Goal: Task Accomplishment & Management: Complete application form

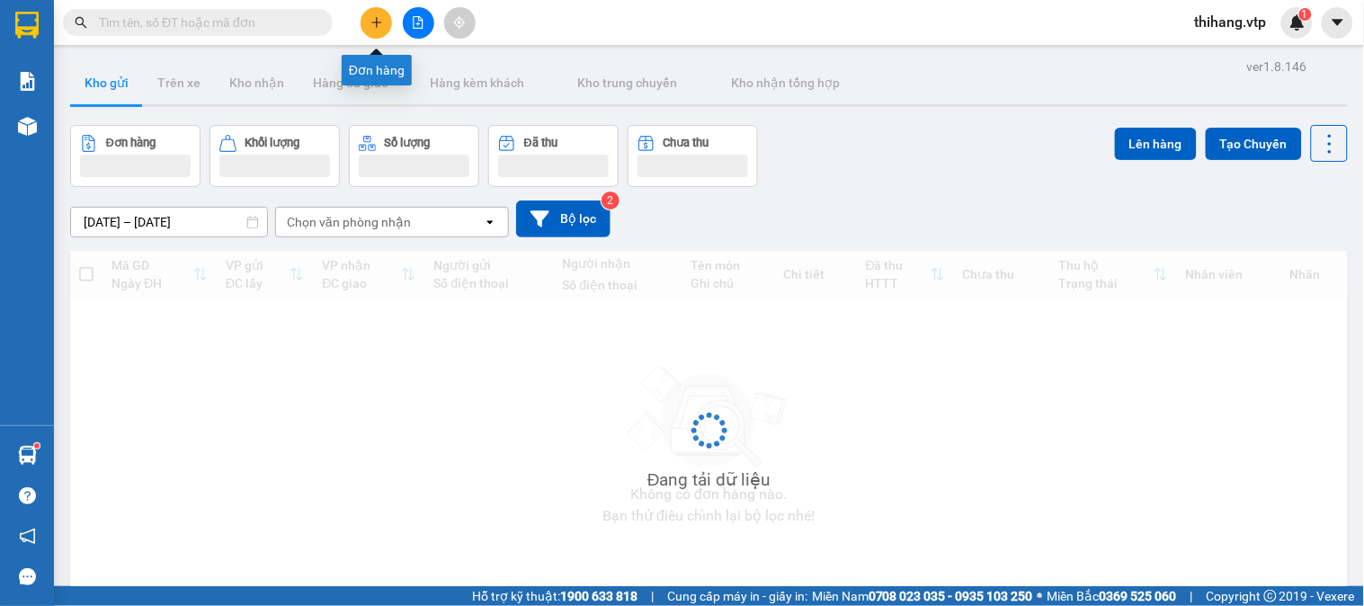
click at [379, 31] on button at bounding box center [376, 22] width 31 height 31
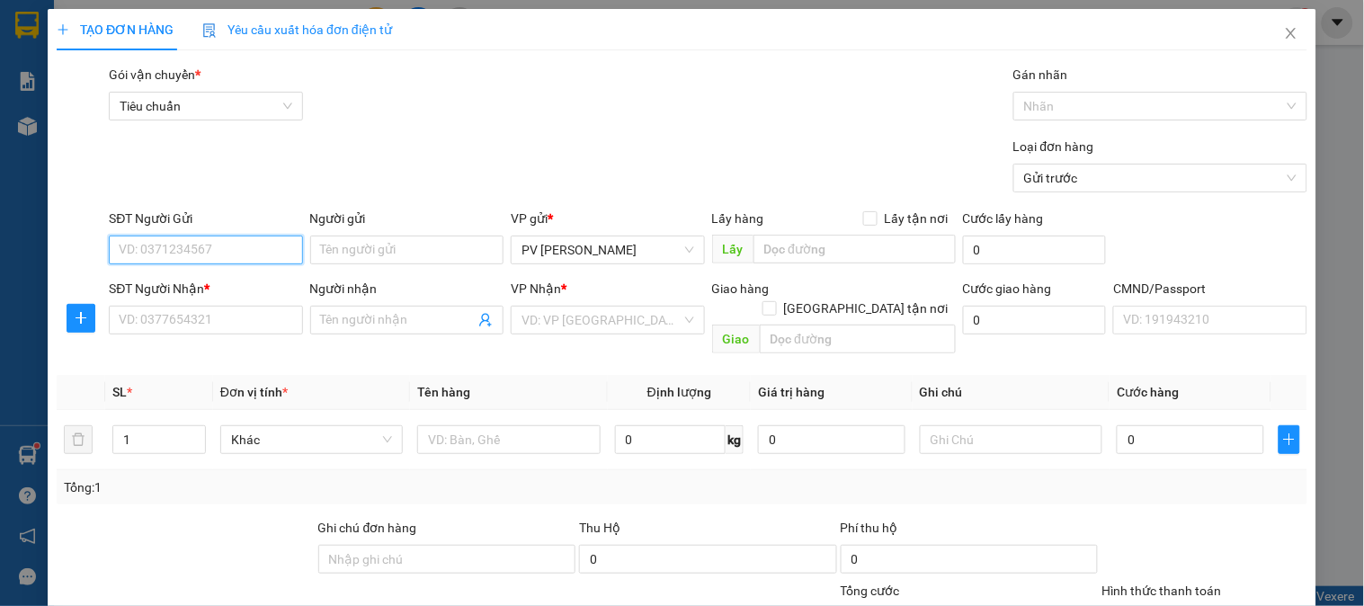
click at [240, 245] on input "SĐT Người Gửi" at bounding box center [205, 250] width 193 height 29
type input "0365817497"
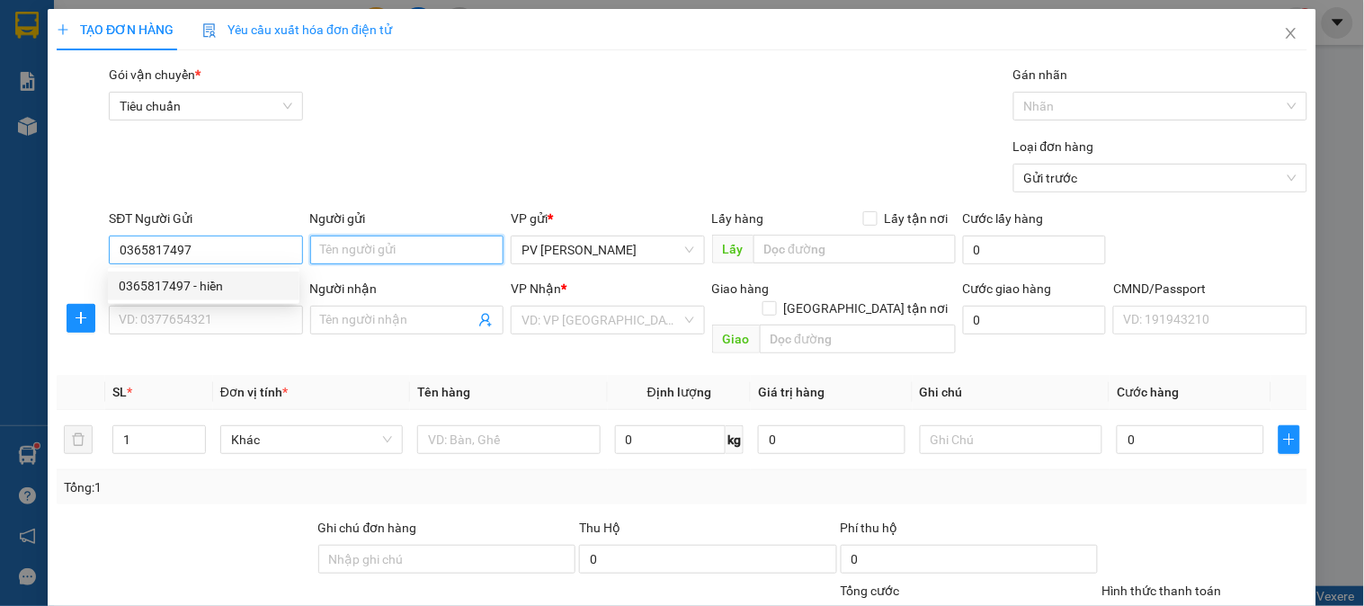
type input "hiền"
type input "0343176898"
type input "THỦY"
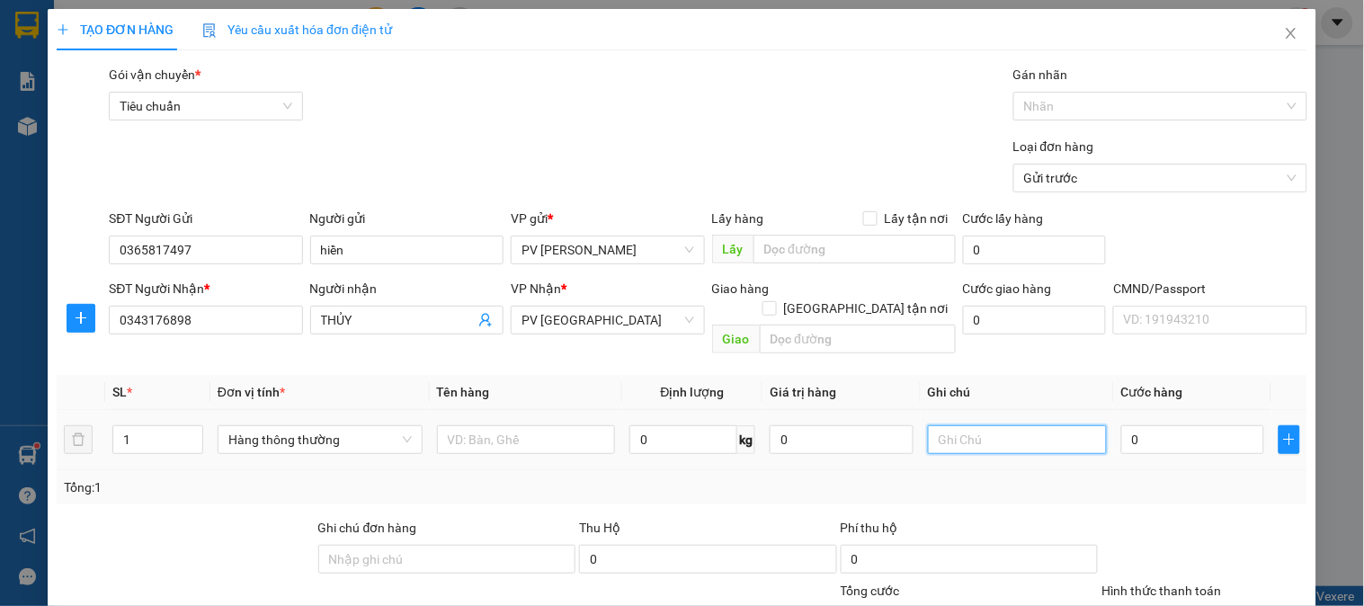
drag, startPoint x: 965, startPoint y: 426, endPoint x: 945, endPoint y: 415, distance: 22.5
click at [962, 425] on input "text" at bounding box center [1017, 439] width 179 height 29
type input "1TX"
type input "4"
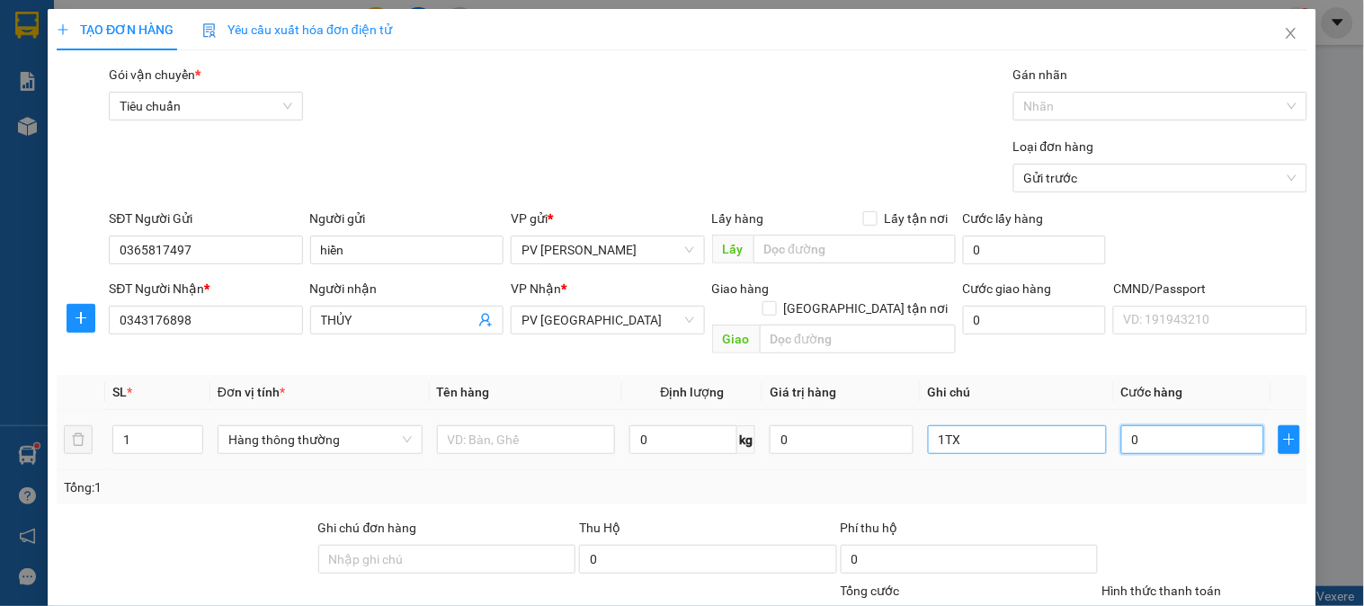
type input "4"
type input "40"
type input "400"
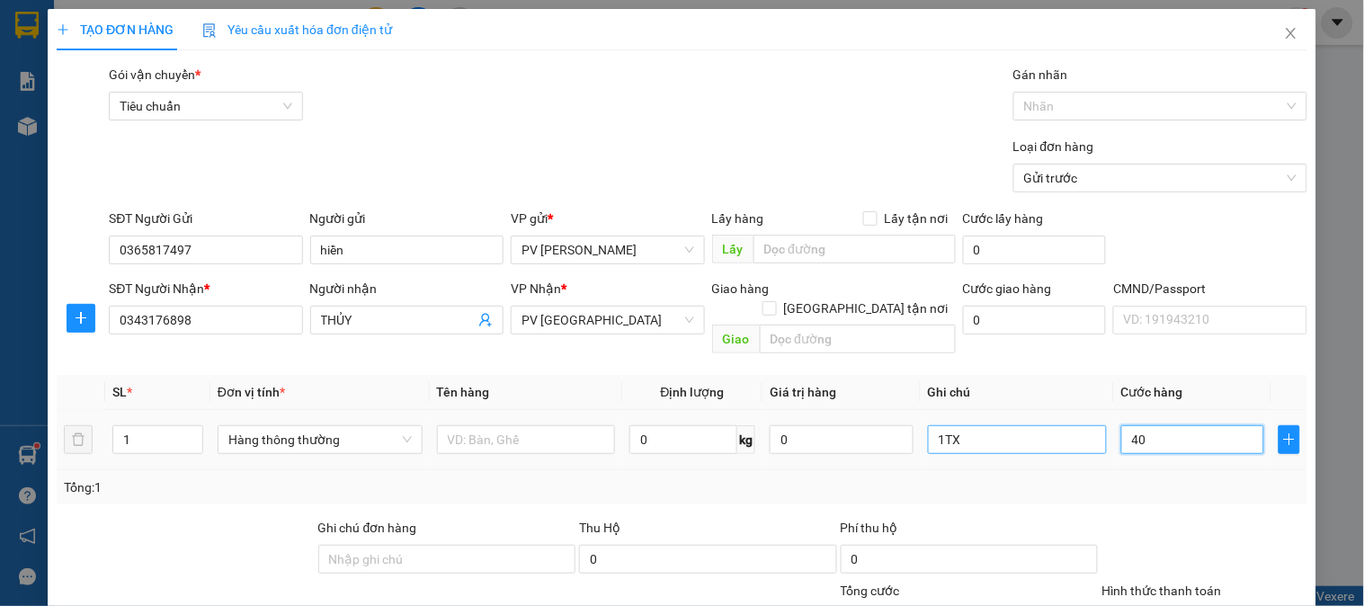
type input "400"
type input "4.000"
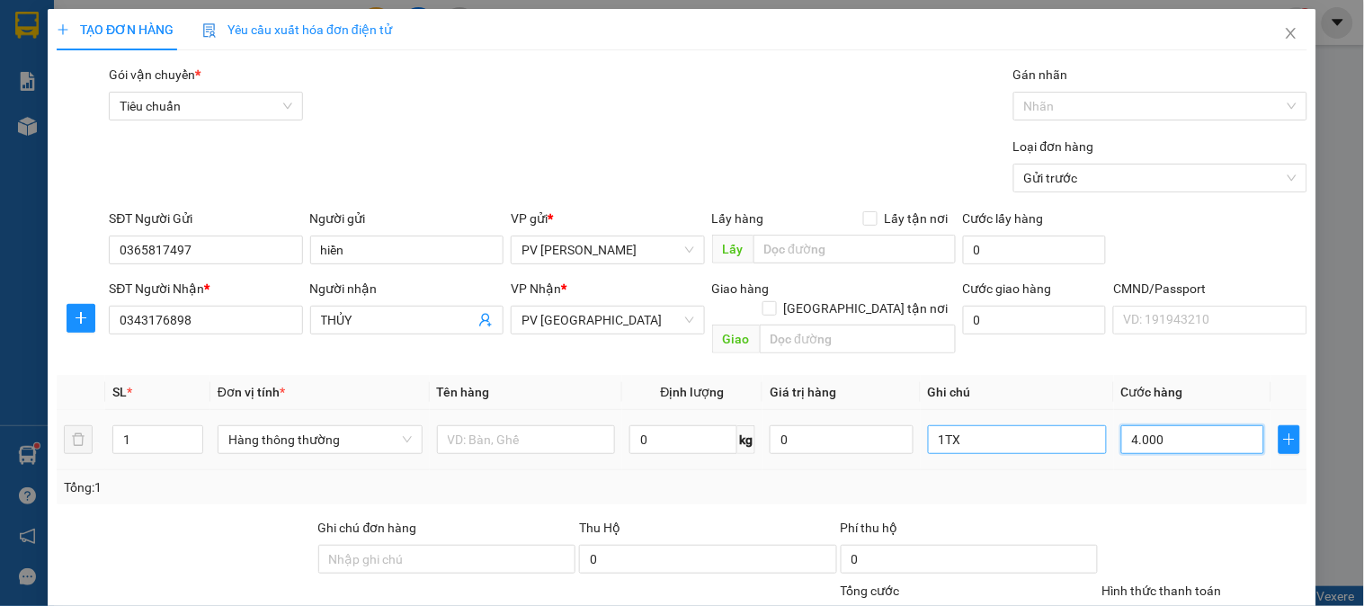
type input "40.000"
click at [506, 425] on input "text" at bounding box center [526, 439] width 179 height 29
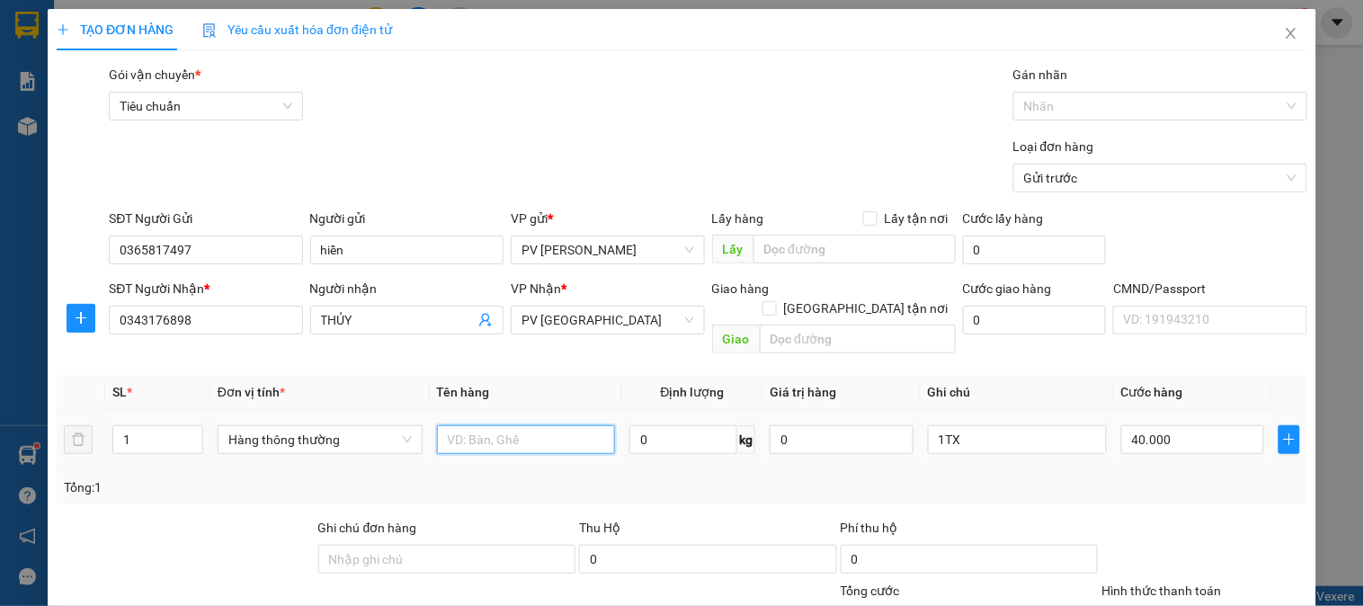
type input "D"
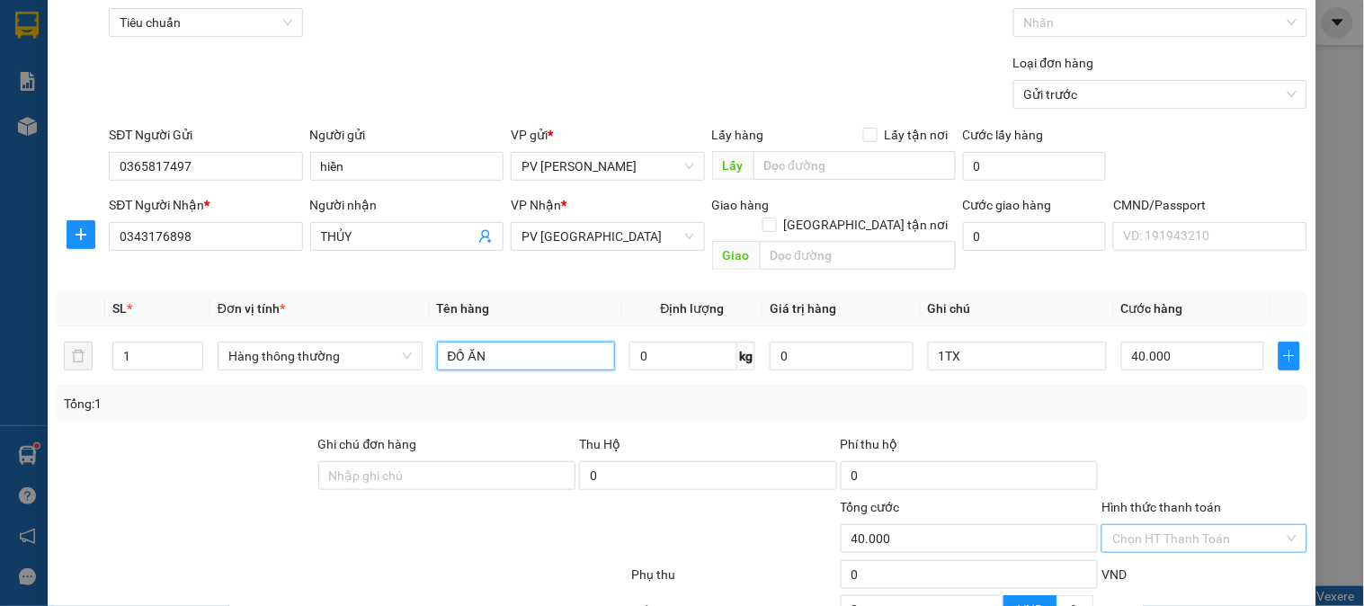
scroll to position [200, 0]
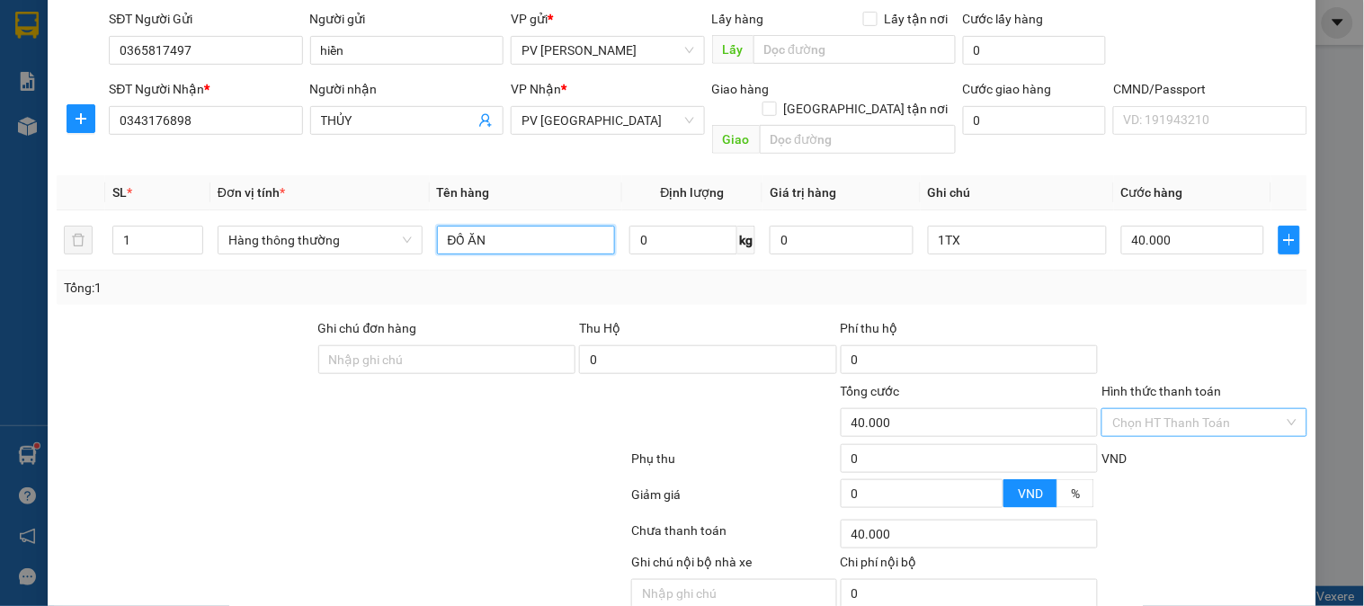
type input "ĐỒ ĂN"
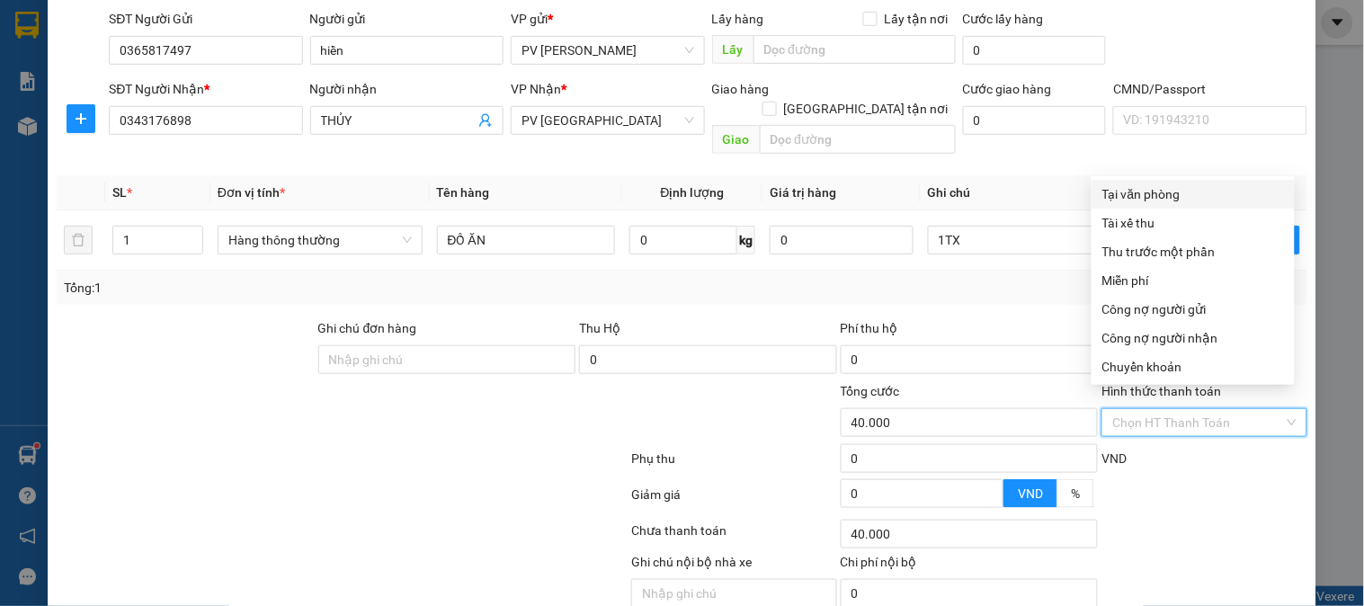
click at [1147, 409] on input "Hình thức thanh toán" at bounding box center [1197, 422] width 171 height 27
click at [1122, 199] on div "Tại văn phòng" at bounding box center [1193, 194] width 182 height 20
type input "0"
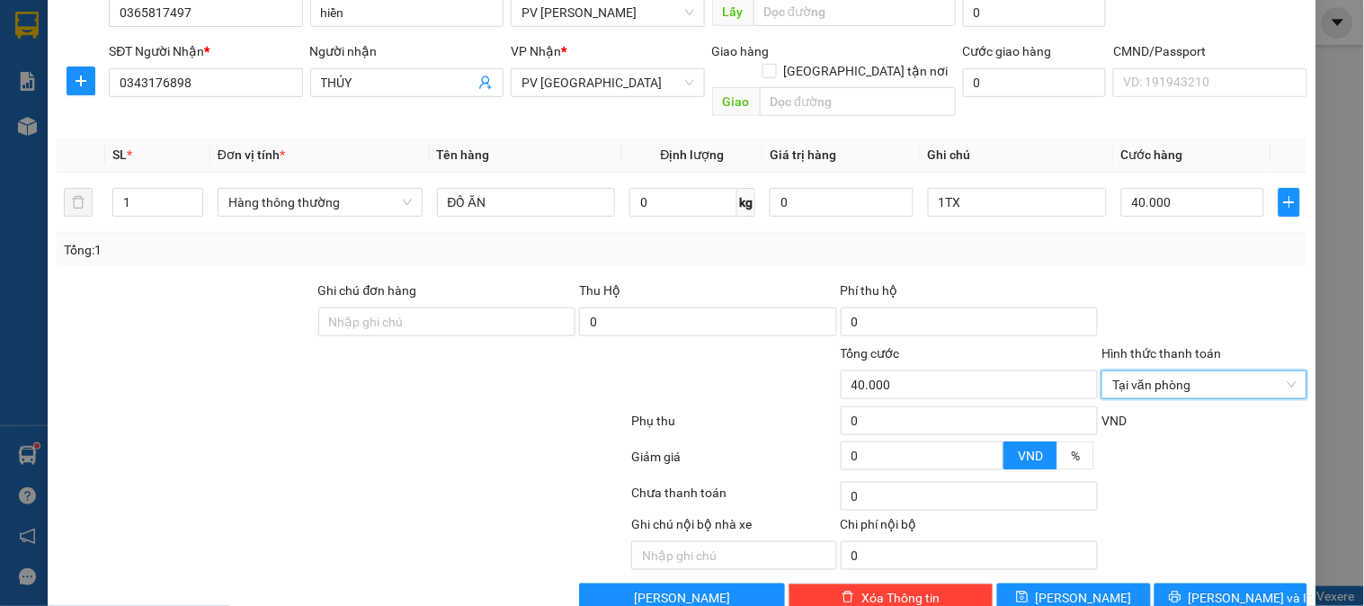
scroll to position [258, 0]
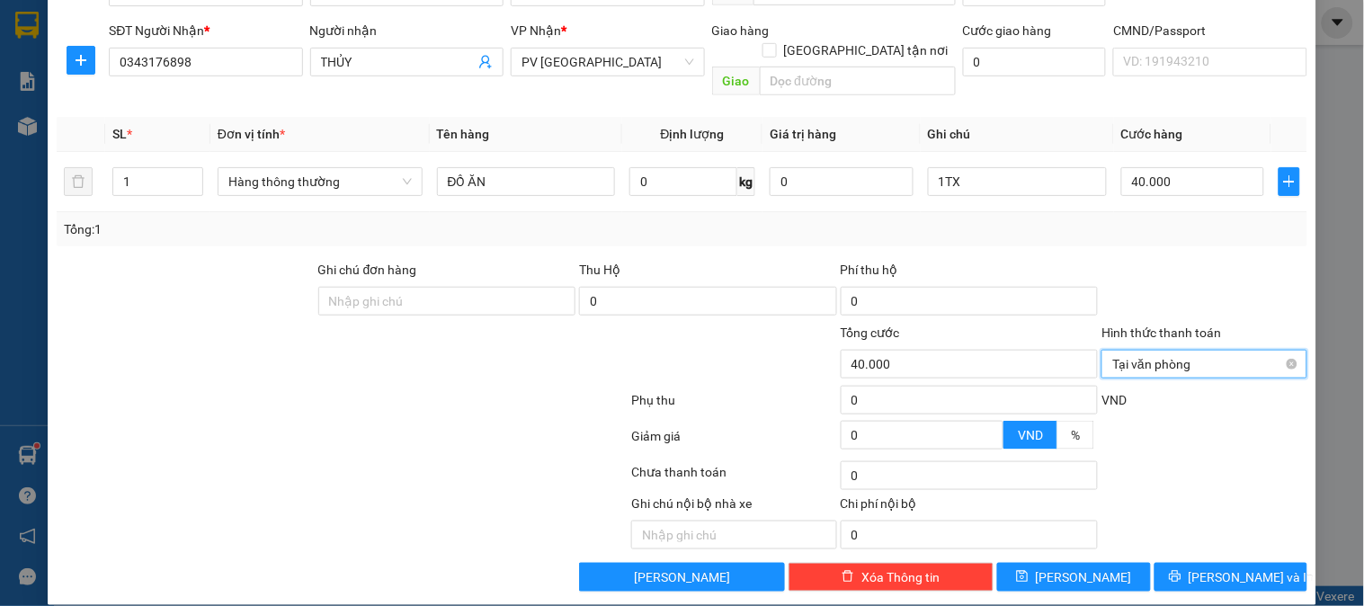
click at [1155, 351] on span "Tại văn phòng" at bounding box center [1203, 364] width 183 height 27
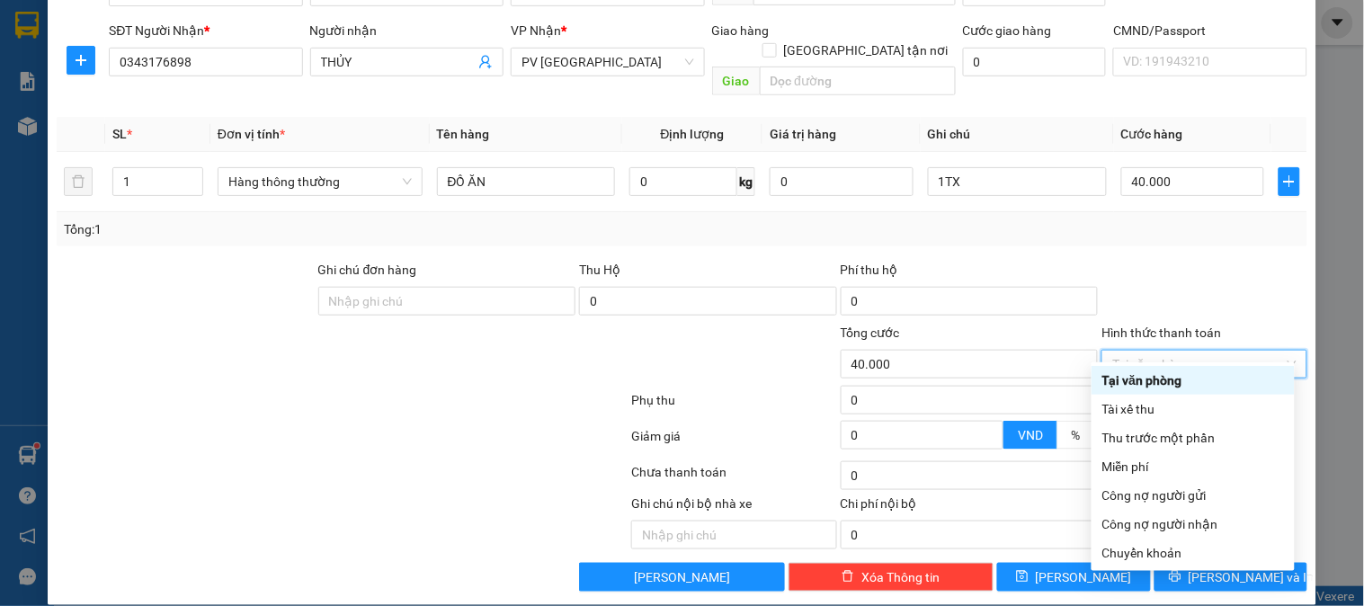
click at [1128, 370] on div "Tại văn phòng" at bounding box center [1193, 380] width 182 height 20
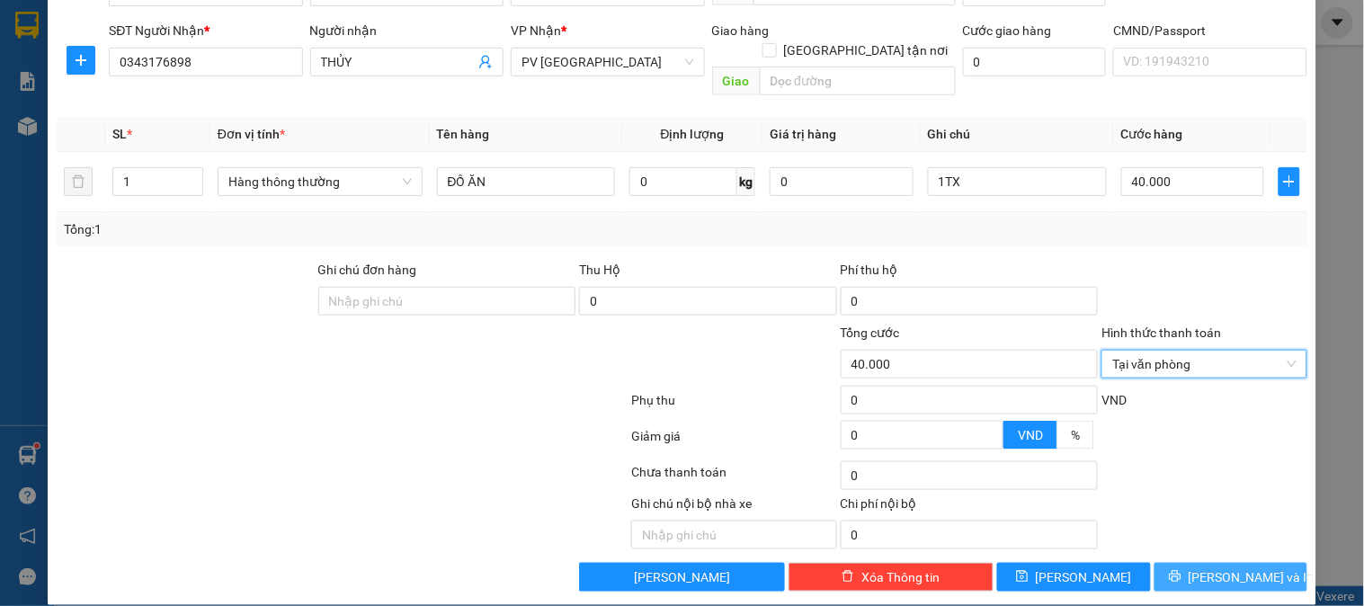
click at [1252, 563] on button "[PERSON_NAME] và In" at bounding box center [1230, 577] width 153 height 29
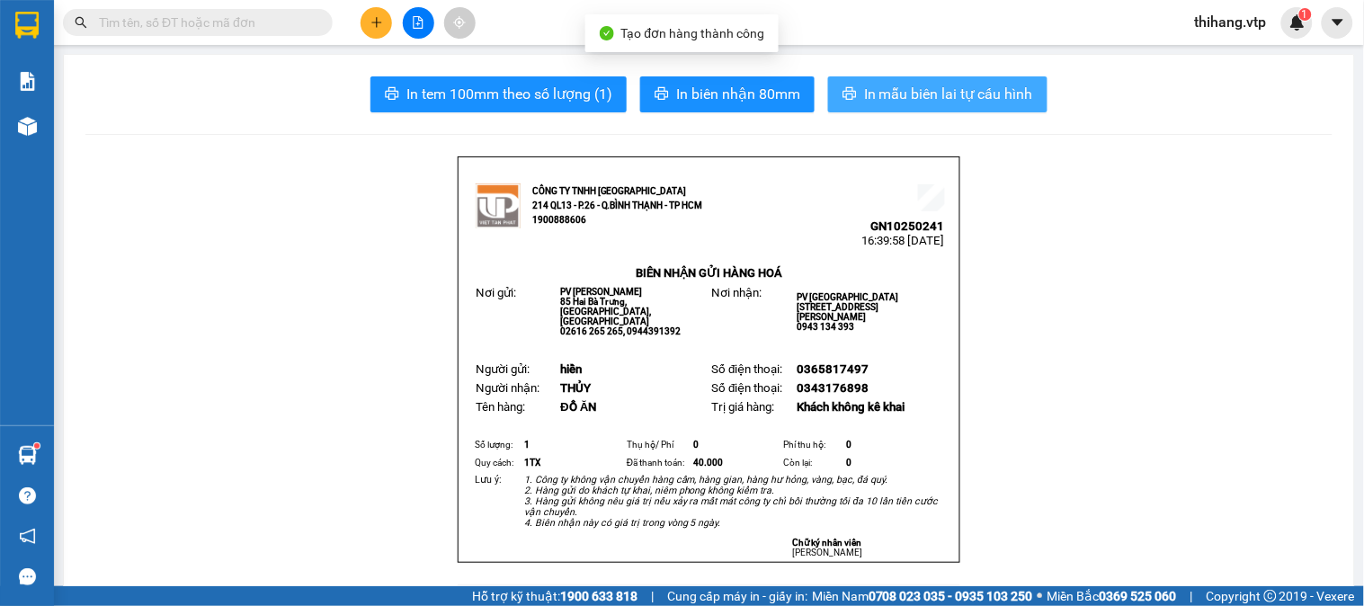
click at [994, 104] on span "In mẫu biên lai tự cấu hình" at bounding box center [948, 94] width 169 height 22
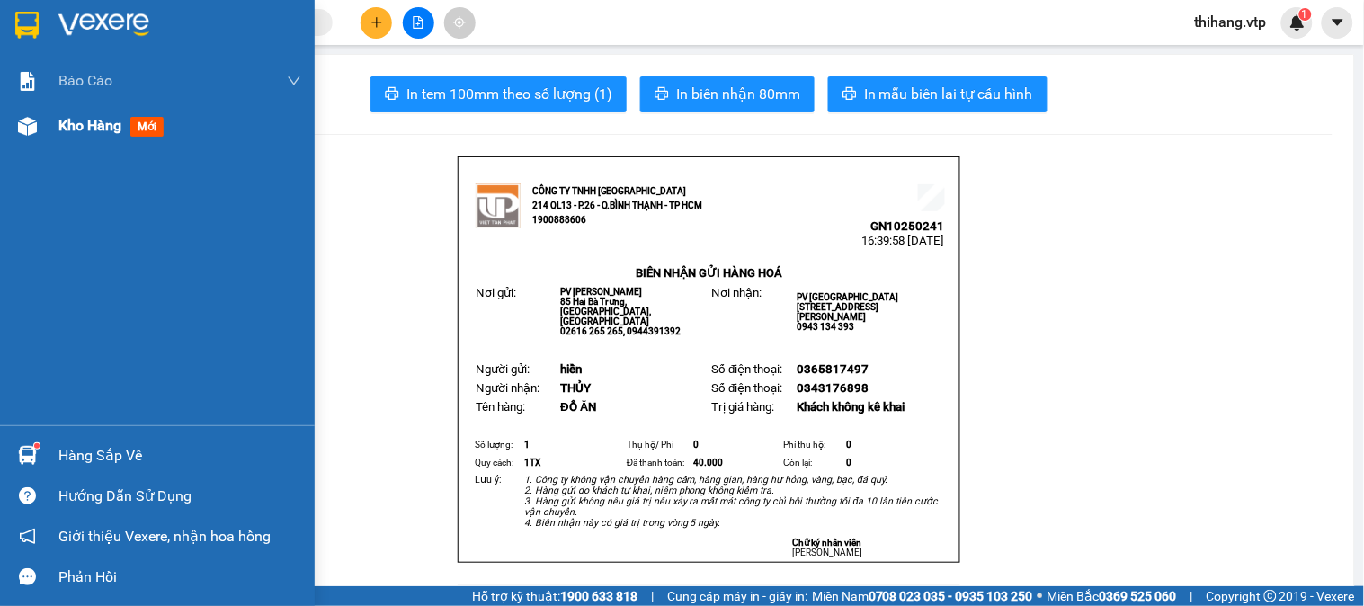
click at [25, 130] on img at bounding box center [27, 126] width 19 height 19
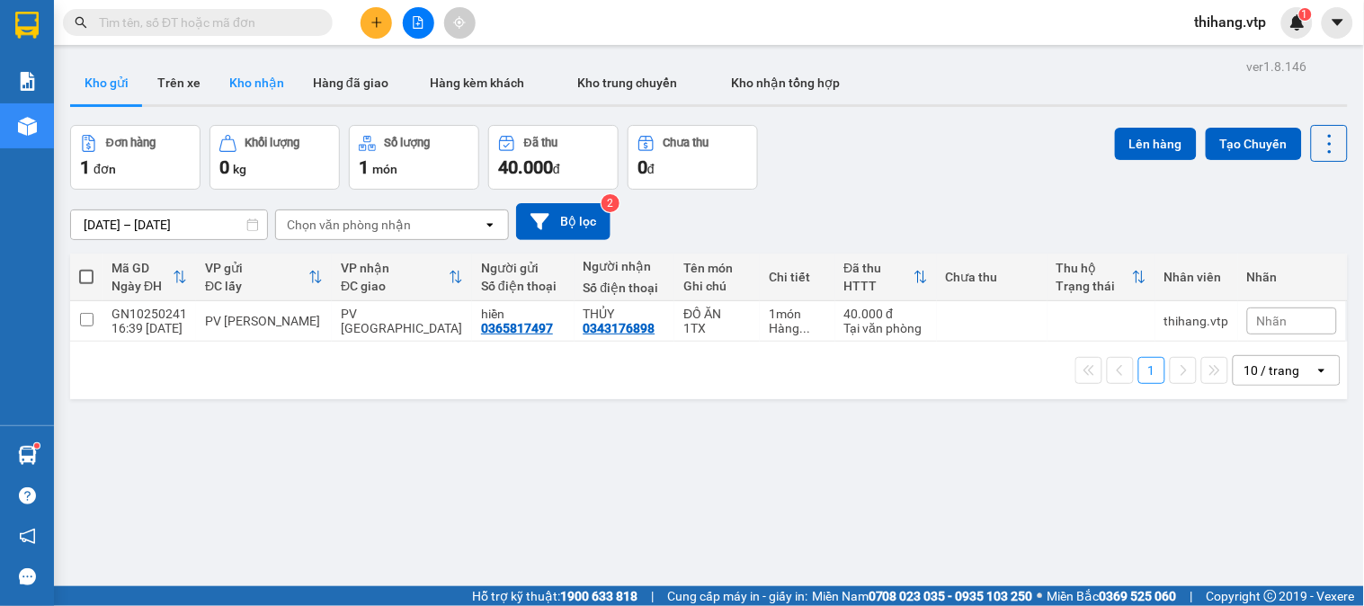
click at [271, 92] on button "Kho nhận" at bounding box center [257, 82] width 84 height 43
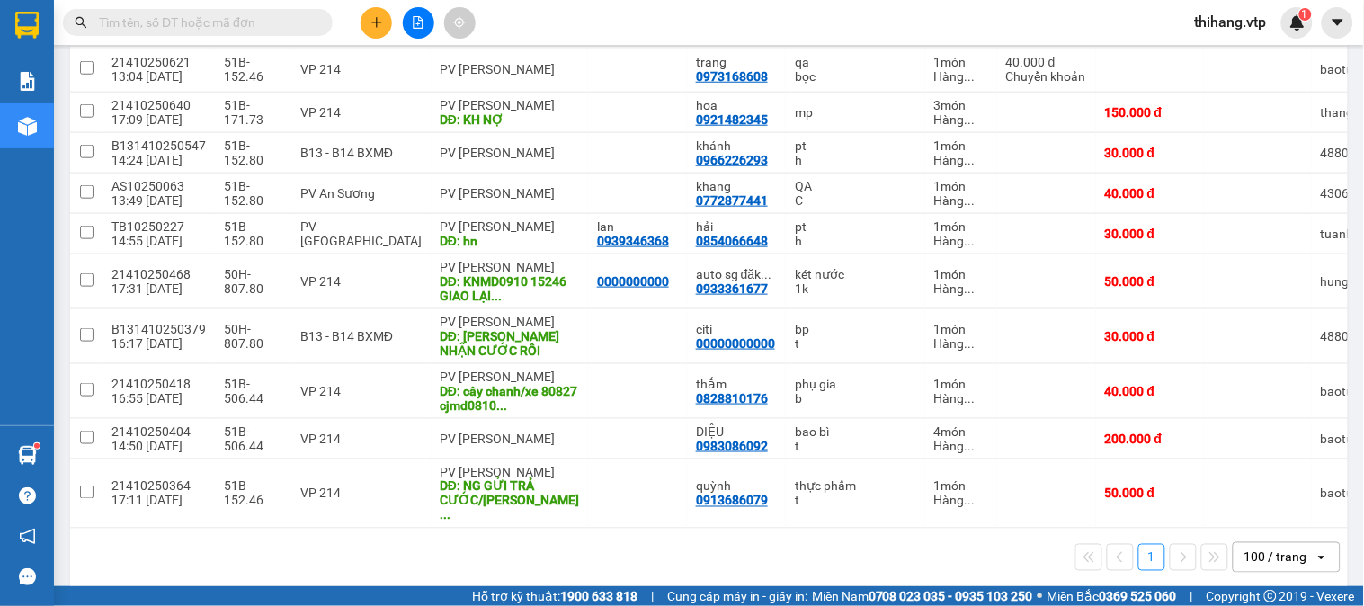
scroll to position [415, 0]
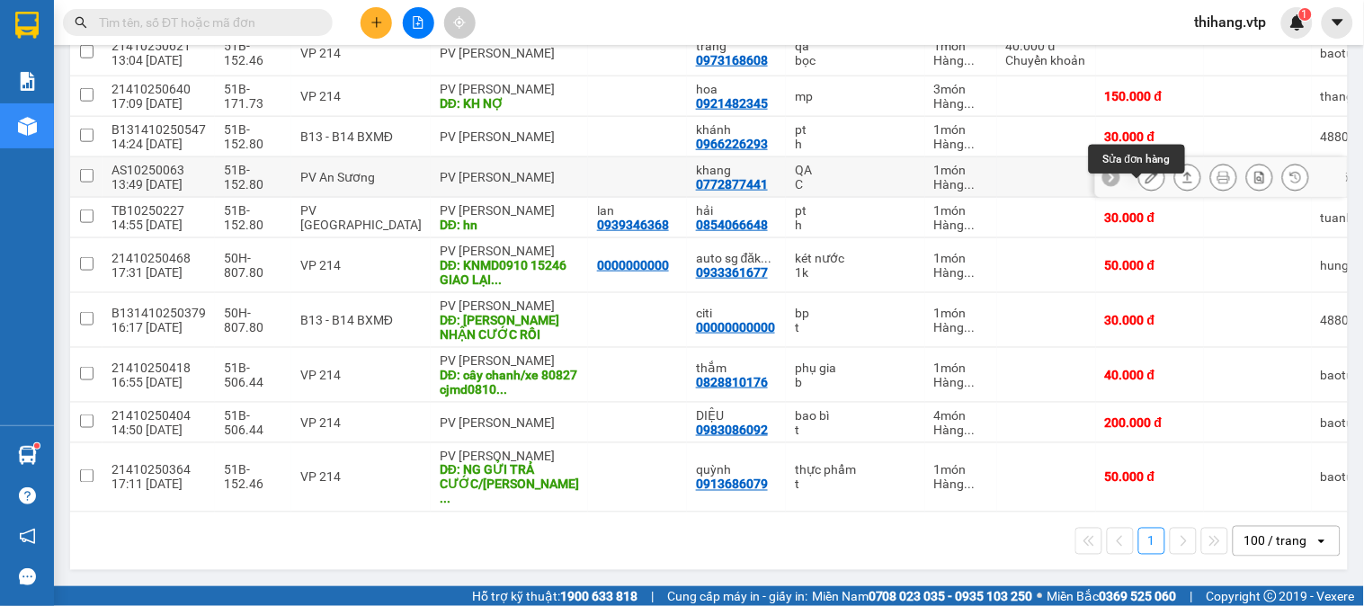
click at [1145, 183] on icon at bounding box center [1151, 177] width 13 height 13
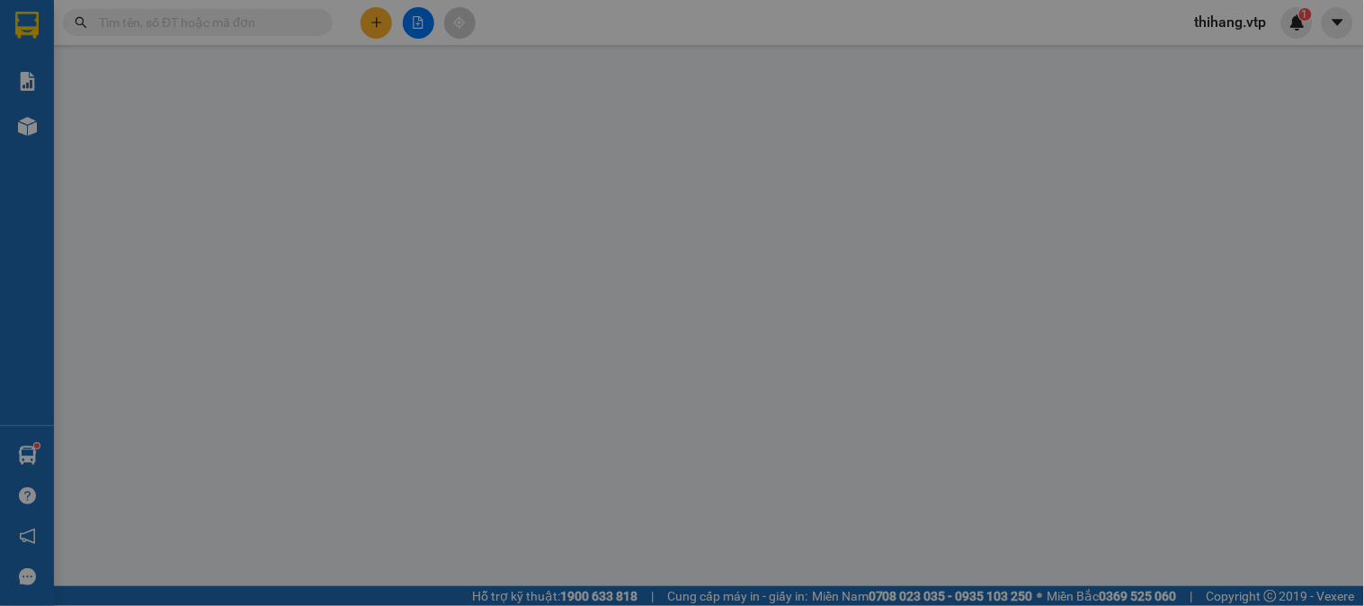
type input "0772877441"
type input "khang"
type input "0"
type input "40.000"
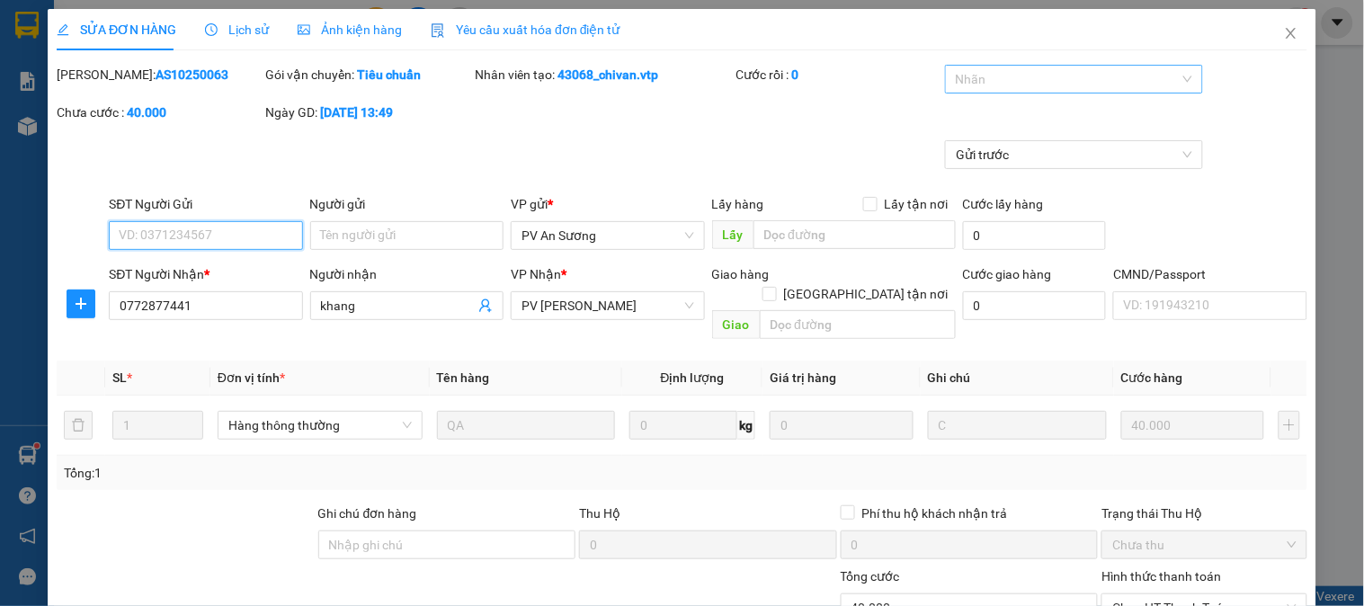
type input "2.000"
click at [1037, 85] on div at bounding box center [1064, 79] width 231 height 22
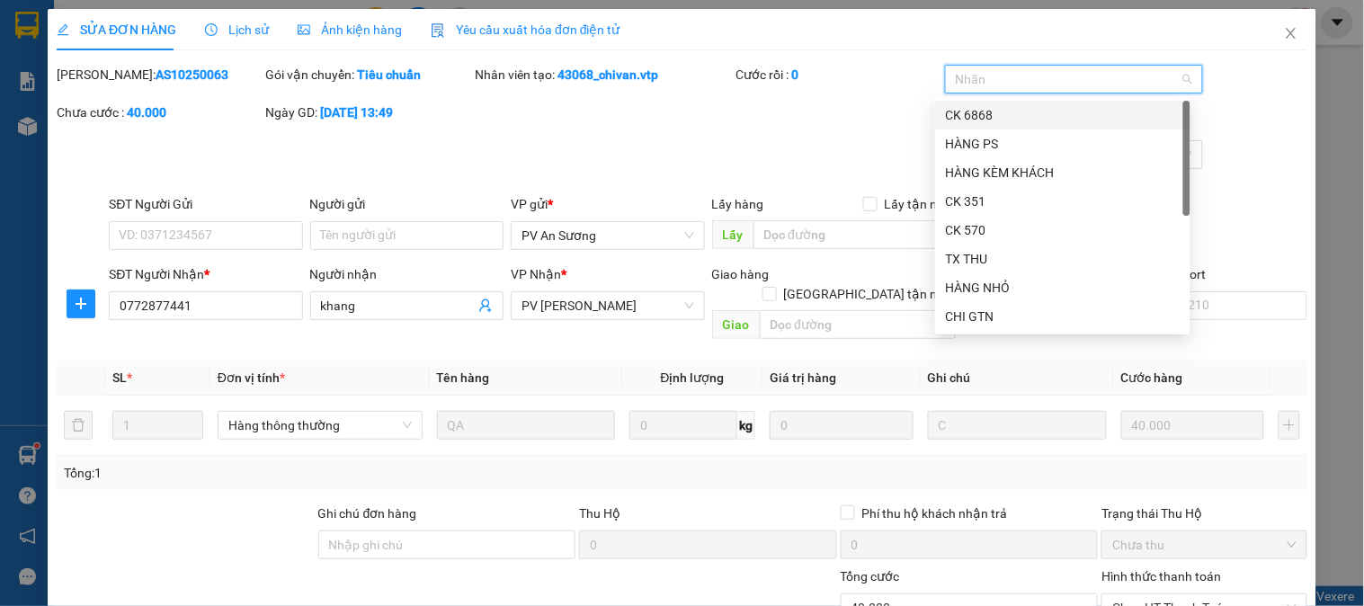
click at [994, 118] on div "CK 6868" at bounding box center [1063, 115] width 234 height 20
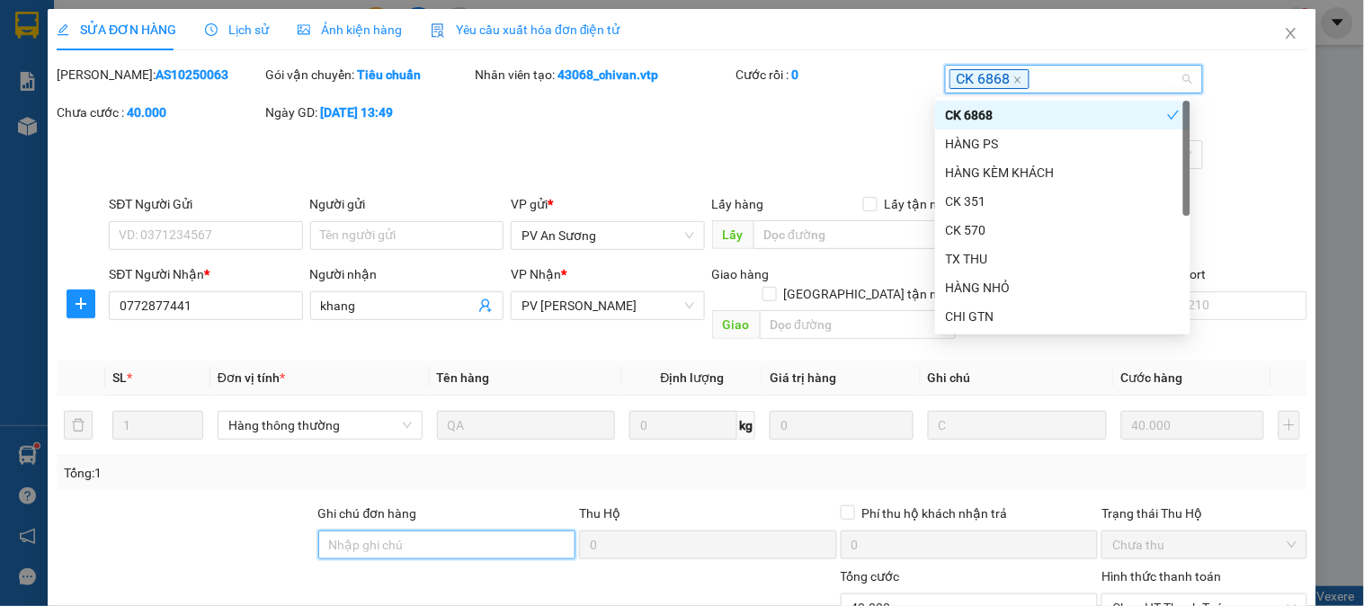
click at [459, 530] on input "Ghi chú đơn hàng" at bounding box center [447, 544] width 258 height 29
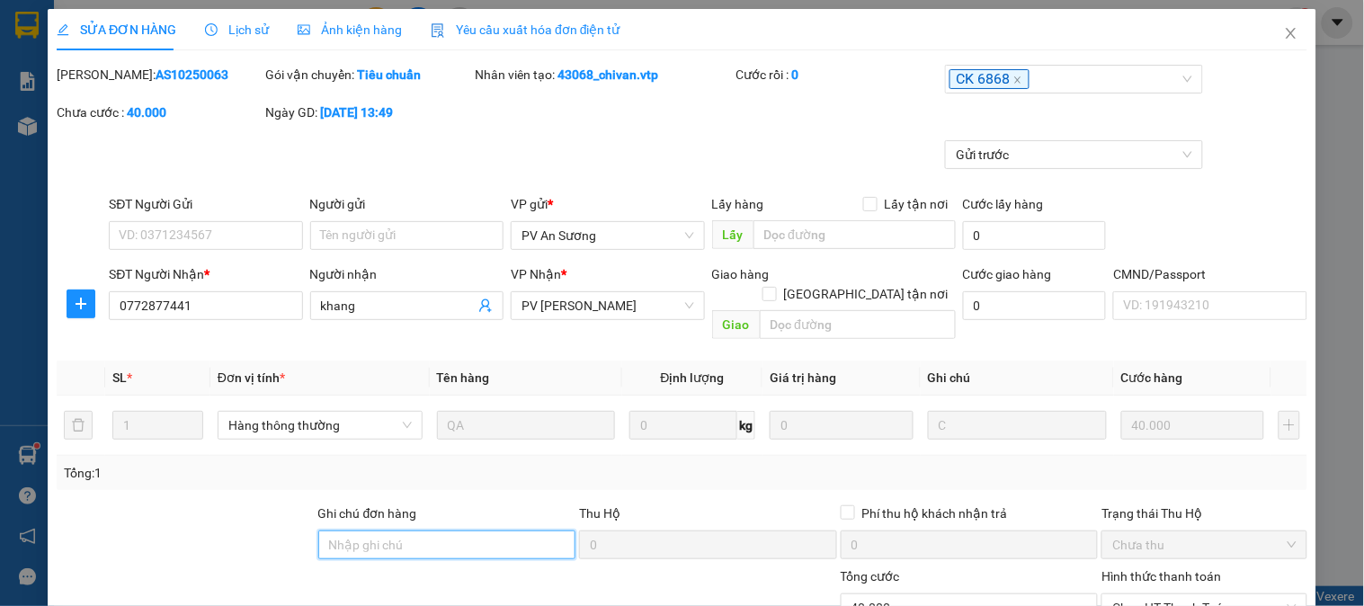
type input "E"
type input "Ẽ"
click at [379, 530] on input "EX68 40K [DATE]" at bounding box center [447, 544] width 258 height 29
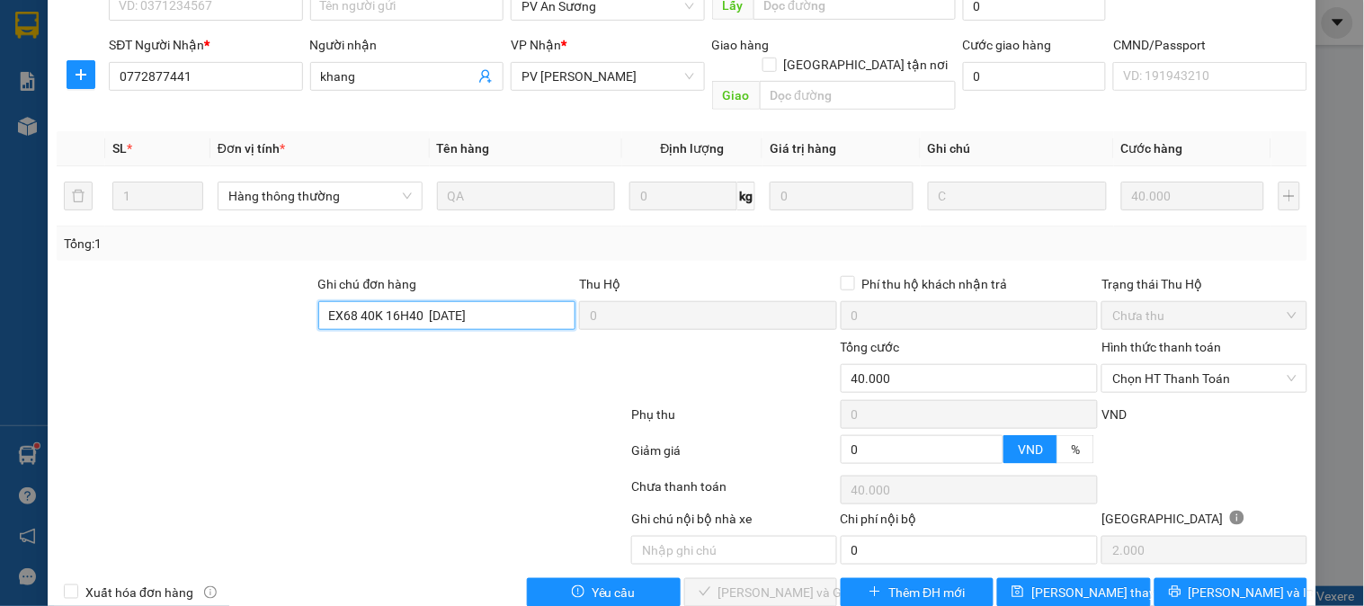
scroll to position [245, 0]
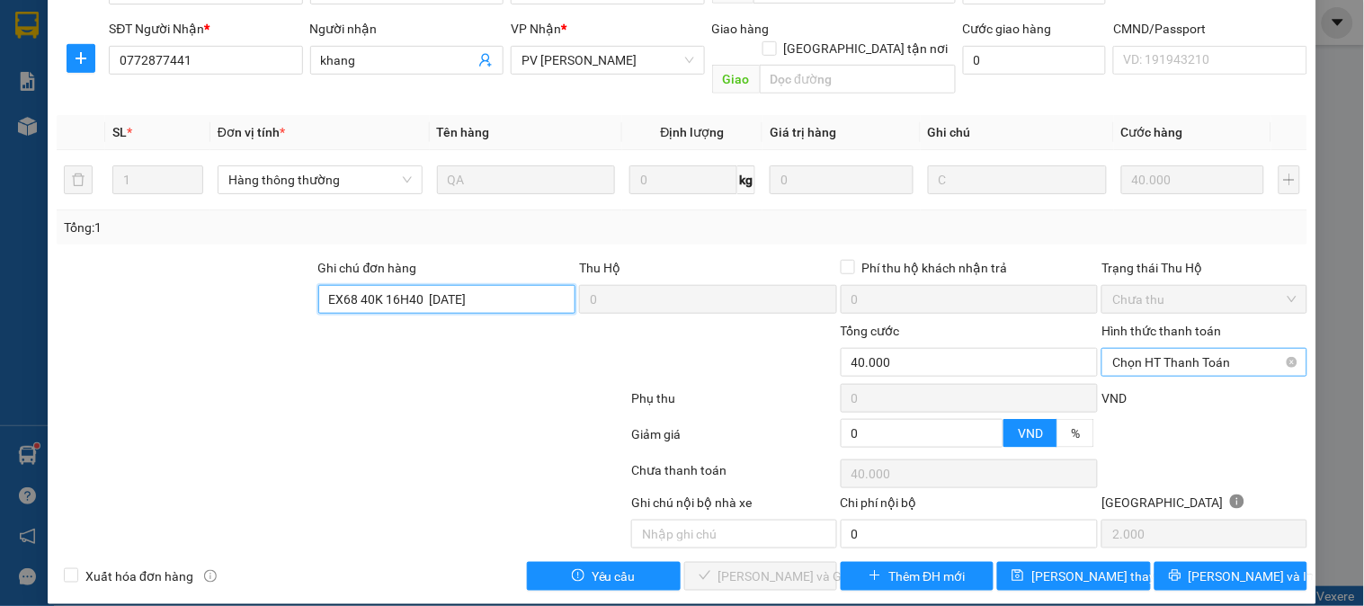
click at [1128, 349] on span "Chọn HT Thanh Toán" at bounding box center [1203, 362] width 183 height 27
type input "EX68 40K 16H40 [DATE]"
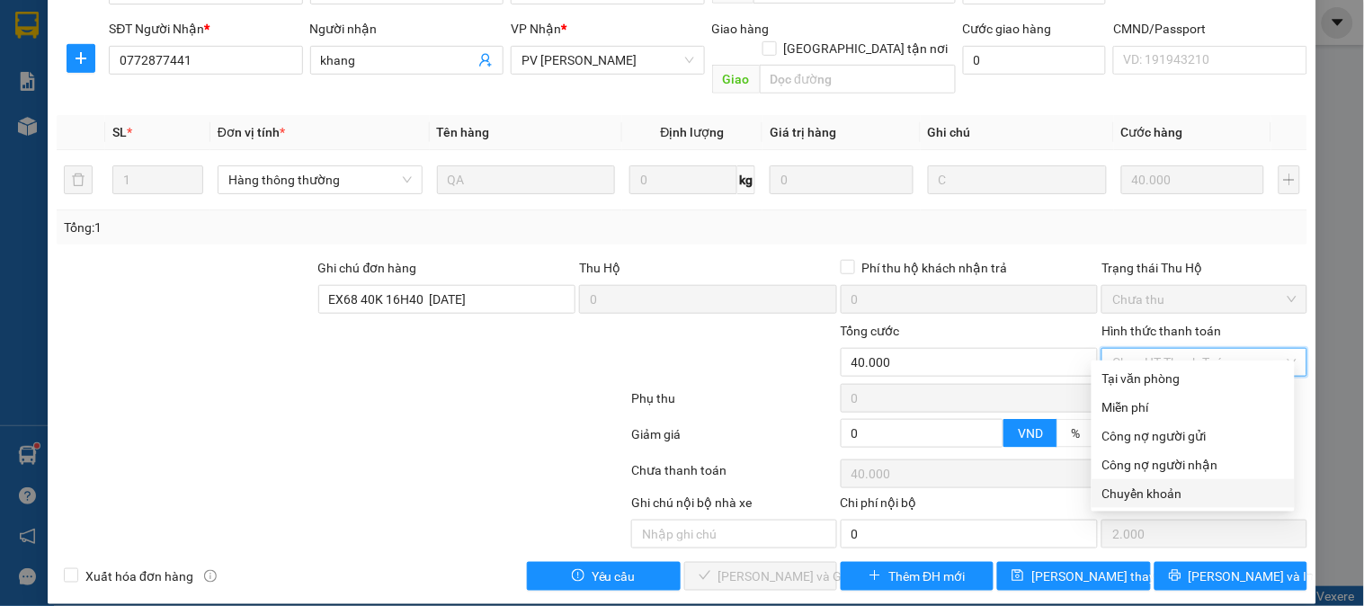
click at [1134, 493] on div "Chuyển khoản" at bounding box center [1193, 494] width 182 height 20
type input "0"
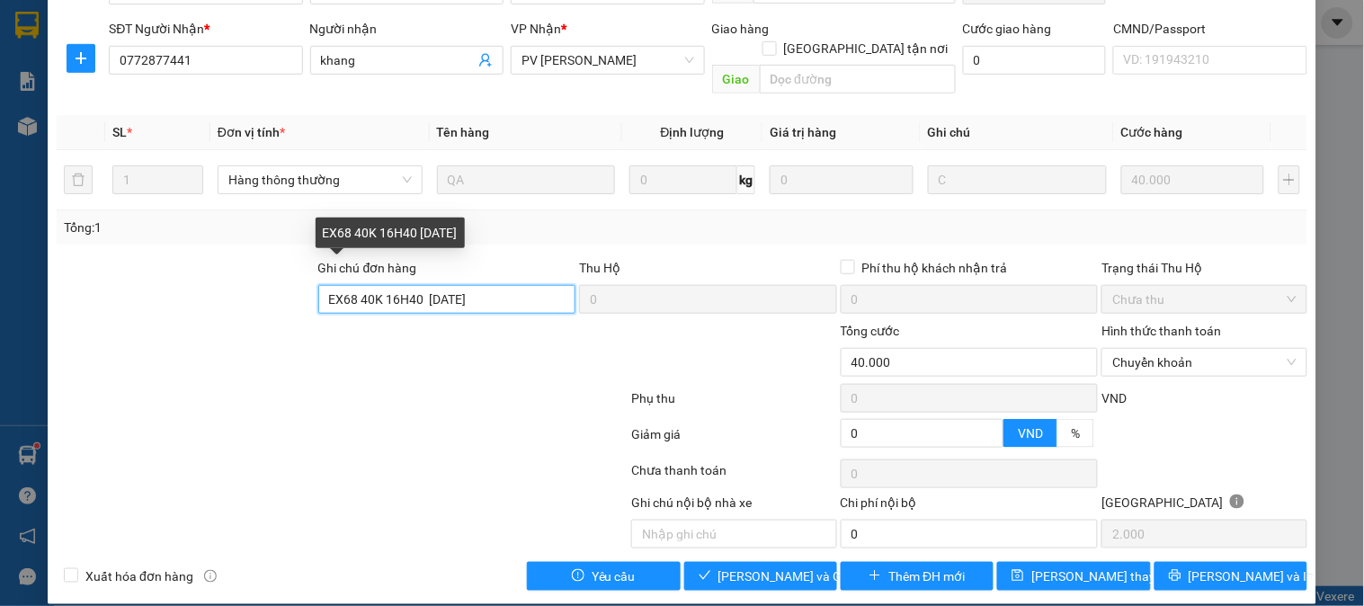
click at [412, 285] on input "EX68 40K 16H40 [DATE]" at bounding box center [447, 299] width 258 height 29
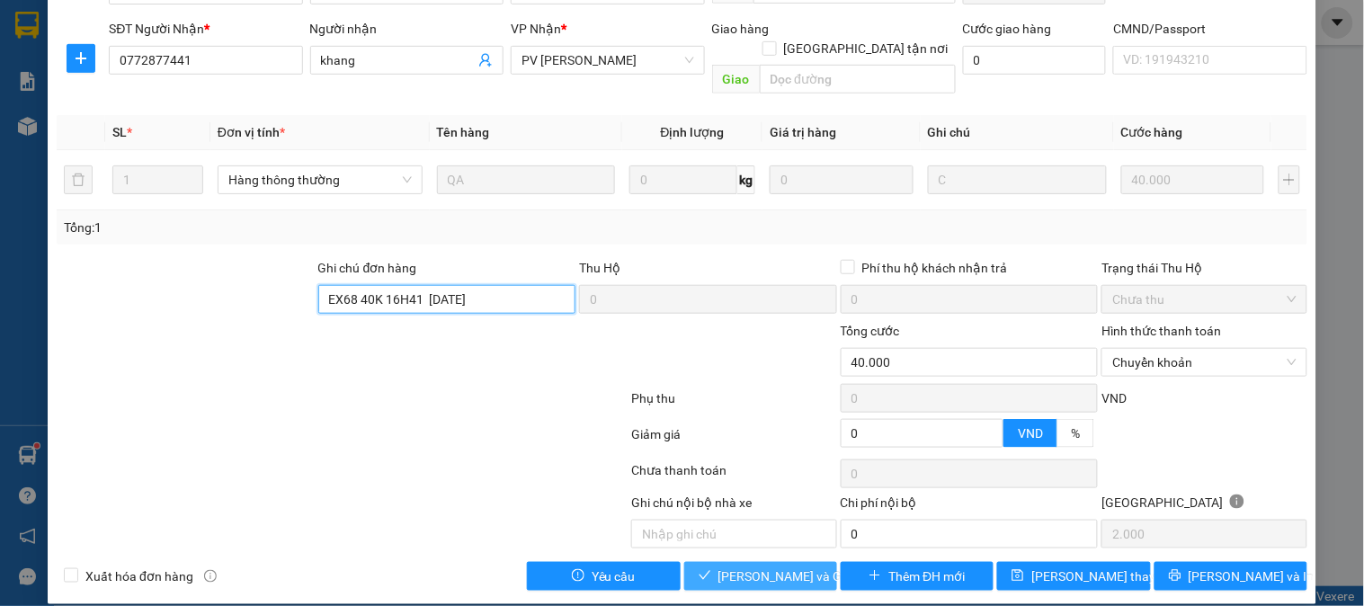
type input "EX68 40K 16H41 [DATE]"
click at [771, 566] on span "[PERSON_NAME] và Giao hàng" at bounding box center [804, 576] width 173 height 20
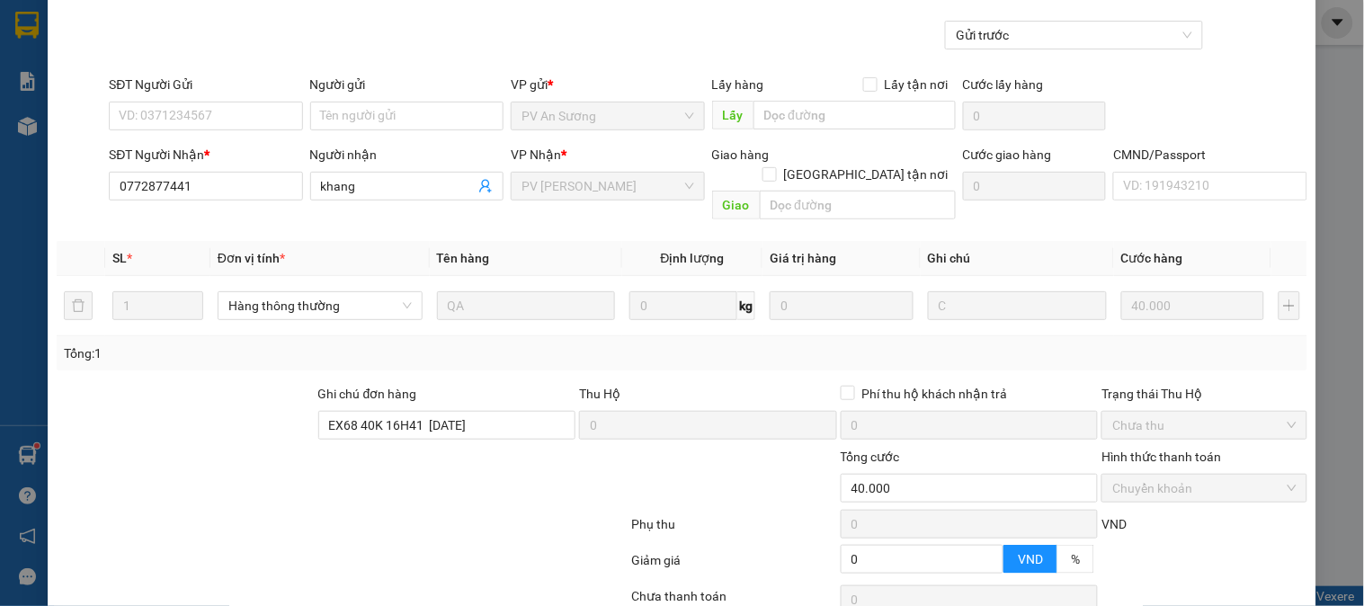
scroll to position [0, 0]
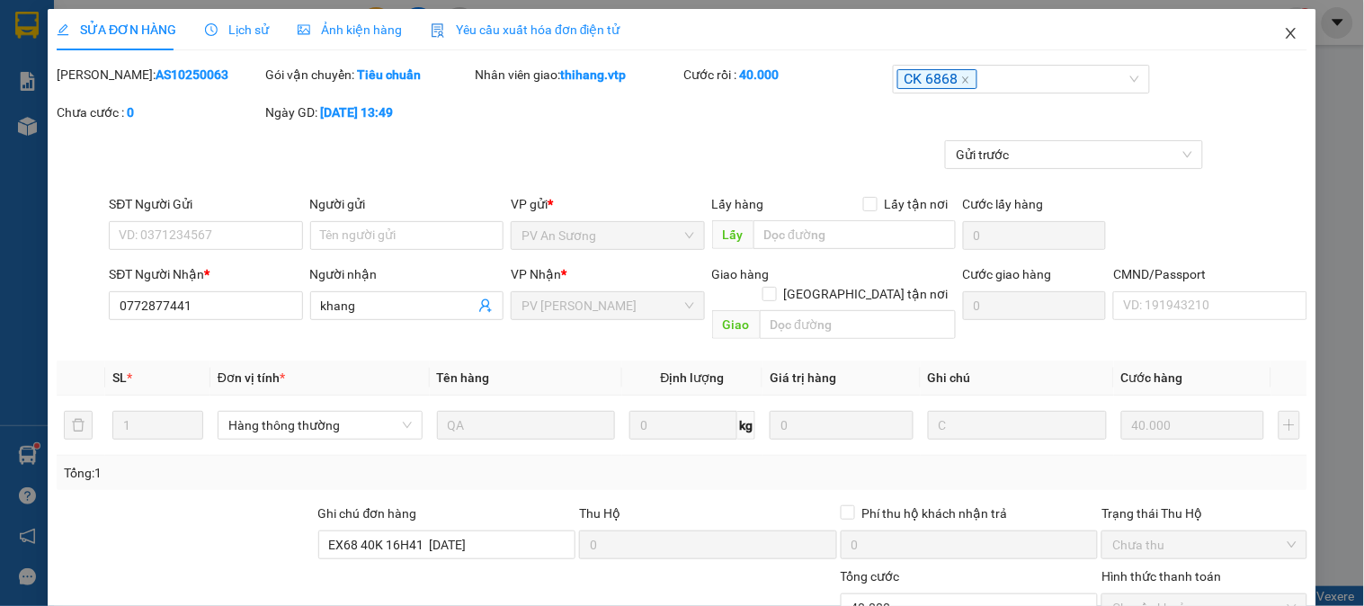
click at [1269, 34] on span "Close" at bounding box center [1291, 34] width 50 height 50
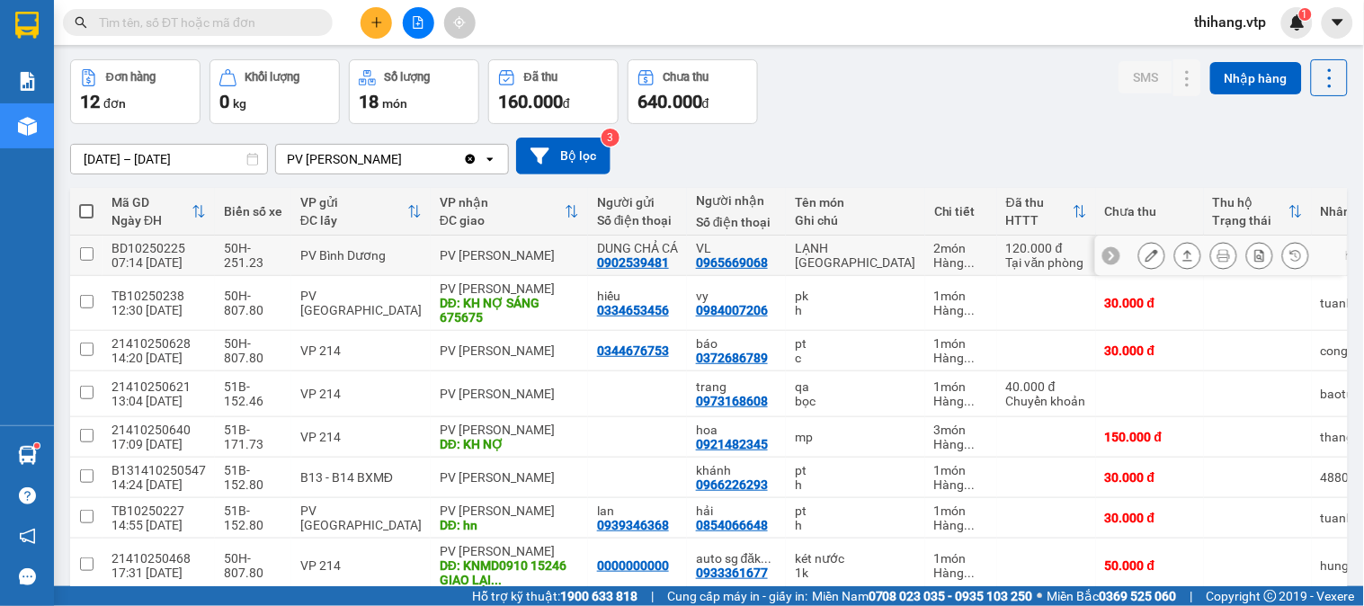
scroll to position [100, 0]
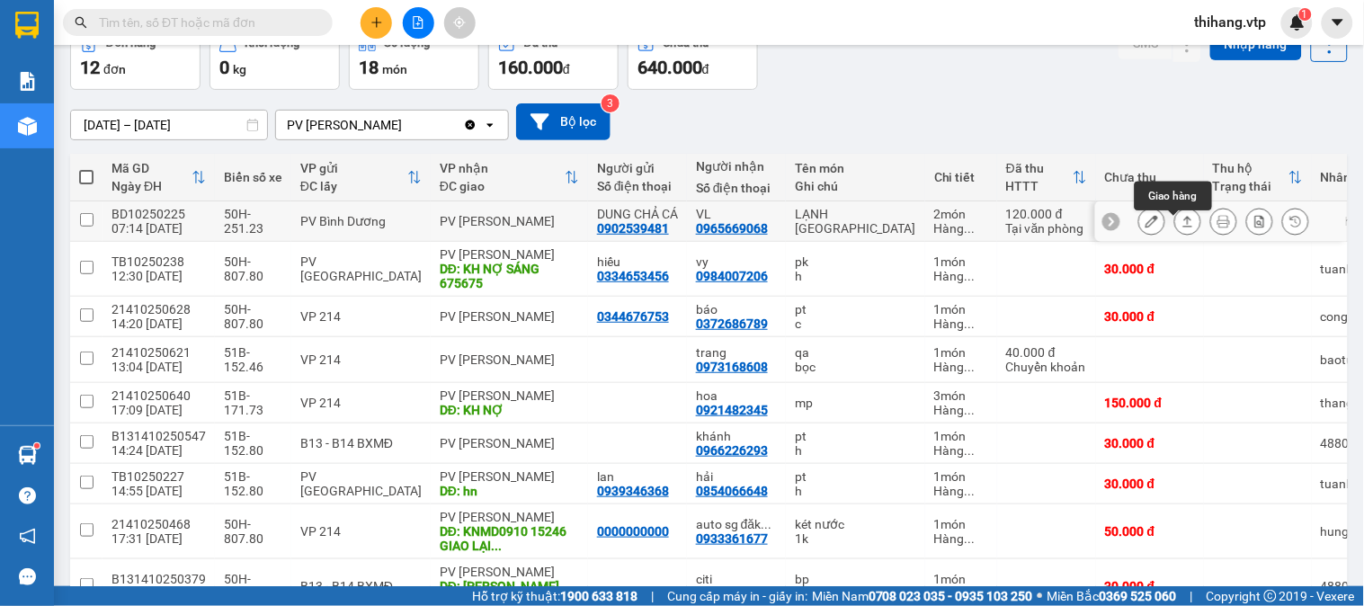
click at [1175, 222] on button at bounding box center [1187, 221] width 25 height 31
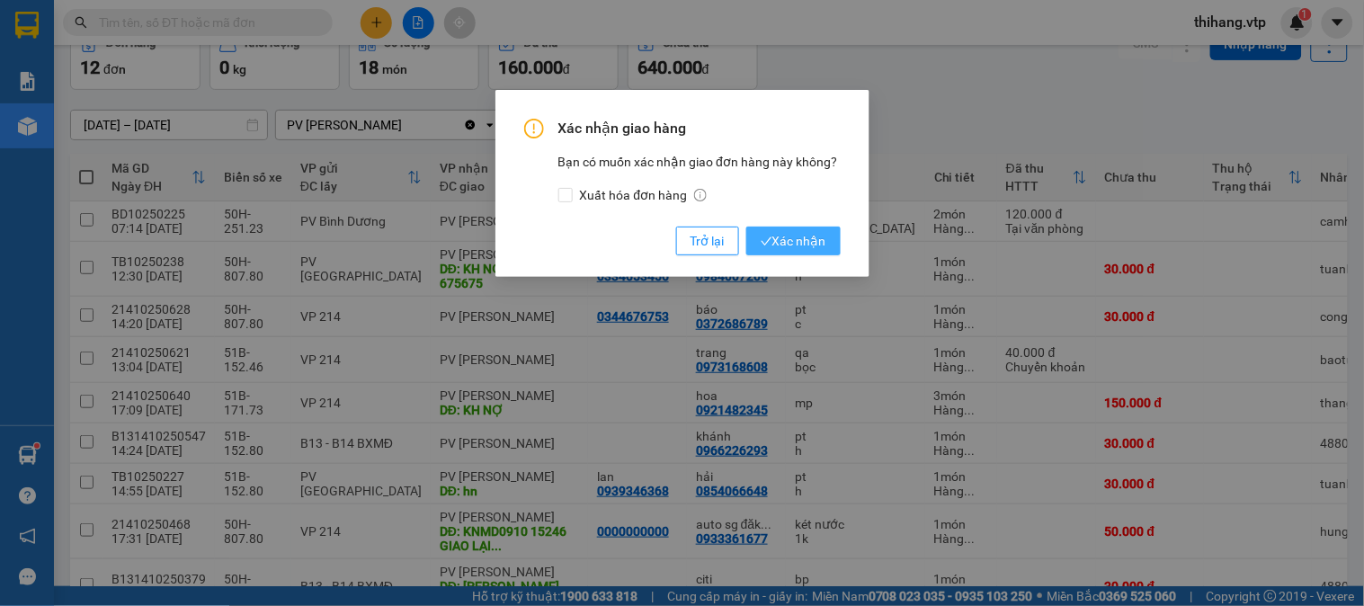
click at [788, 236] on span "Xác nhận" at bounding box center [794, 241] width 66 height 20
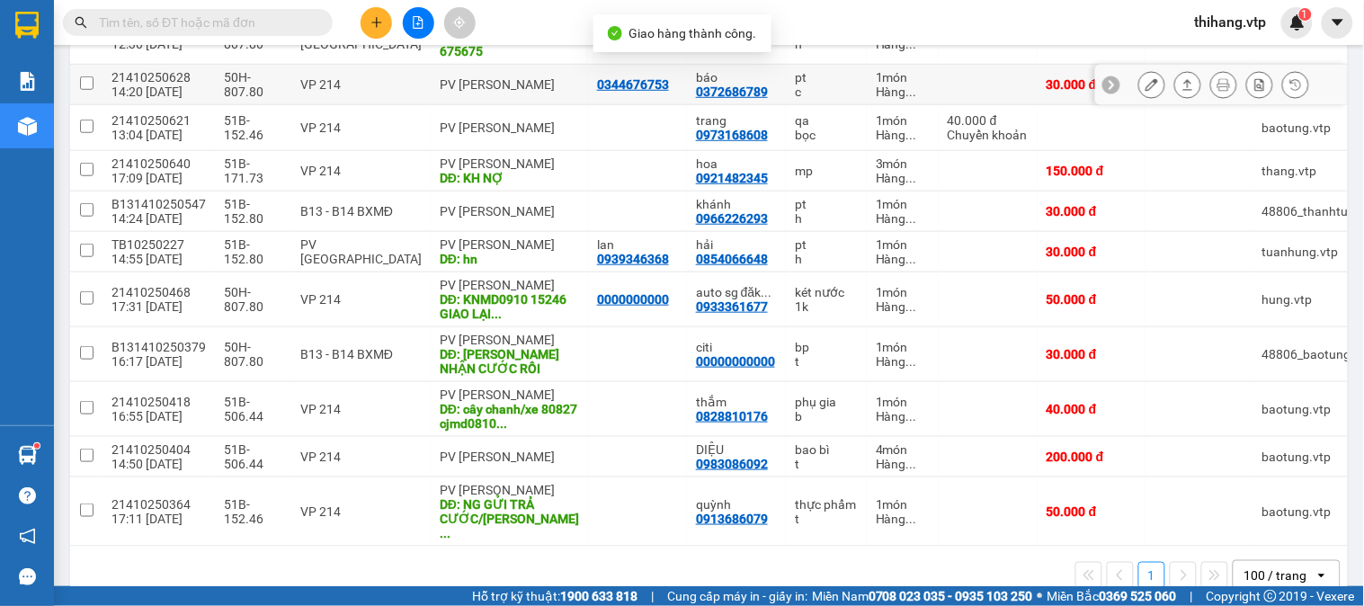
scroll to position [299, 0]
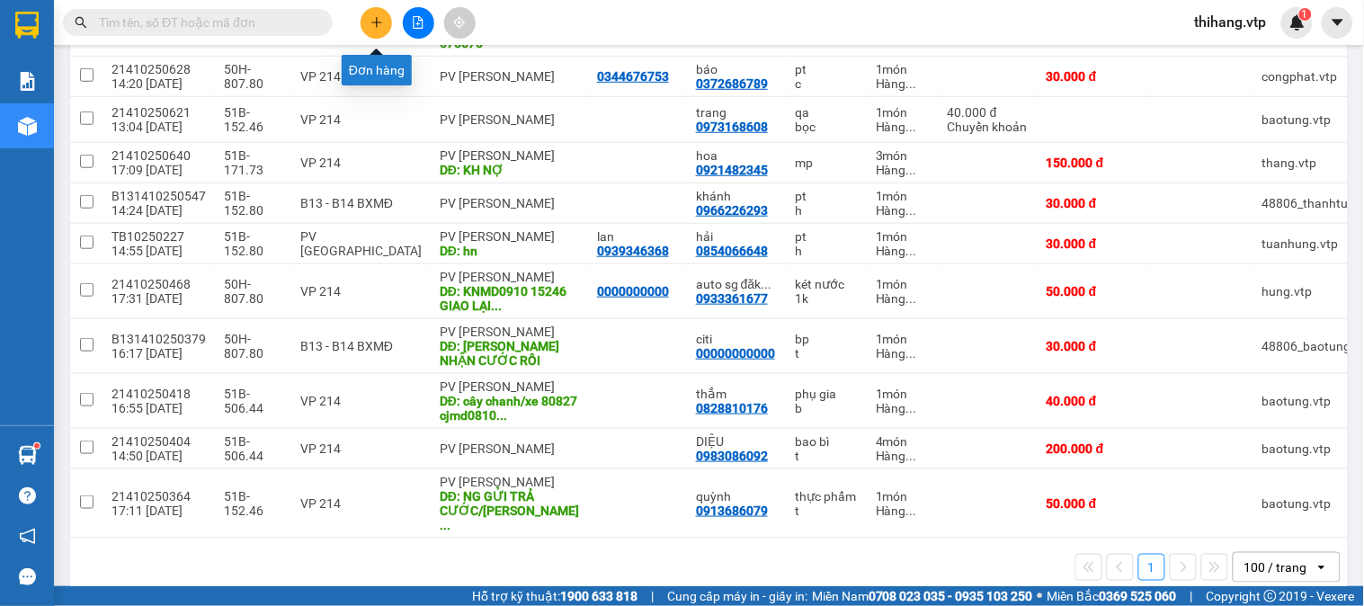
click at [372, 19] on icon "plus" at bounding box center [376, 22] width 13 height 13
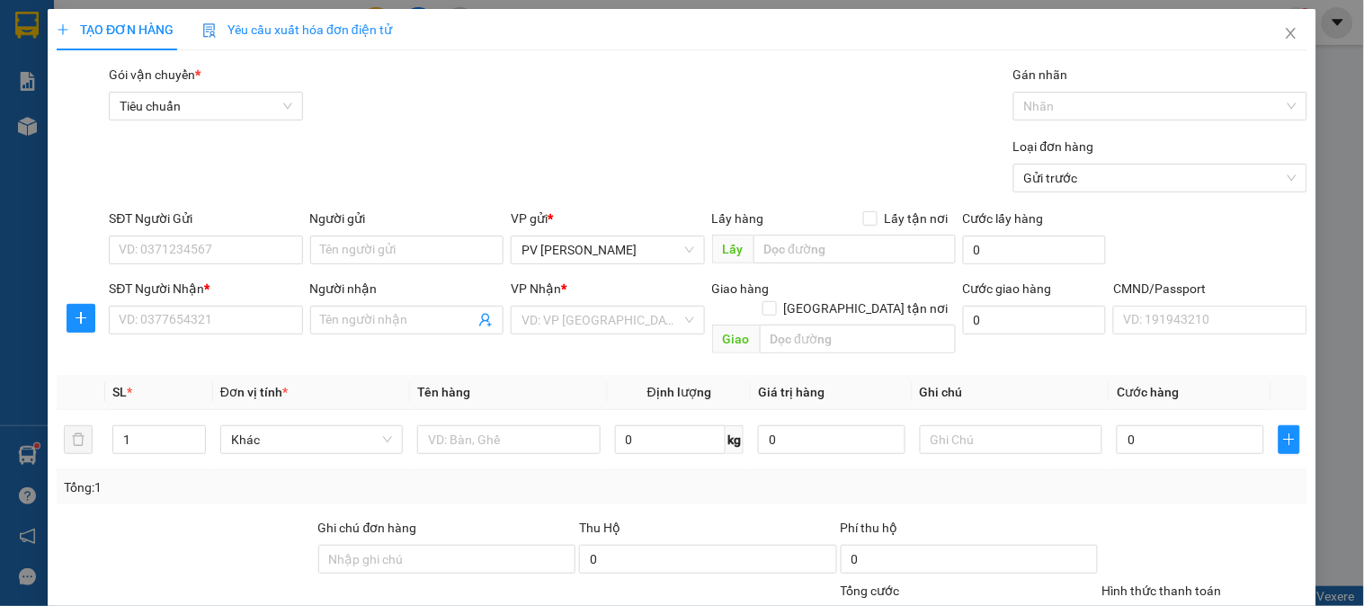
click at [205, 231] on div "SĐT Người Gửi" at bounding box center [205, 222] width 193 height 27
click at [212, 241] on input "SĐT Người Gửi" at bounding box center [205, 250] width 193 height 29
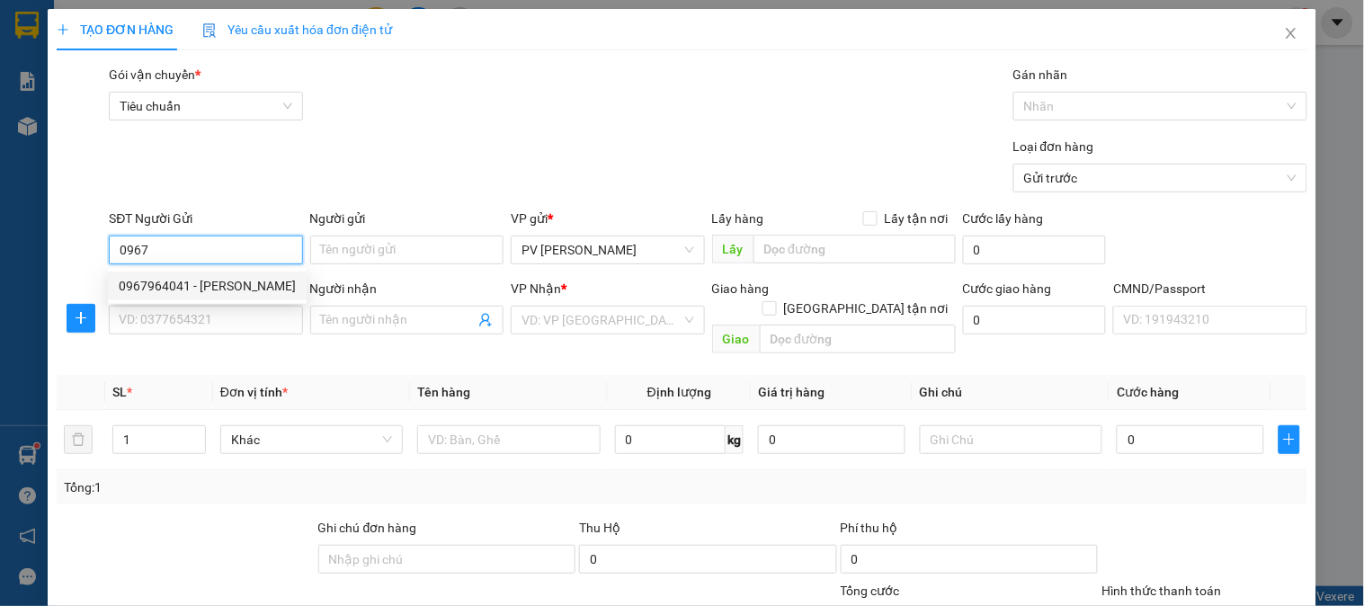
click at [190, 279] on div "0967964041 - [PERSON_NAME]" at bounding box center [207, 286] width 177 height 20
type input "0967964041"
type input "liễu"
type input "0936201768"
type input "citi"
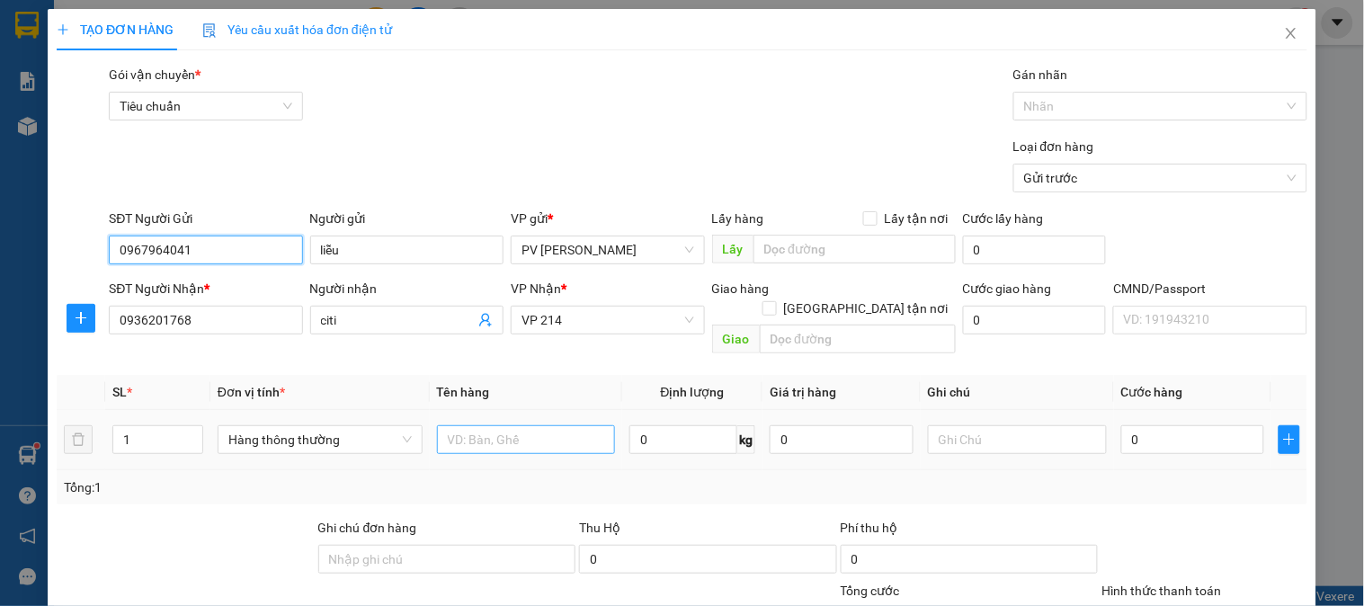
type input "0967964041"
click at [529, 429] on input "text" at bounding box center [526, 439] width 179 height 29
type input "QAO"
type input "1C"
type input "4"
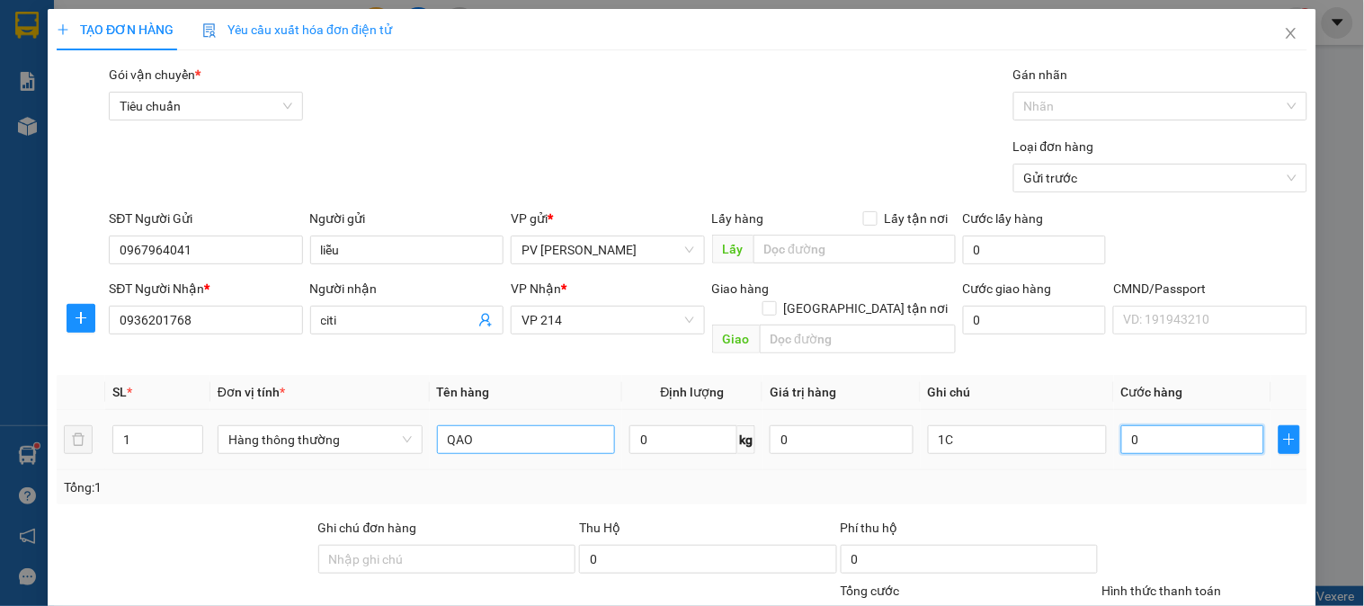
type input "4"
type input "40"
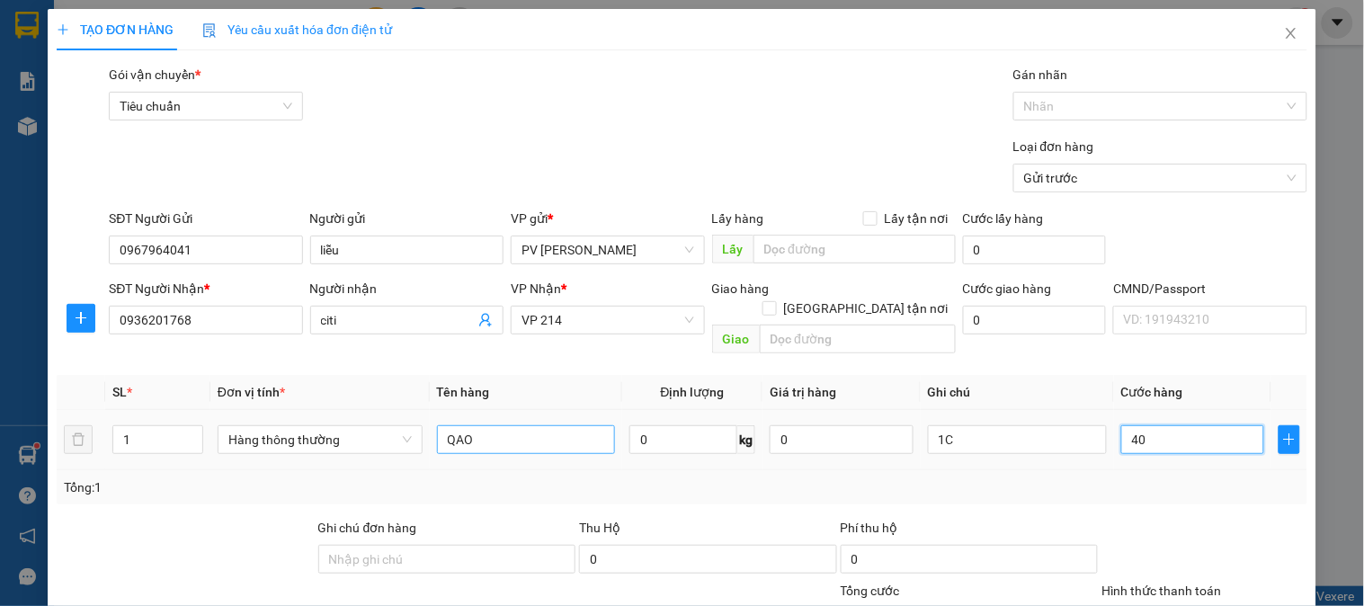
type input "400"
type input "4.000"
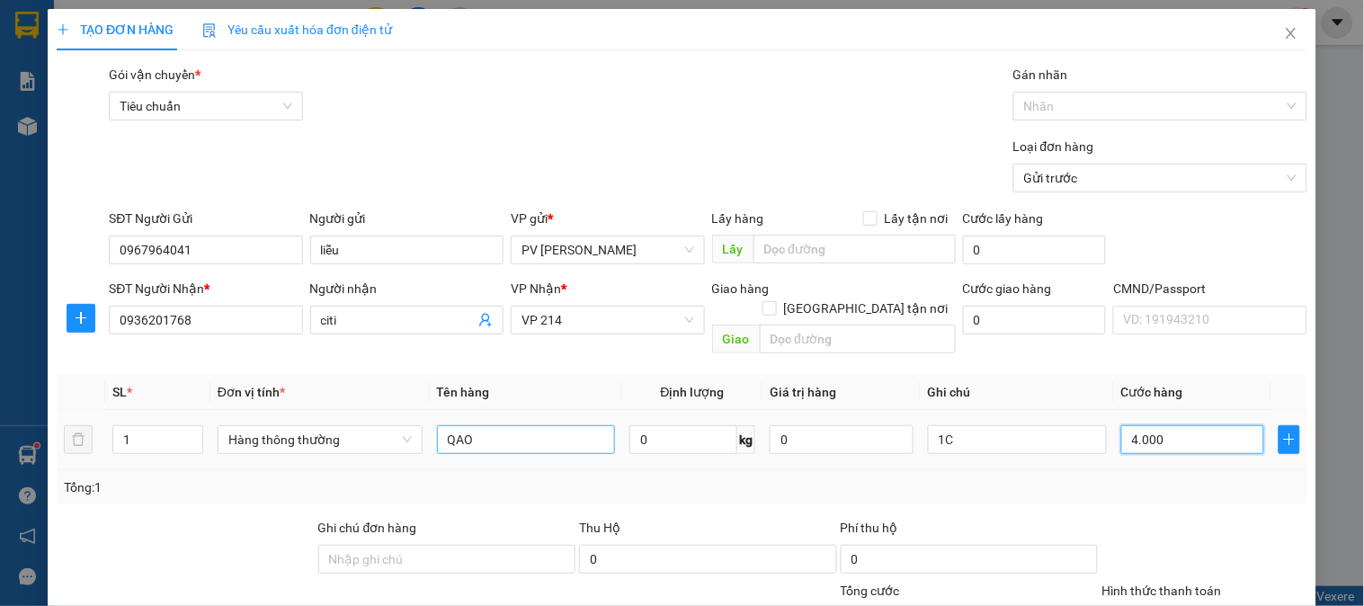
type input "4.000"
type input "40.000"
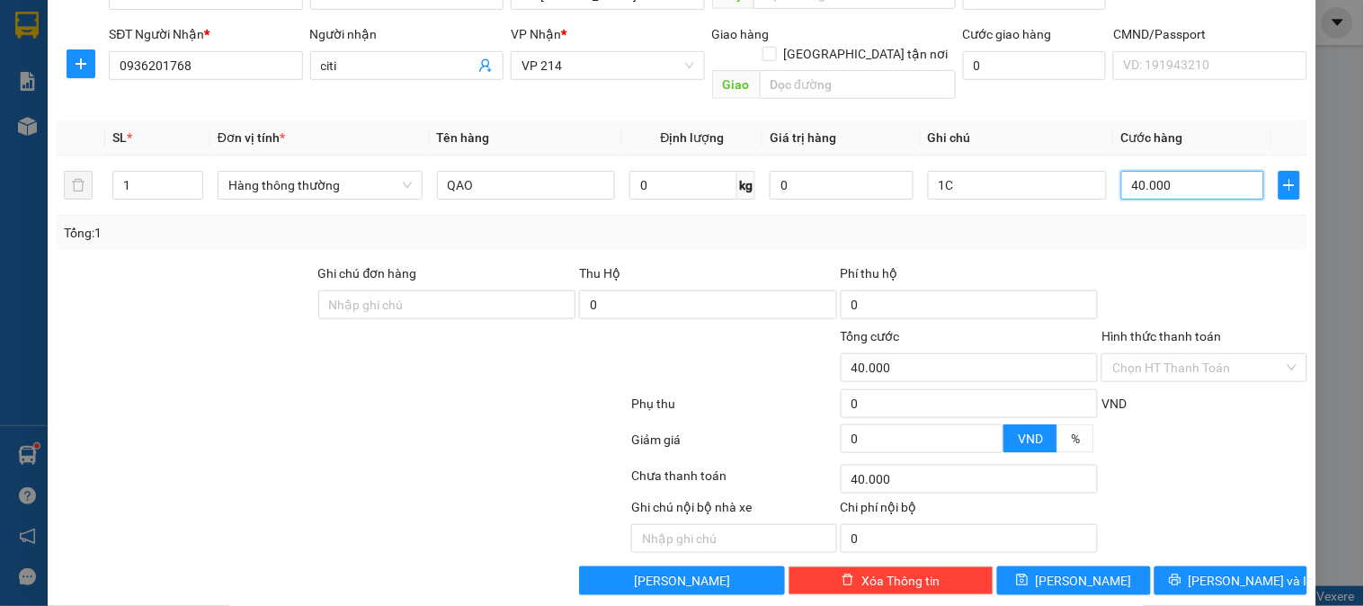
scroll to position [258, 0]
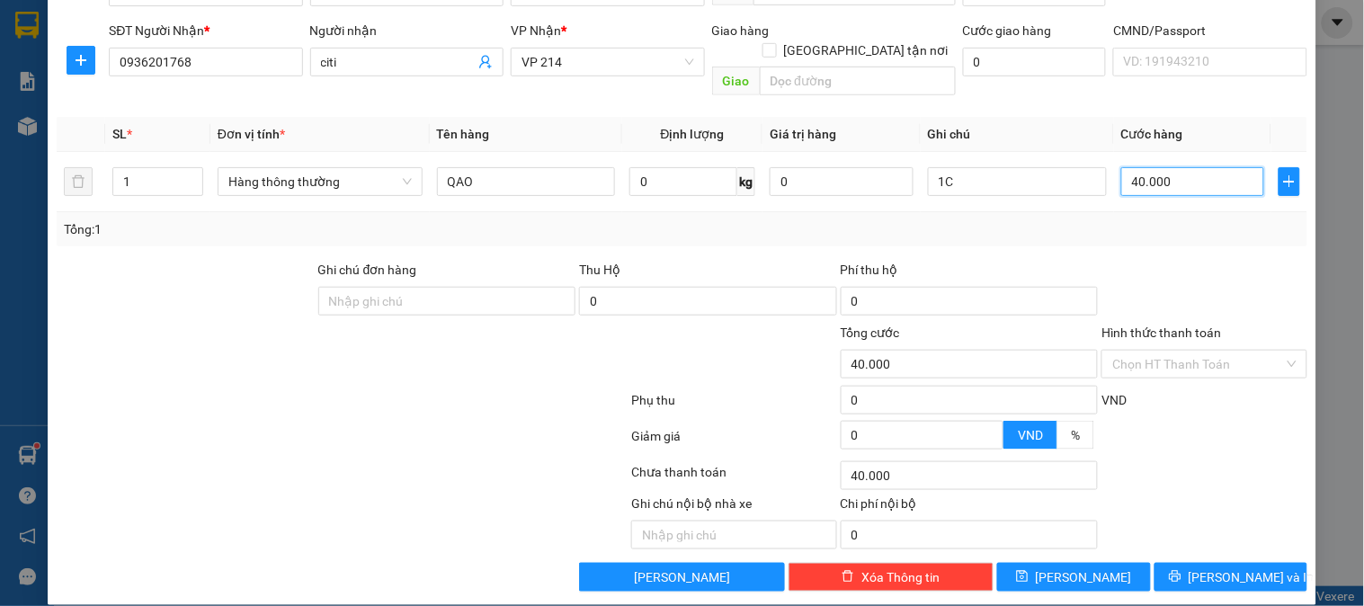
type input "40.000"
click at [1261, 563] on button "[PERSON_NAME] và In" at bounding box center [1230, 577] width 153 height 29
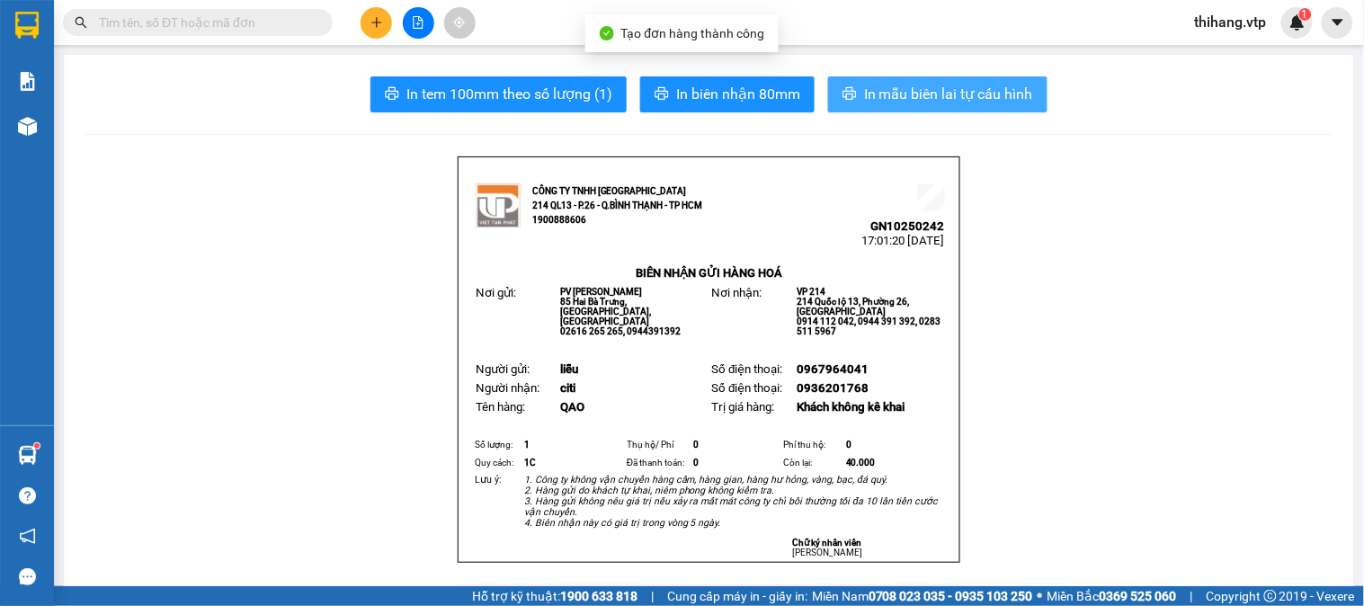
click at [993, 94] on span "In mẫu biên lai tự cấu hình" at bounding box center [948, 94] width 169 height 22
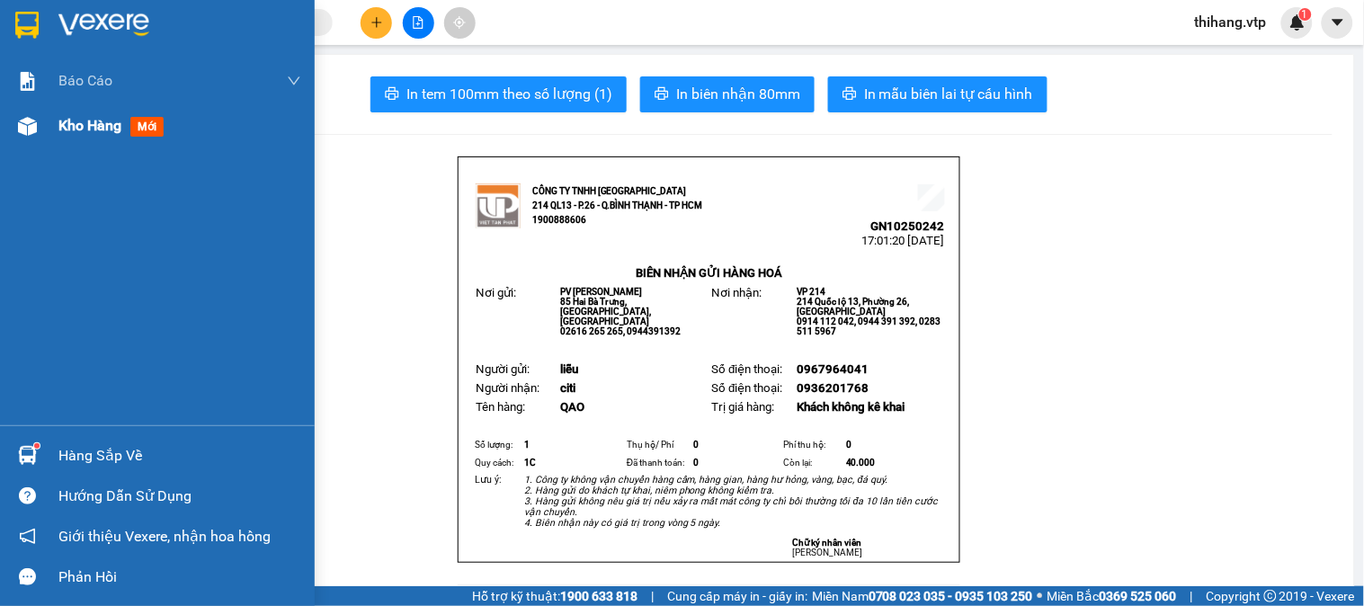
click at [102, 137] on div "Kho hàng mới" at bounding box center [114, 125] width 112 height 22
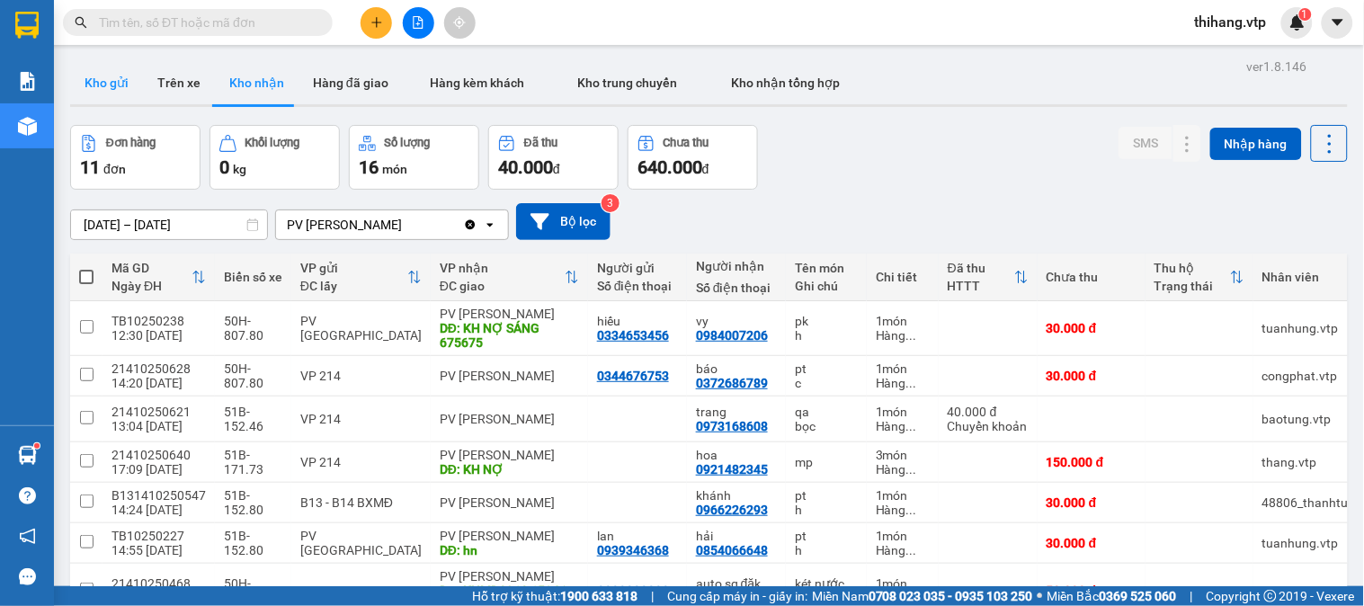
click at [121, 87] on button "Kho gửi" at bounding box center [106, 82] width 73 height 43
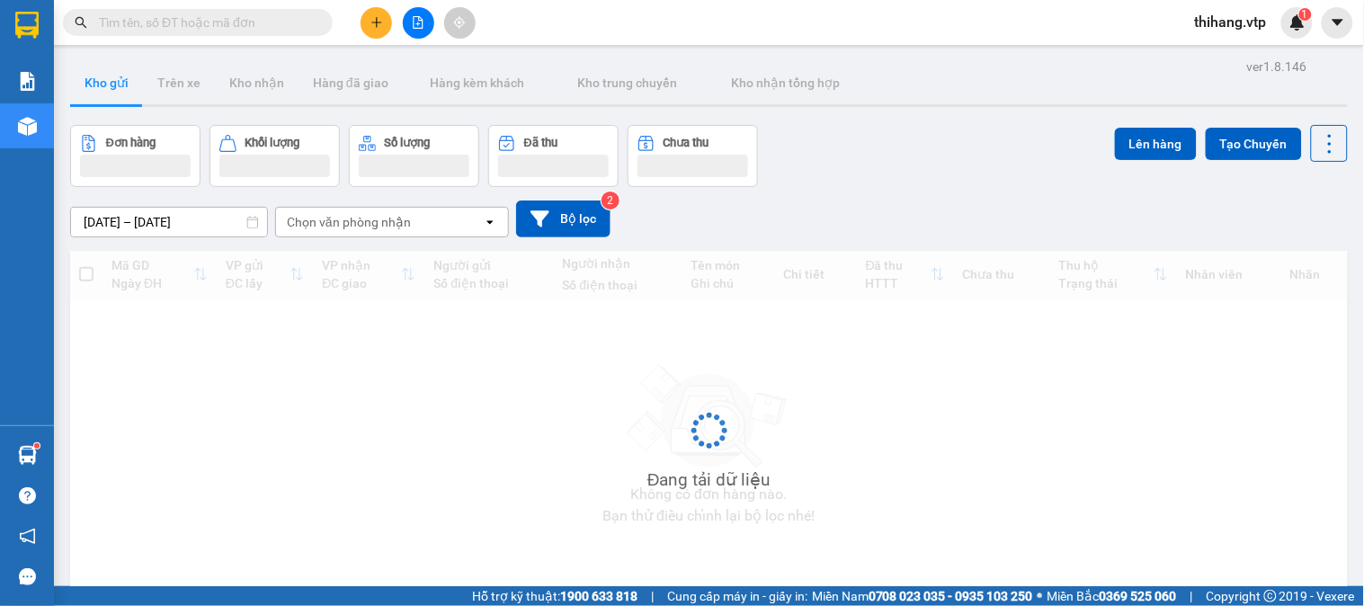
click at [375, 27] on icon "plus" at bounding box center [376, 22] width 13 height 13
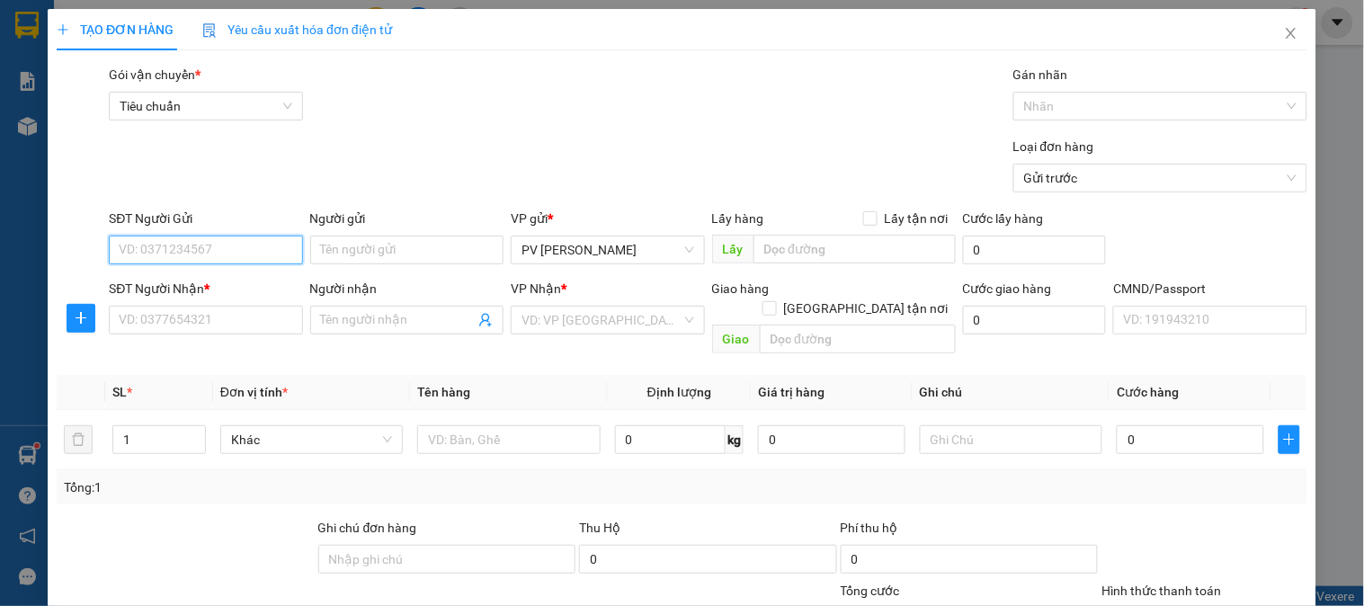
click at [236, 244] on input "SĐT Người Gửi" at bounding box center [205, 250] width 193 height 29
click at [218, 312] on div "0938791868 - bảo" at bounding box center [204, 315] width 170 height 20
type input "0938791868"
type input "bảo"
type input "0908782848"
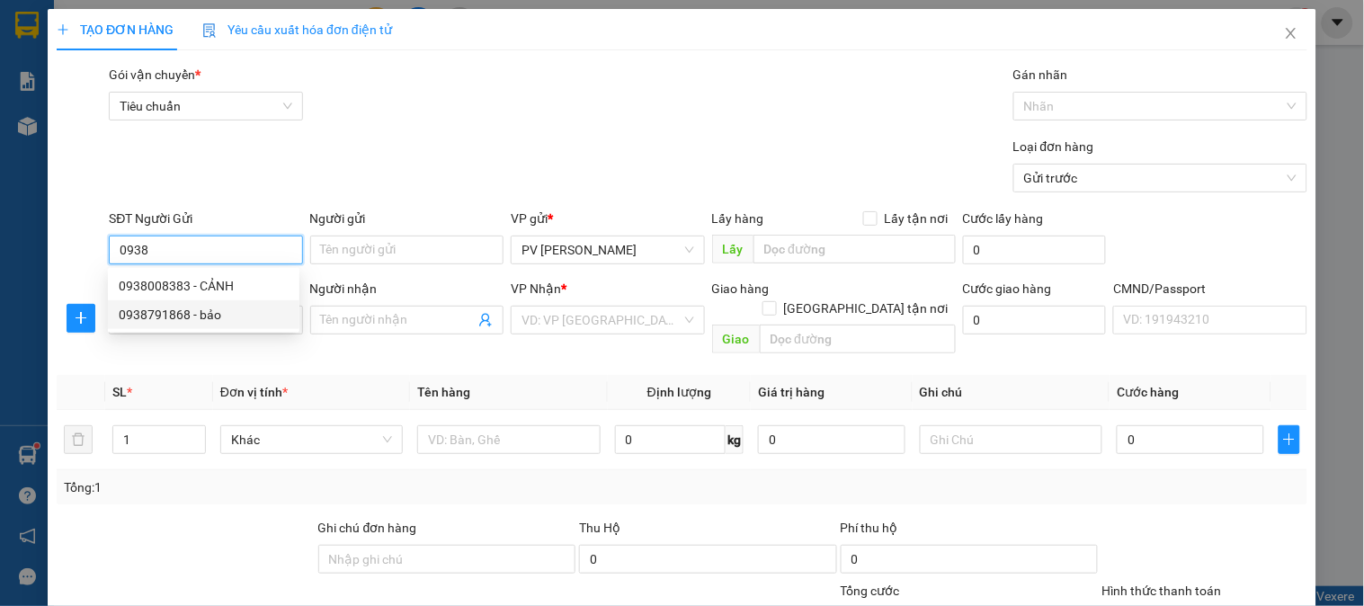
type input "ĐỒNG"
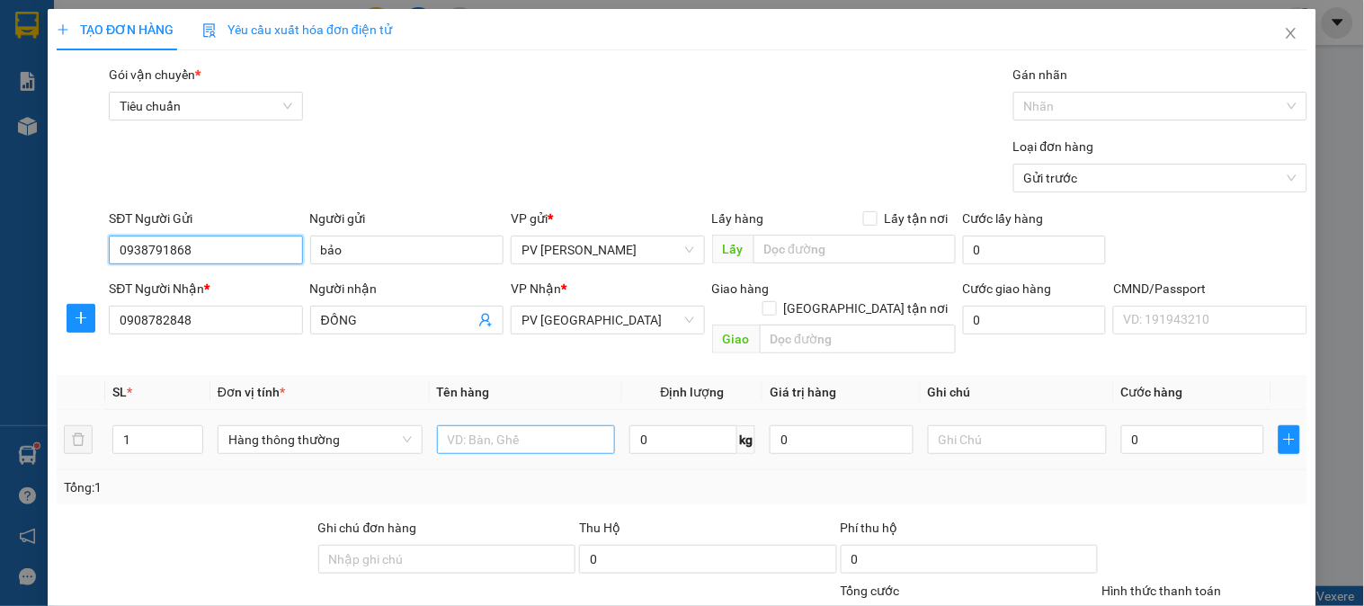
type input "0938791868"
click at [490, 425] on input "text" at bounding box center [526, 439] width 179 height 29
type input "L"
type input "1TH"
type input "5"
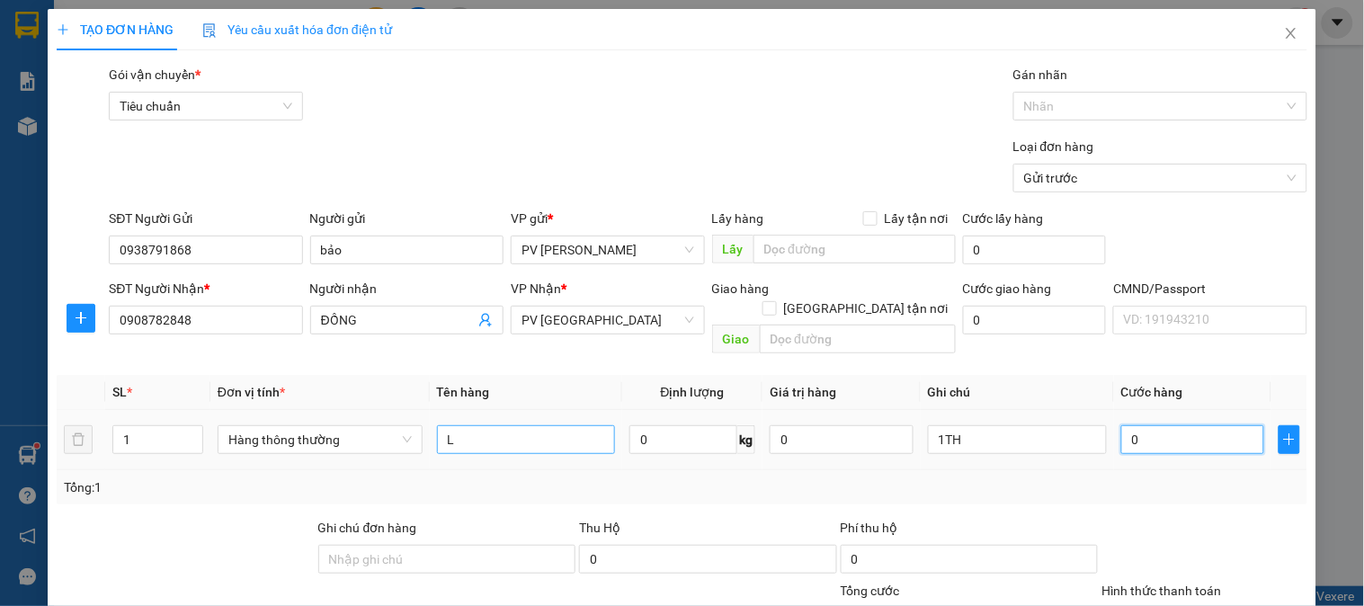
type input "5"
type input "50"
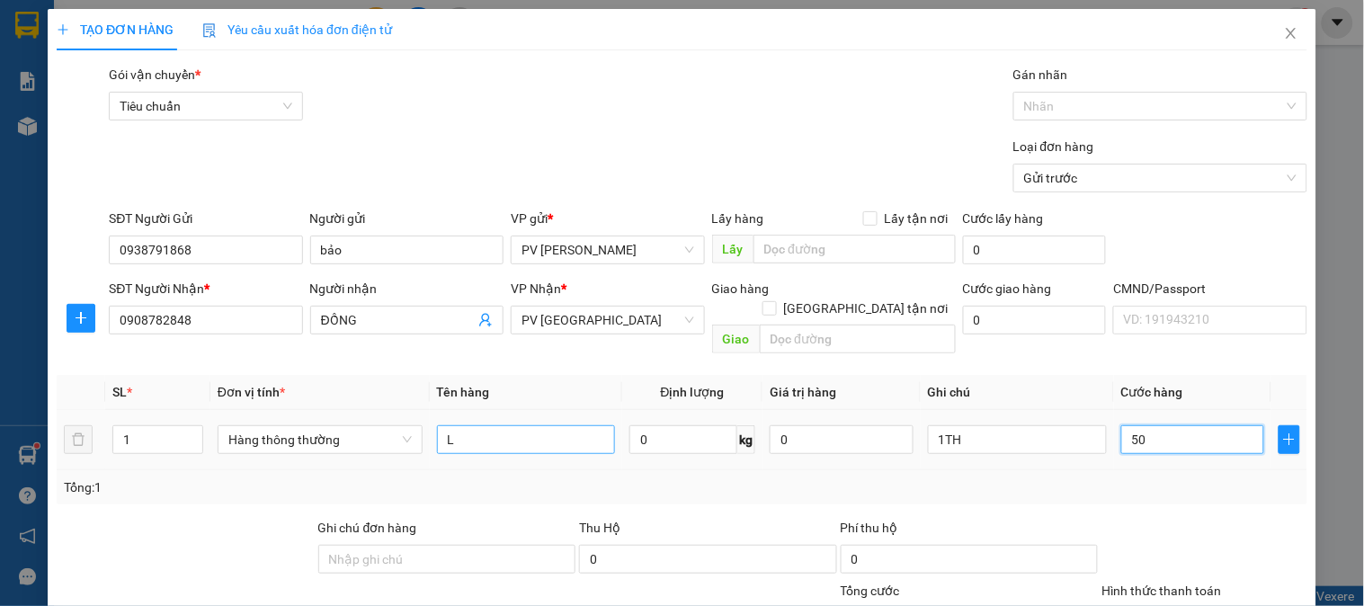
type input "500"
type input "5.000"
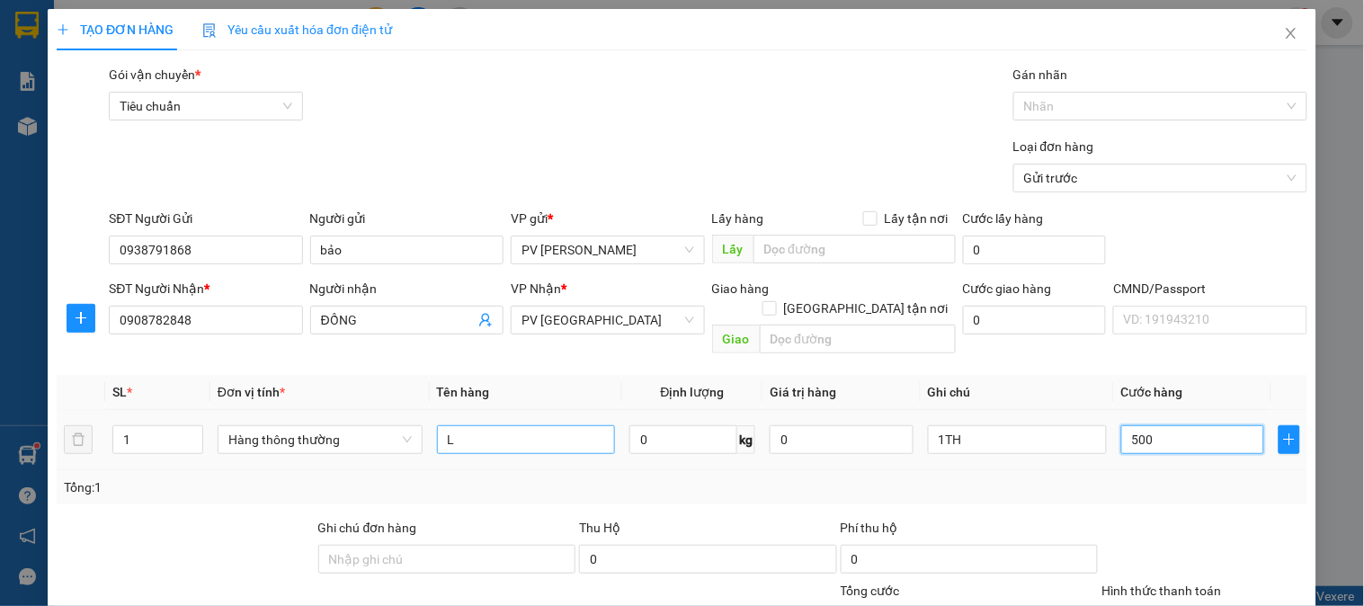
type input "5.000"
type input "50.000"
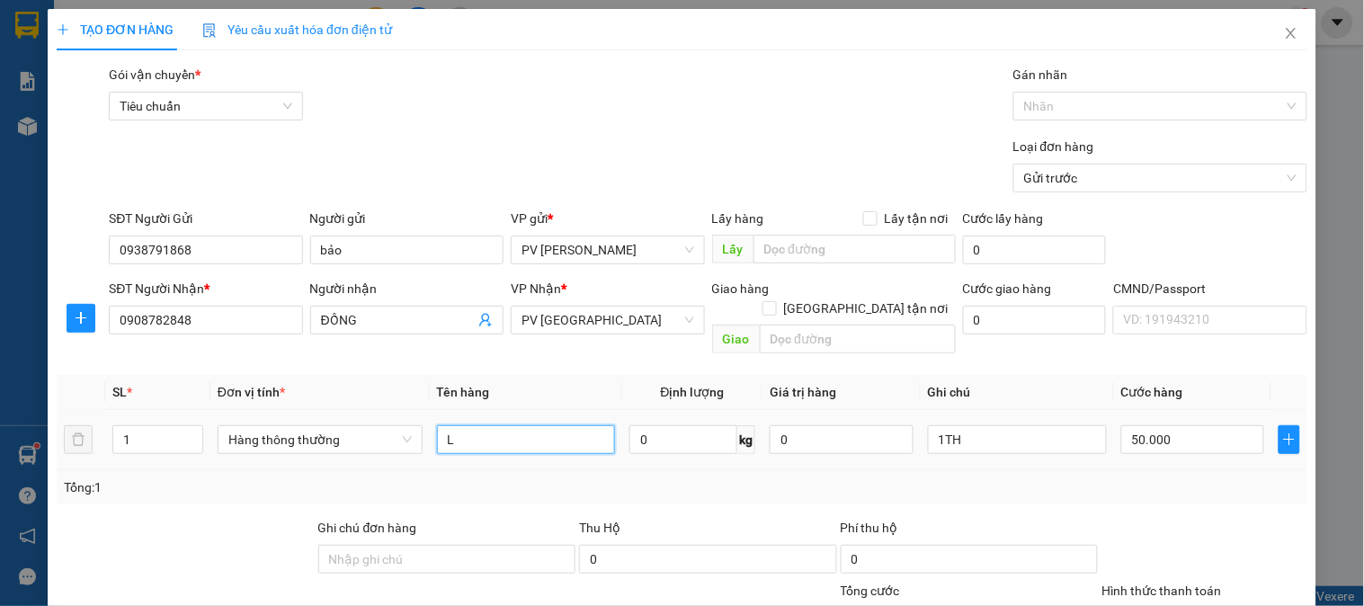
click at [499, 425] on input "L" at bounding box center [526, 439] width 179 height 29
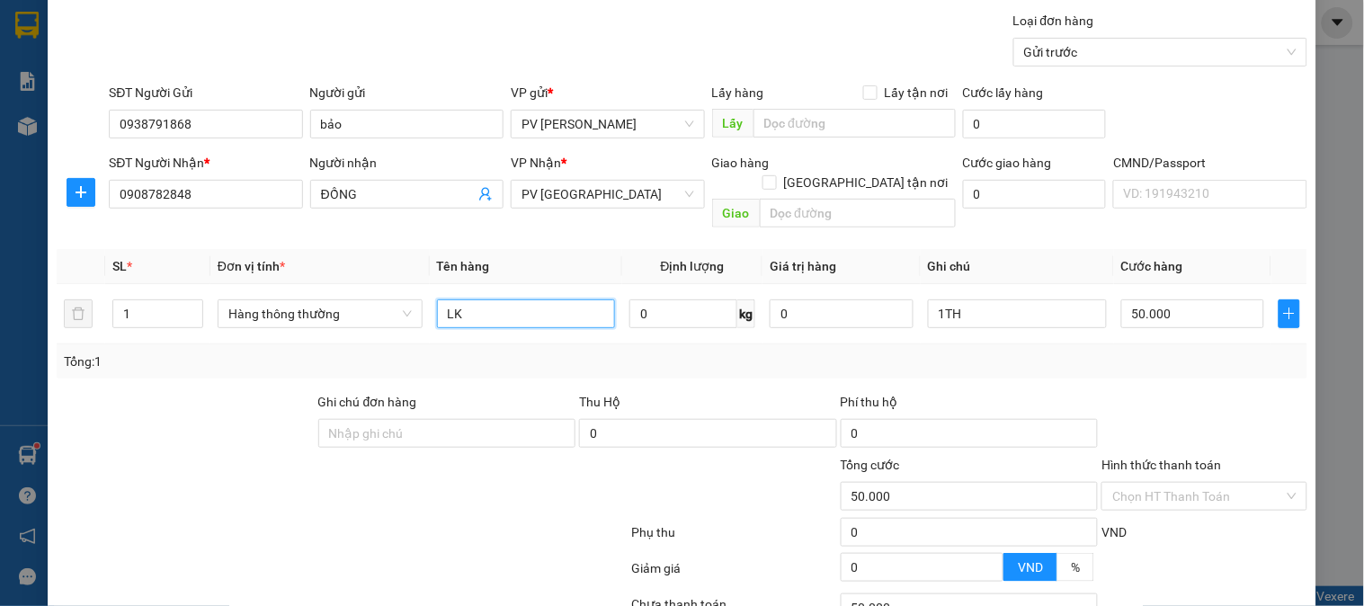
scroll to position [258, 0]
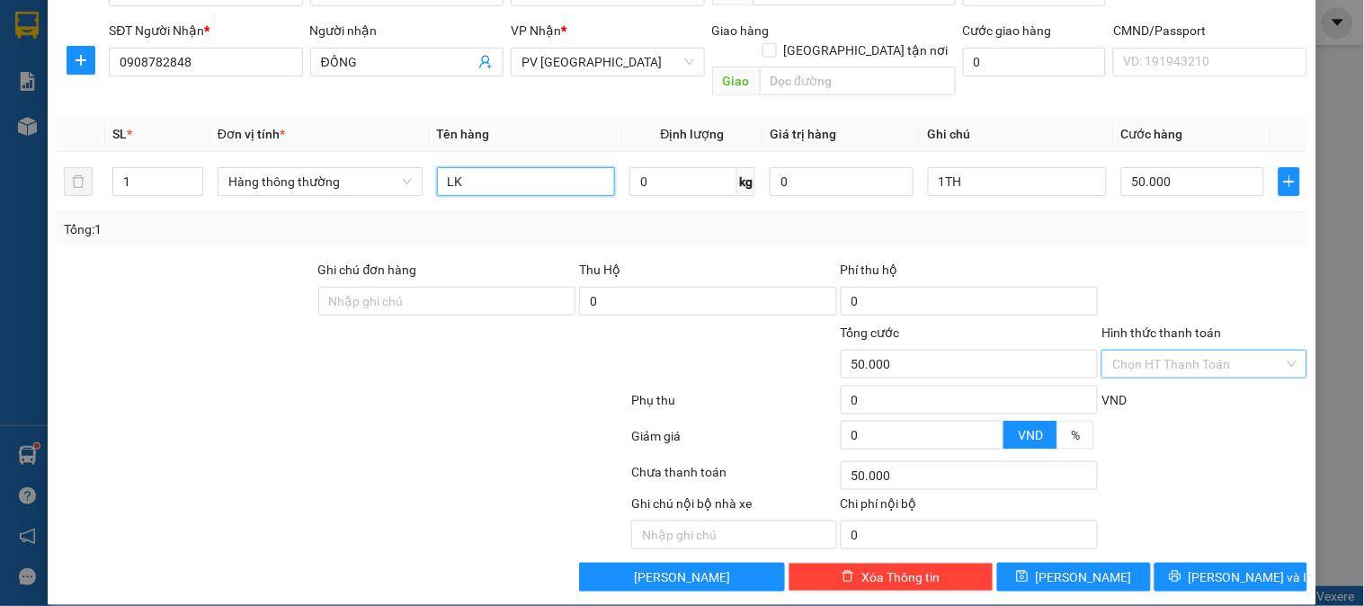
click at [1102, 357] on div "Chọn HT Thanh Toán" at bounding box center [1203, 364] width 205 height 29
type input "LK"
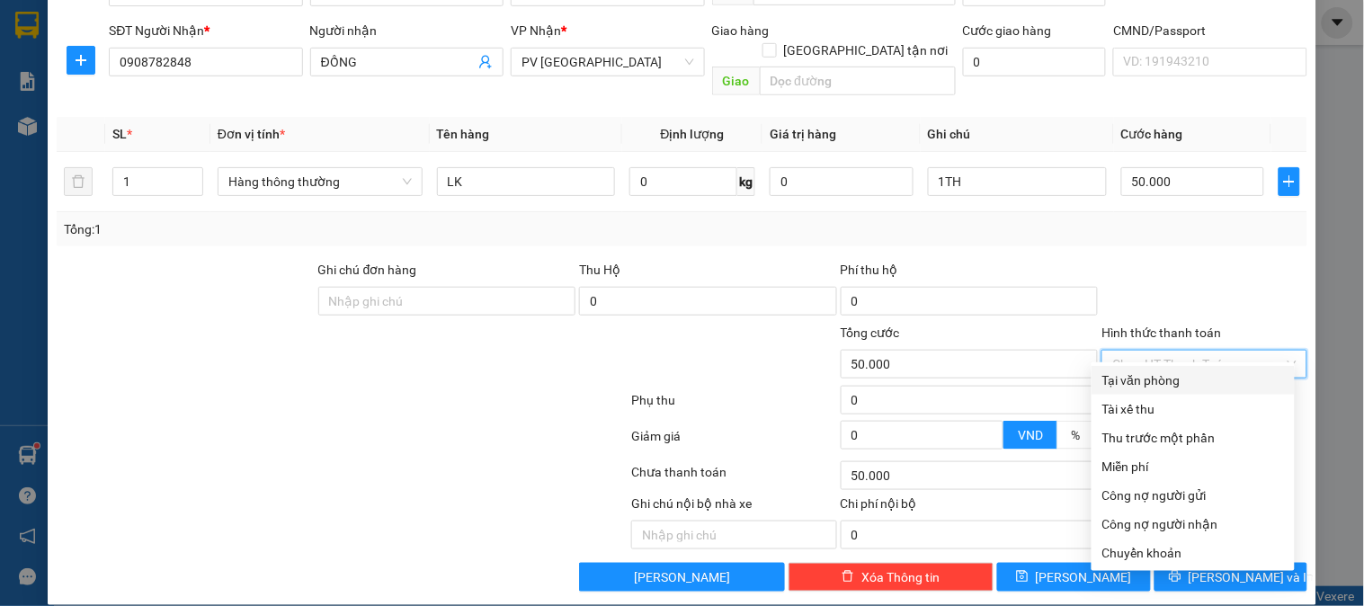
click at [1112, 376] on div "Tại văn phòng" at bounding box center [1193, 380] width 182 height 20
type input "0"
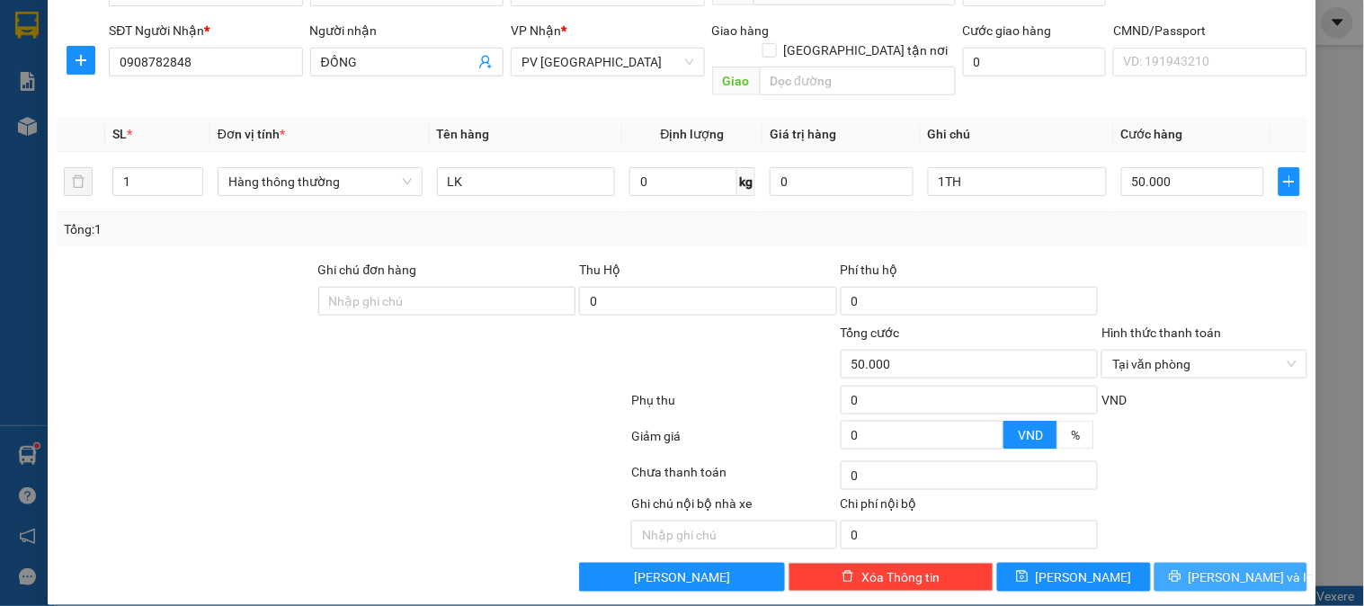
click at [1251, 567] on span "[PERSON_NAME] và In" at bounding box center [1252, 577] width 126 height 20
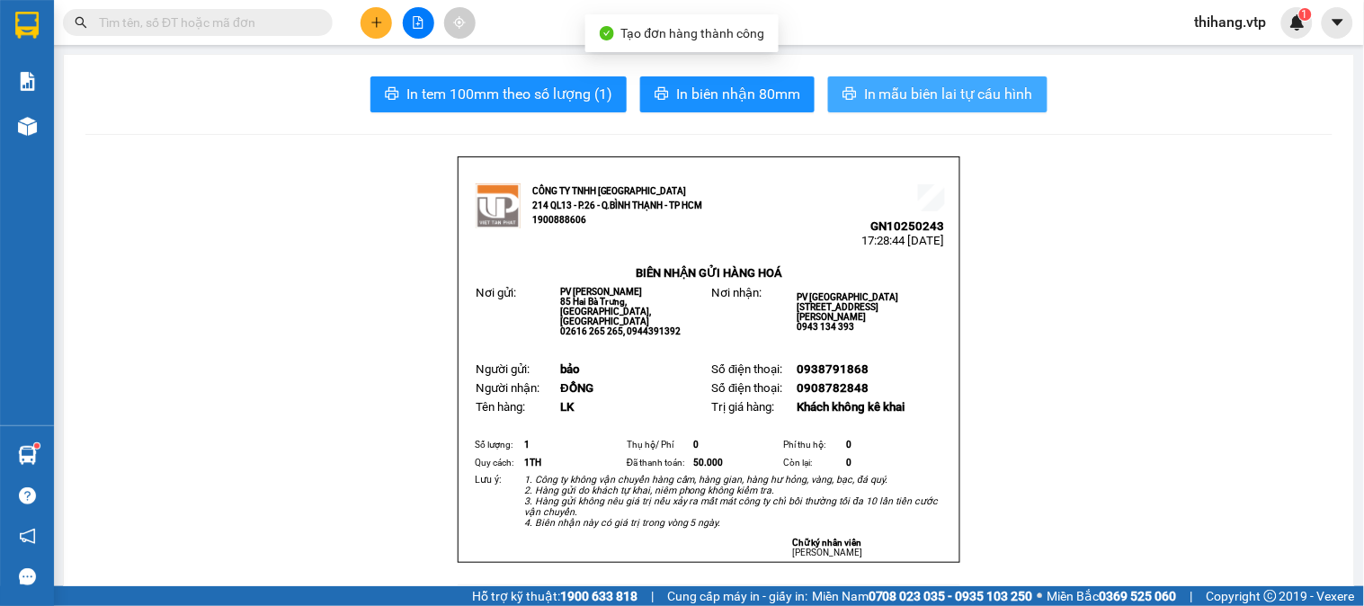
click at [915, 92] on span "In mẫu biên lai tự cấu hình" at bounding box center [948, 94] width 169 height 22
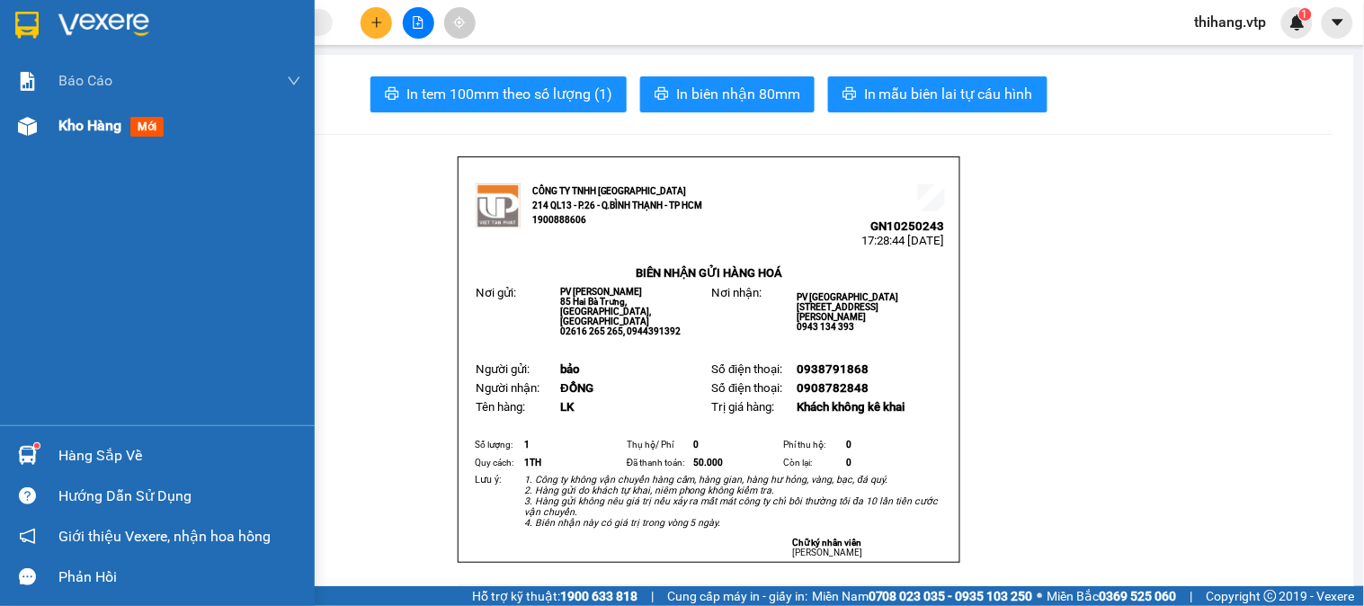
click at [76, 121] on span "Kho hàng" at bounding box center [89, 125] width 63 height 17
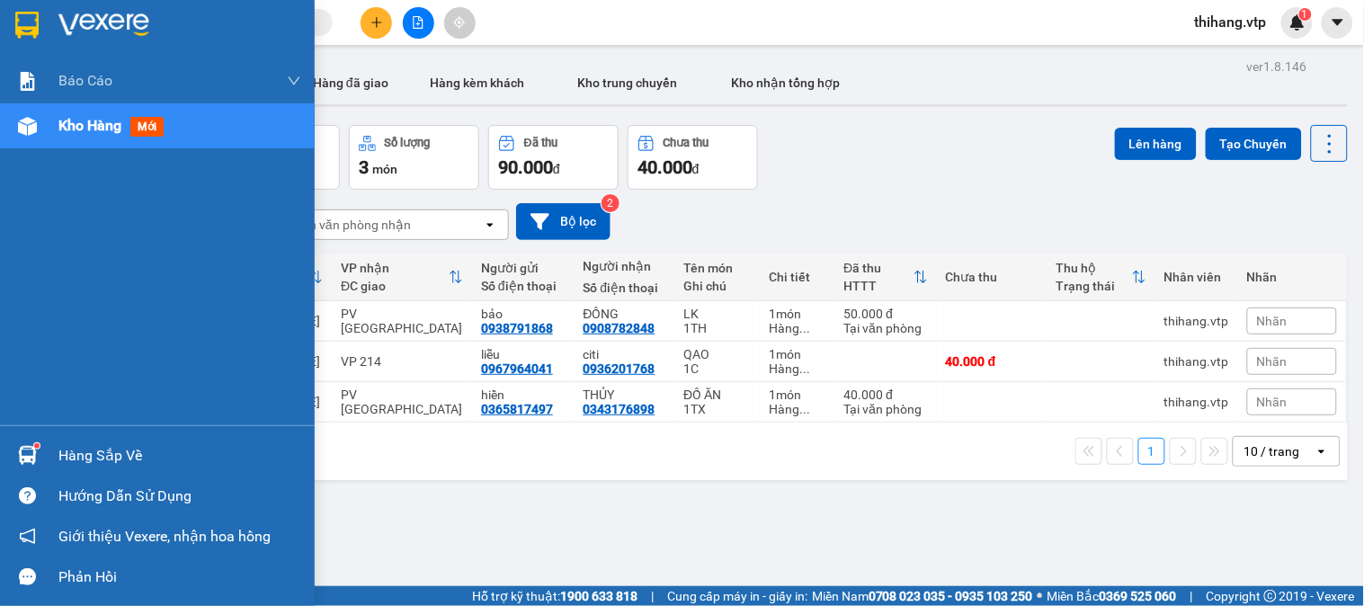
click at [69, 455] on div "Hàng sắp về" at bounding box center [179, 455] width 243 height 27
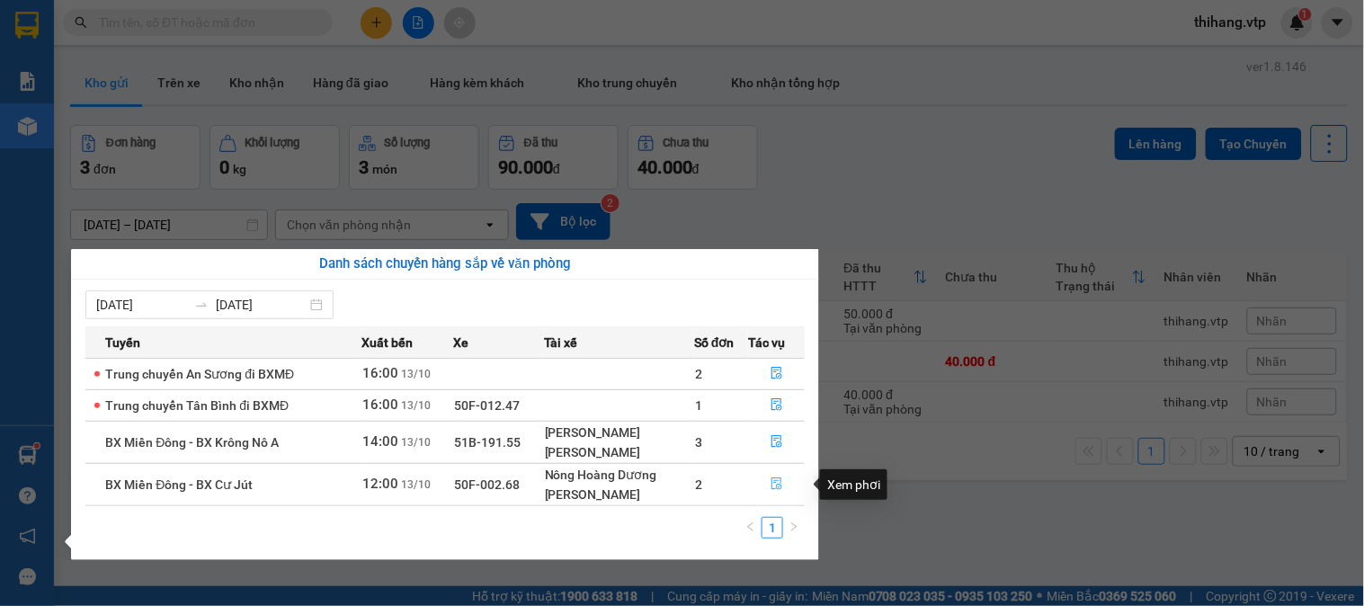
click at [773, 488] on icon "file-done" at bounding box center [777, 483] width 13 height 13
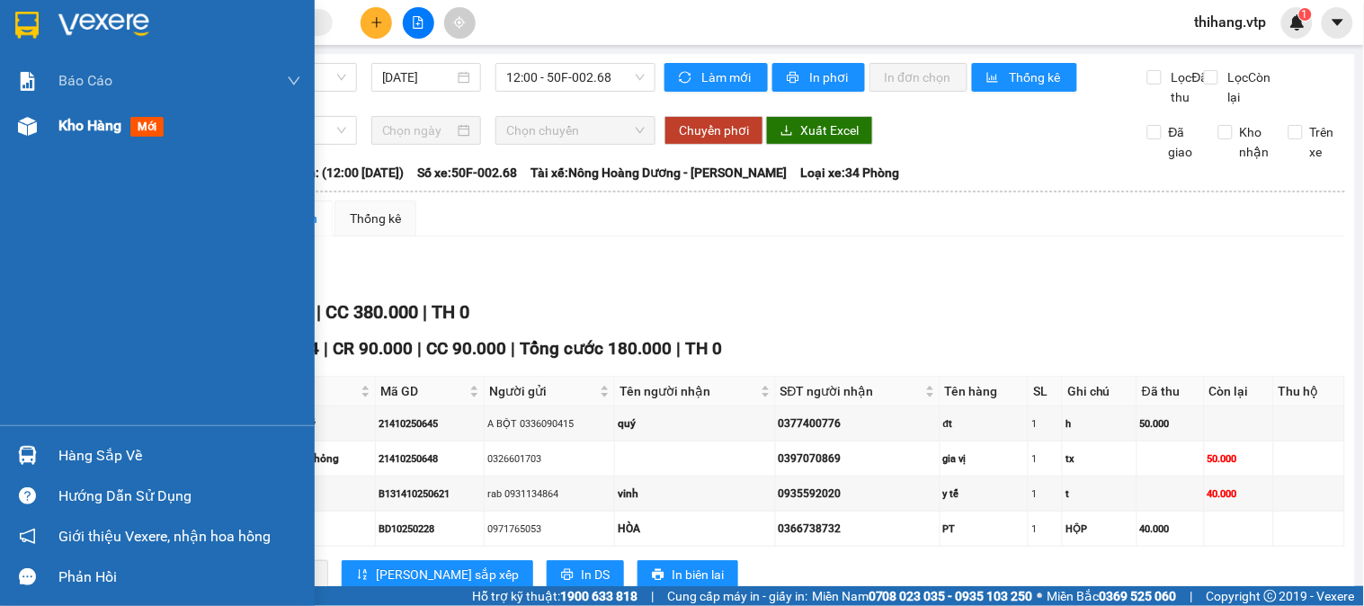
click at [76, 118] on span "Kho hàng" at bounding box center [89, 125] width 63 height 17
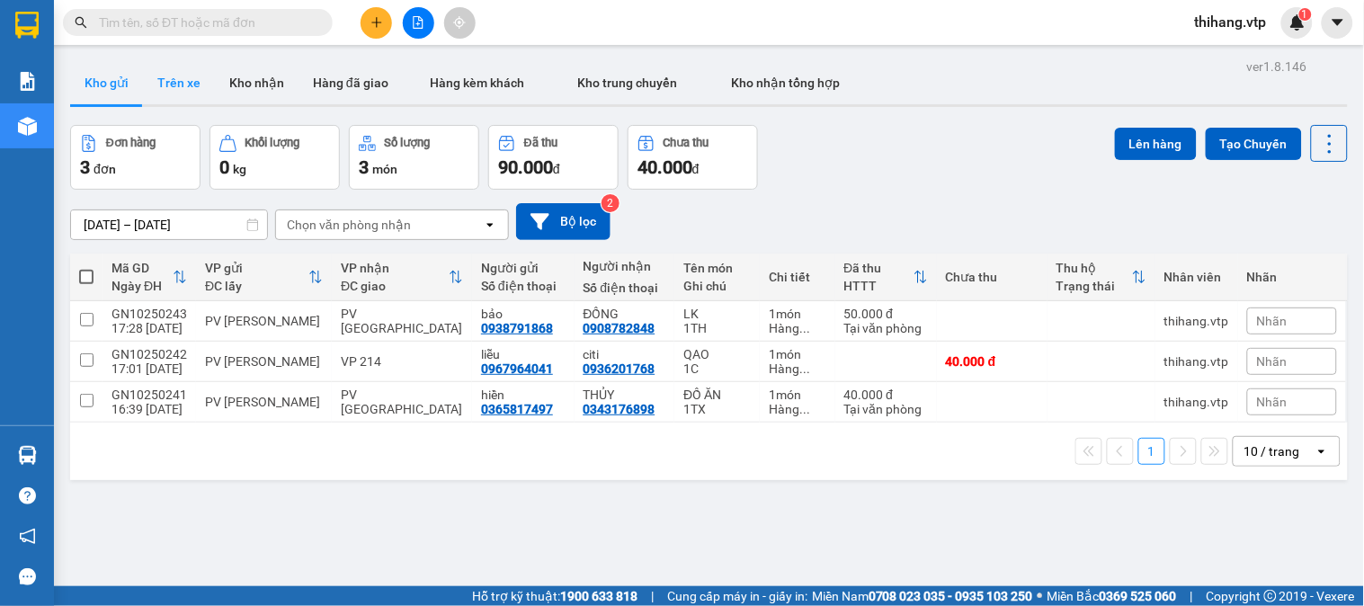
click at [198, 78] on button "Trên xe" at bounding box center [179, 82] width 72 height 43
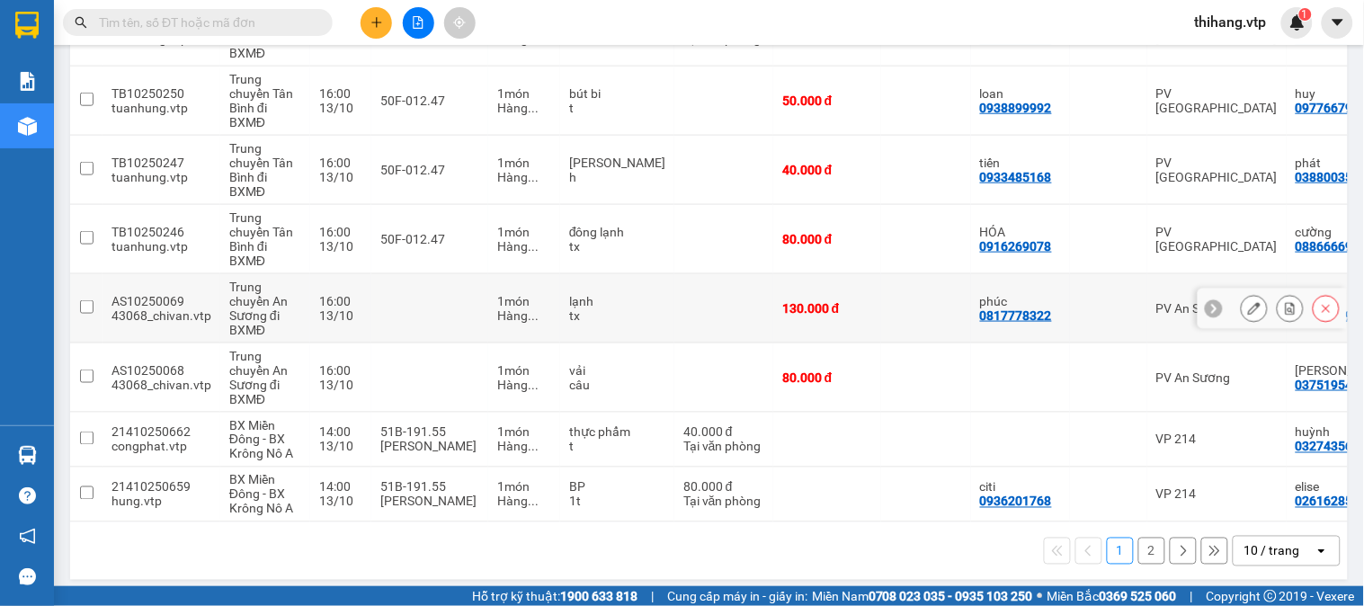
scroll to position [460, 0]
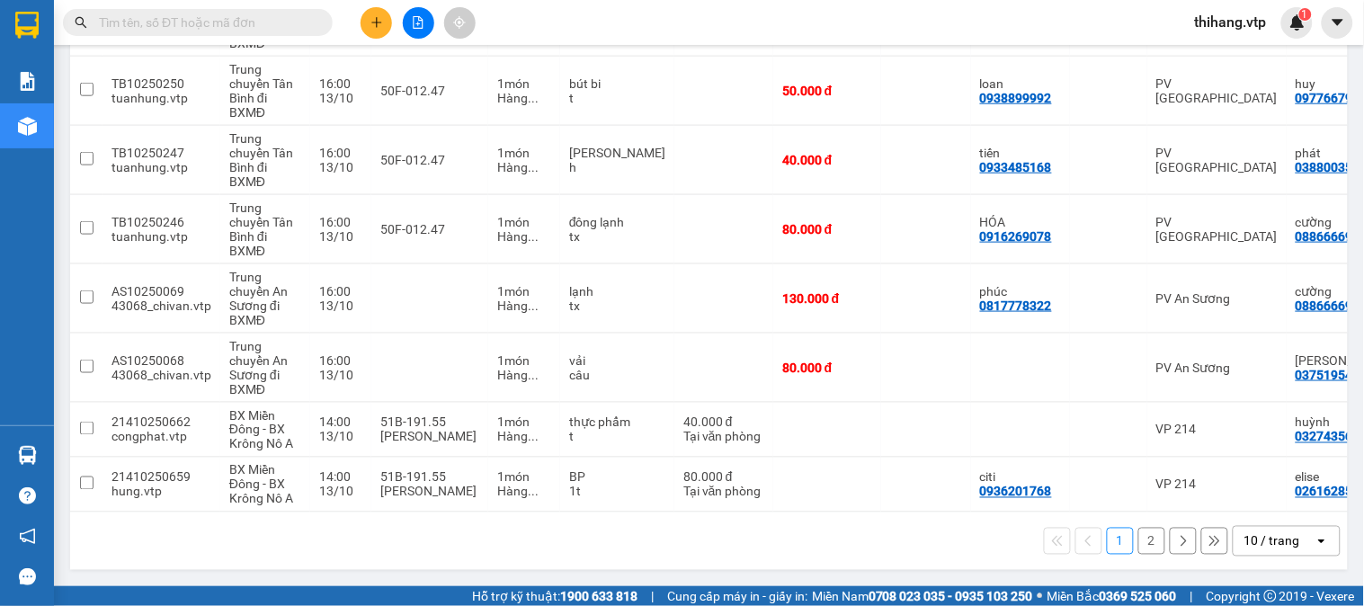
click at [1256, 547] on div "10 / trang" at bounding box center [1272, 541] width 56 height 18
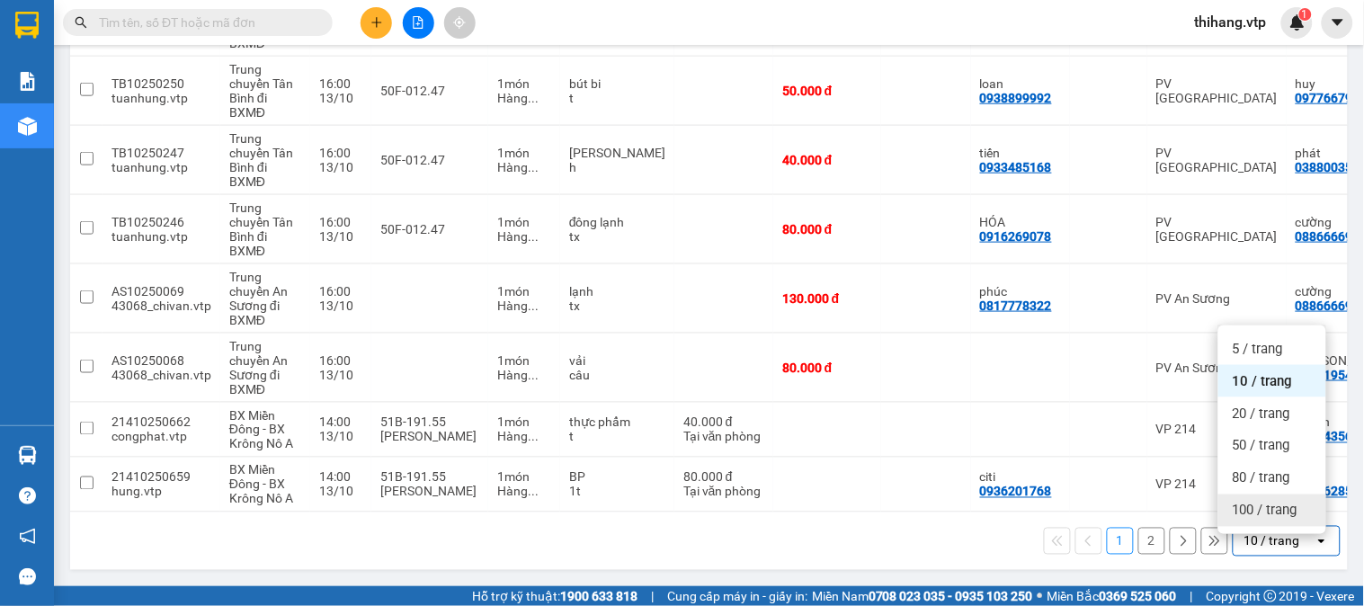
click at [1254, 502] on span "100 / trang" at bounding box center [1265, 511] width 65 height 18
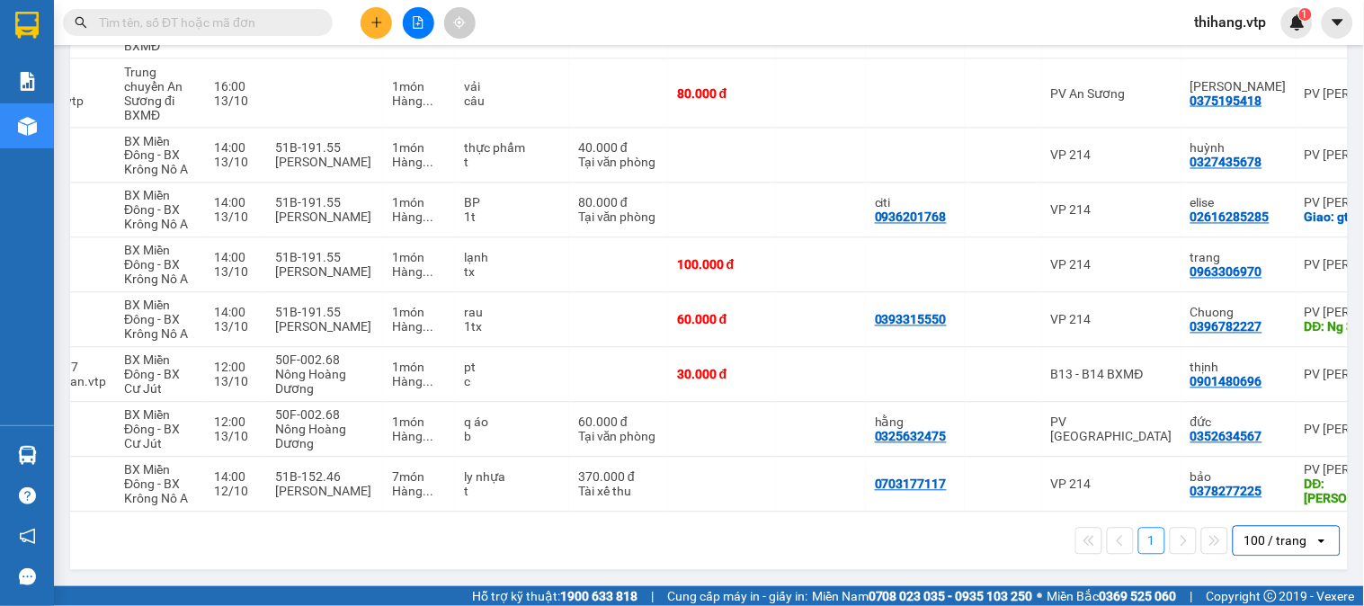
scroll to position [0, 129]
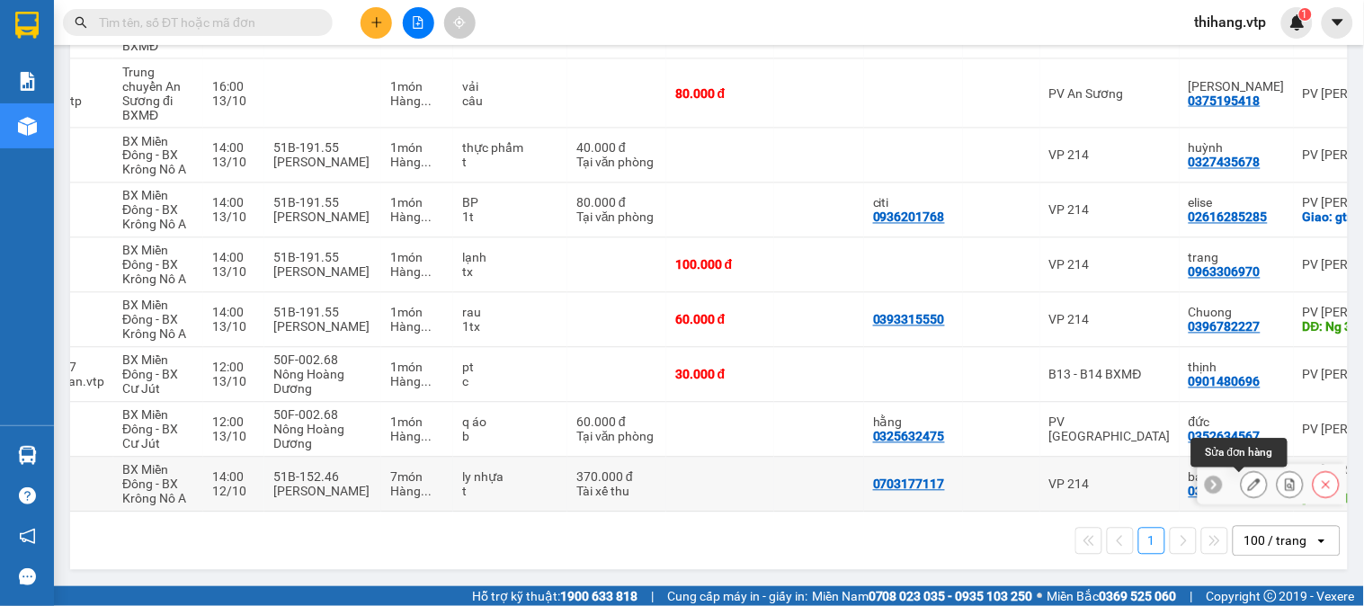
click at [1248, 479] on icon at bounding box center [1254, 484] width 13 height 13
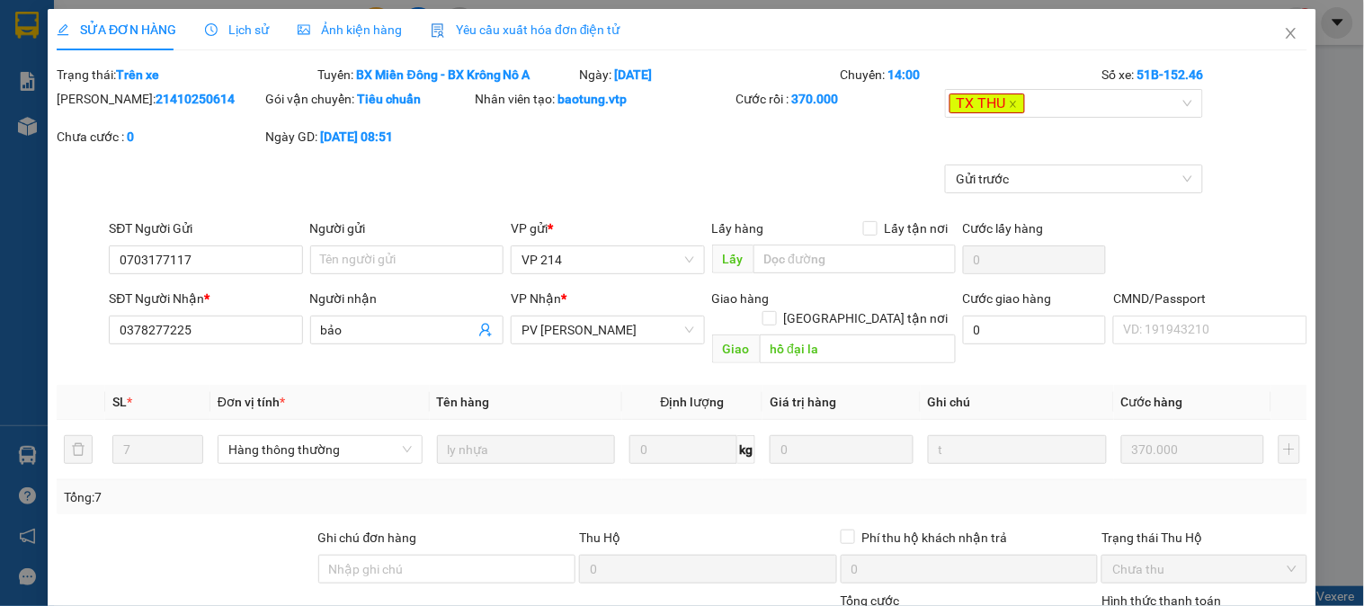
type input "0703177117"
type input "0378277225"
type input "bảo"
type input "hồ đại la"
type input "0"
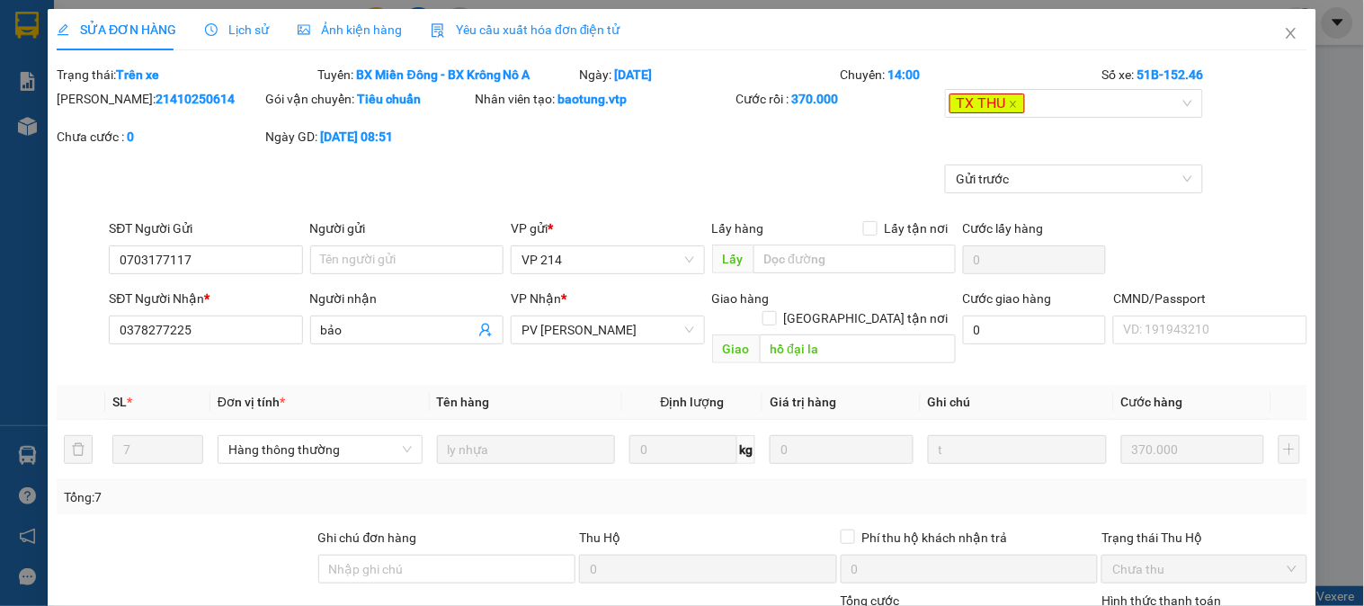
type input "370.000"
type input "18.500"
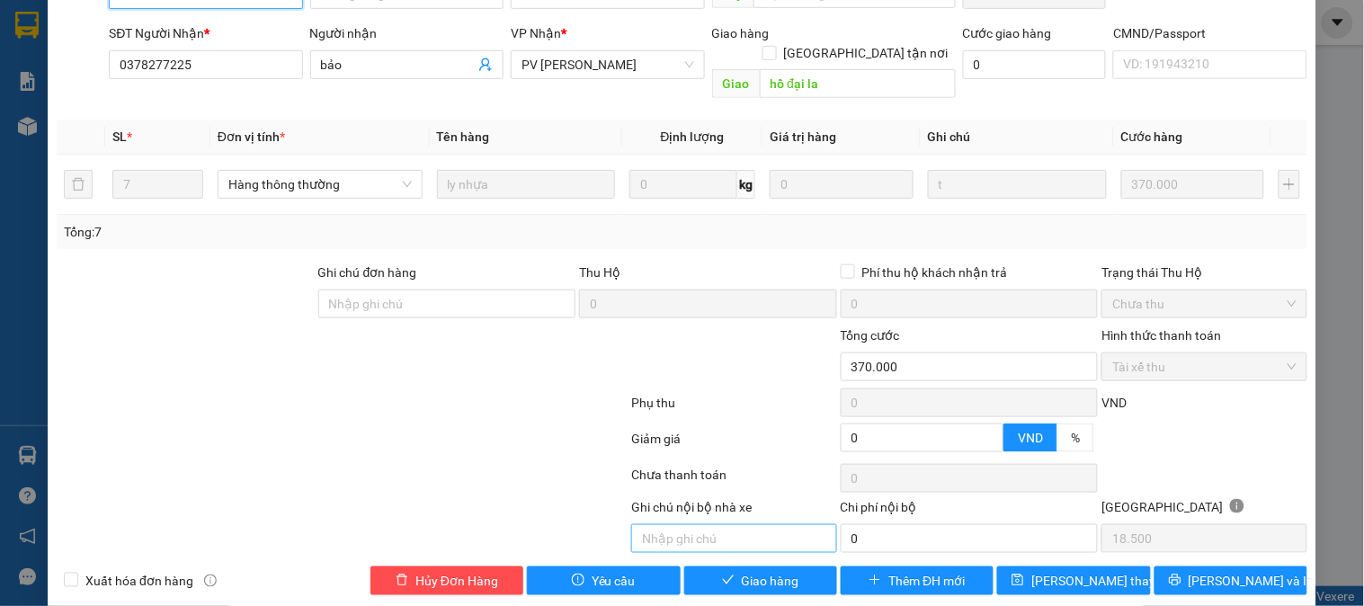
scroll to position [270, 0]
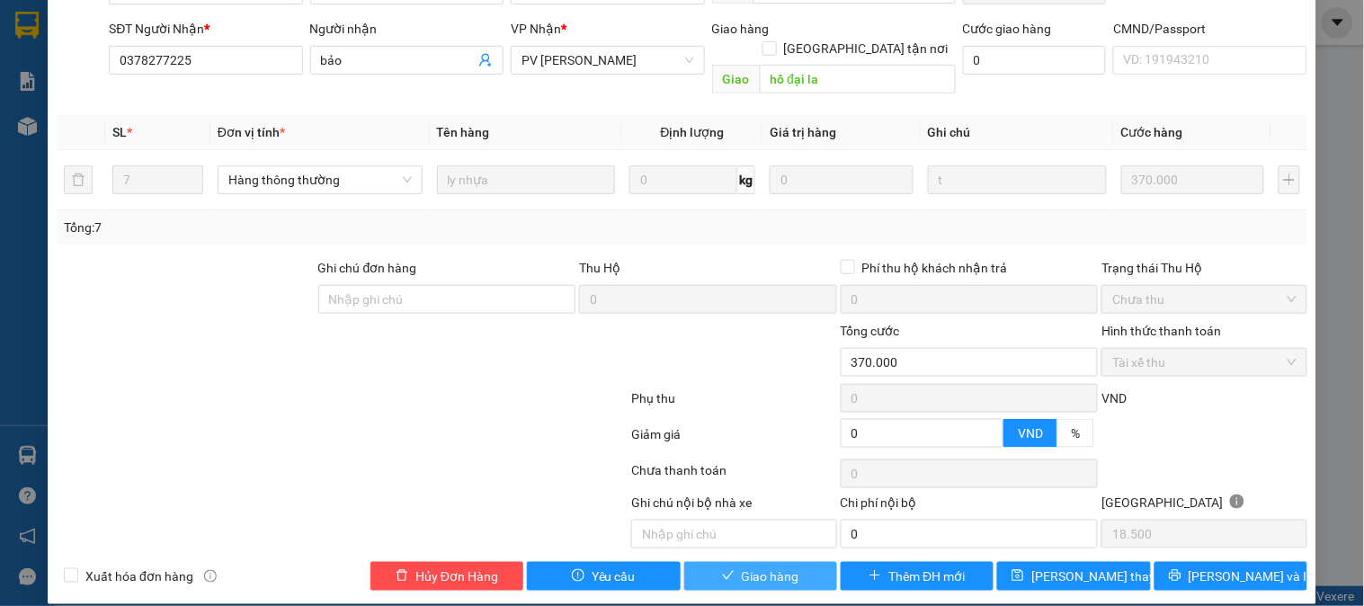
click at [755, 566] on span "Giao hàng" at bounding box center [771, 576] width 58 height 20
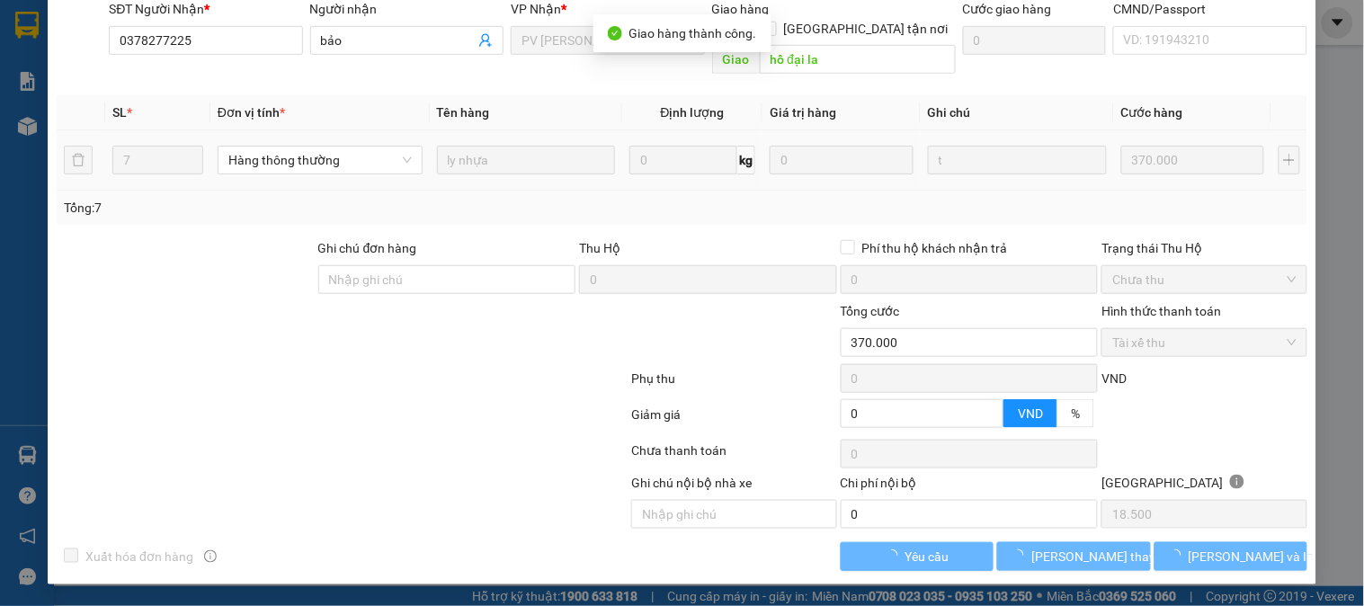
scroll to position [0, 0]
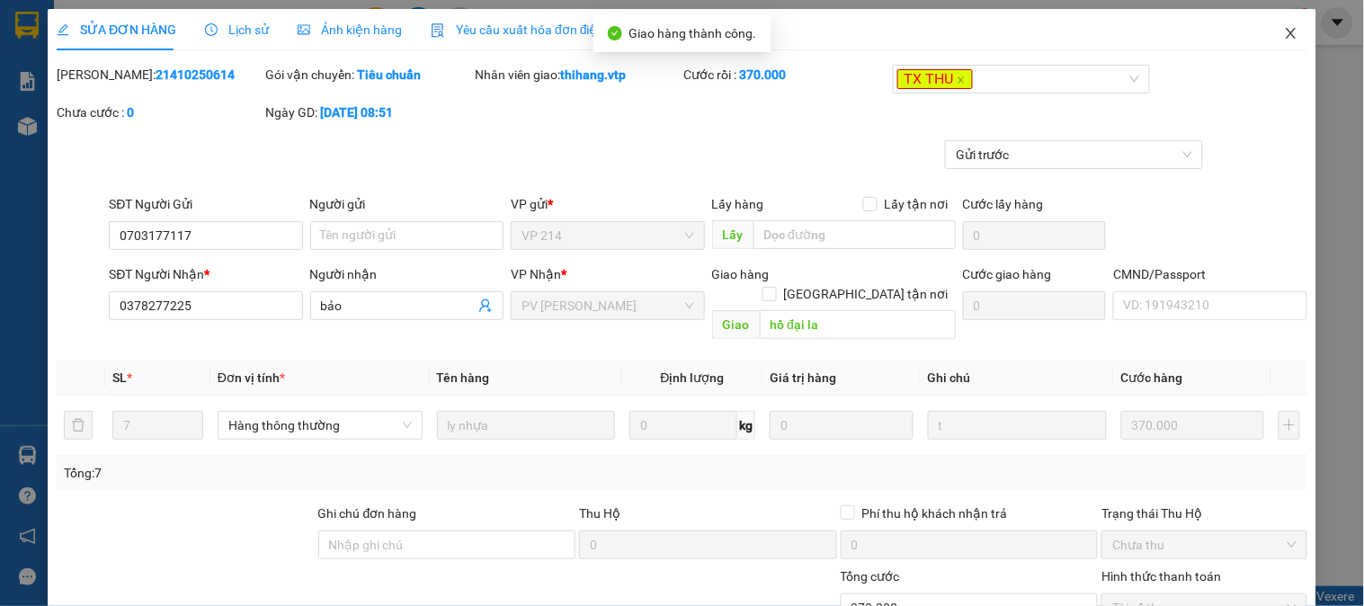
click at [1284, 33] on icon "close" at bounding box center [1291, 33] width 14 height 14
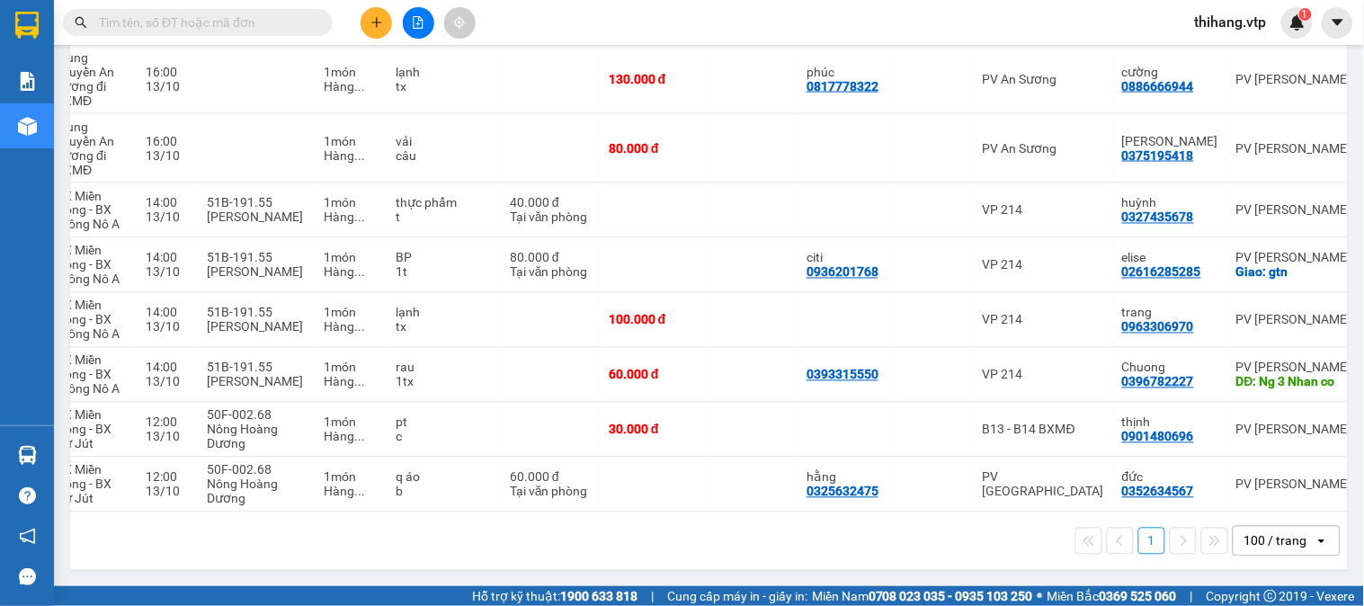
scroll to position [0, 203]
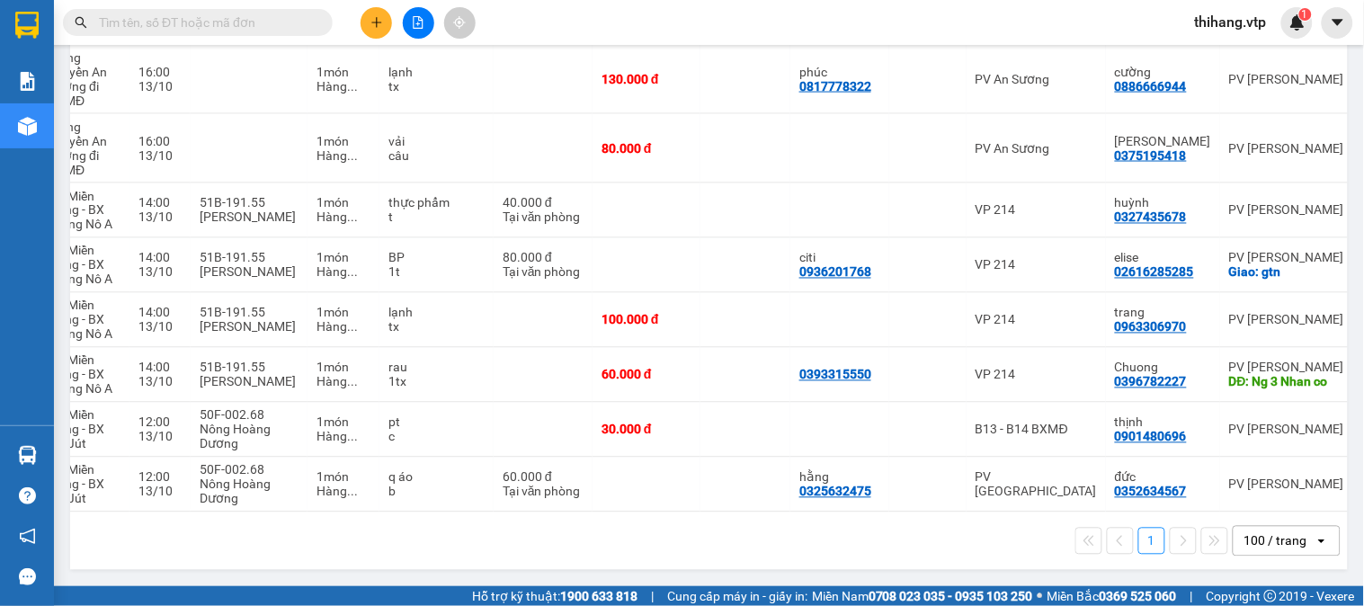
click at [263, 18] on input "text" at bounding box center [205, 23] width 212 height 20
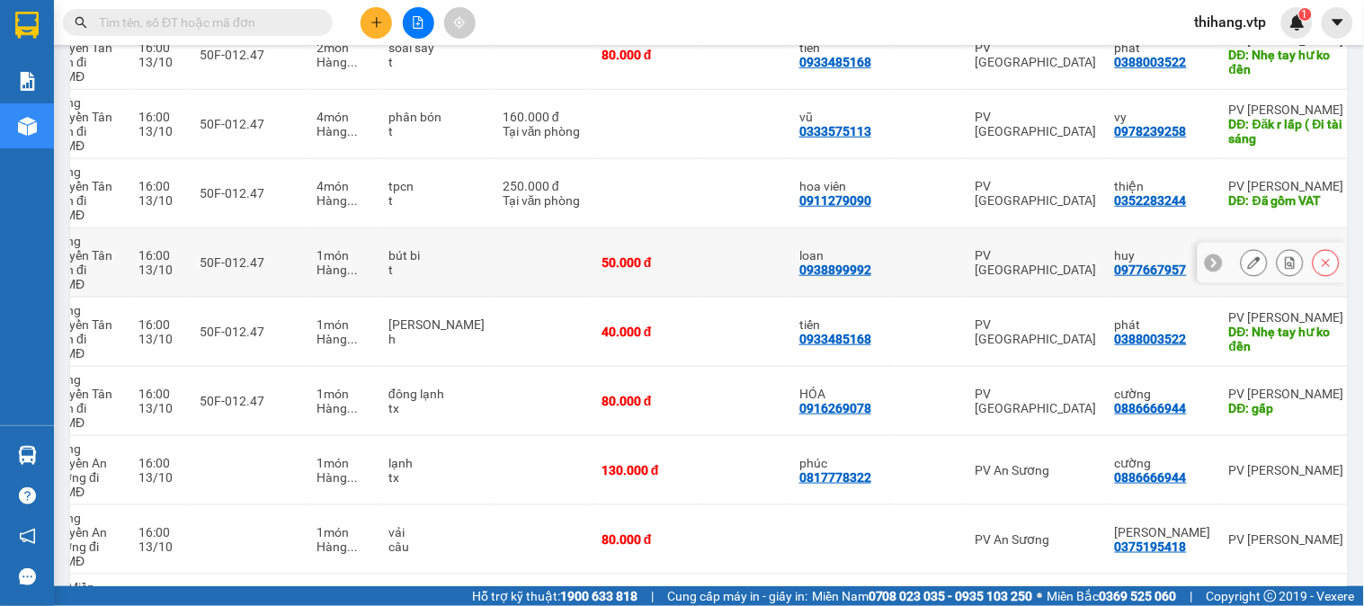
scroll to position [0, 0]
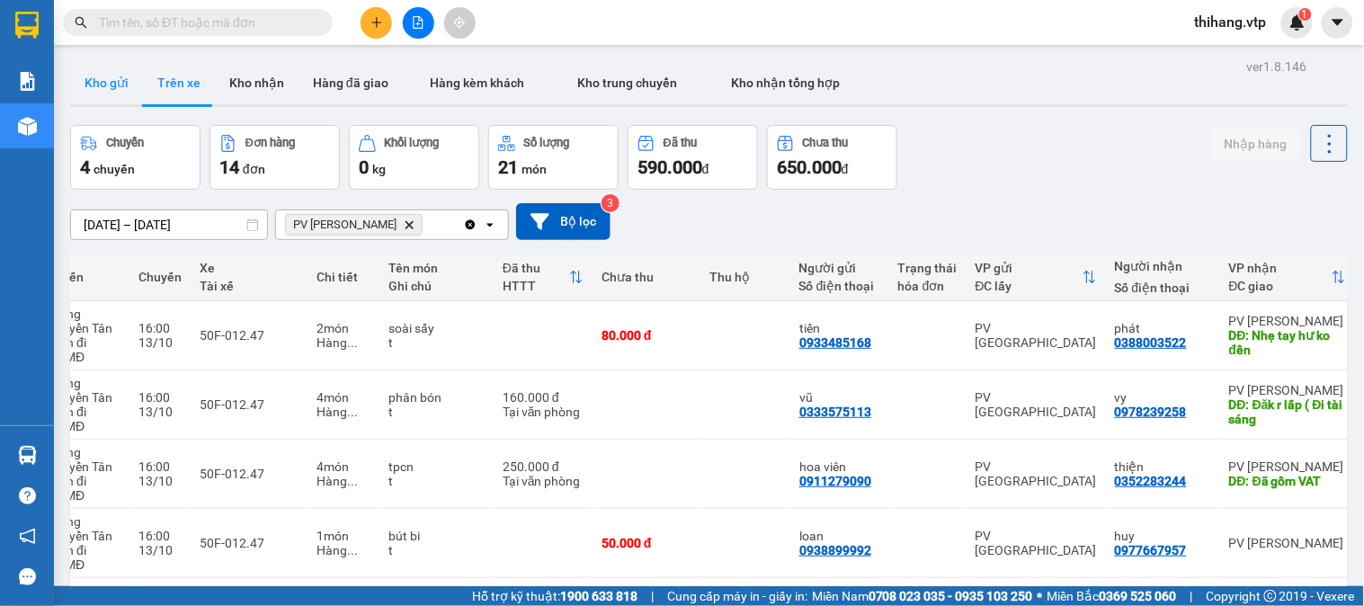
click at [103, 95] on button "Kho gửi" at bounding box center [106, 82] width 73 height 43
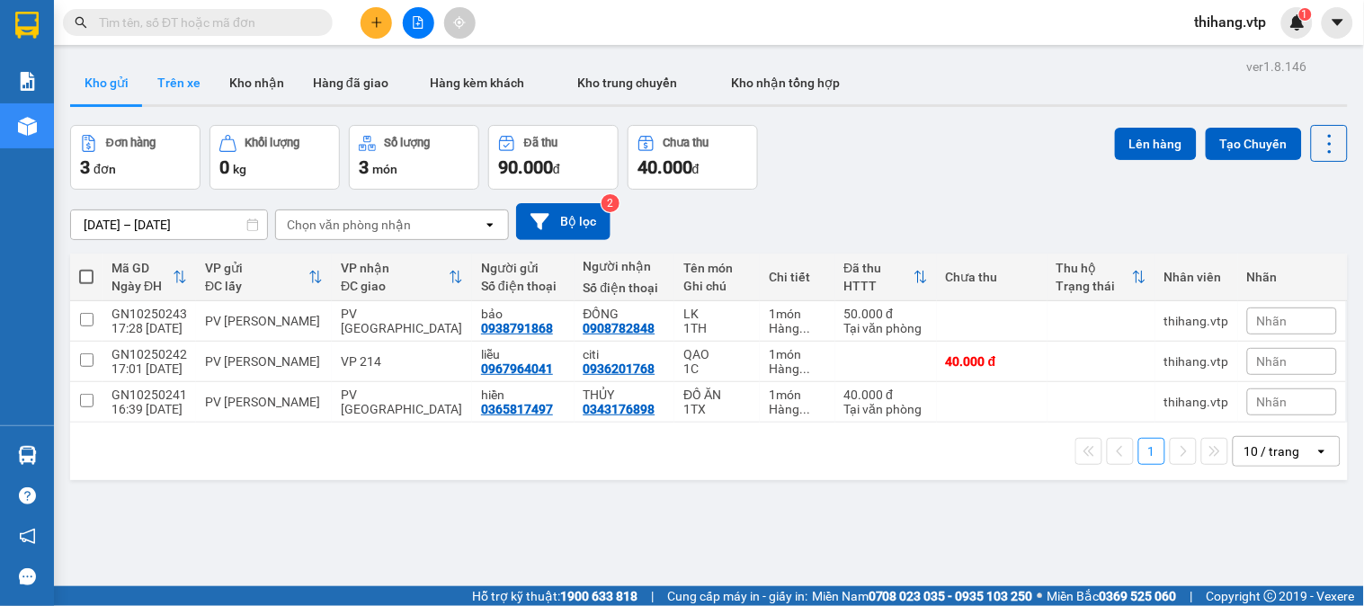
click at [182, 85] on button "Trên xe" at bounding box center [179, 82] width 72 height 43
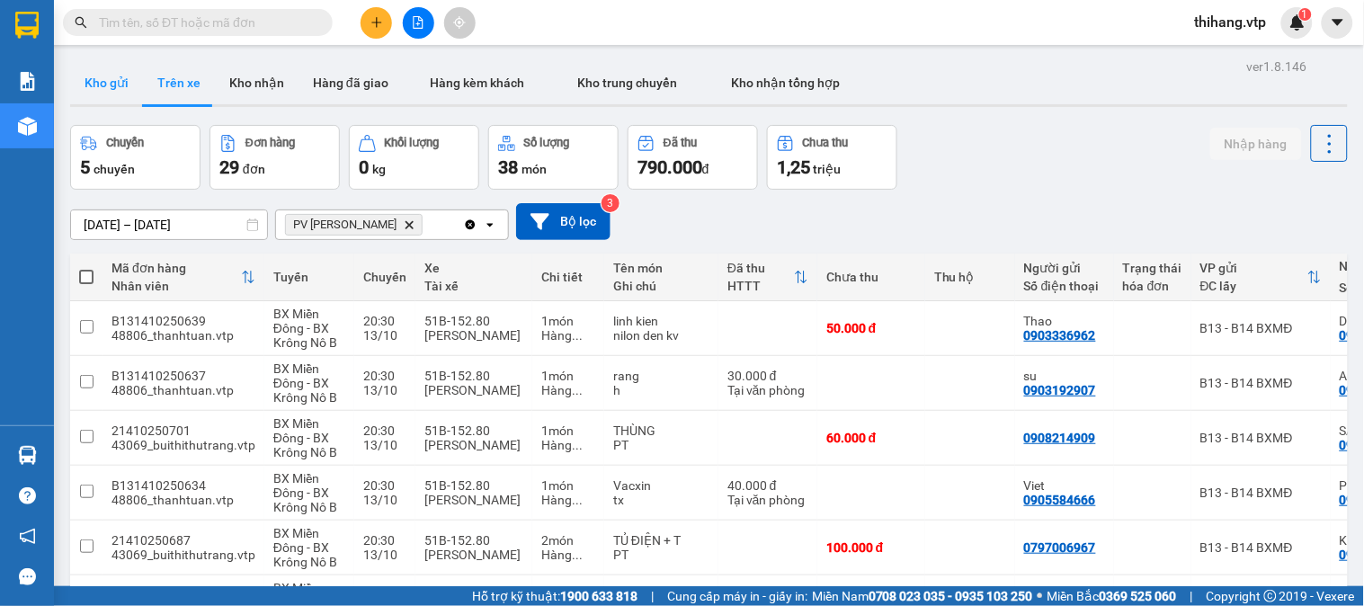
click at [111, 93] on button "Kho gửi" at bounding box center [106, 82] width 73 height 43
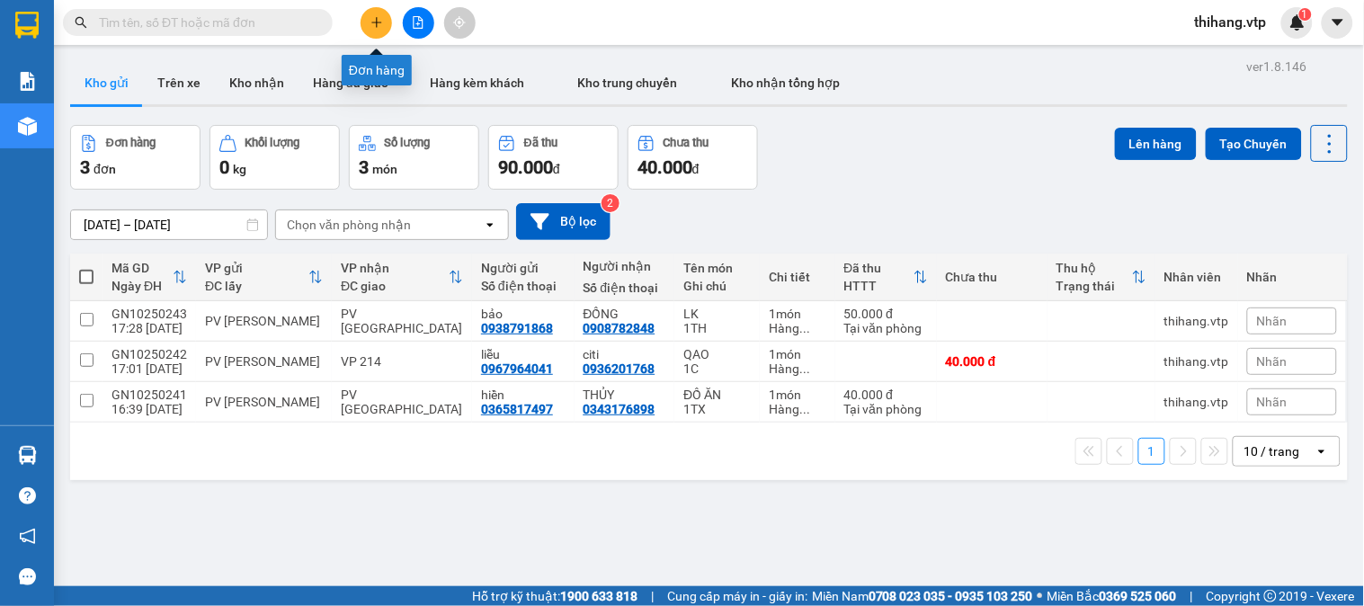
click at [376, 31] on button at bounding box center [376, 22] width 31 height 31
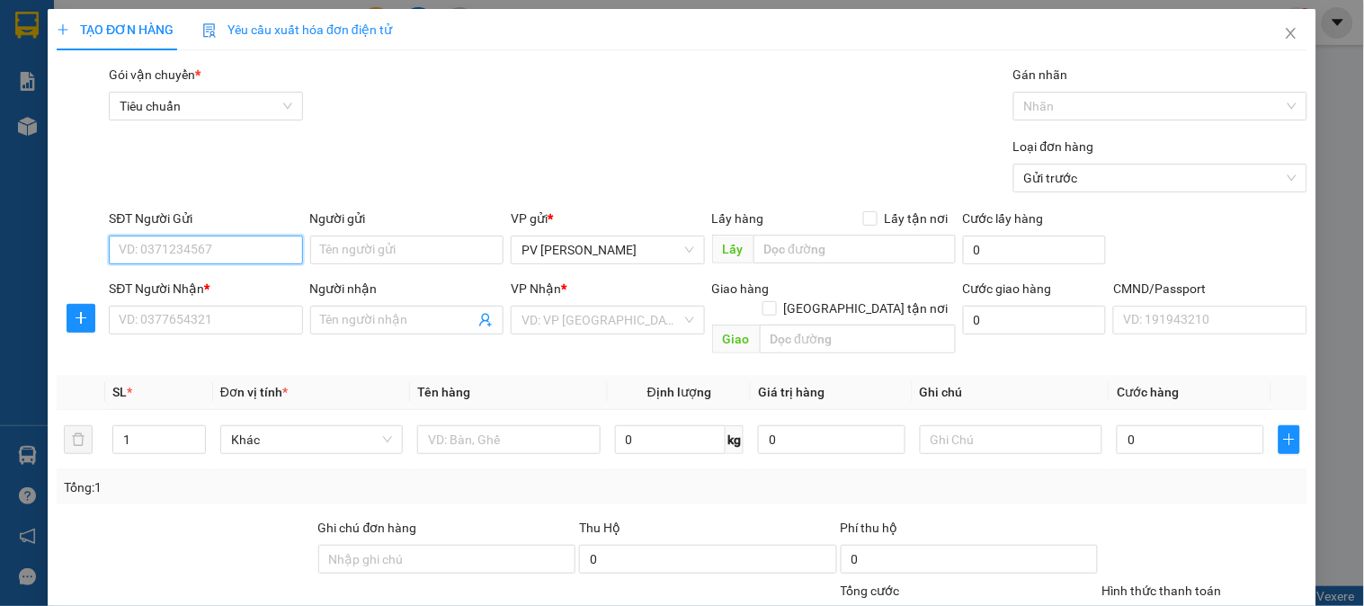
drag, startPoint x: 200, startPoint y: 249, endPoint x: 219, endPoint y: 250, distance: 18.9
click at [207, 248] on input "SĐT Người Gửi" at bounding box center [205, 250] width 193 height 29
click at [192, 247] on input "0974295" at bounding box center [205, 250] width 193 height 29
click at [190, 246] on input "0974295" at bounding box center [205, 250] width 193 height 29
click at [195, 286] on div "0974285285 - PVGN" at bounding box center [204, 286] width 170 height 20
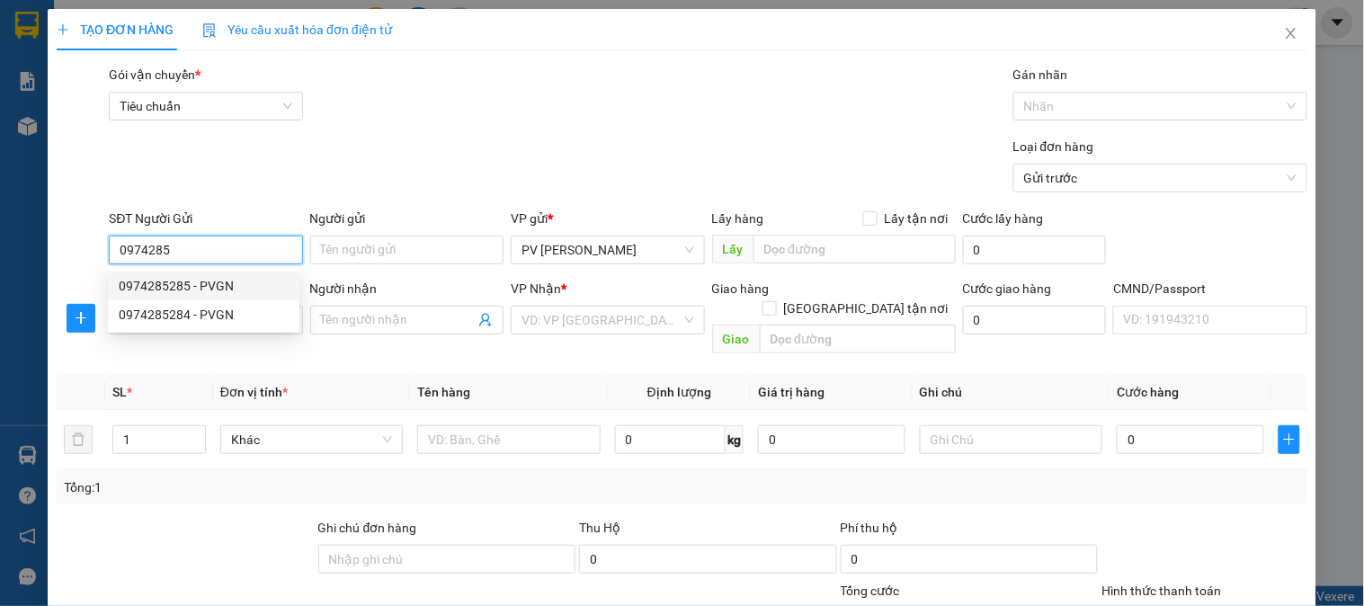
type input "0974285285"
type input "PVGN"
type input "000000000000"
type input "[PERSON_NAME]"
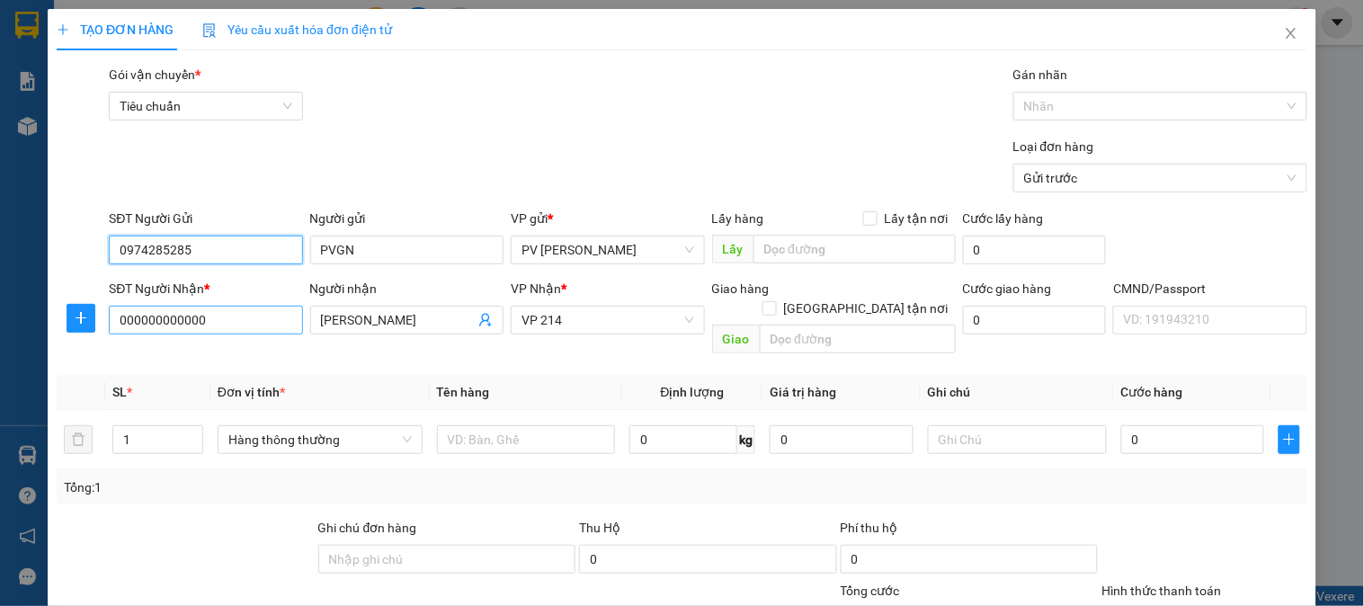
type input "0974285285"
click at [209, 325] on input "000000000000" at bounding box center [205, 320] width 193 height 29
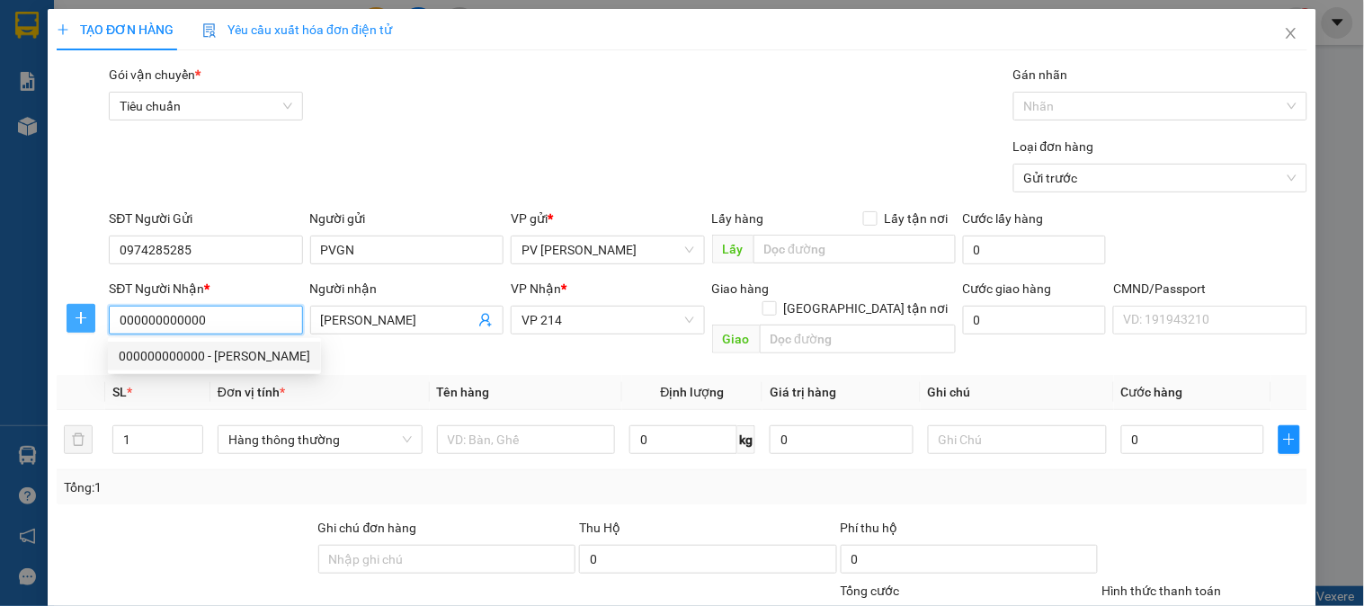
drag, startPoint x: 209, startPoint y: 325, endPoint x: 91, endPoint y: 325, distance: 118.7
click at [91, 325] on div "SĐT Người Nhận * 000000000000 Người nhận vũ xưởng VP Nhận * VP 214 Giao hàng [G…" at bounding box center [682, 320] width 1254 height 83
click at [200, 379] on div "0123456789 - KẾ TOÁN VTP" at bounding box center [215, 385] width 192 height 20
type input "0123456789"
type input "KẾ TOÁN VTP"
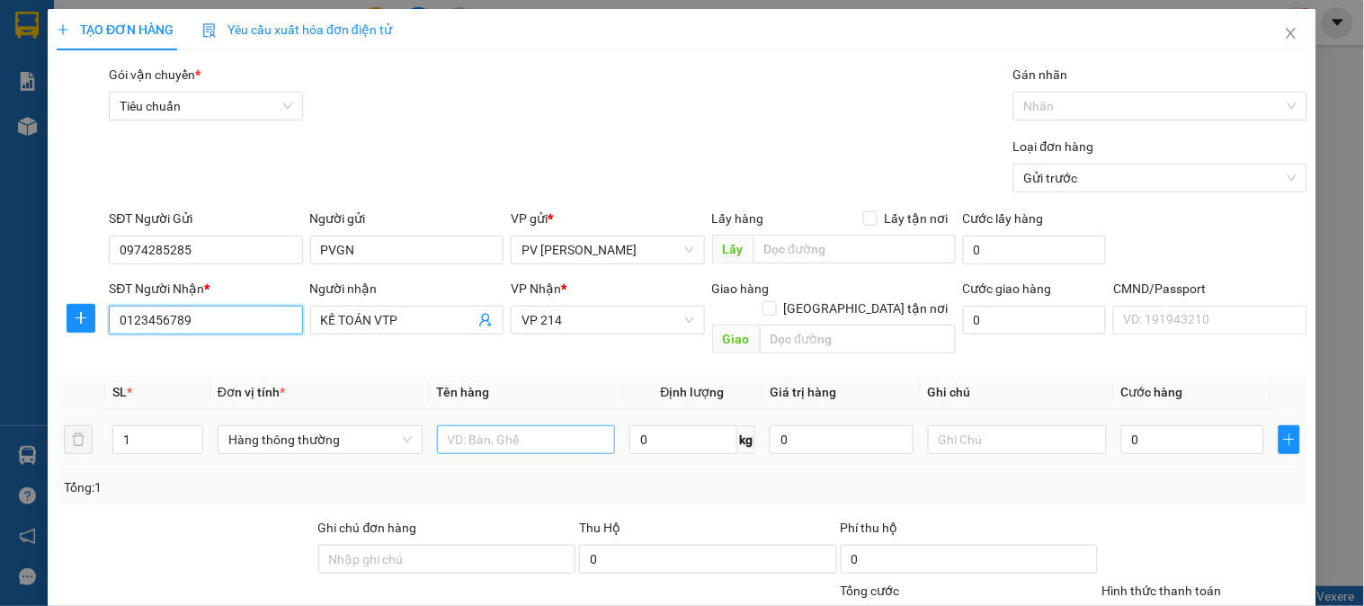
type input "0123456789"
click at [474, 425] on input "text" at bounding box center [526, 439] width 179 height 29
type input "tiền"
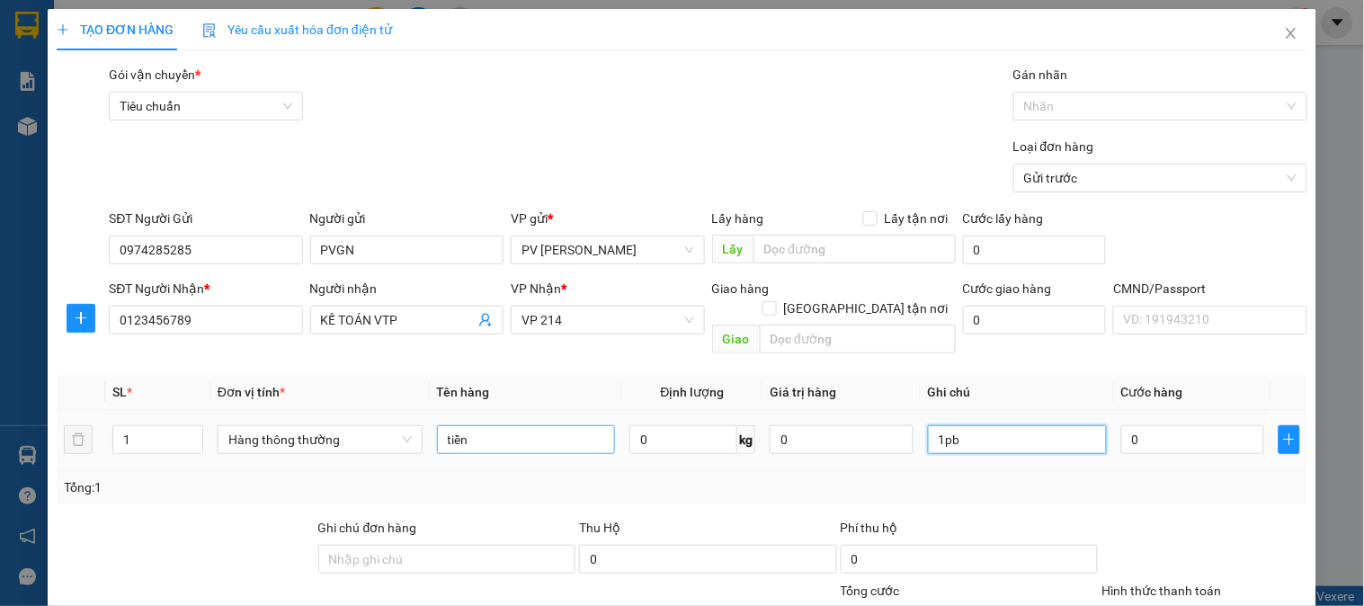
type input "1pb"
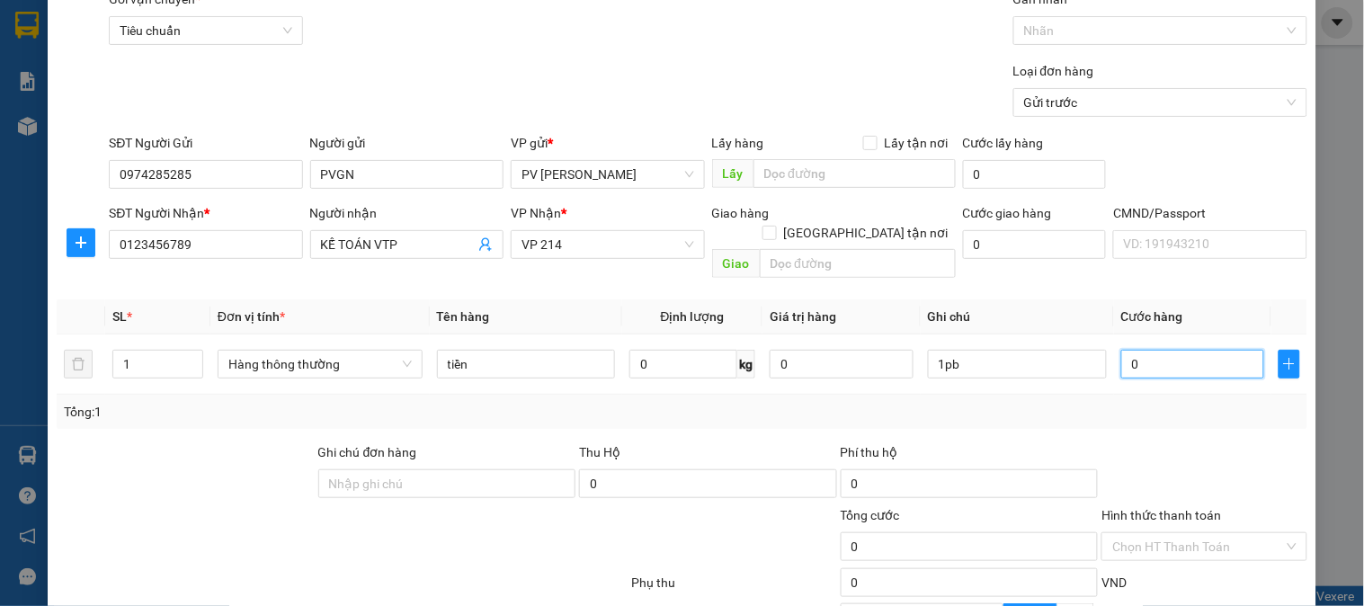
scroll to position [200, 0]
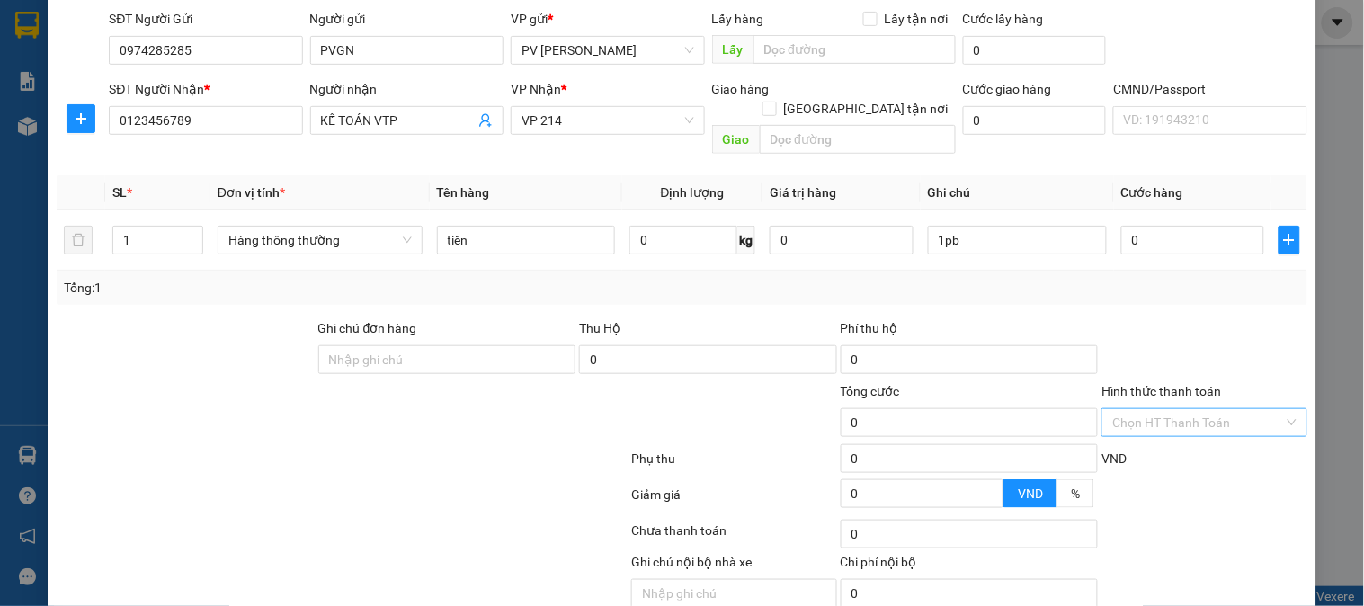
click at [1117, 409] on input "Hình thức thanh toán" at bounding box center [1197, 422] width 171 height 27
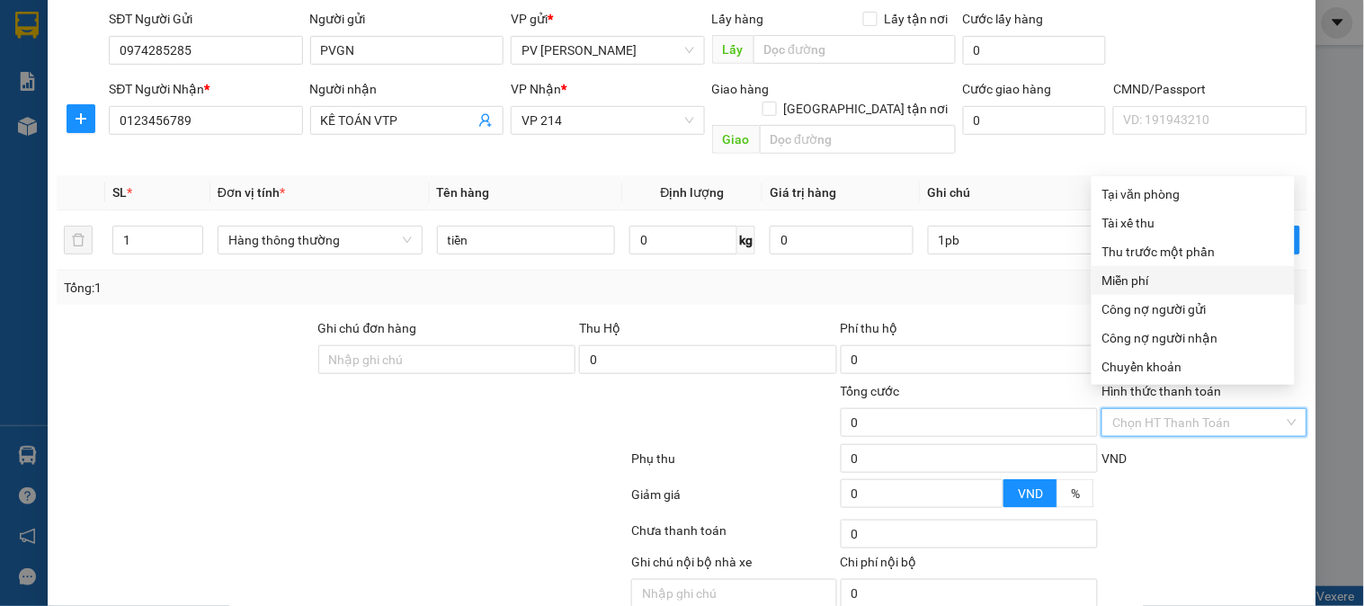
click at [1131, 285] on div "Miễn phí" at bounding box center [1193, 281] width 182 height 20
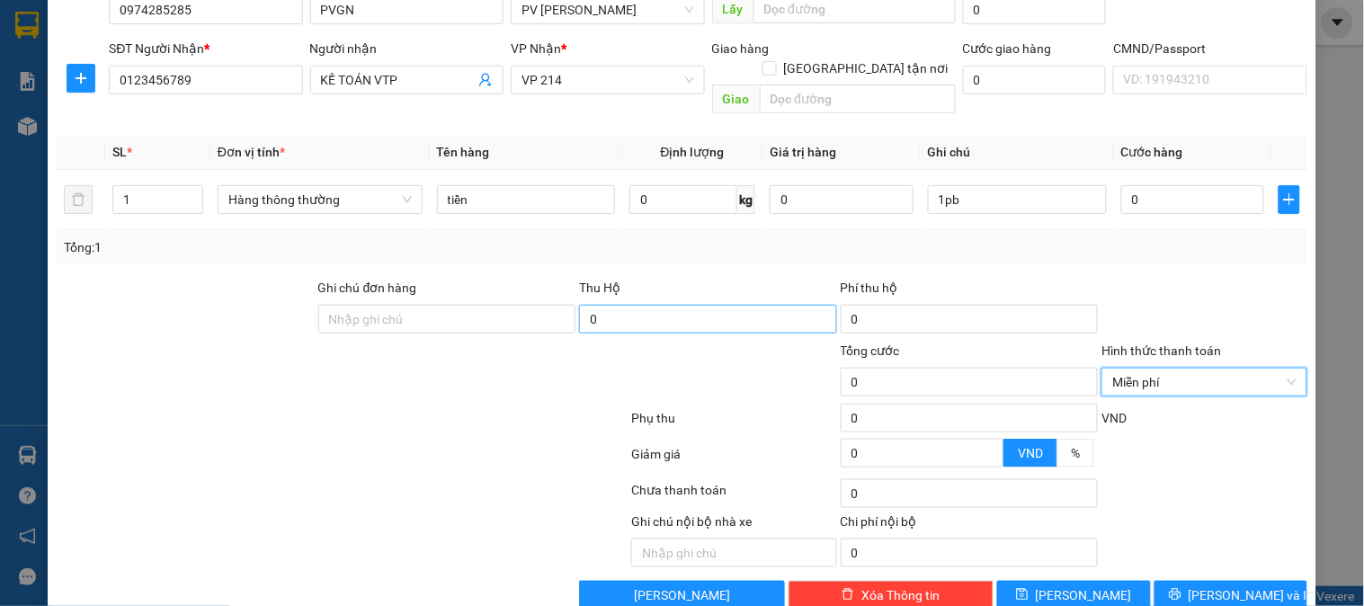
scroll to position [258, 0]
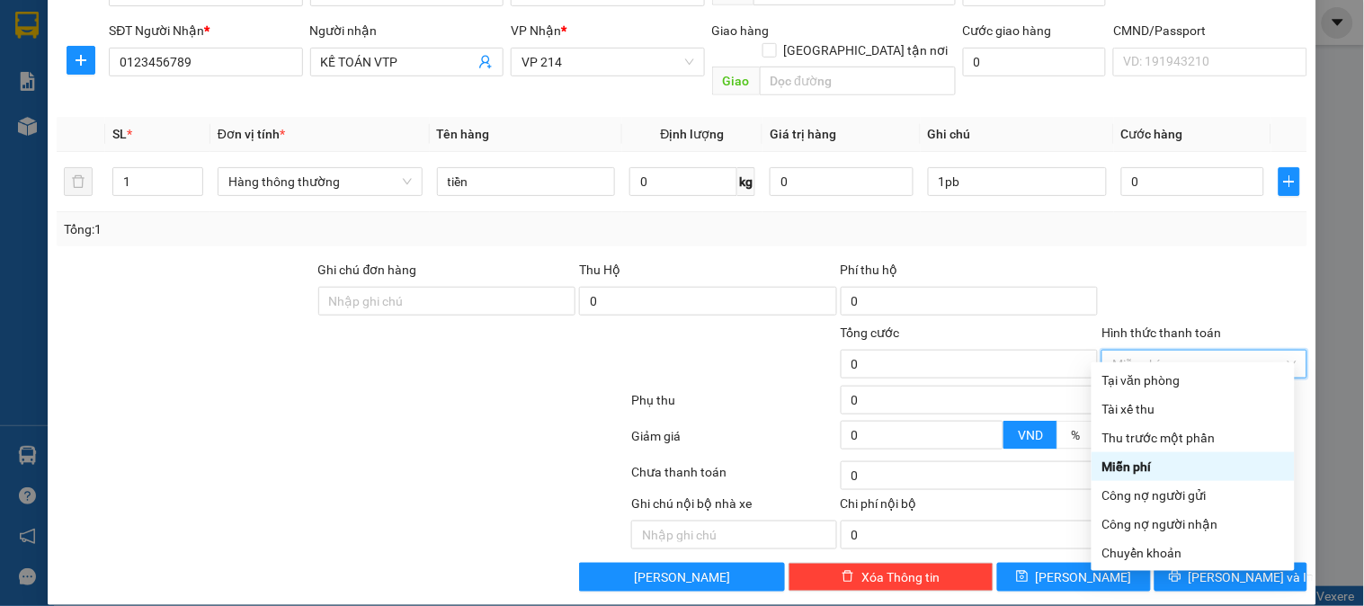
click at [1161, 459] on div "Miễn phí" at bounding box center [1193, 467] width 182 height 20
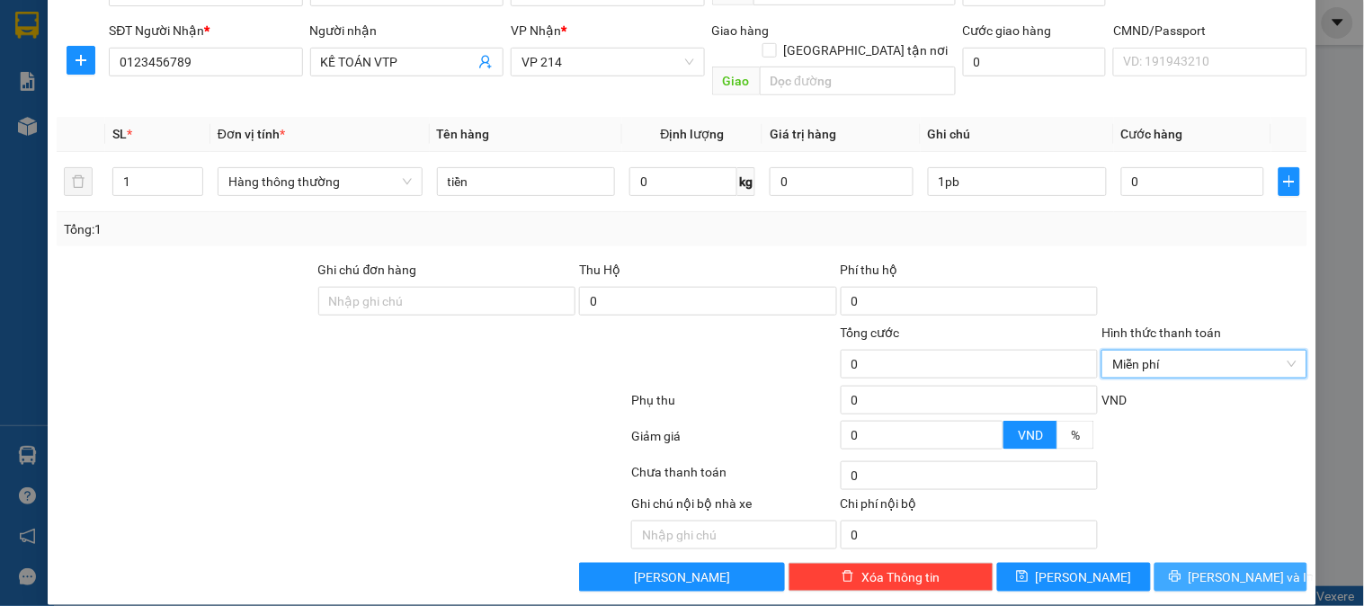
click at [1217, 567] on span "[PERSON_NAME] và In" at bounding box center [1252, 577] width 126 height 20
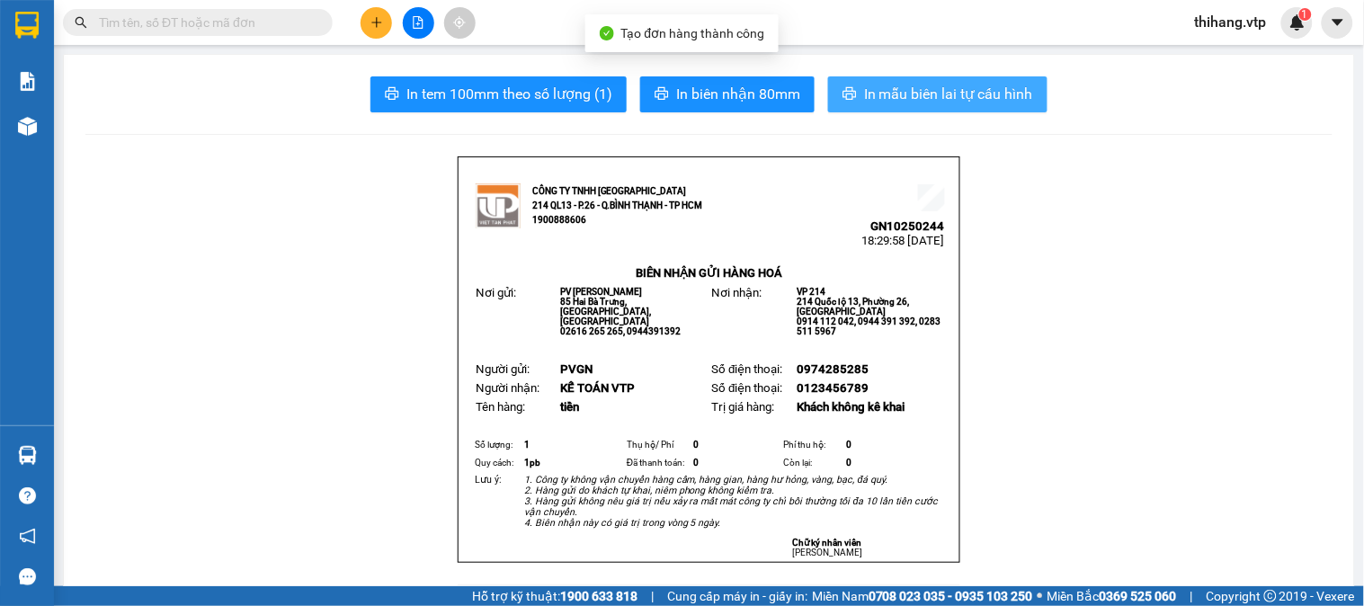
click at [958, 97] on span "In mẫu biên lai tự cấu hình" at bounding box center [948, 94] width 169 height 22
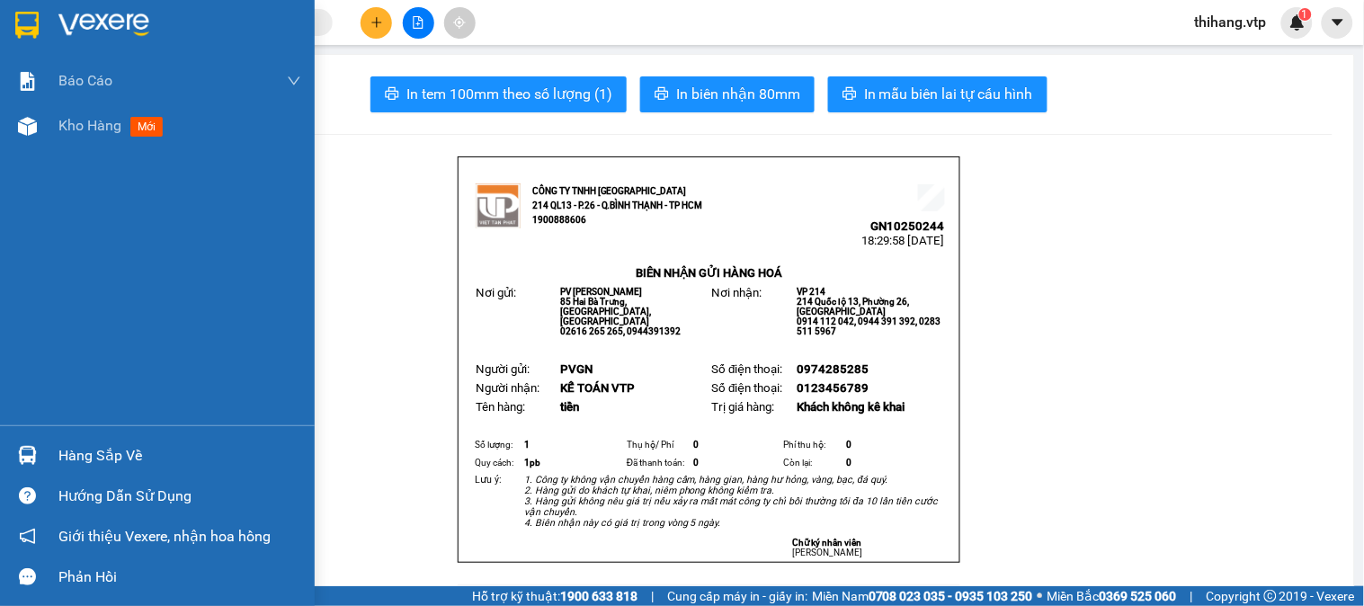
drag, startPoint x: 76, startPoint y: 129, endPoint x: 95, endPoint y: 160, distance: 37.2
click at [76, 129] on span "Kho hàng" at bounding box center [89, 125] width 63 height 17
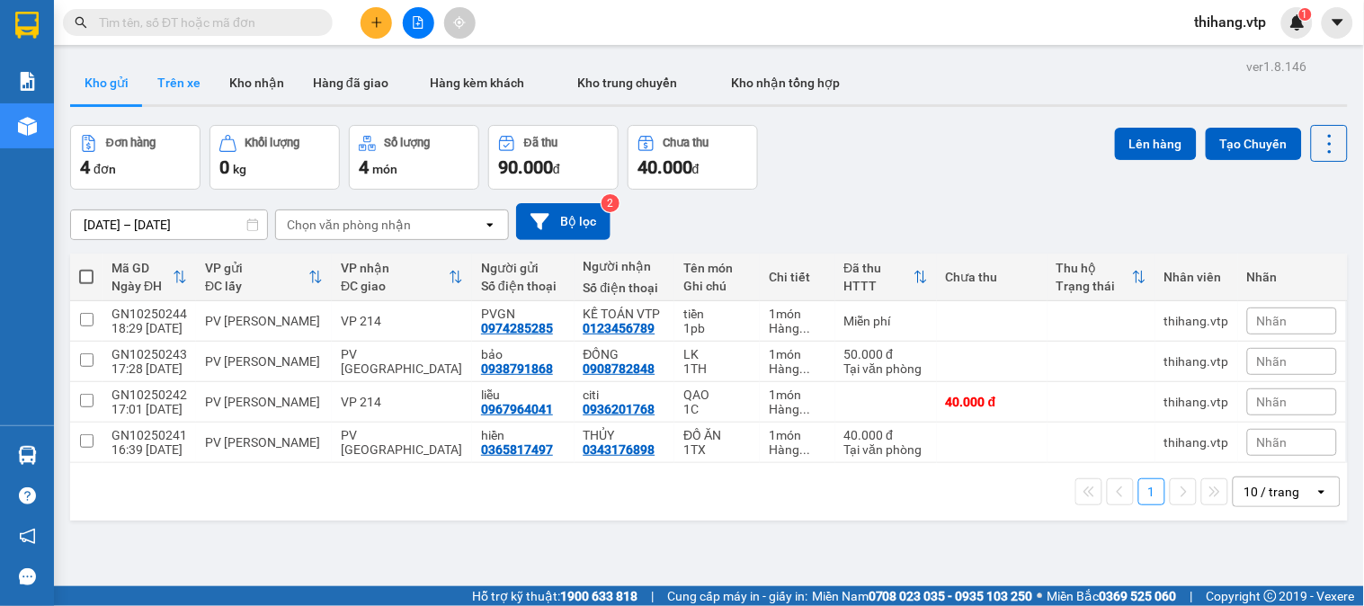
click at [192, 79] on button "Trên xe" at bounding box center [179, 82] width 72 height 43
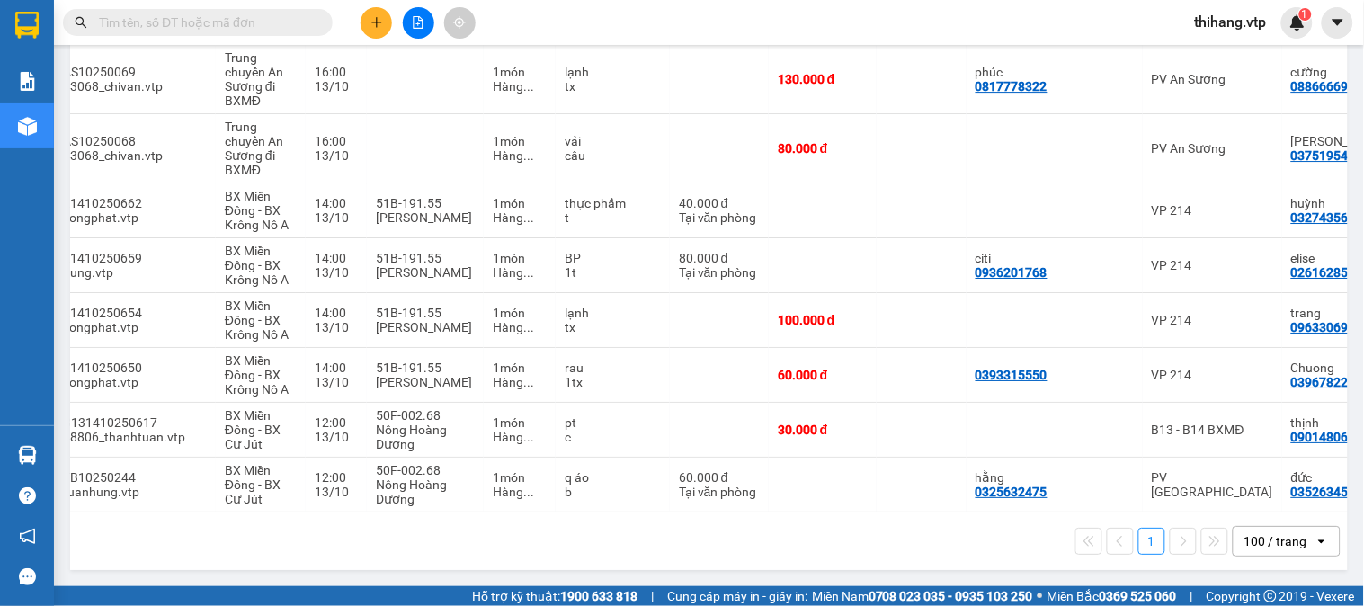
scroll to position [0, 69]
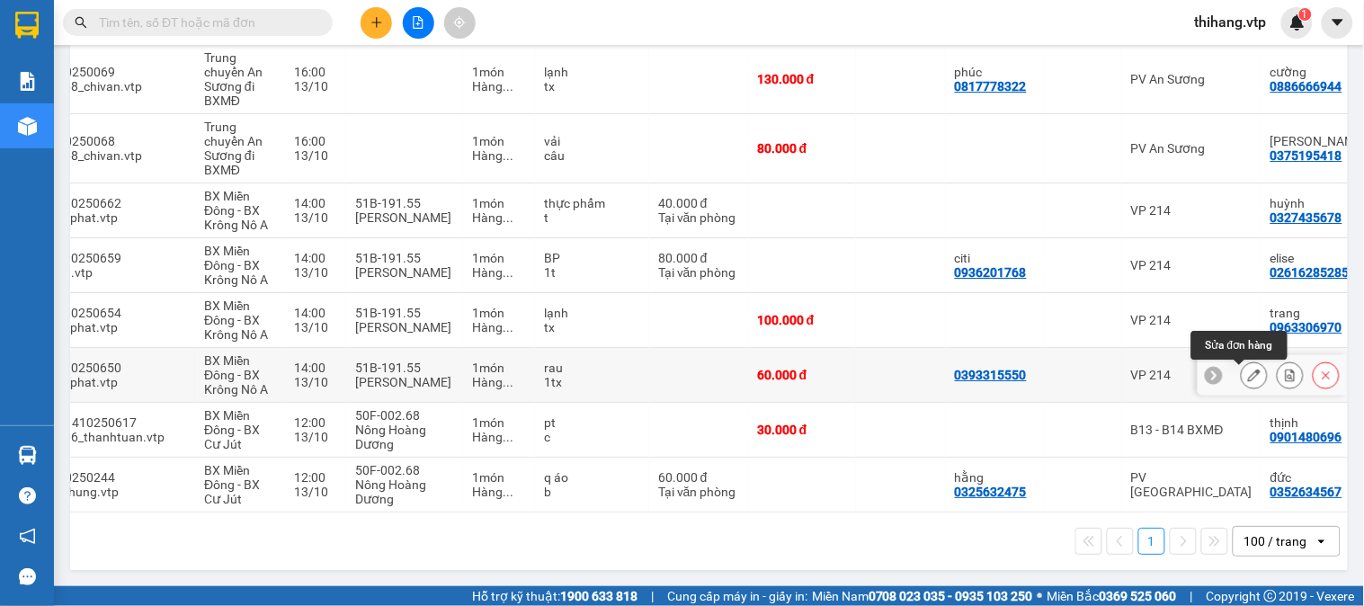
click at [1248, 370] on icon at bounding box center [1254, 375] width 13 height 13
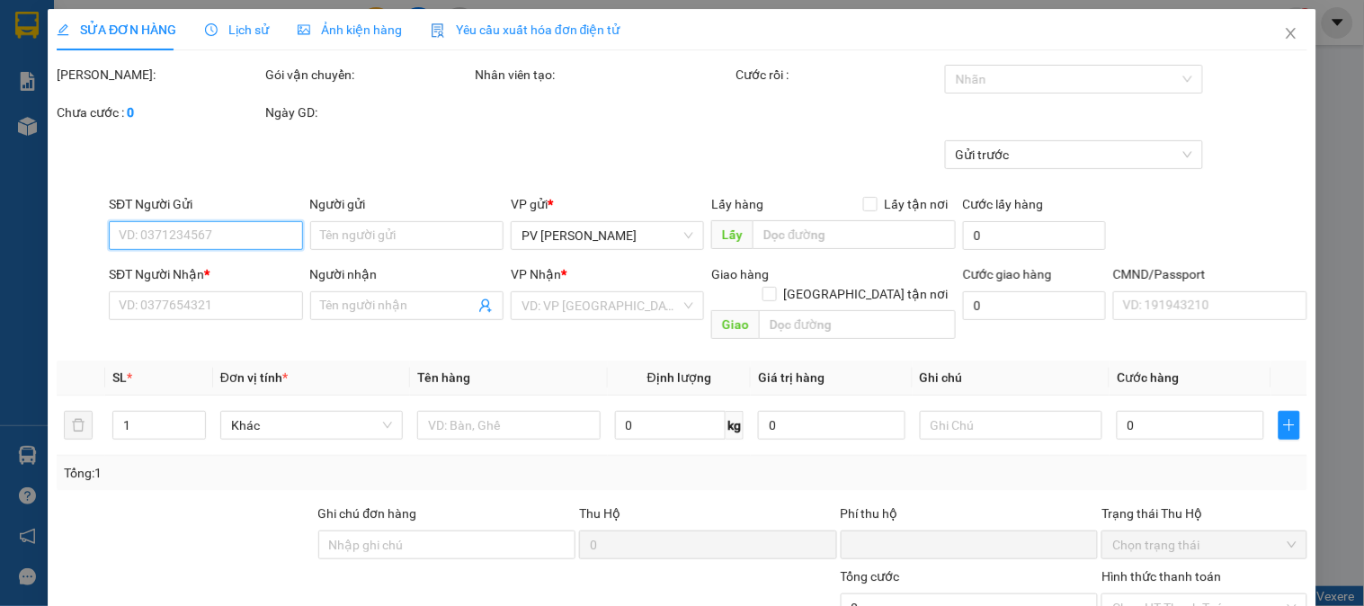
type input "3.000"
type input "0393315550"
type input "0396782227"
type input "Chuong"
type input "Ng 3 Nhan co"
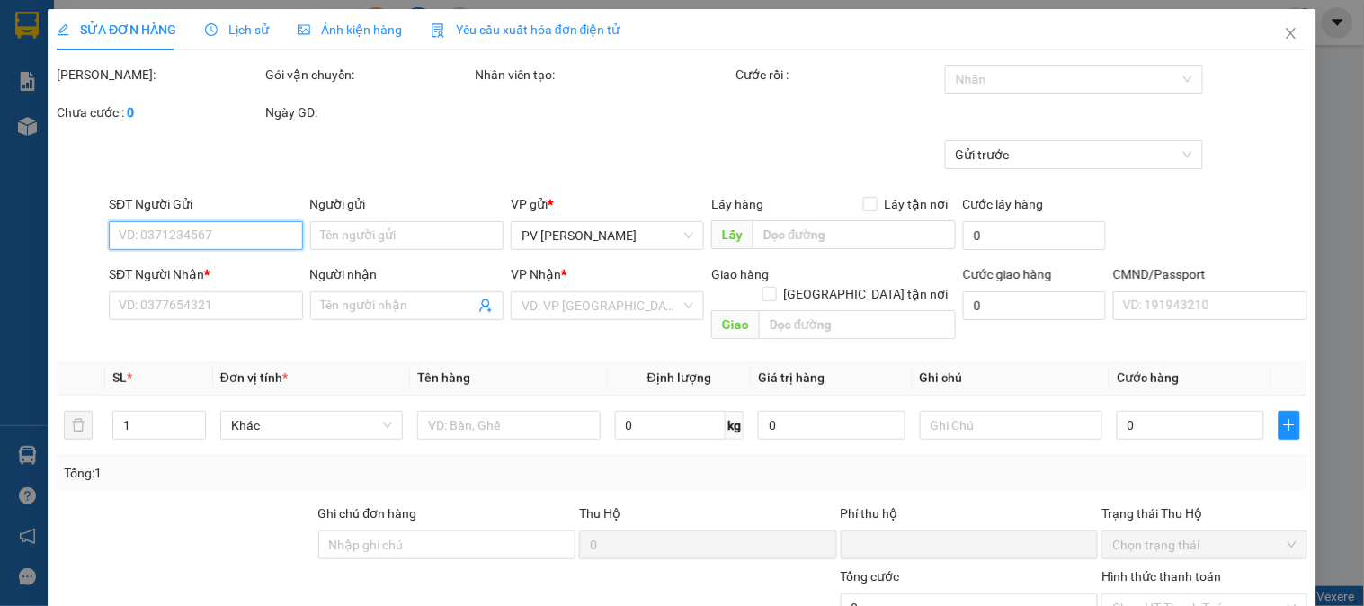
type input "0"
type input "60.000"
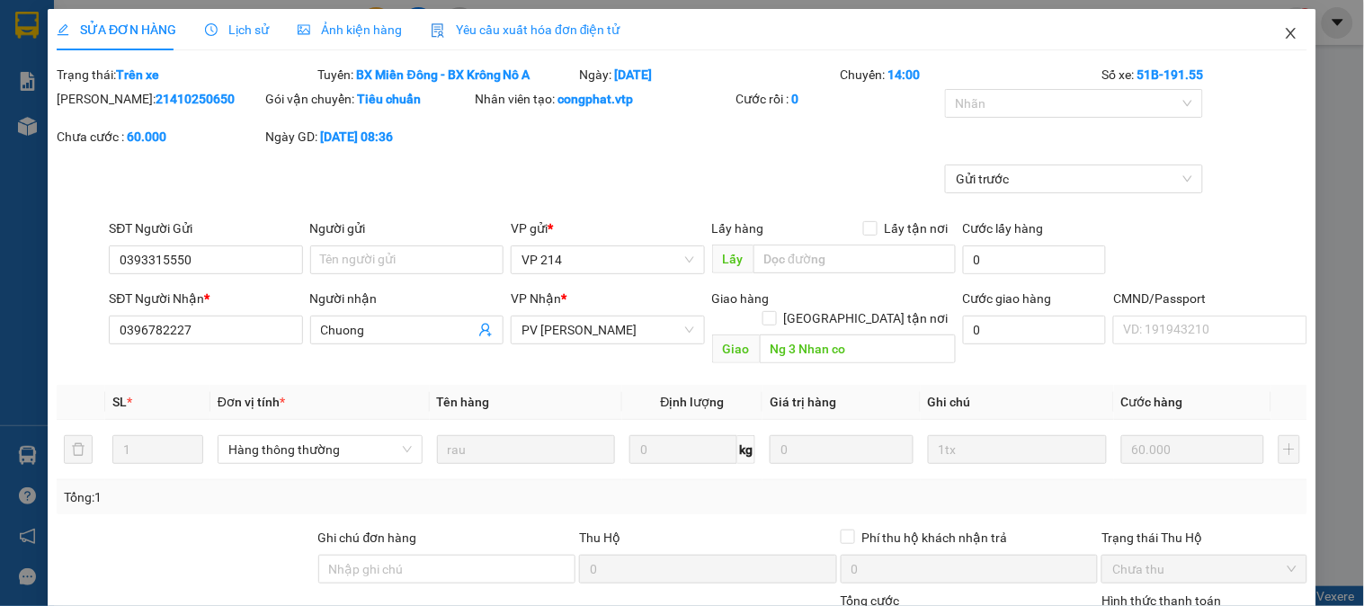
click at [1287, 30] on span "Close" at bounding box center [1291, 34] width 50 height 50
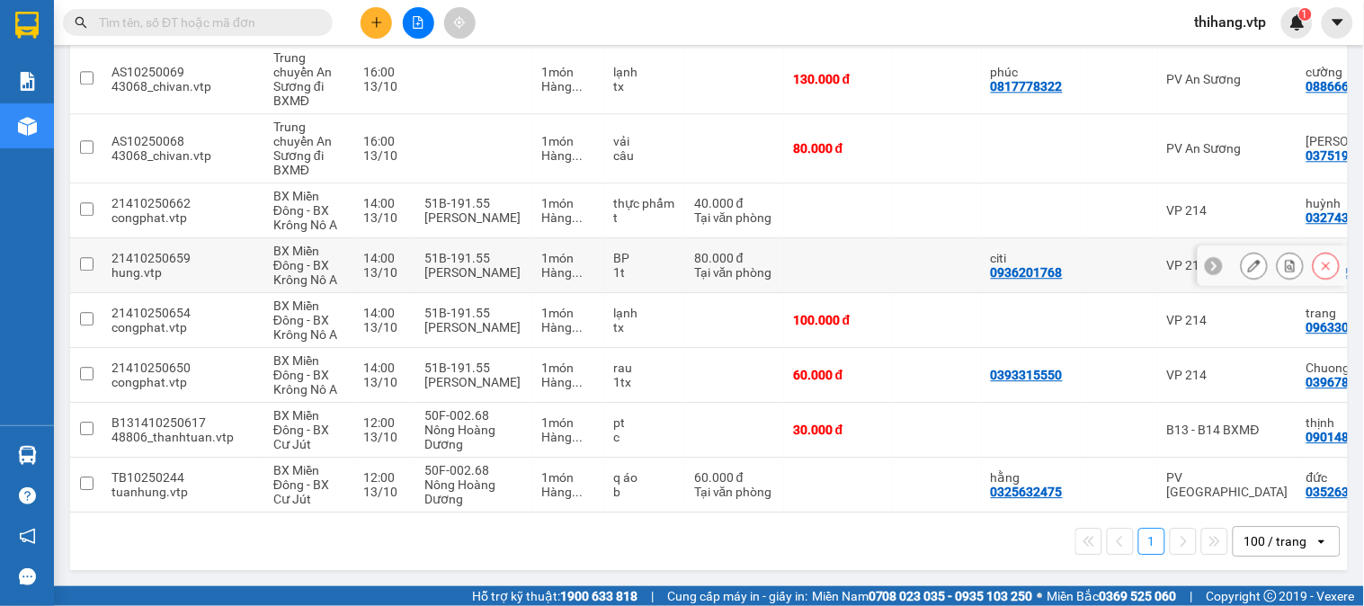
scroll to position [1089, 0]
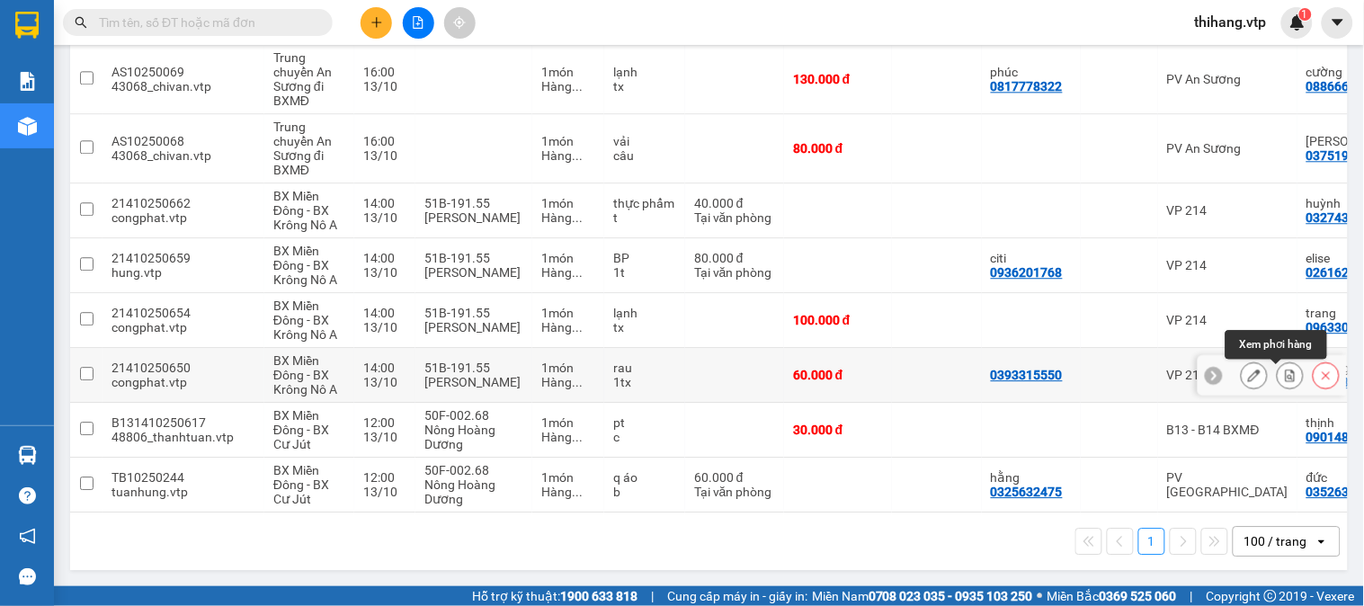
click at [1286, 369] on icon at bounding box center [1291, 375] width 10 height 13
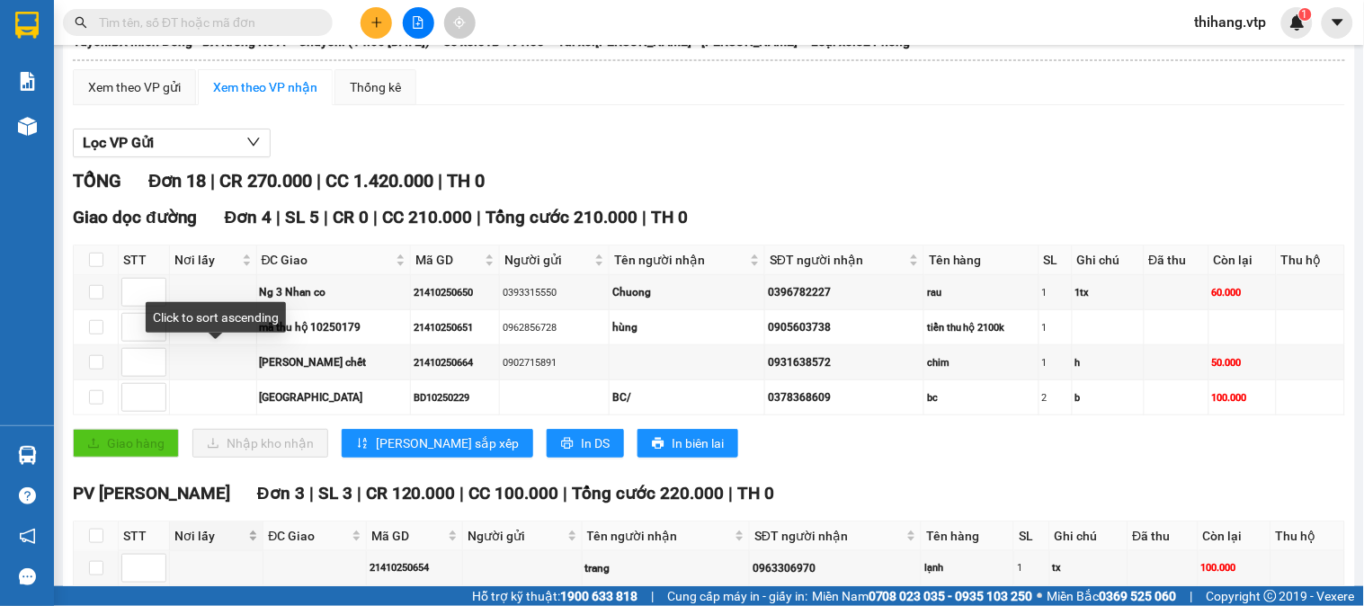
scroll to position [129, 0]
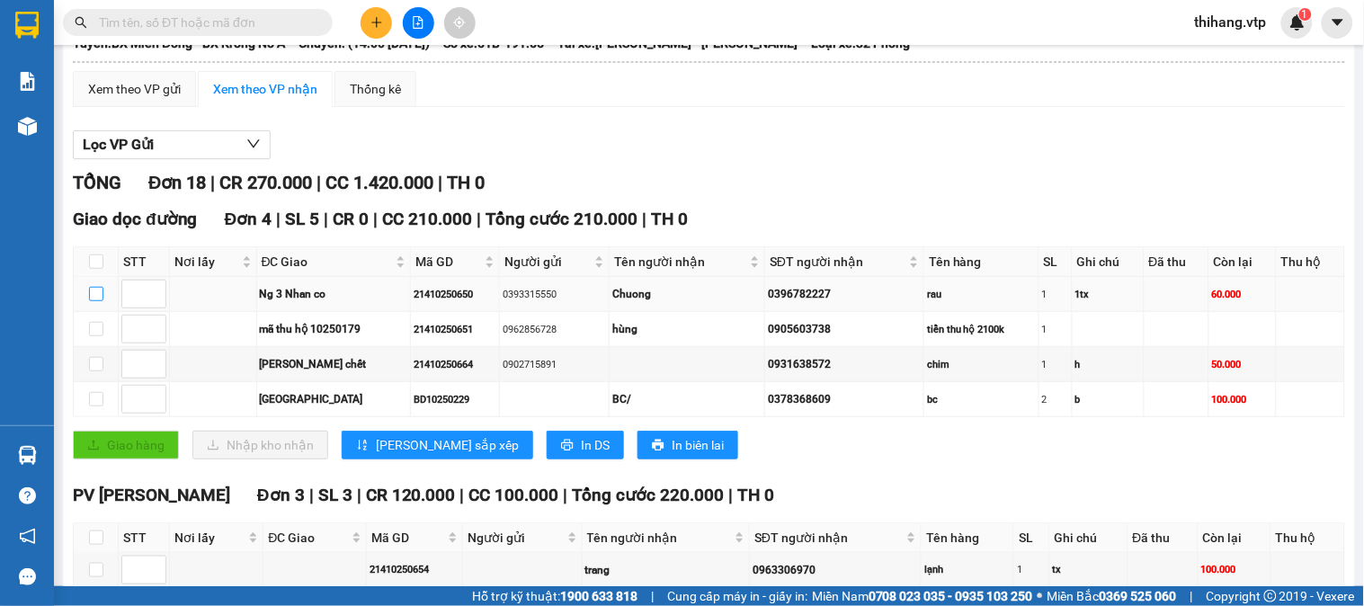
click at [93, 301] on input "checkbox" at bounding box center [96, 294] width 14 height 14
checkbox input "true"
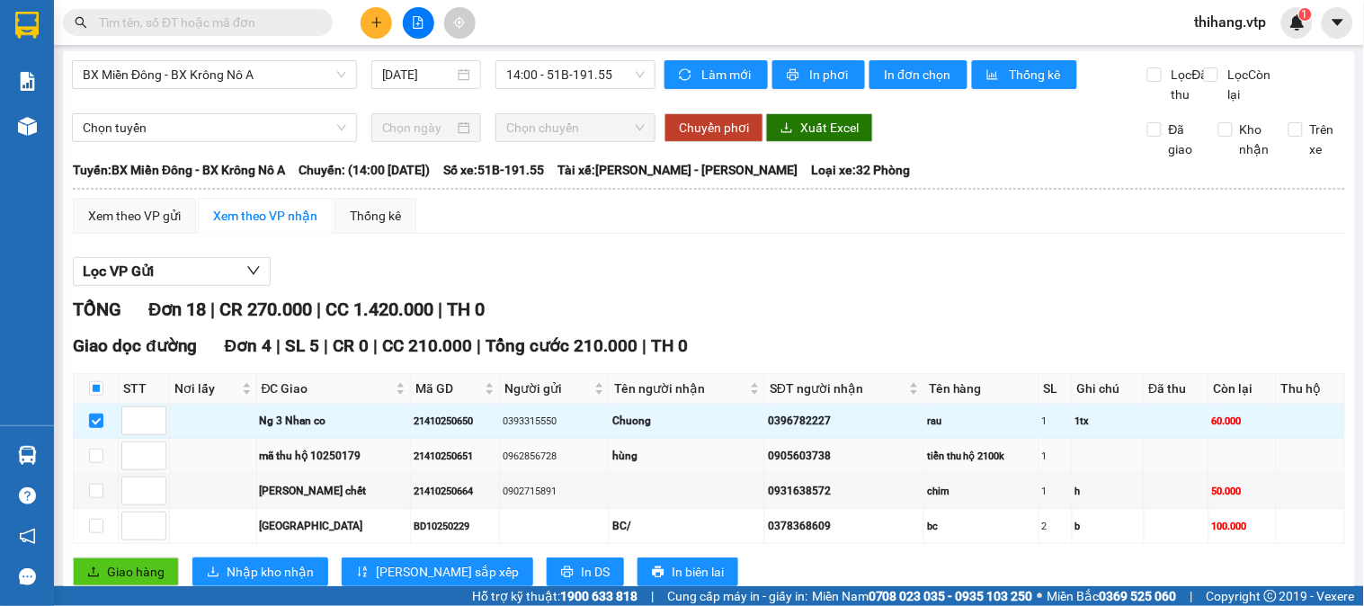
scroll to position [0, 0]
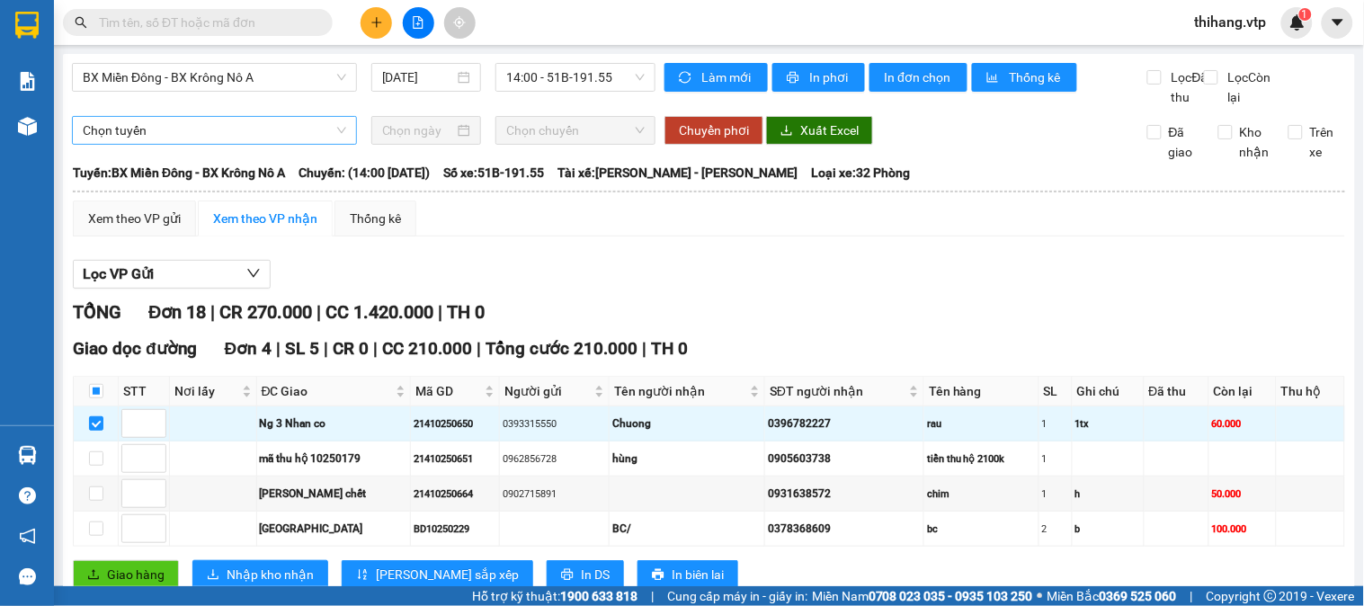
click at [162, 144] on span "Chọn tuyến" at bounding box center [214, 130] width 263 height 27
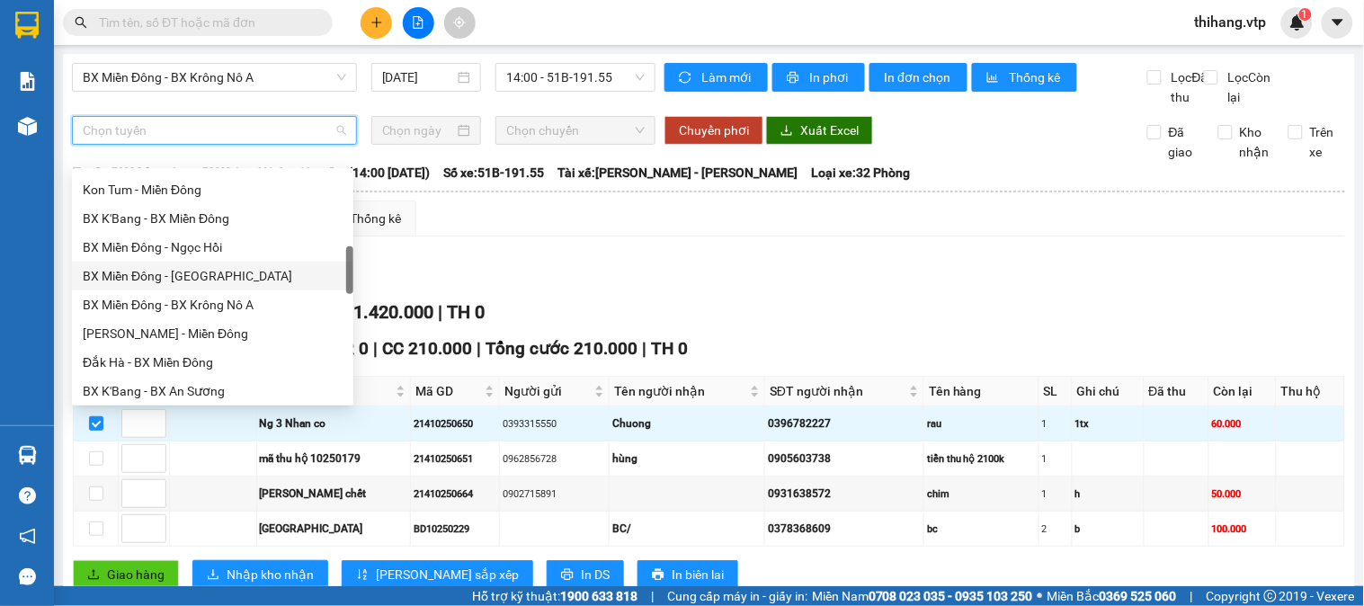
scroll to position [599, 0]
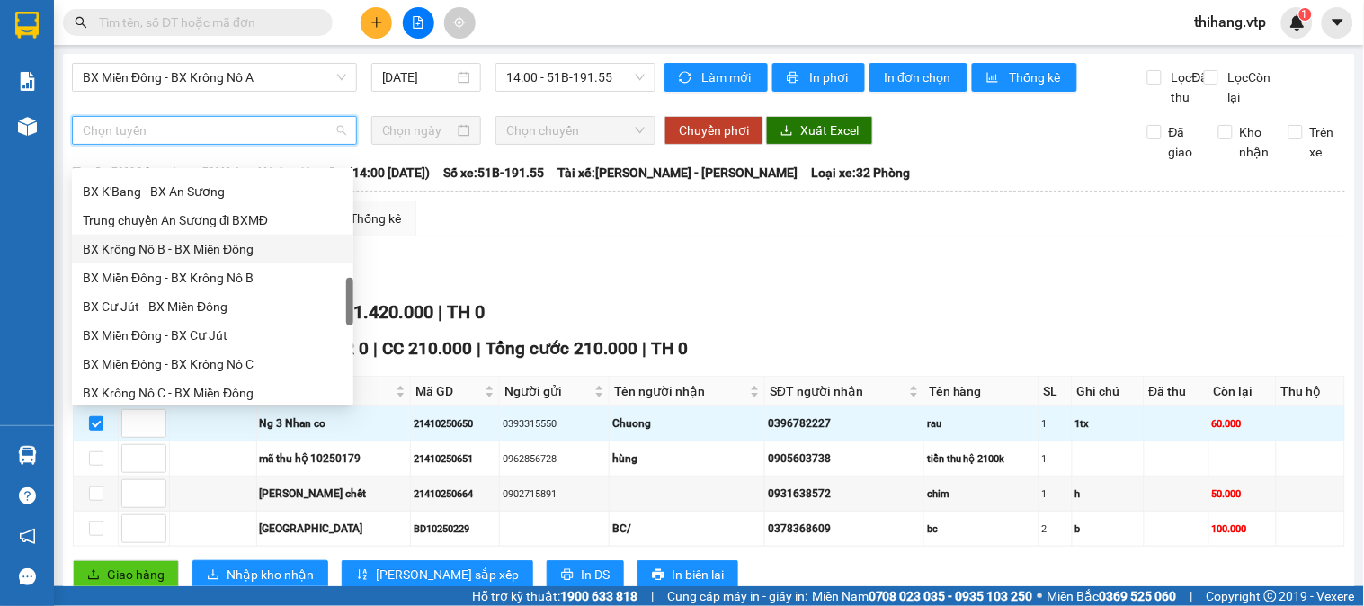
click at [180, 254] on div "BX Krông Nô B - BX Miền Đông" at bounding box center [213, 249] width 260 height 20
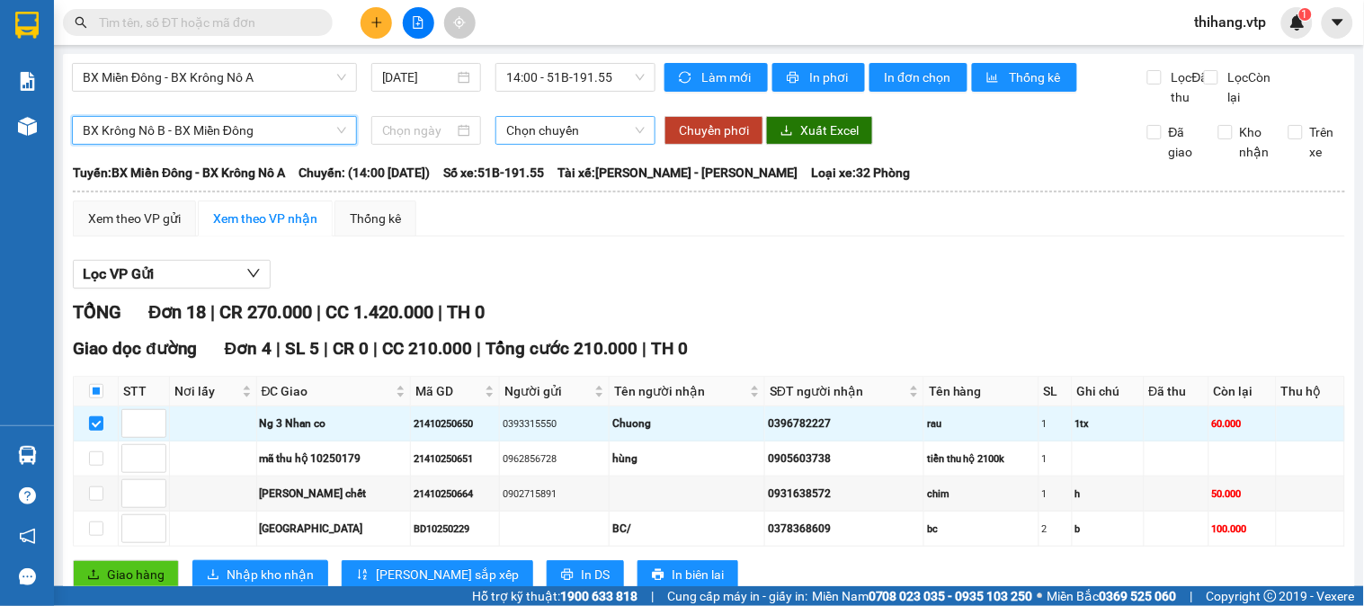
click at [554, 144] on span "Chọn chuyến" at bounding box center [575, 130] width 138 height 27
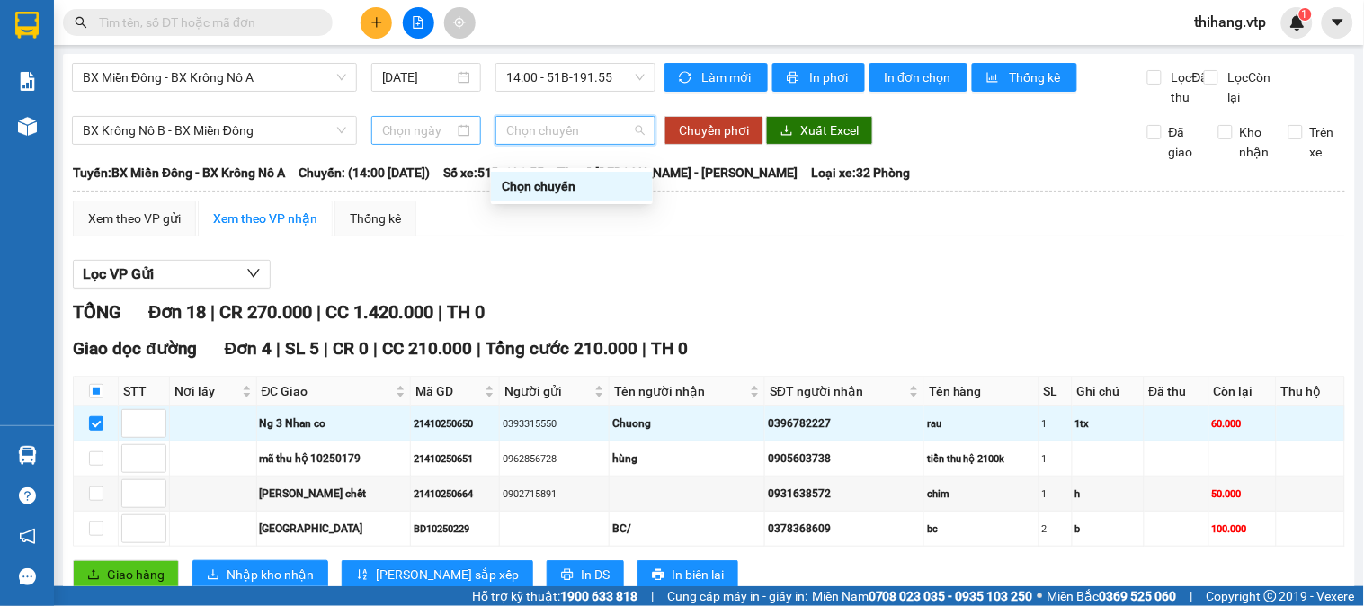
click at [409, 140] on input at bounding box center [418, 130] width 73 height 20
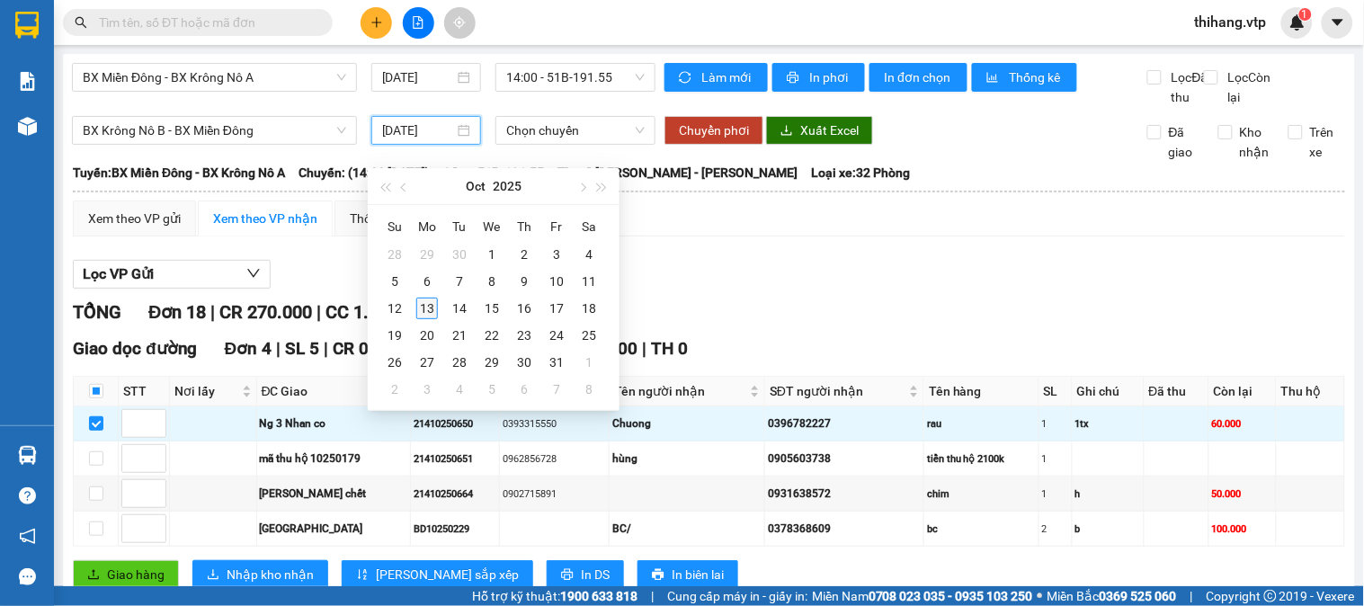
type input "[DATE]"
click at [432, 300] on div "13" at bounding box center [427, 309] width 22 height 22
type input "[DATE]"
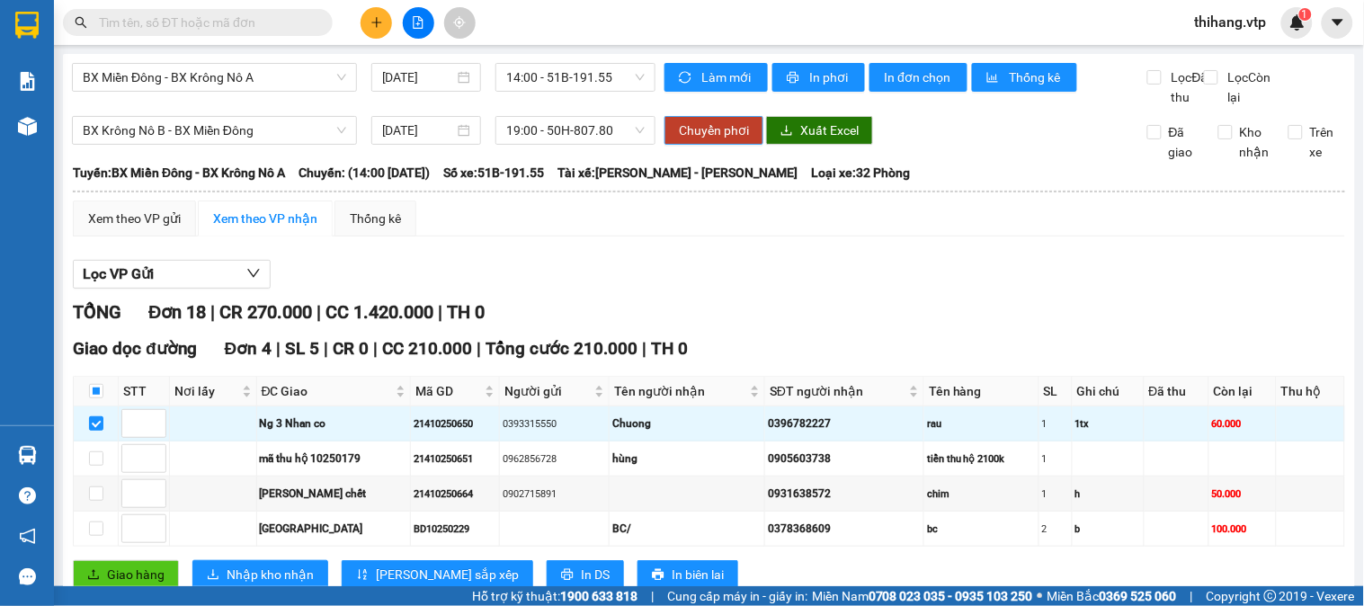
click at [699, 140] on span "Chuyển phơi" at bounding box center [714, 130] width 70 height 20
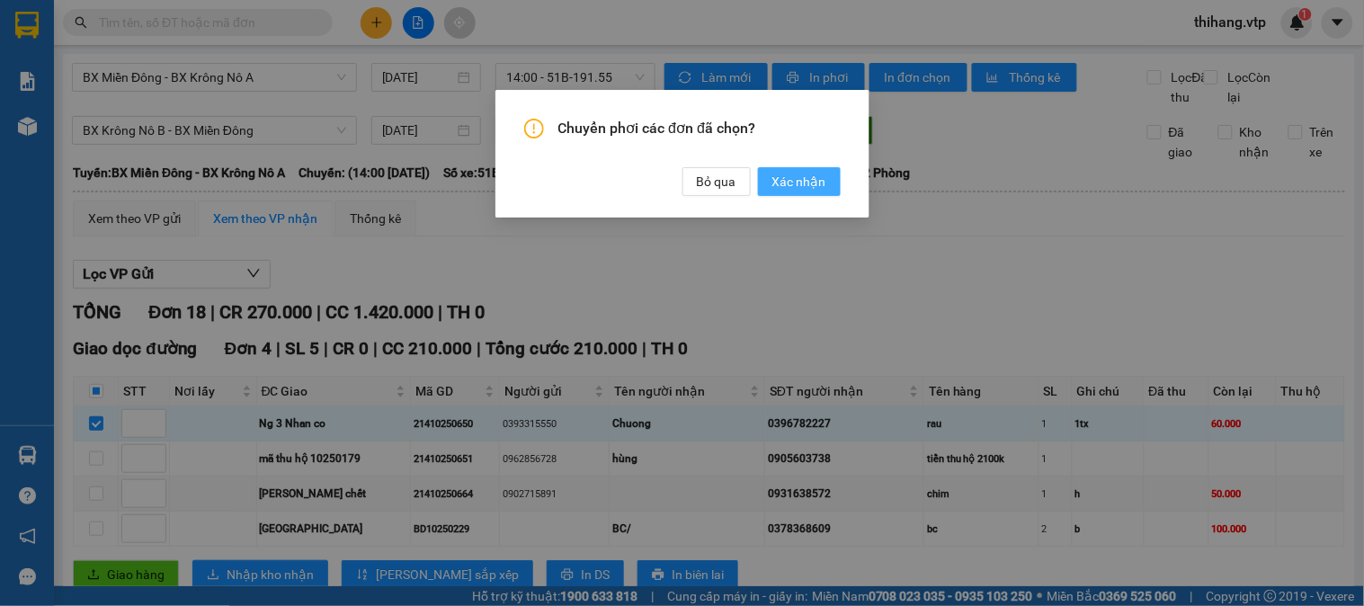
click at [806, 187] on span "Xác nhận" at bounding box center [799, 182] width 54 height 20
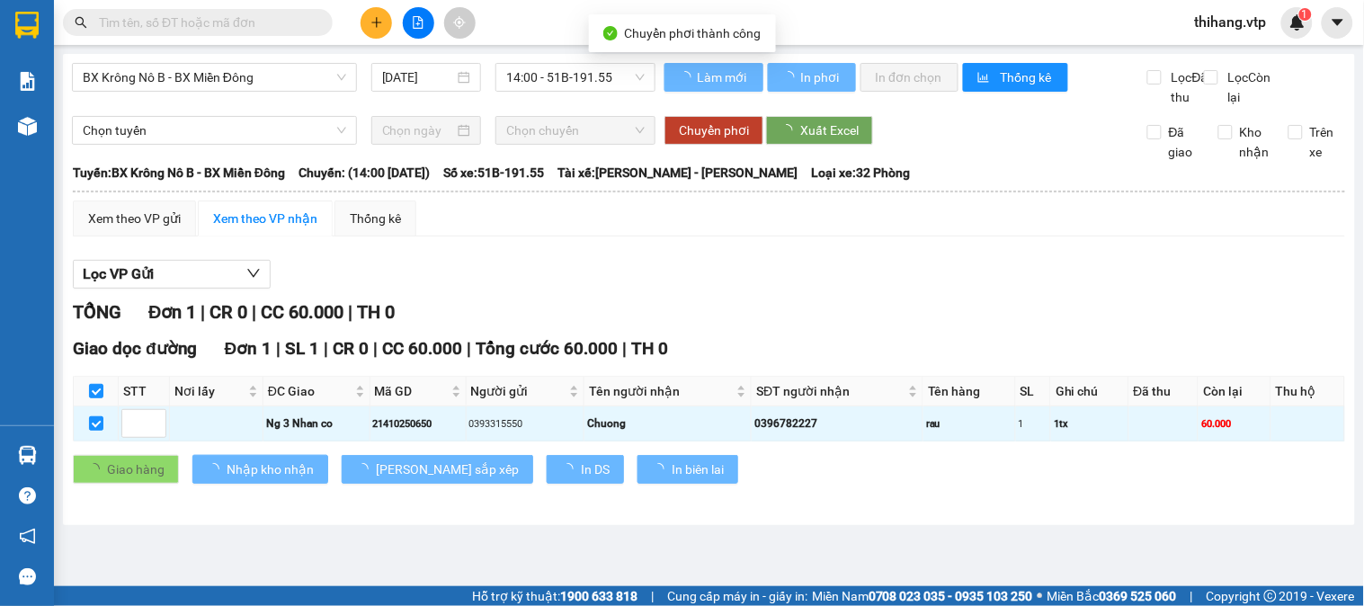
checkbox input "false"
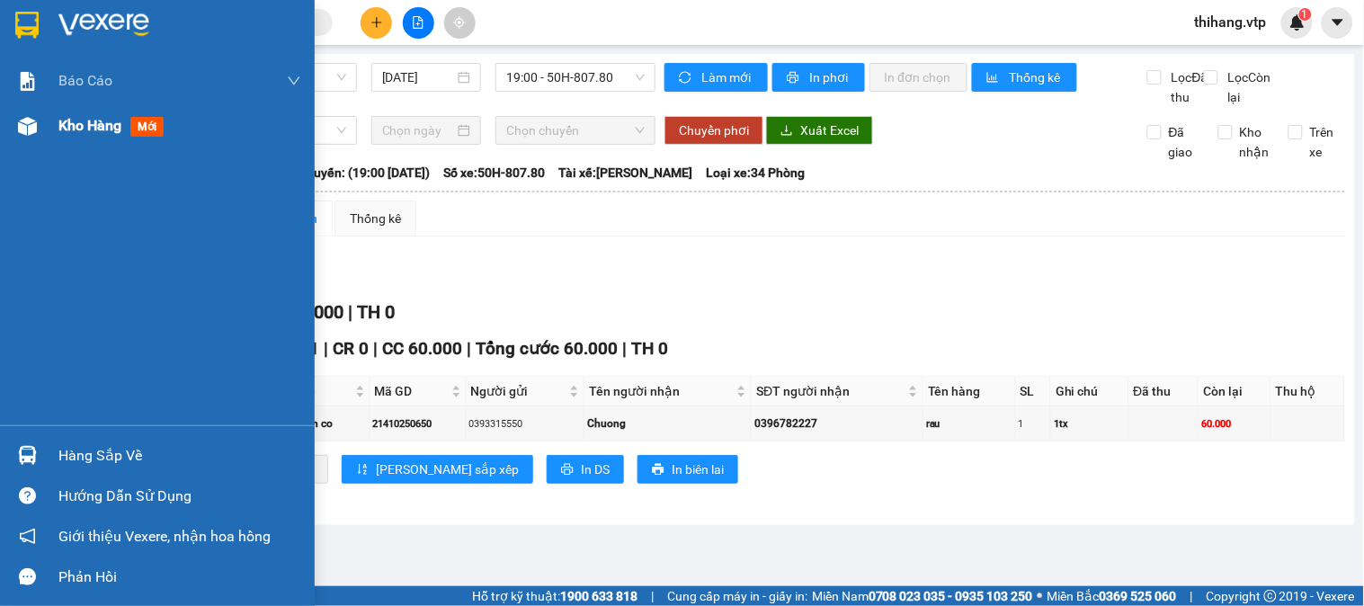
click at [84, 129] on span "Kho hàng" at bounding box center [89, 125] width 63 height 17
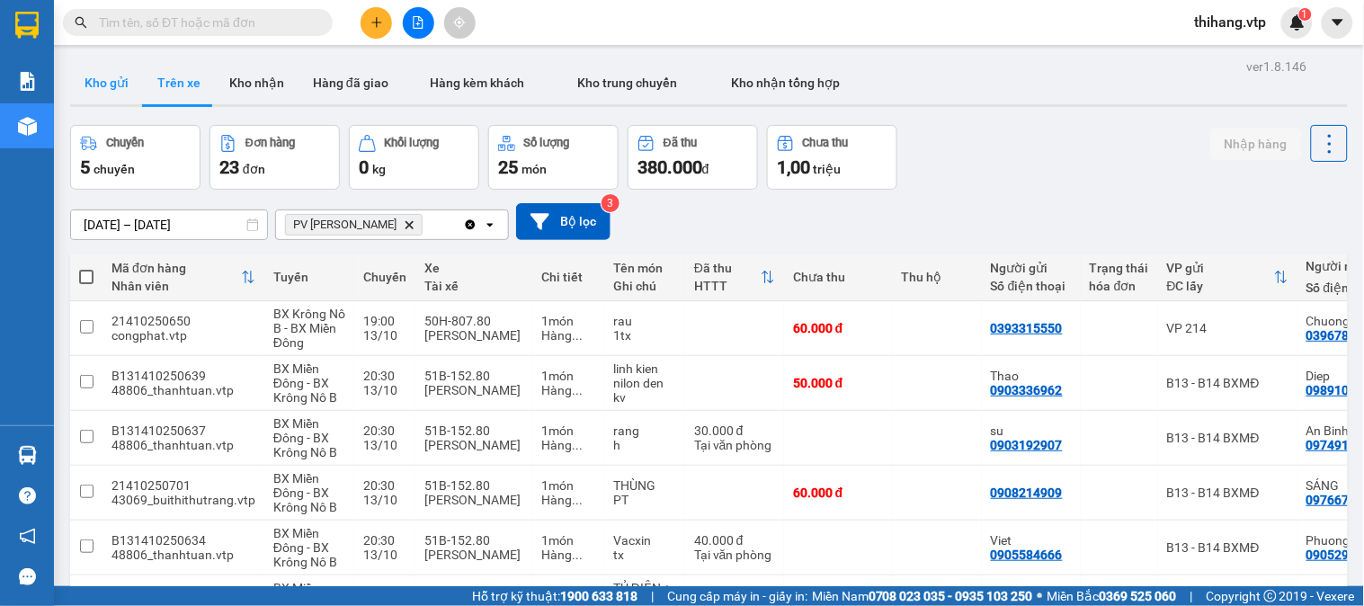
click at [127, 85] on button "Kho gửi" at bounding box center [106, 82] width 73 height 43
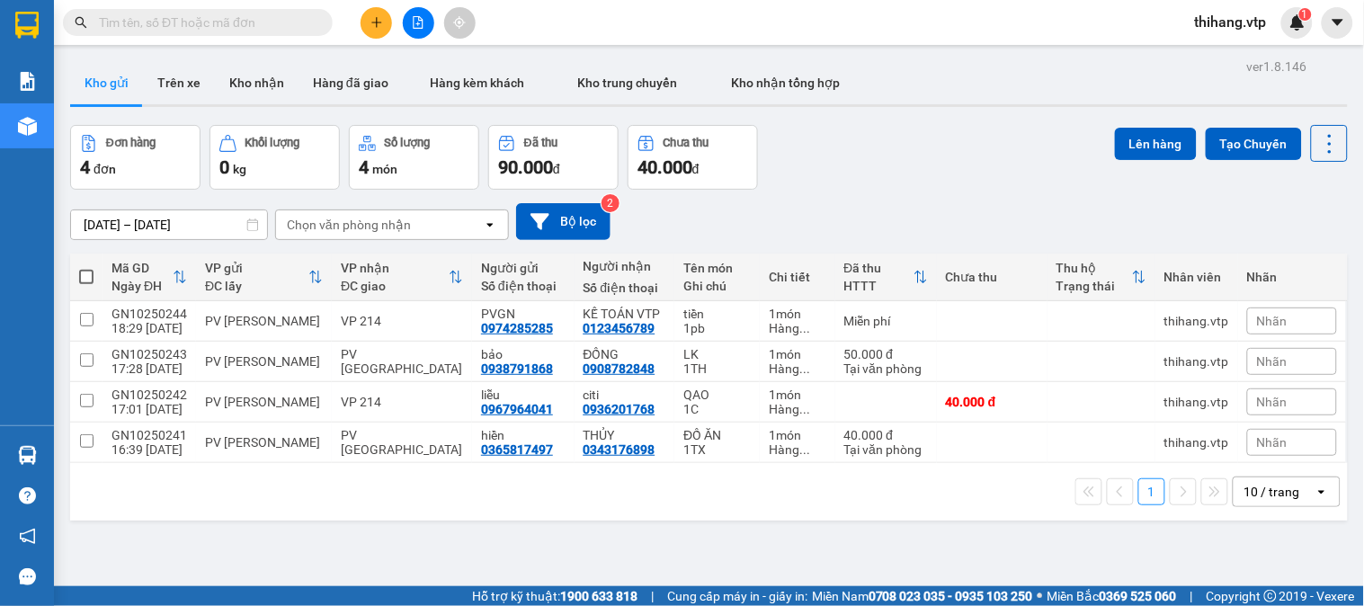
click at [92, 273] on span at bounding box center [86, 277] width 14 height 14
click at [86, 268] on input "checkbox" at bounding box center [86, 268] width 0 height 0
checkbox input "true"
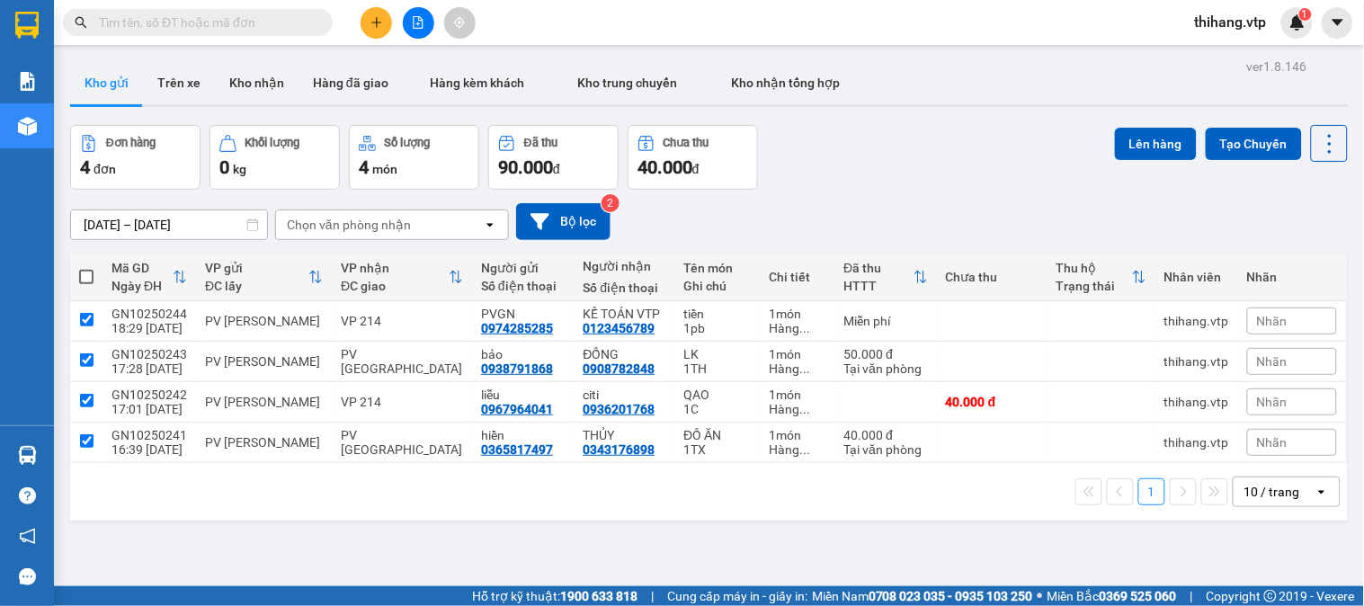
checkbox input "true"
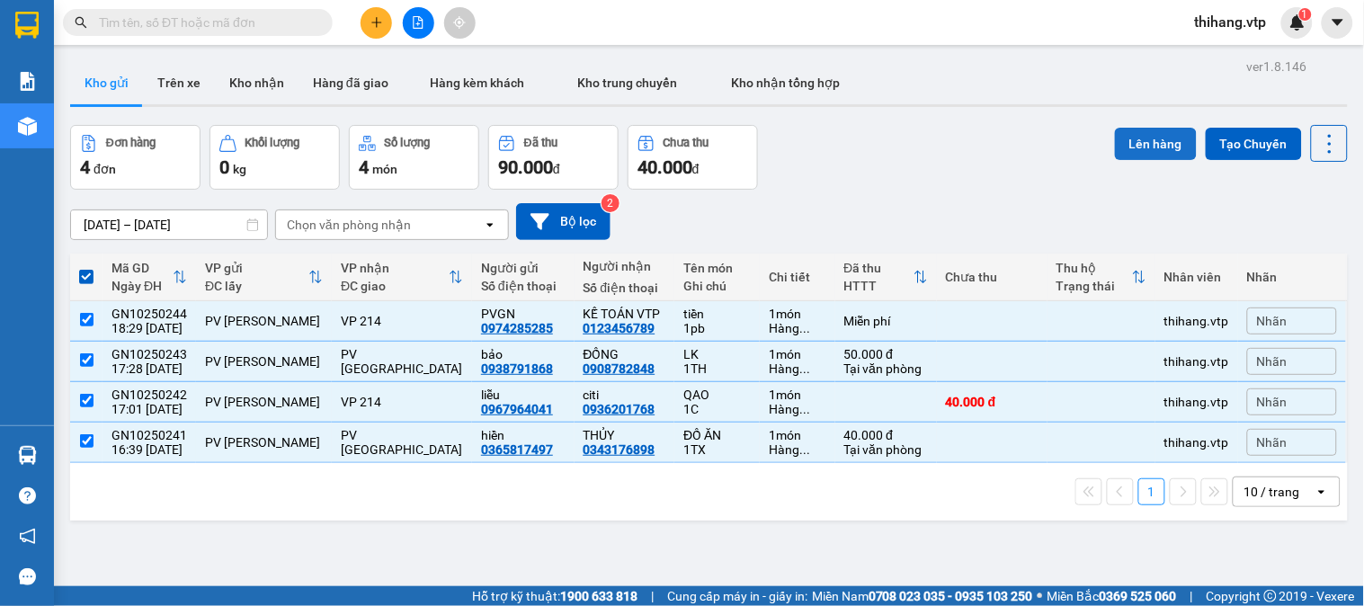
click at [1126, 144] on button "Lên hàng" at bounding box center [1156, 144] width 82 height 32
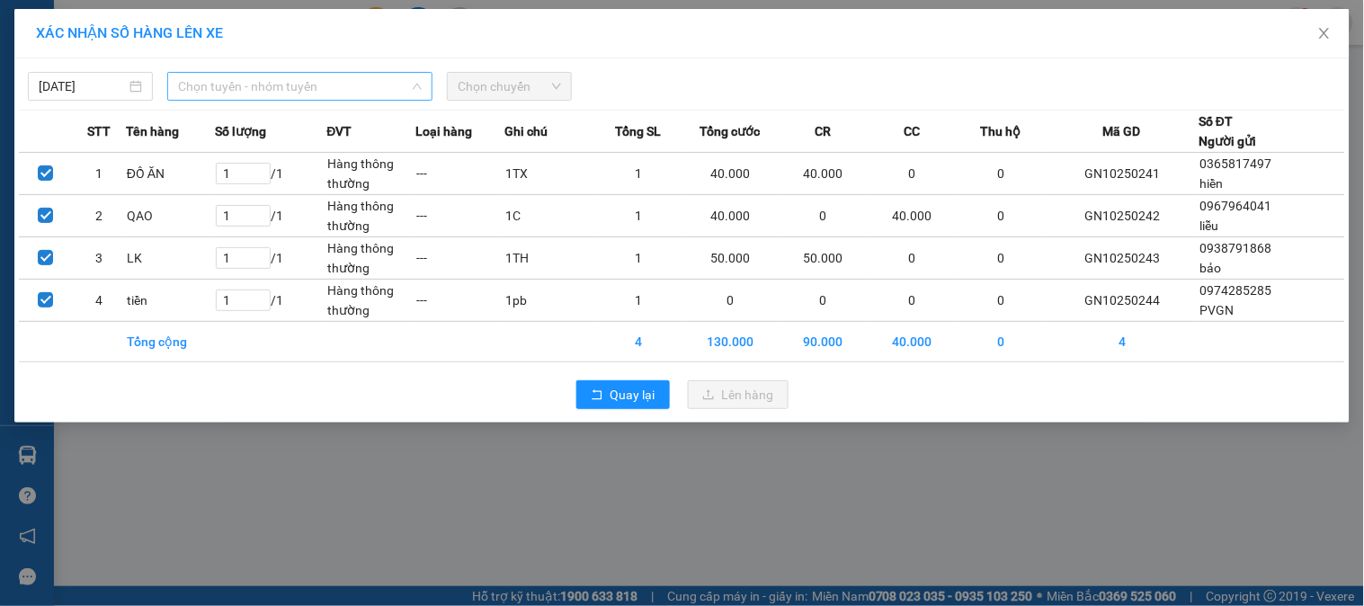
click at [353, 87] on span "Chọn tuyến - nhóm tuyến" at bounding box center [300, 86] width 244 height 27
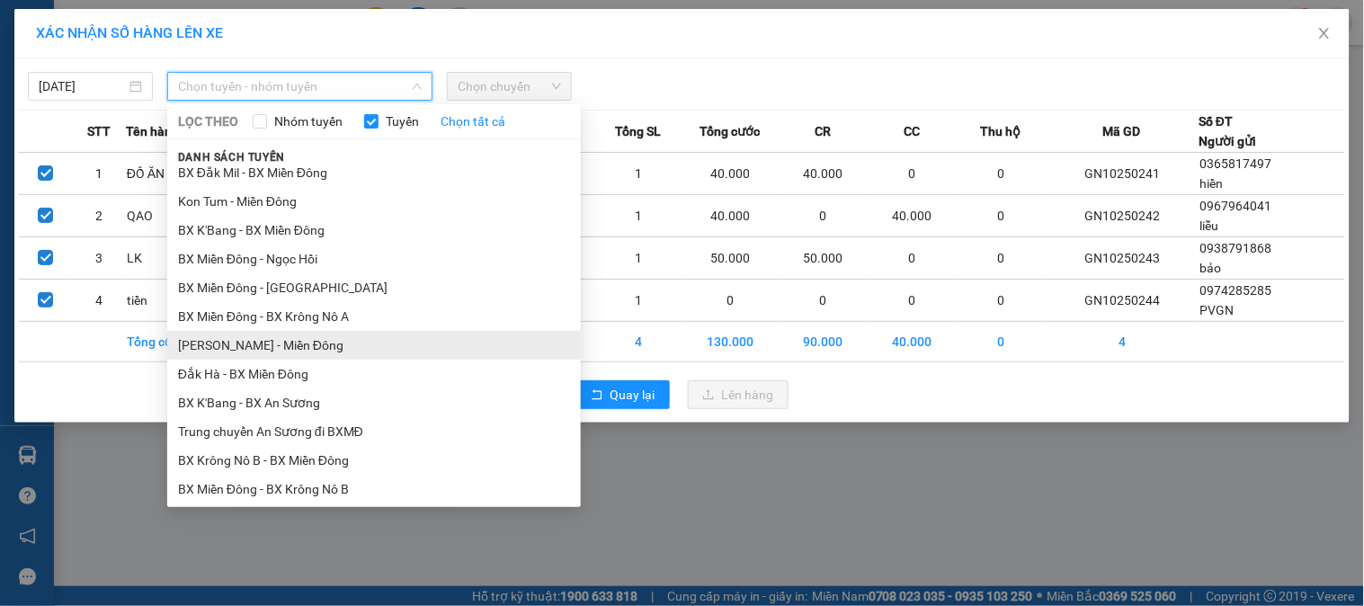
scroll to position [499, 0]
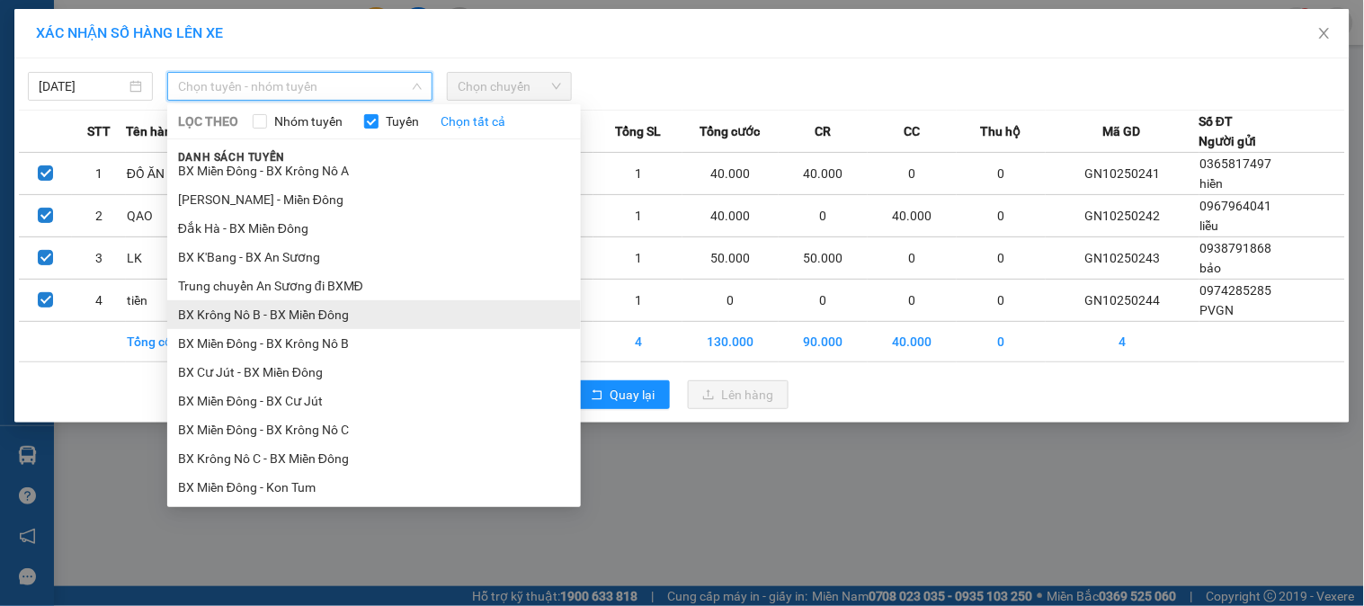
click at [232, 313] on li "BX Krông Nô B - BX Miền Đông" at bounding box center [374, 314] width 414 height 29
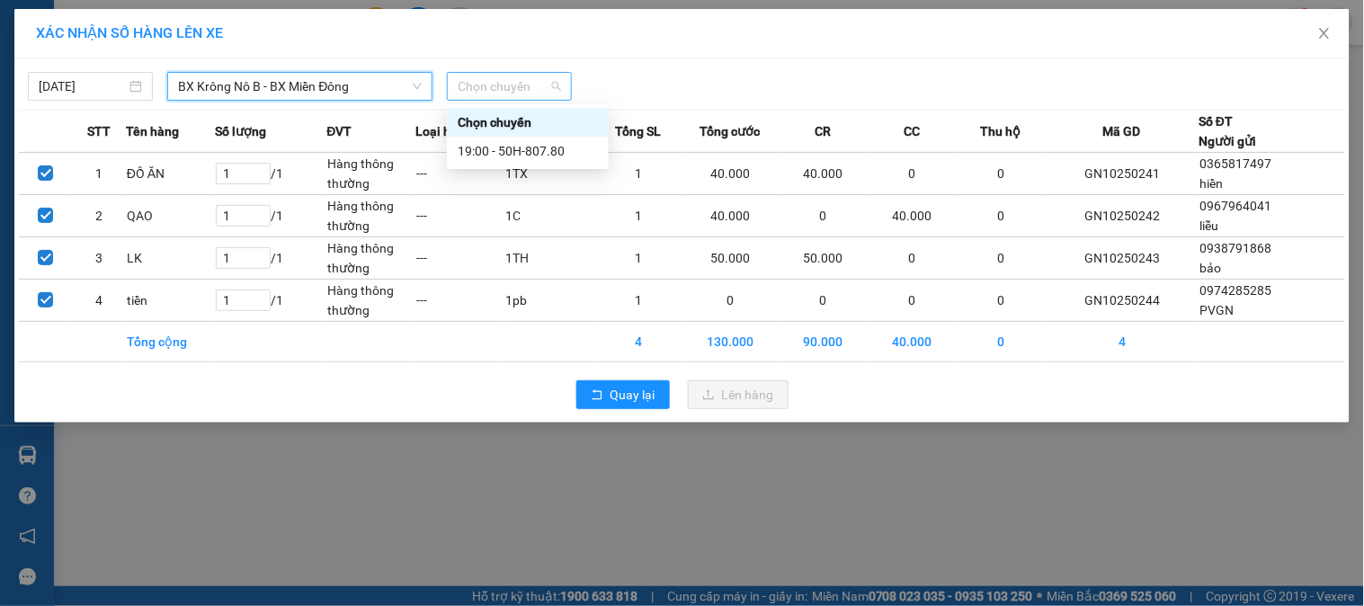
click at [501, 72] on div "Chọn chuyến" at bounding box center [509, 86] width 125 height 29
click at [517, 146] on div "19:00 - 50H-807.80" at bounding box center [528, 151] width 140 height 20
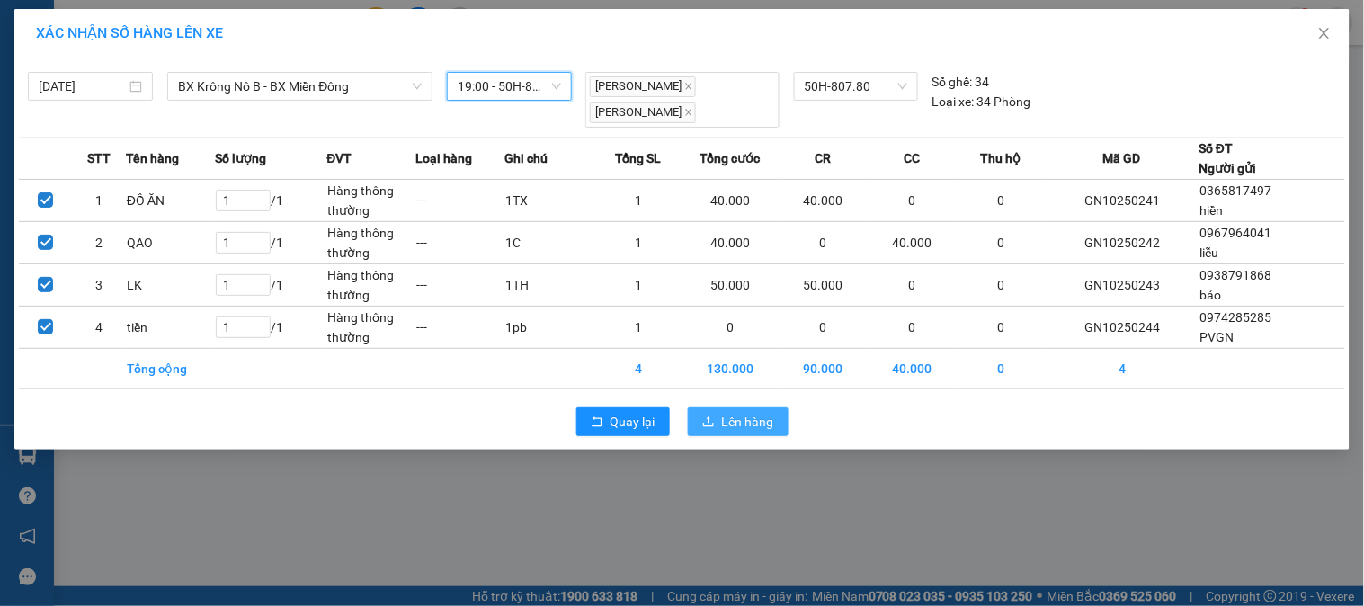
click at [720, 407] on button "Lên hàng" at bounding box center [738, 421] width 101 height 29
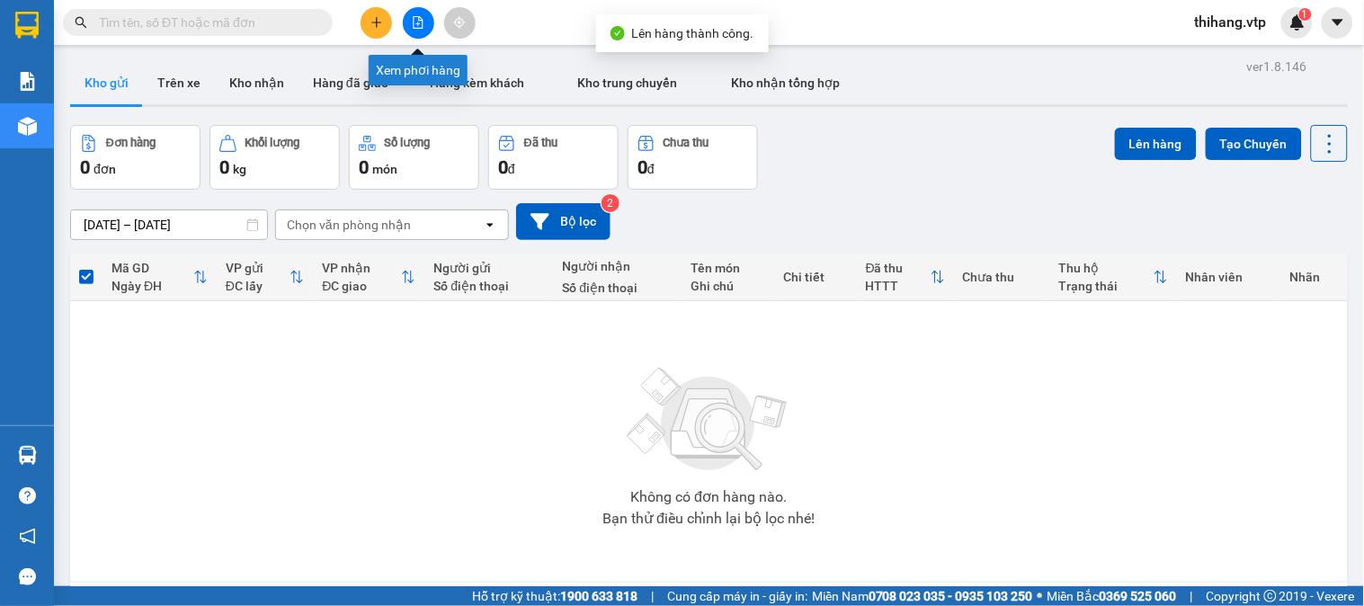
click at [423, 22] on icon "file-add" at bounding box center [419, 22] width 10 height 13
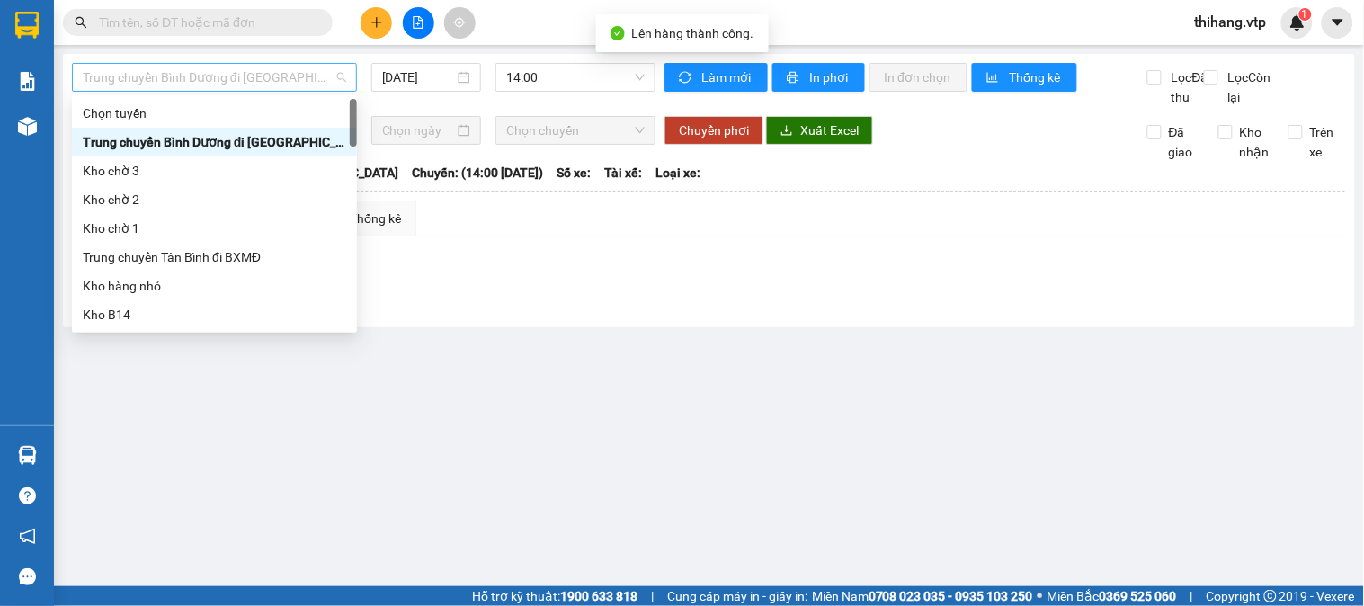
click at [308, 76] on span "Trung chuyển Bình Dương đi [GEOGRAPHIC_DATA]" at bounding box center [214, 77] width 263 height 27
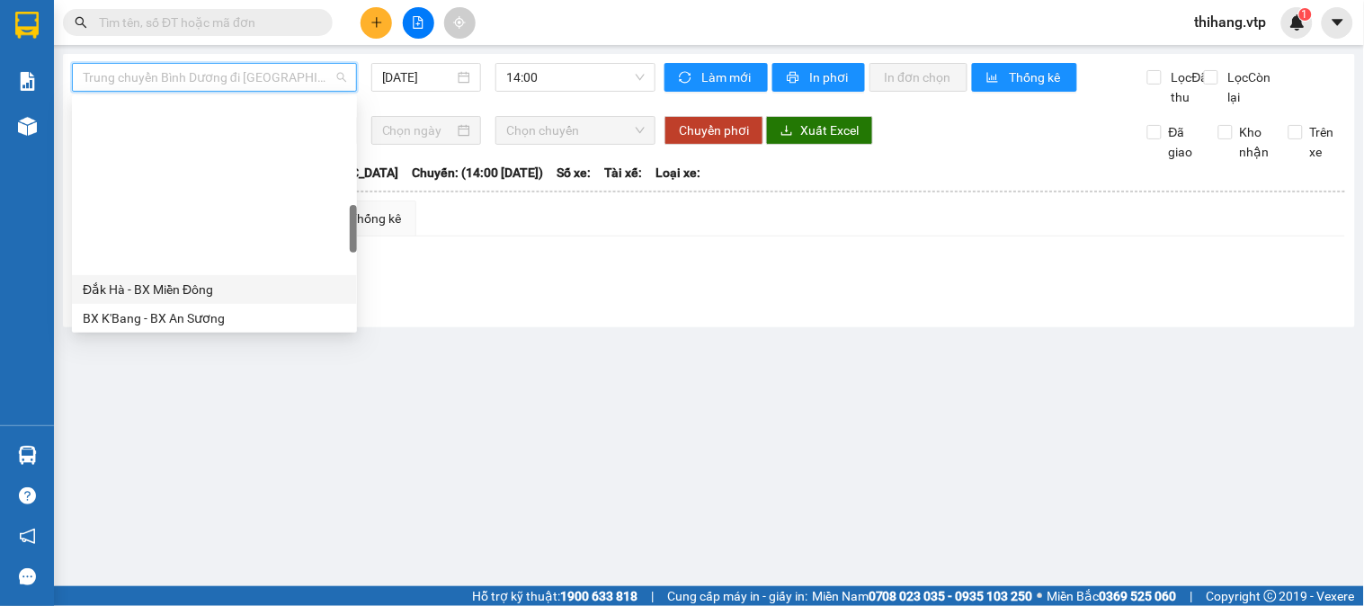
scroll to position [599, 0]
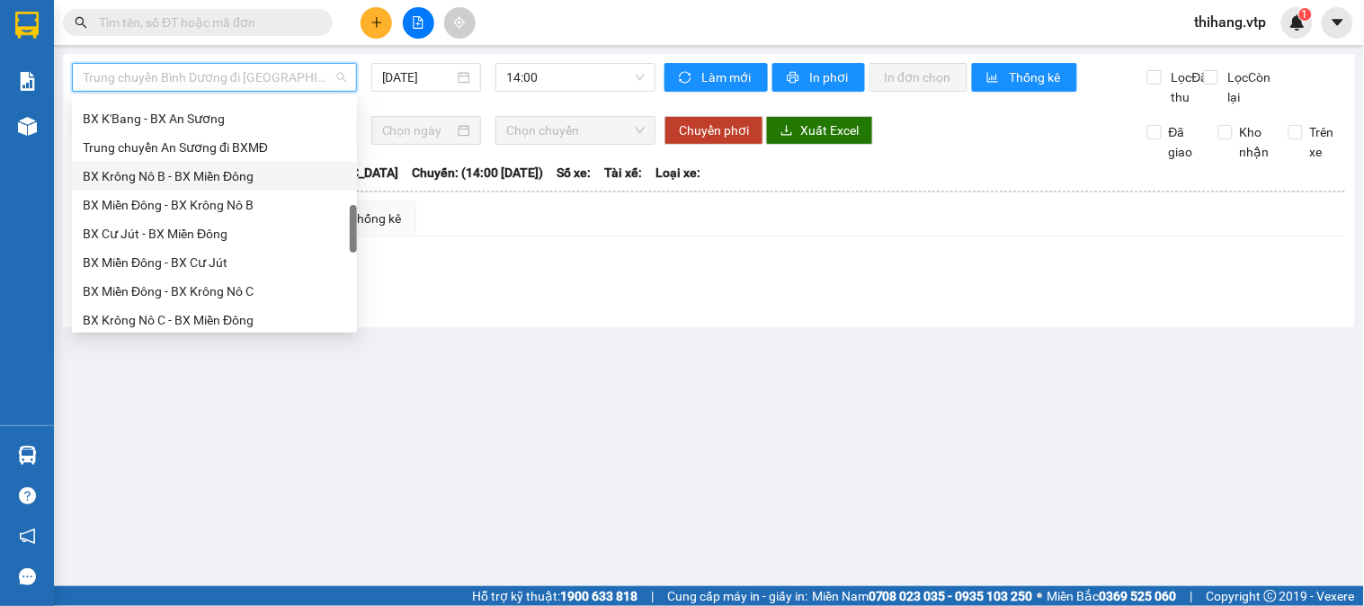
click at [151, 183] on div "BX Krông Nô B - BX Miền Đông" at bounding box center [214, 176] width 263 height 20
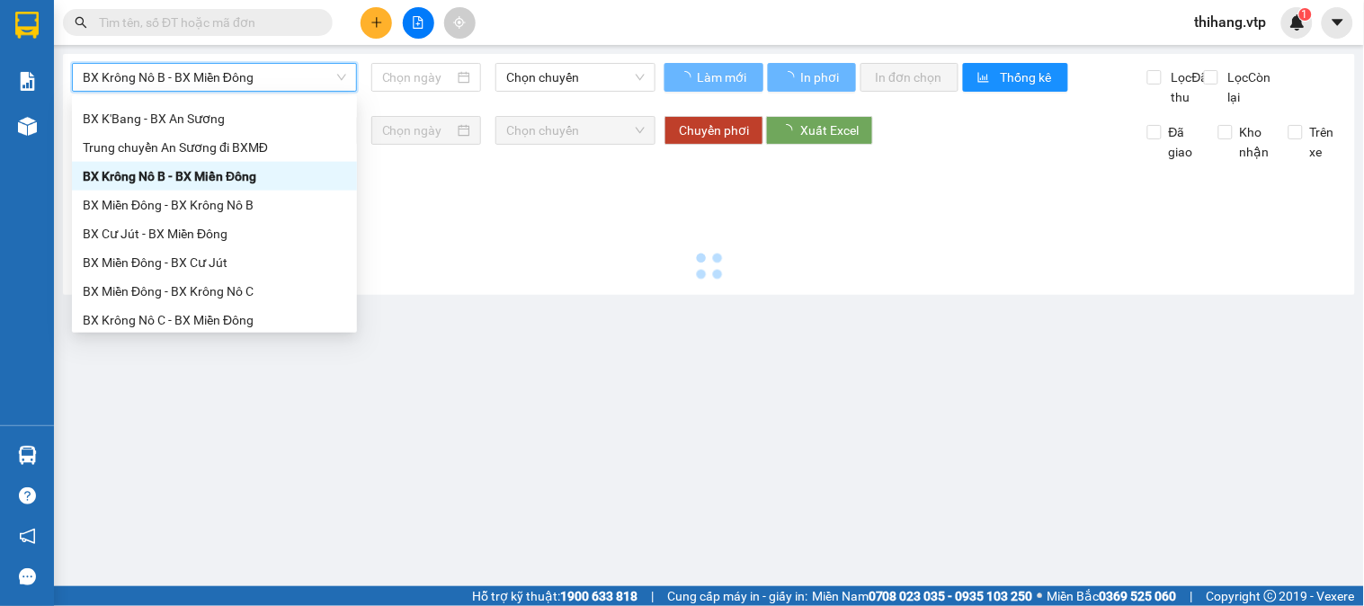
type input "[DATE]"
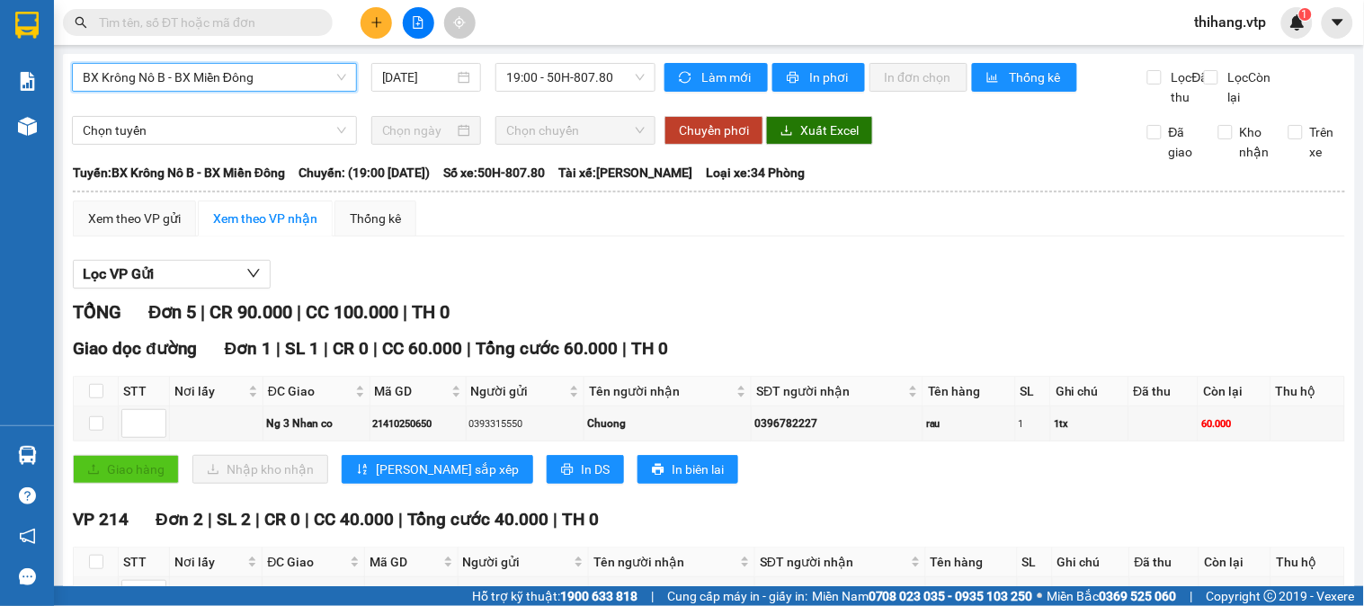
scroll to position [381, 0]
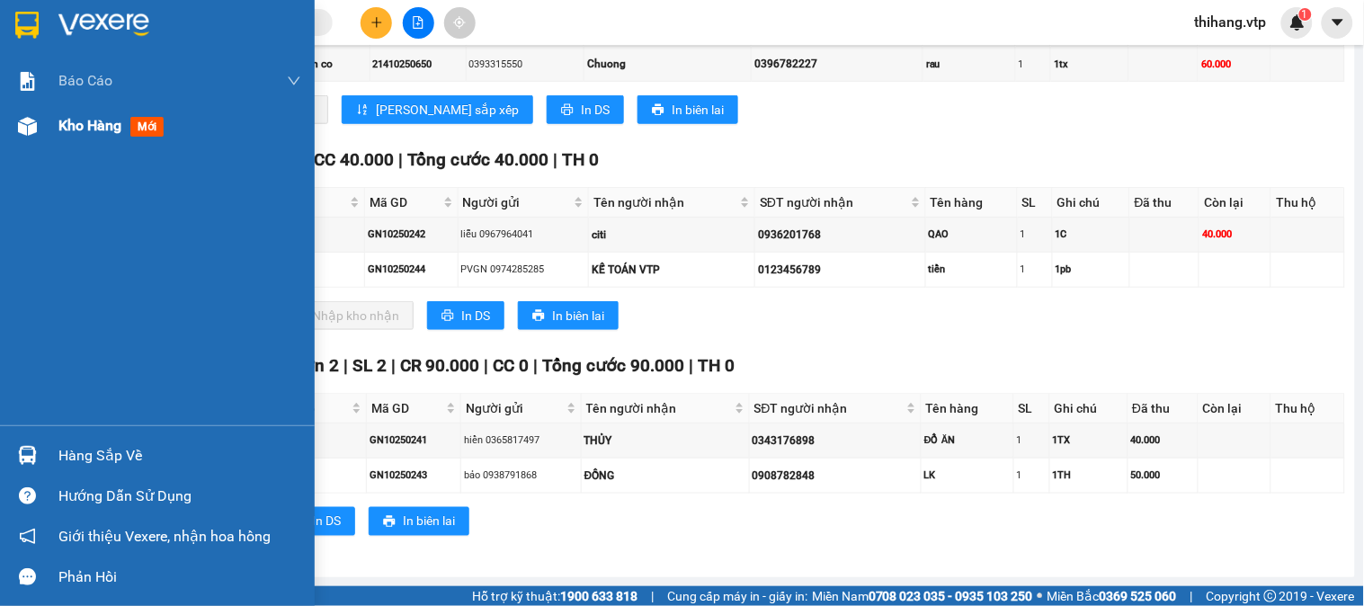
click at [85, 127] on span "Kho hàng" at bounding box center [89, 125] width 63 height 17
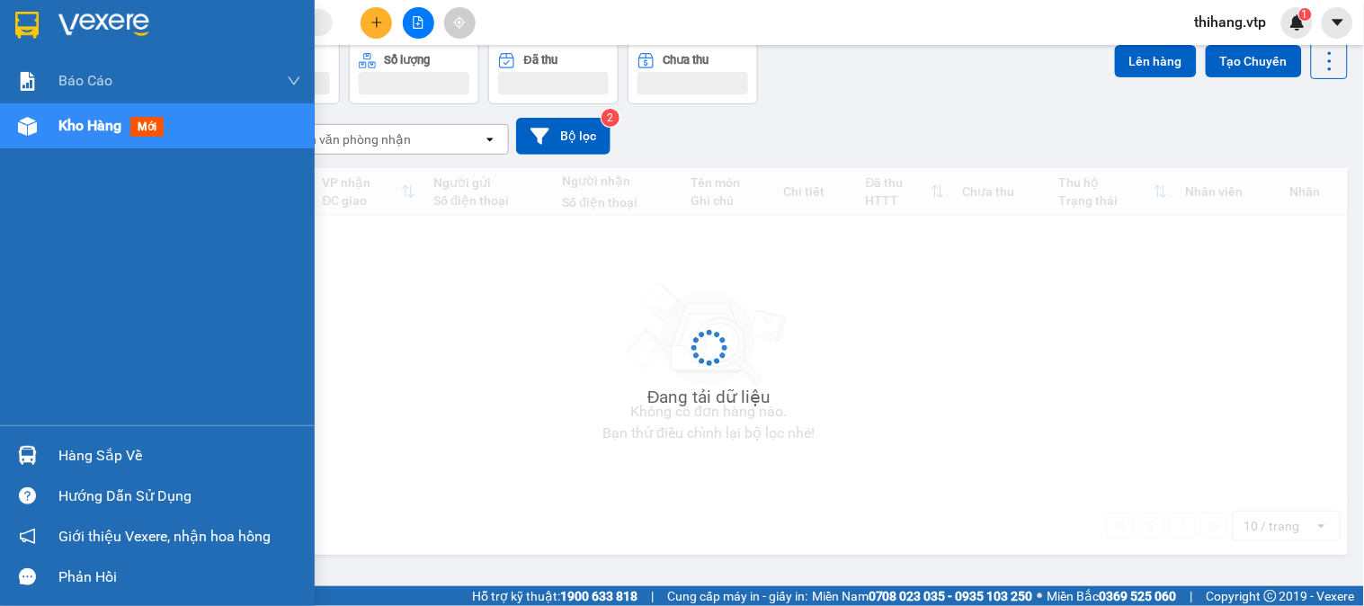
scroll to position [83, 0]
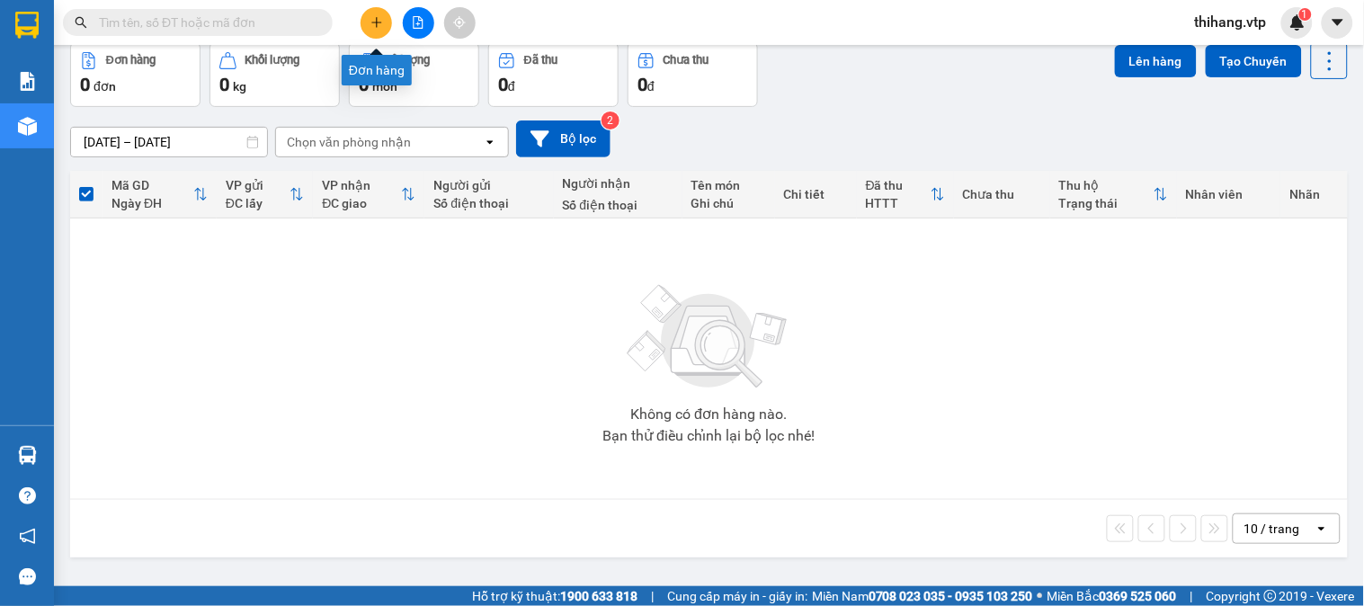
click at [373, 22] on icon "plus" at bounding box center [376, 22] width 10 height 1
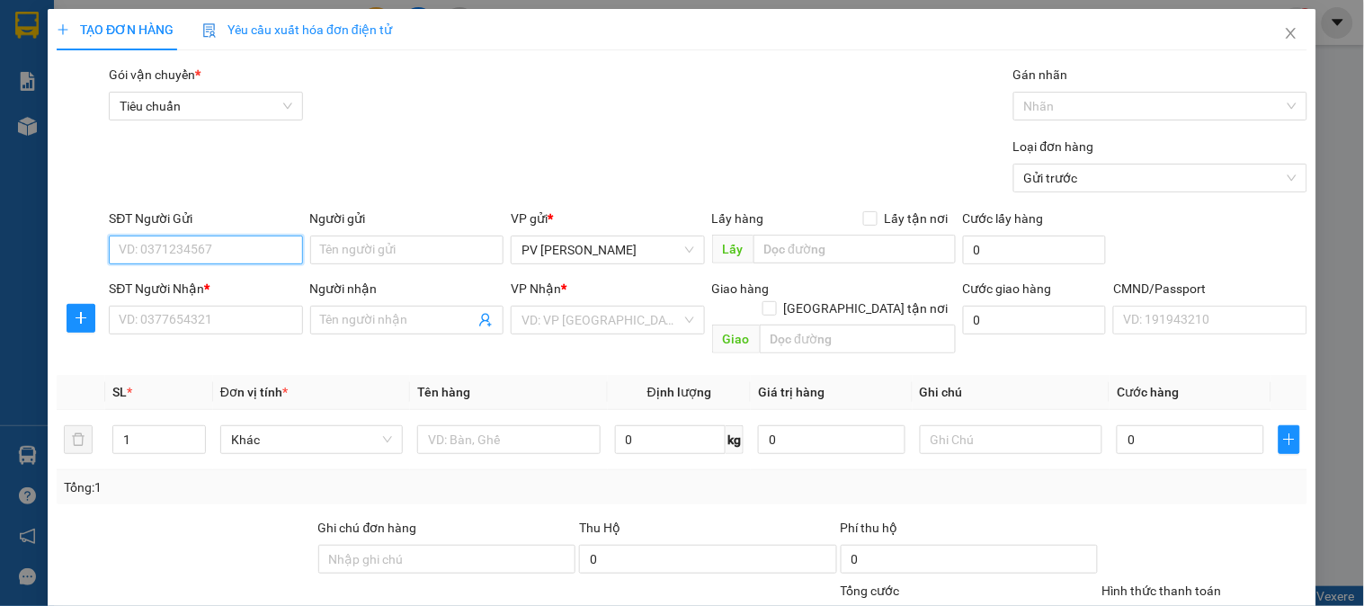
click at [214, 243] on input "SĐT Người Gửi" at bounding box center [205, 250] width 193 height 29
click at [200, 281] on div "0983086092 - DIỆU" at bounding box center [204, 286] width 170 height 20
type input "0983086092"
type input "DIỆU"
type input "0934730681"
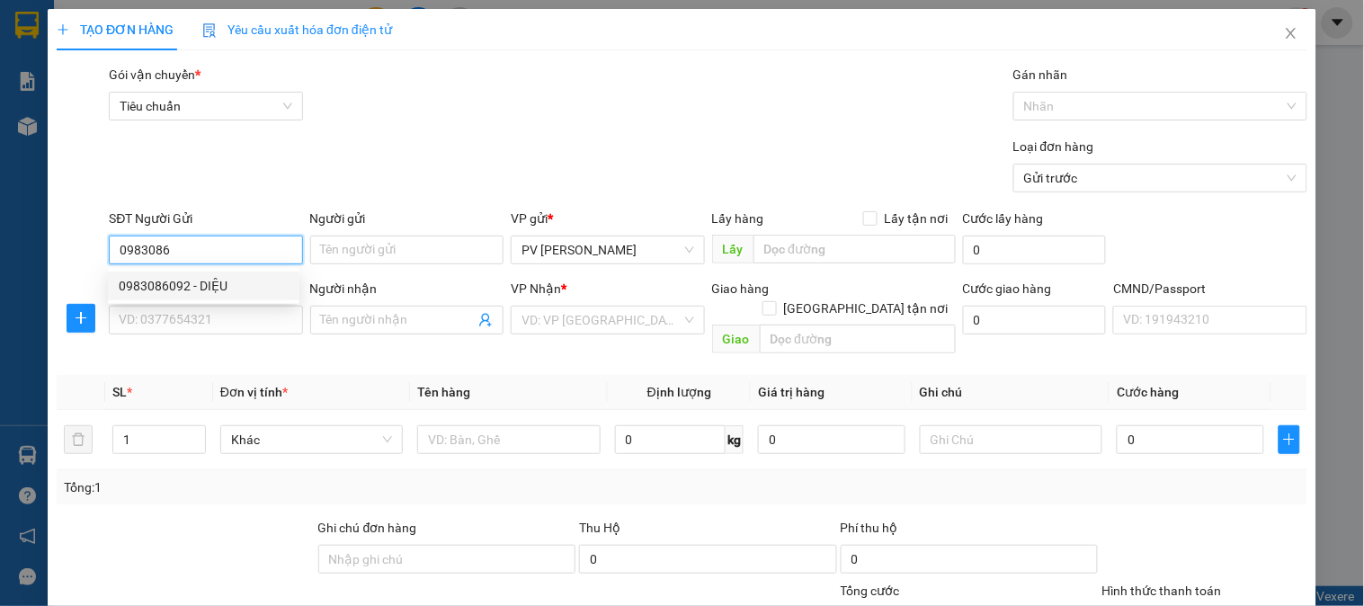
type input "VINH"
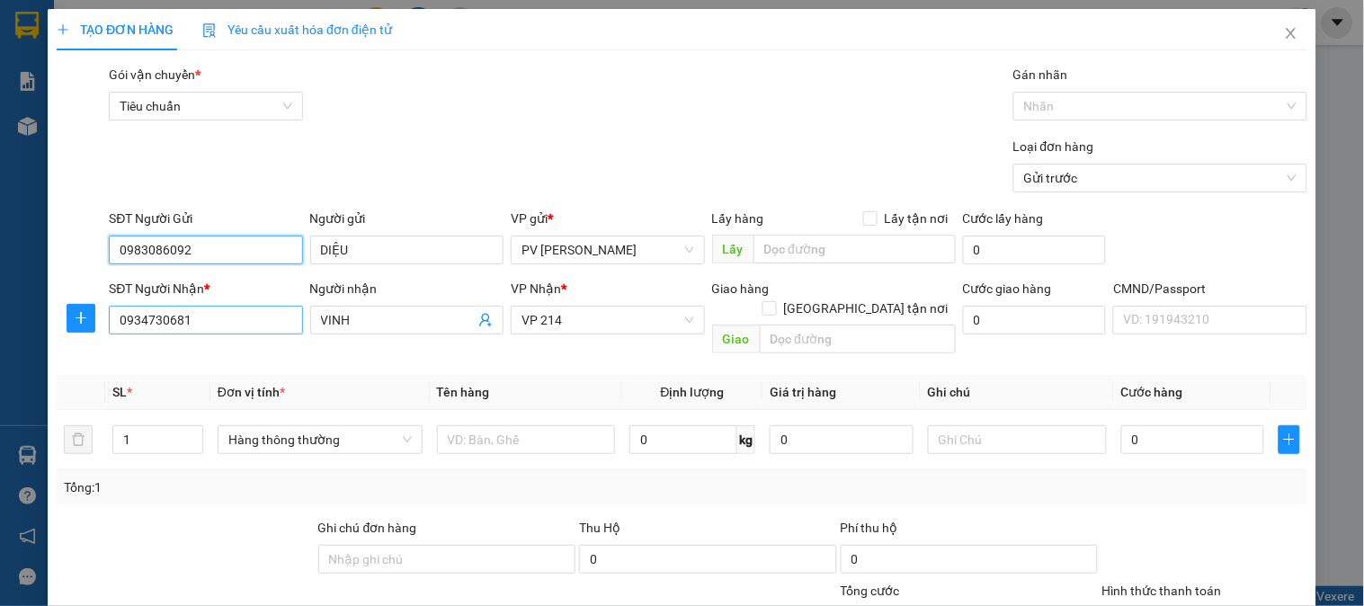
type input "0983086092"
drag, startPoint x: 228, startPoint y: 319, endPoint x: 61, endPoint y: 290, distance: 169.7
click at [61, 290] on div "SĐT Người Nhận * 0934730681 0934730681 Người nhận VINH VP Nhận * VP 214 Giao hà…" at bounding box center [682, 320] width 1254 height 83
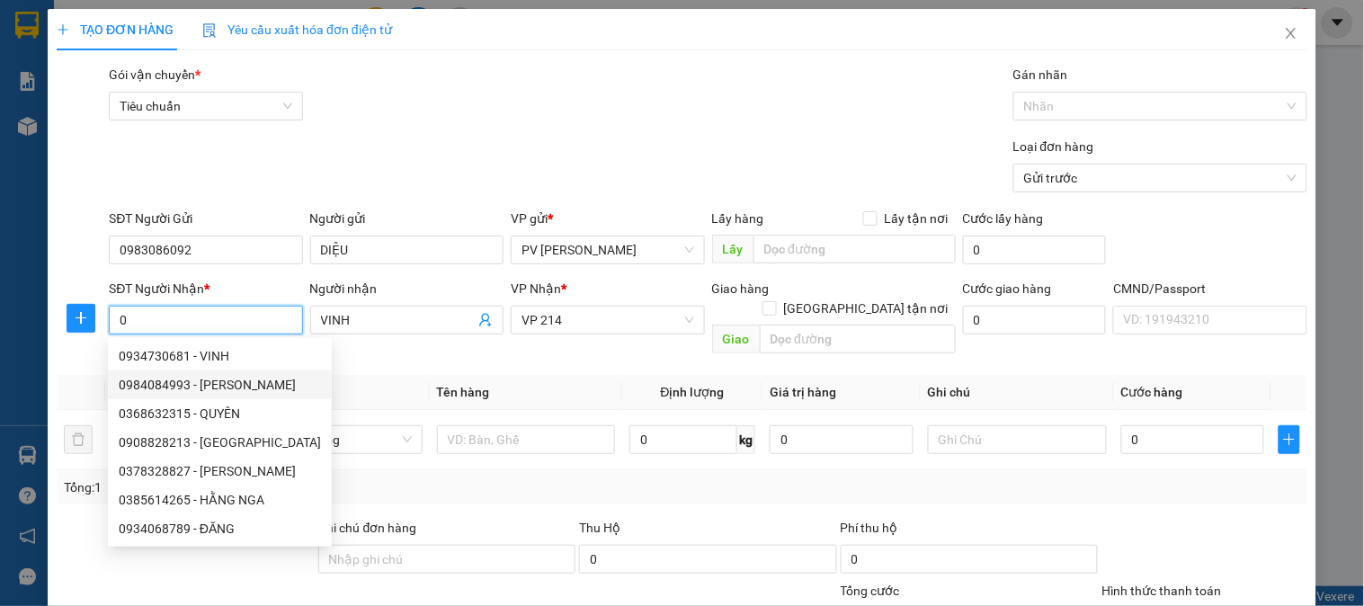
click at [140, 379] on div "0984084993 - [PERSON_NAME]" at bounding box center [220, 385] width 202 height 20
type input "0984084993"
type input "[PERSON_NAME]"
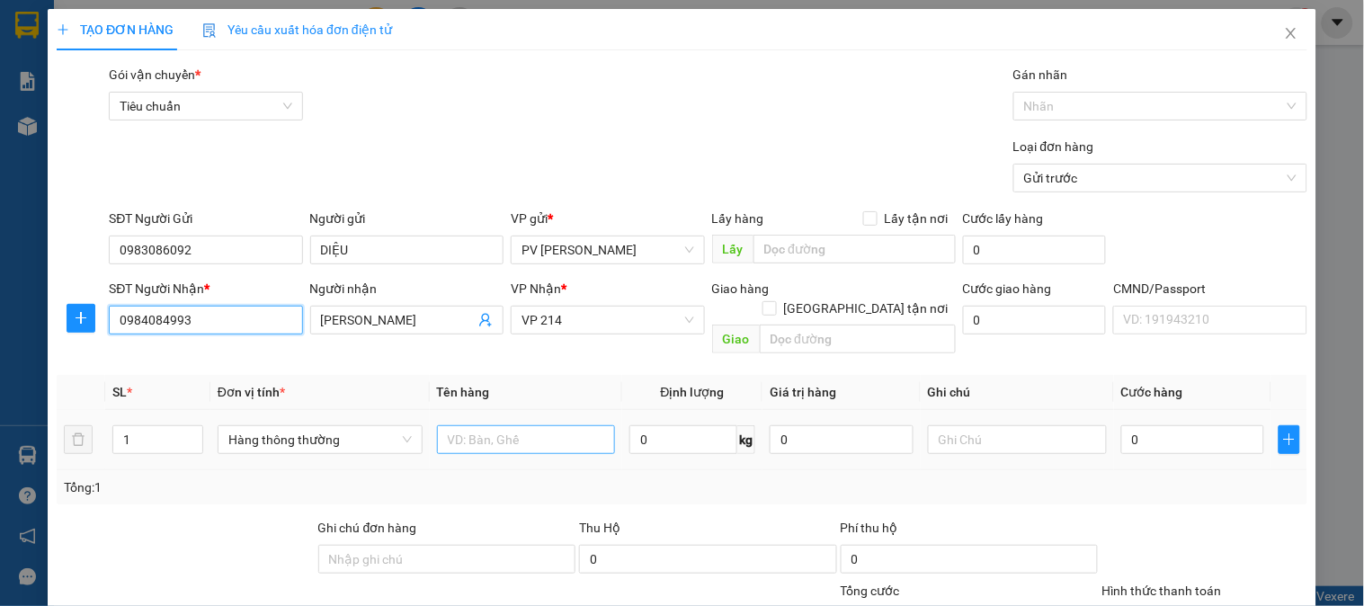
type input "0984084993"
click at [506, 425] on input "text" at bounding box center [526, 439] width 179 height 29
type input "bánh"
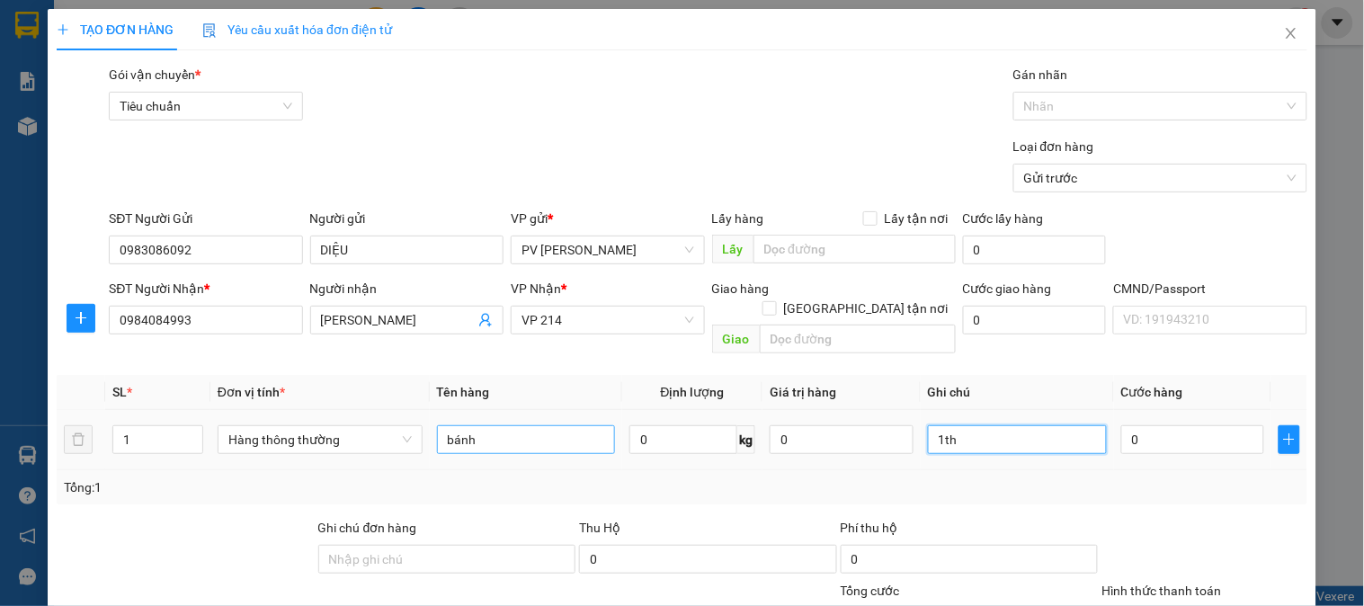
type input "1th"
type input "6"
type input "60"
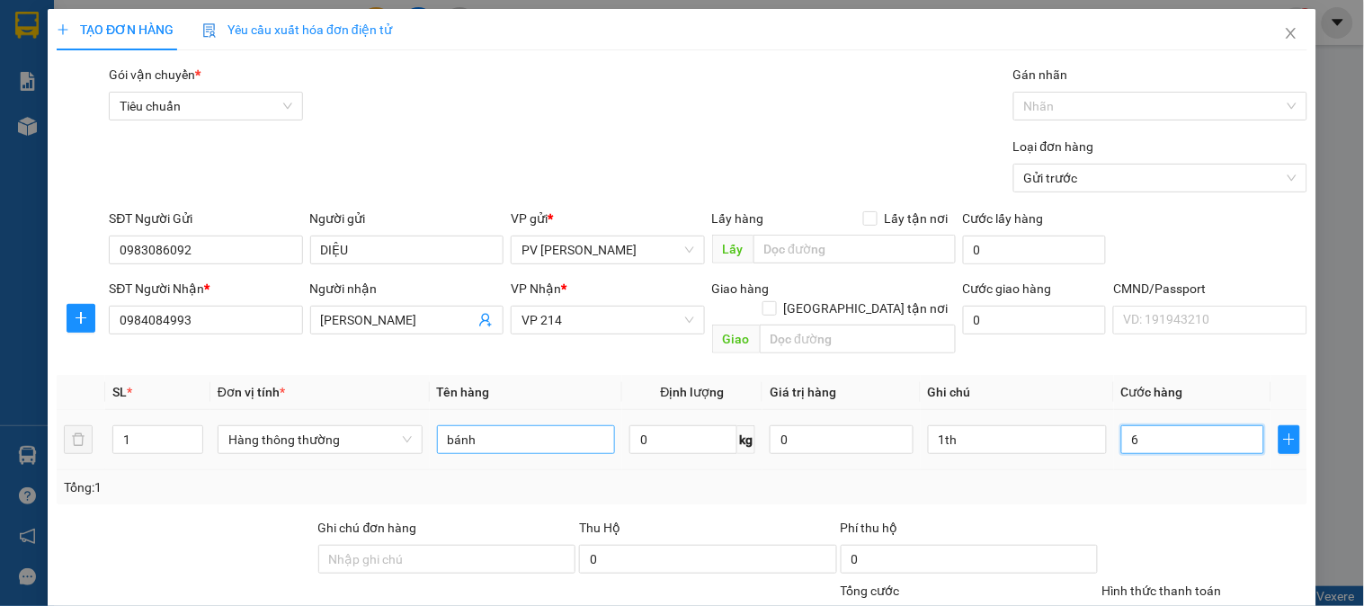
type input "60"
type input "600"
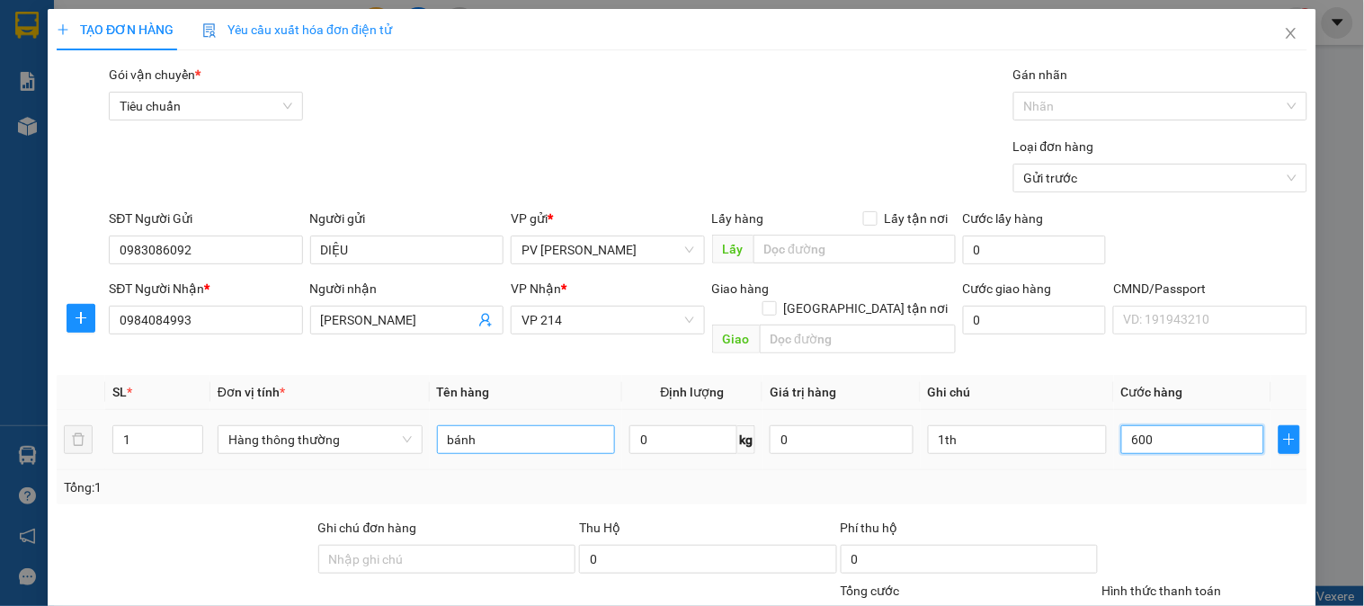
type input "6.000"
type input "60.000"
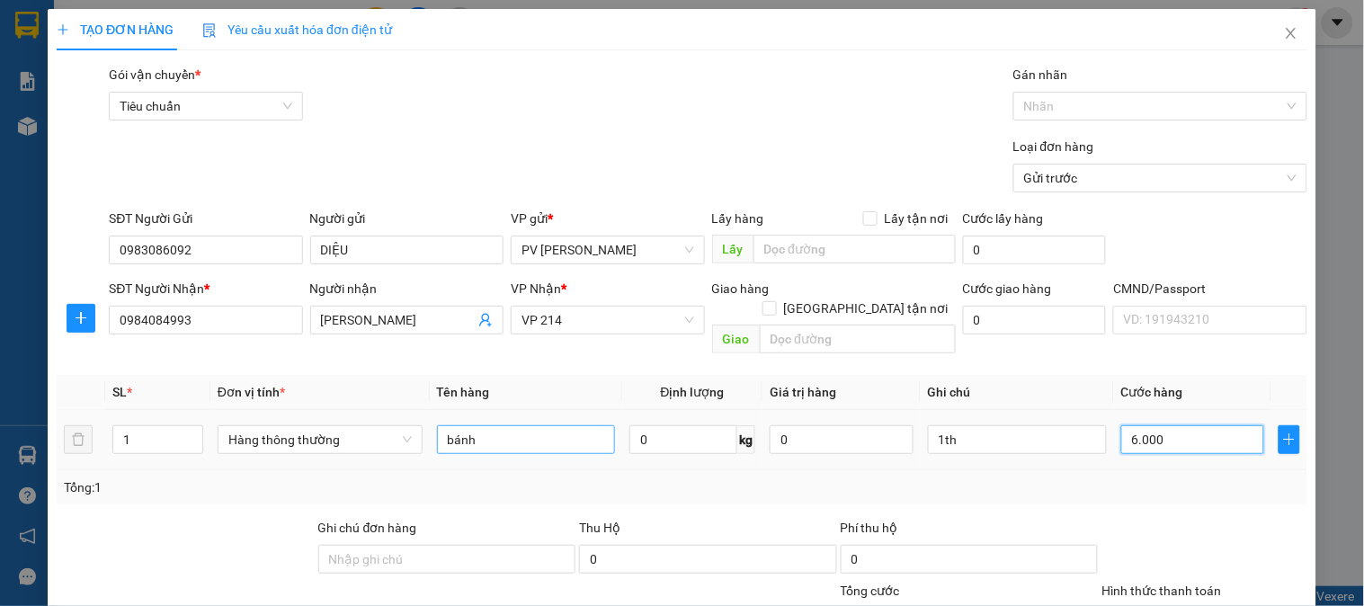
type input "60.000"
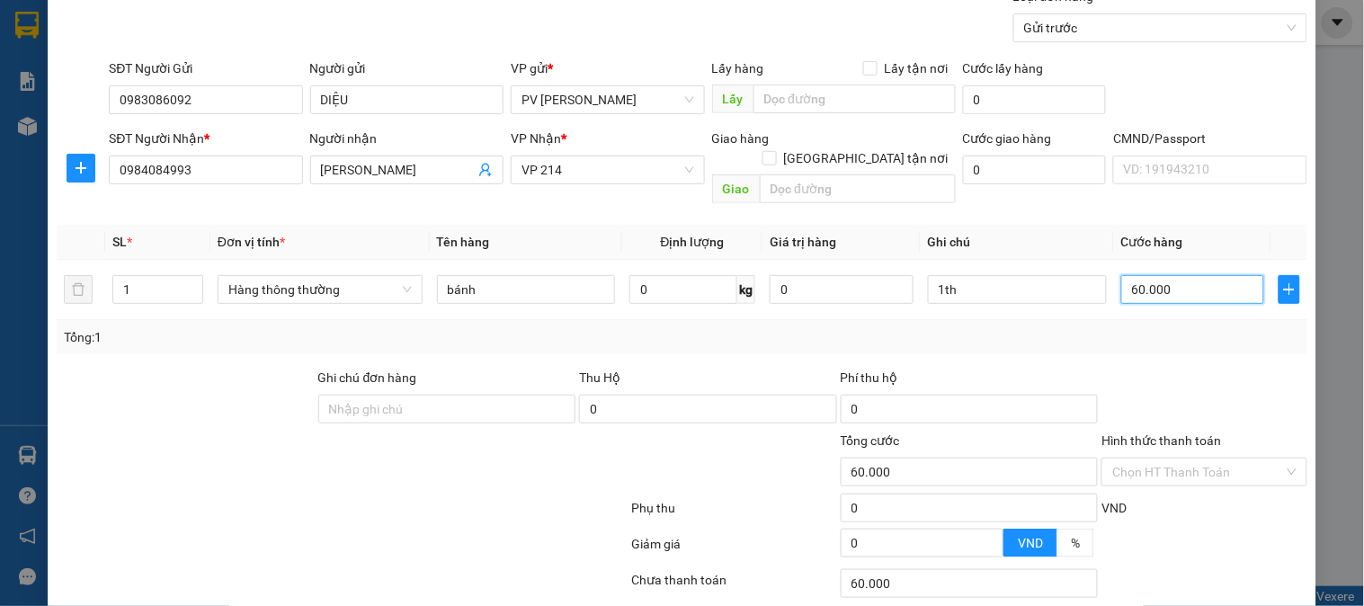
scroll to position [258, 0]
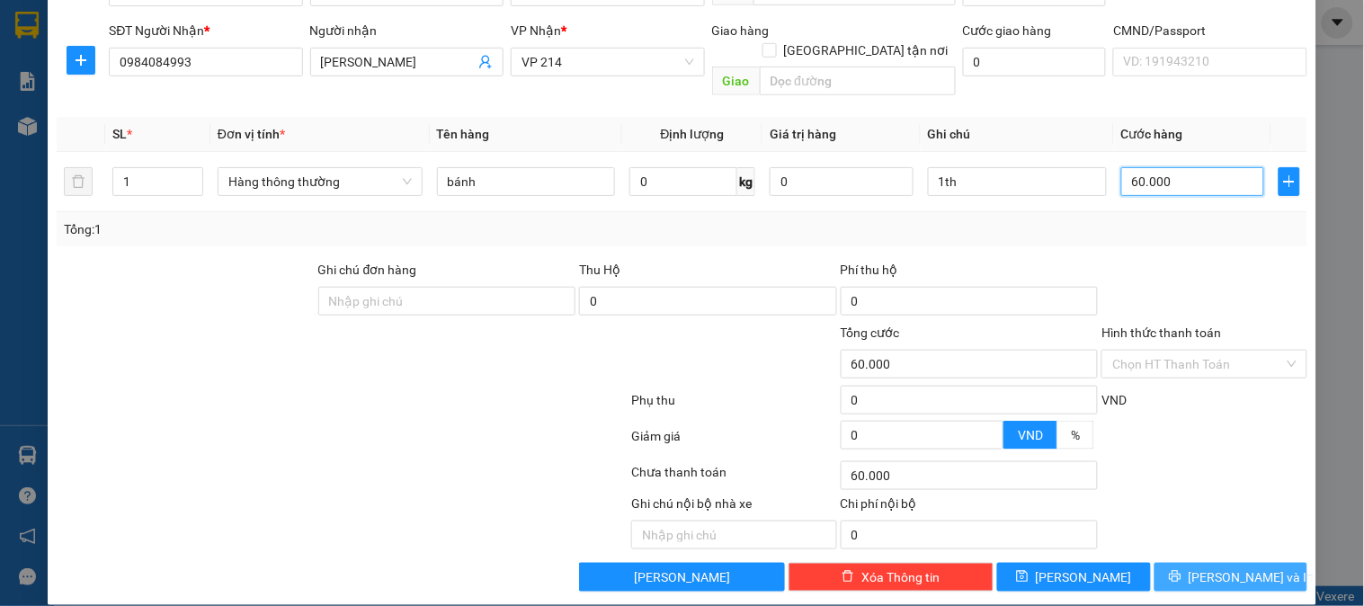
type input "60.000"
click at [1210, 567] on span "[PERSON_NAME] và In" at bounding box center [1252, 577] width 126 height 20
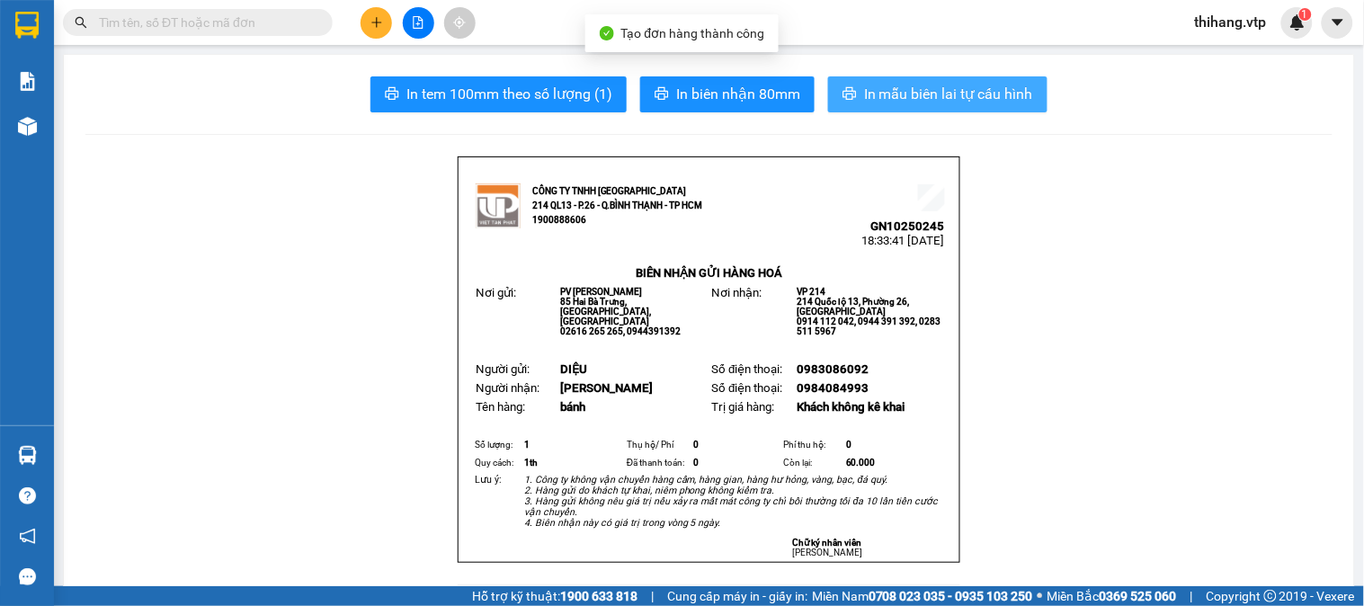
click at [901, 91] on span "In mẫu biên lai tự cấu hình" at bounding box center [948, 94] width 169 height 22
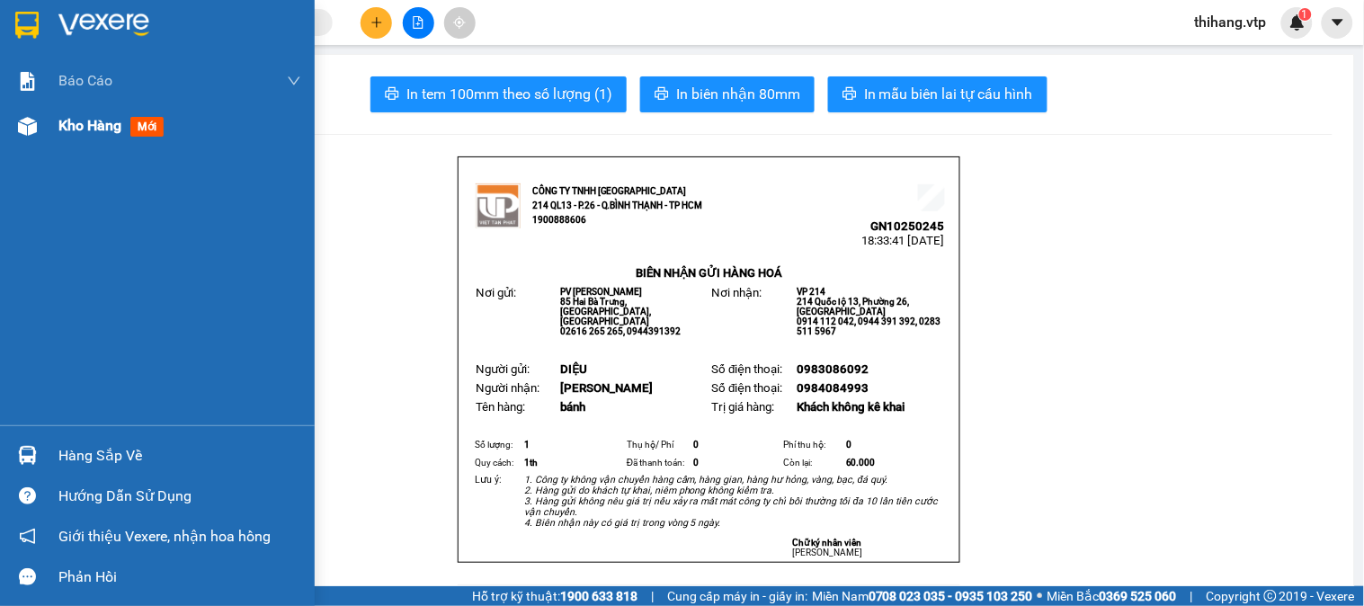
click at [75, 130] on span "Kho hàng" at bounding box center [89, 125] width 63 height 17
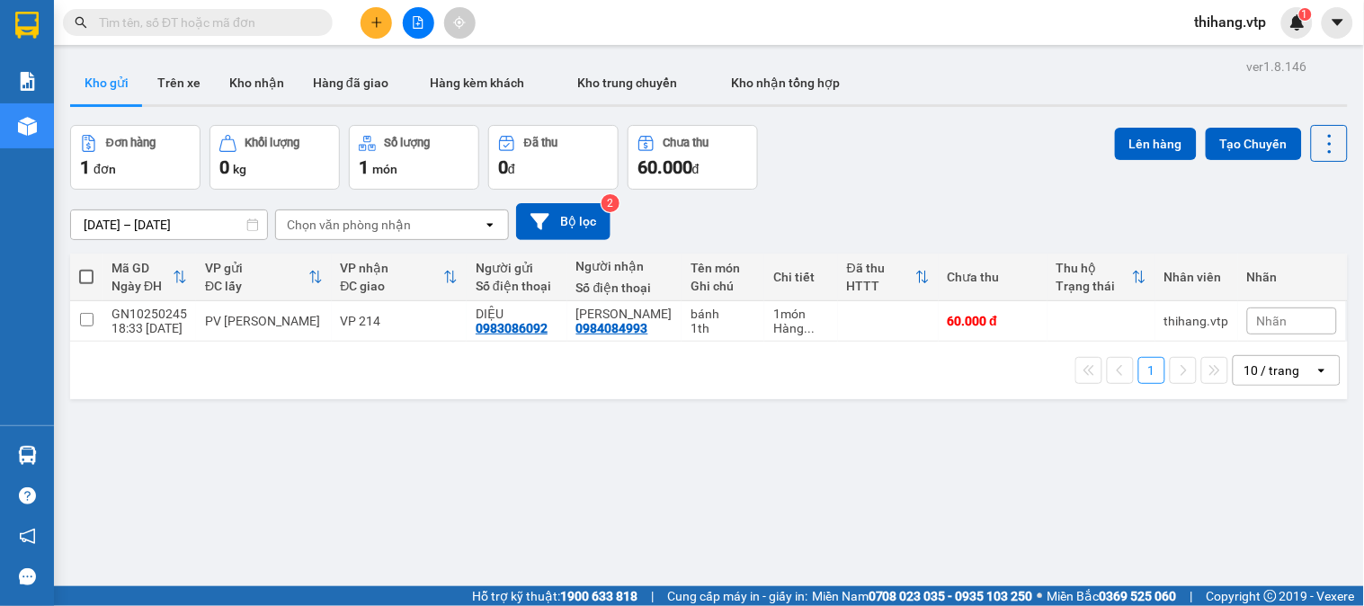
click at [83, 268] on label at bounding box center [86, 277] width 14 height 18
click at [86, 268] on input "checkbox" at bounding box center [86, 268] width 0 height 0
checkbox input "true"
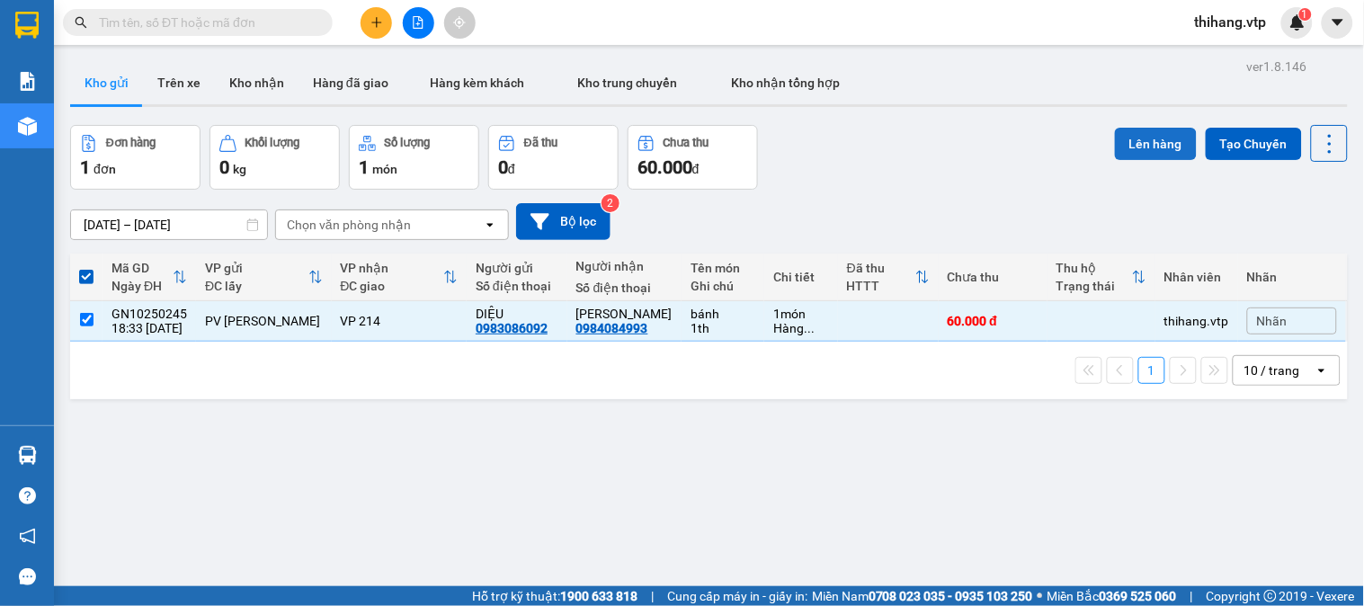
click at [1136, 141] on button "Lên hàng" at bounding box center [1156, 144] width 82 height 32
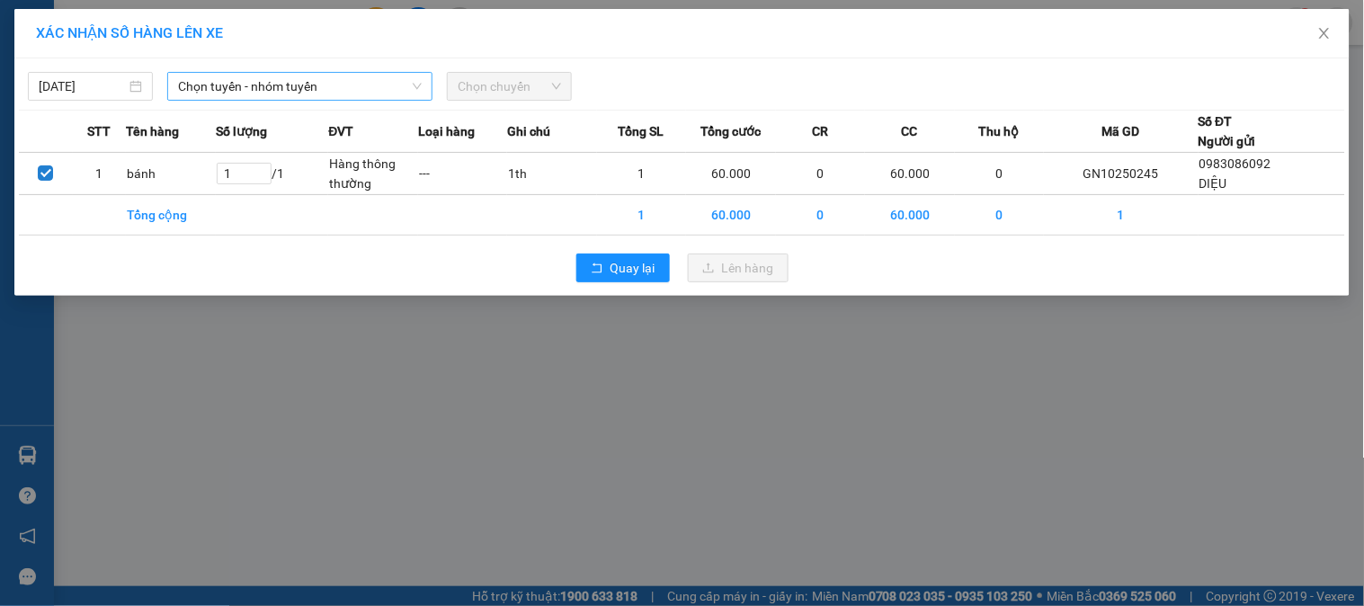
click at [309, 81] on span "Chọn tuyến - nhóm tuyến" at bounding box center [300, 86] width 244 height 27
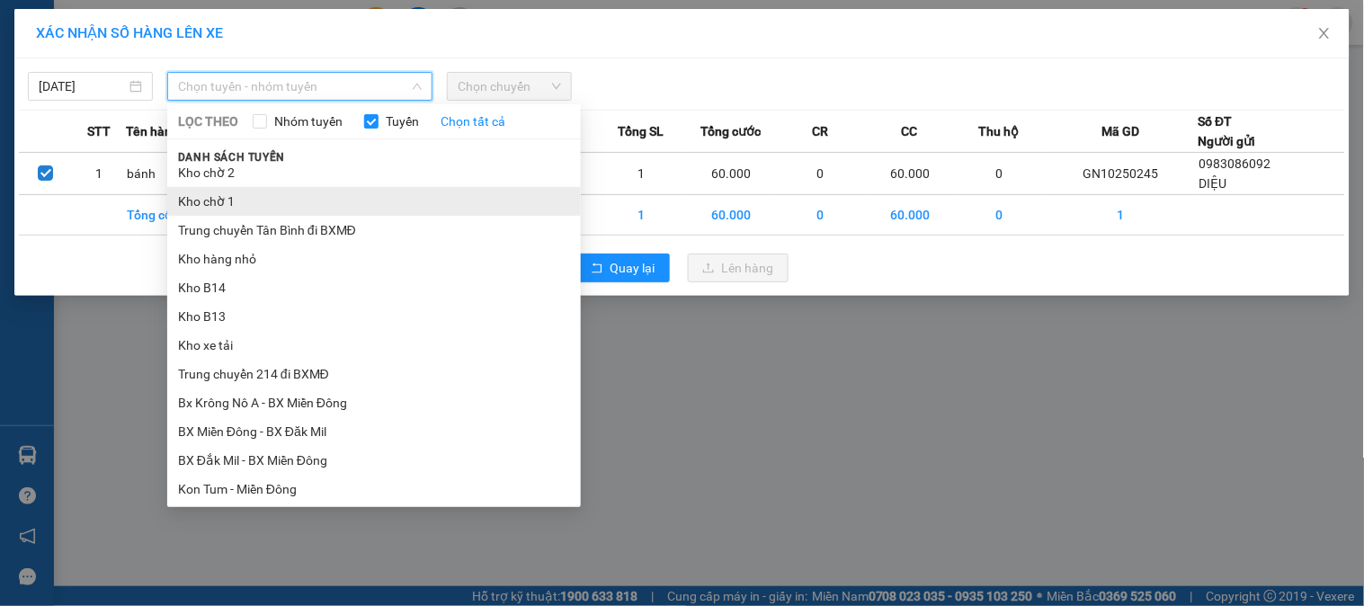
scroll to position [399, 0]
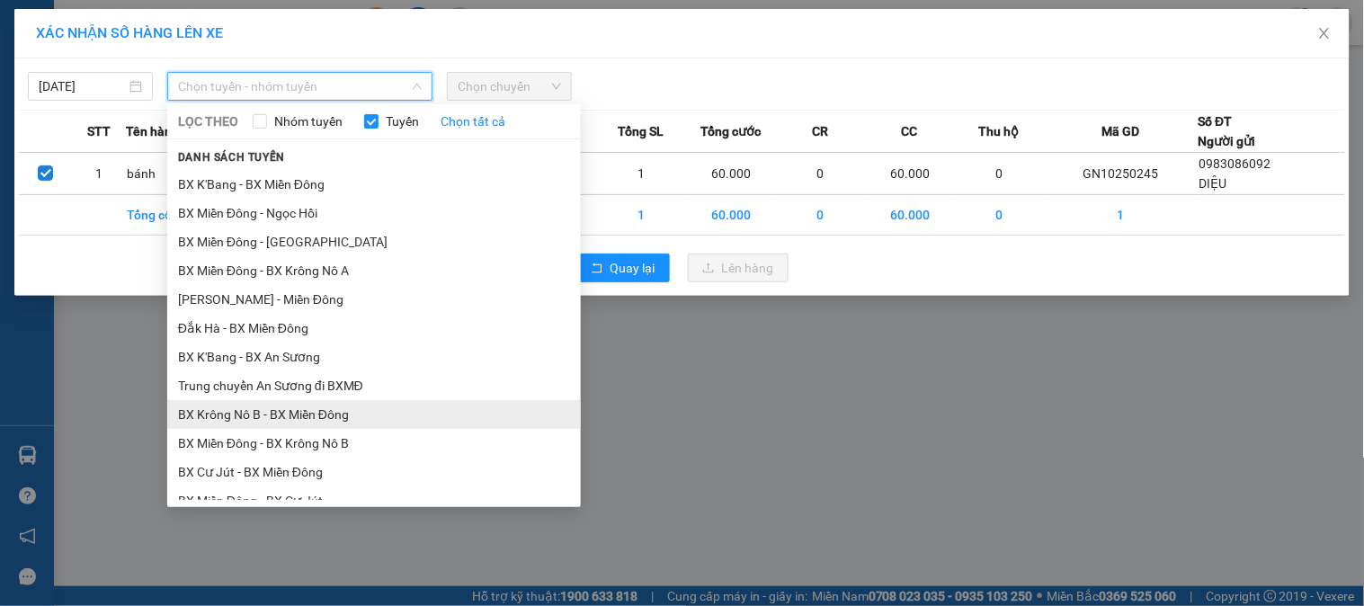
click at [284, 412] on li "BX Krông Nô B - BX Miền Đông" at bounding box center [374, 414] width 414 height 29
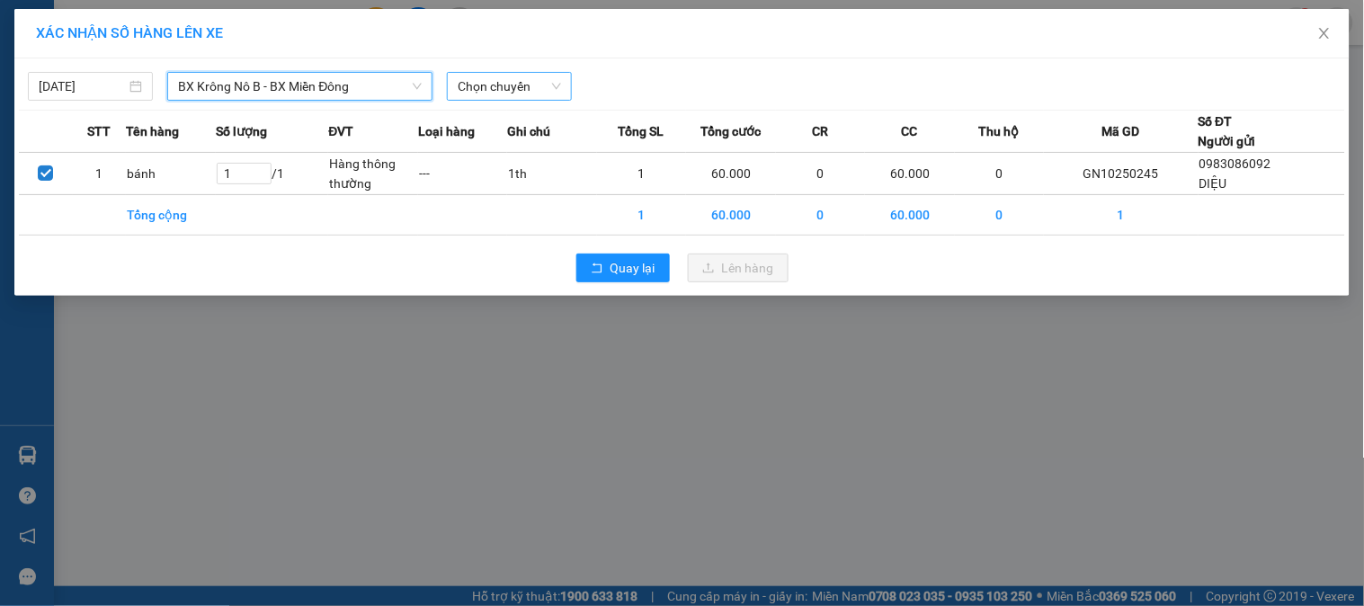
click at [478, 87] on span "Chọn chuyến" at bounding box center [509, 86] width 103 height 27
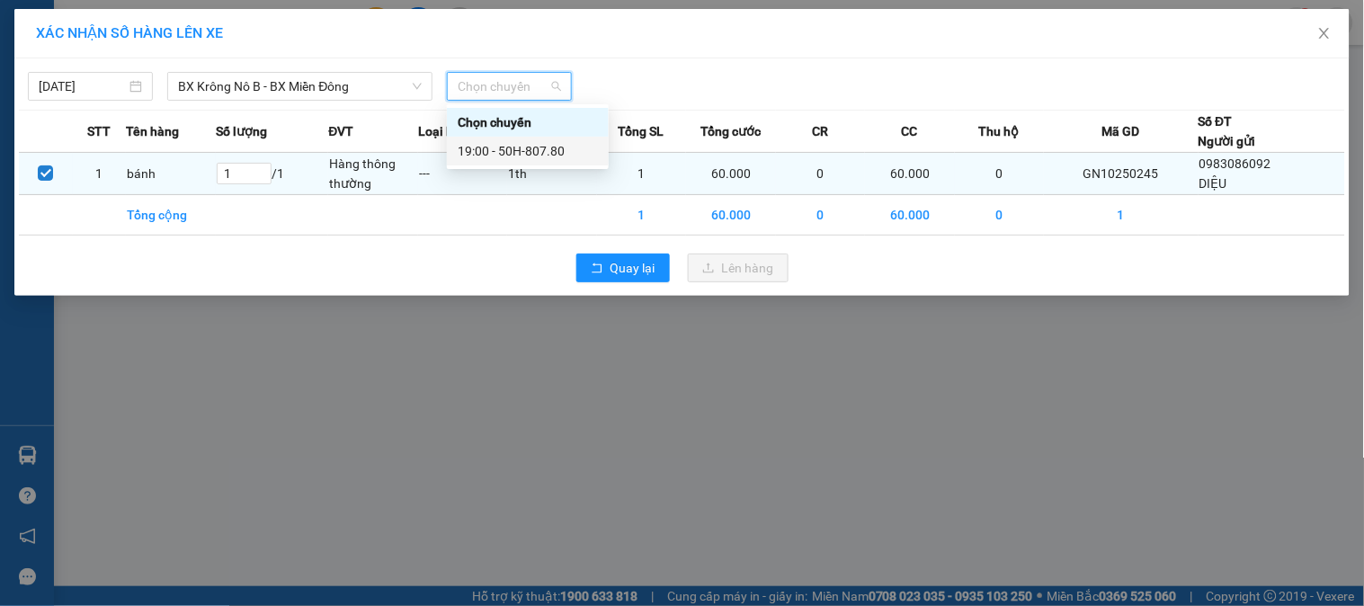
drag, startPoint x: 514, startPoint y: 146, endPoint x: 649, endPoint y: 195, distance: 143.6
click at [516, 147] on div "19:00 - 50H-807.80" at bounding box center [528, 151] width 140 height 20
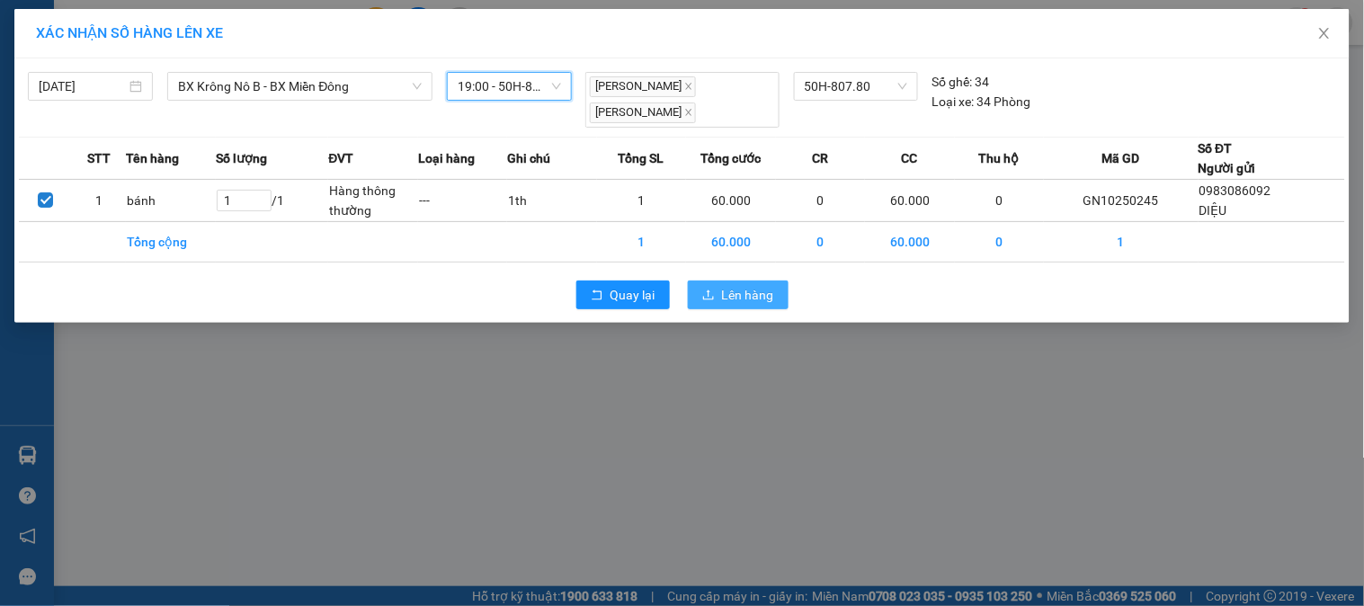
click at [725, 285] on span "Lên hàng" at bounding box center [748, 295] width 52 height 20
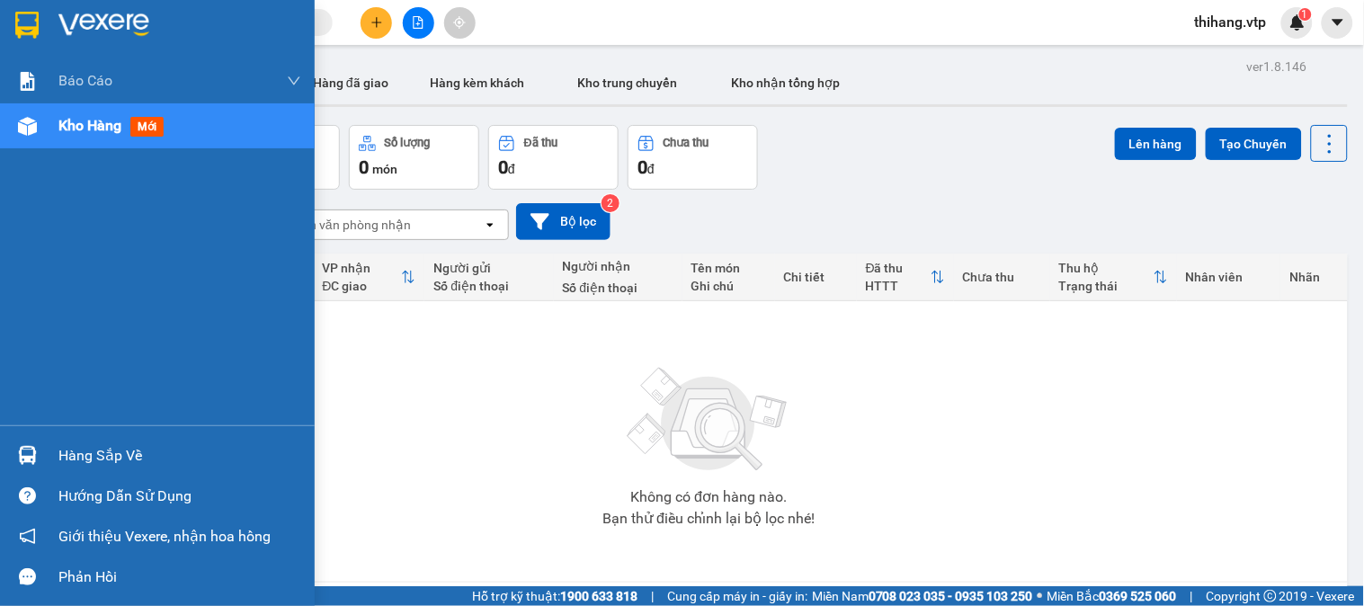
click at [79, 450] on div "Hàng sắp về" at bounding box center [179, 455] width 243 height 27
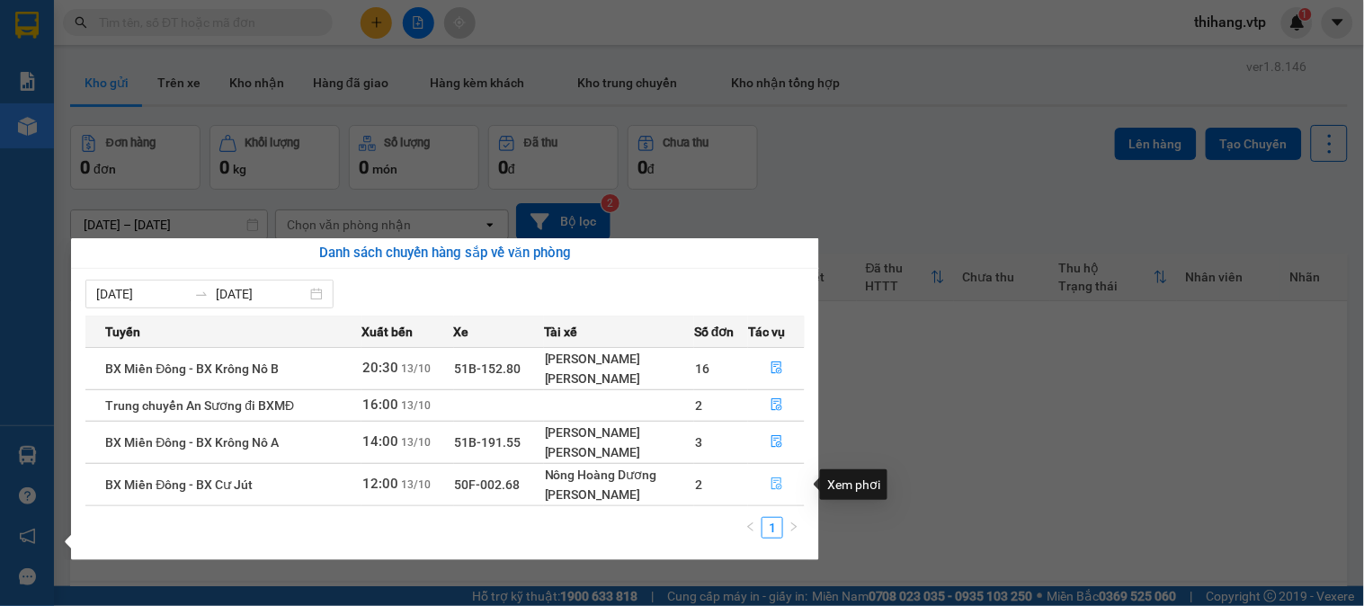
click at [771, 486] on icon "file-done" at bounding box center [777, 483] width 13 height 13
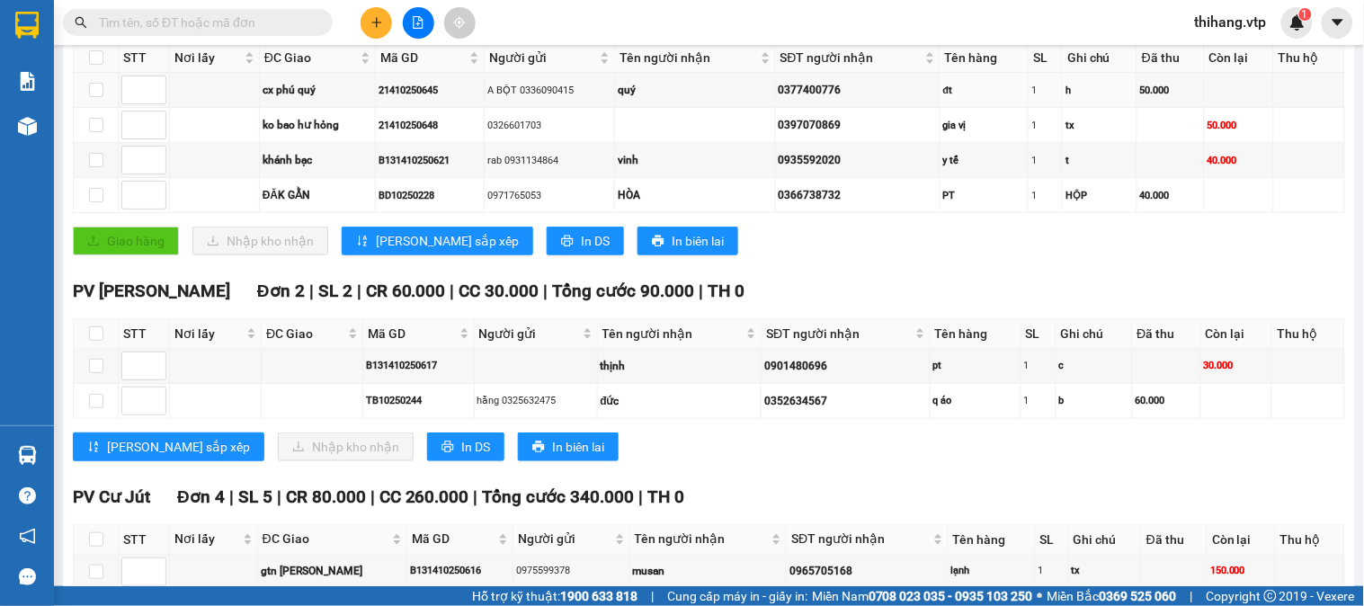
scroll to position [329, 0]
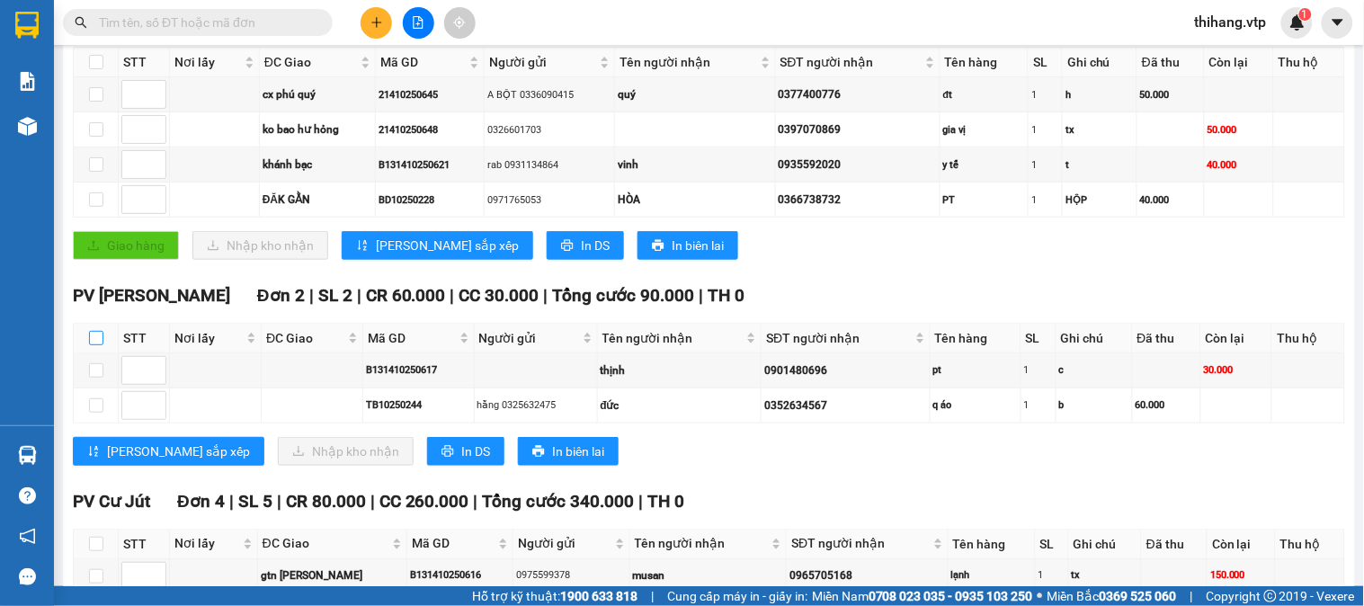
click at [94, 345] on input "checkbox" at bounding box center [96, 338] width 14 height 14
checkbox input "true"
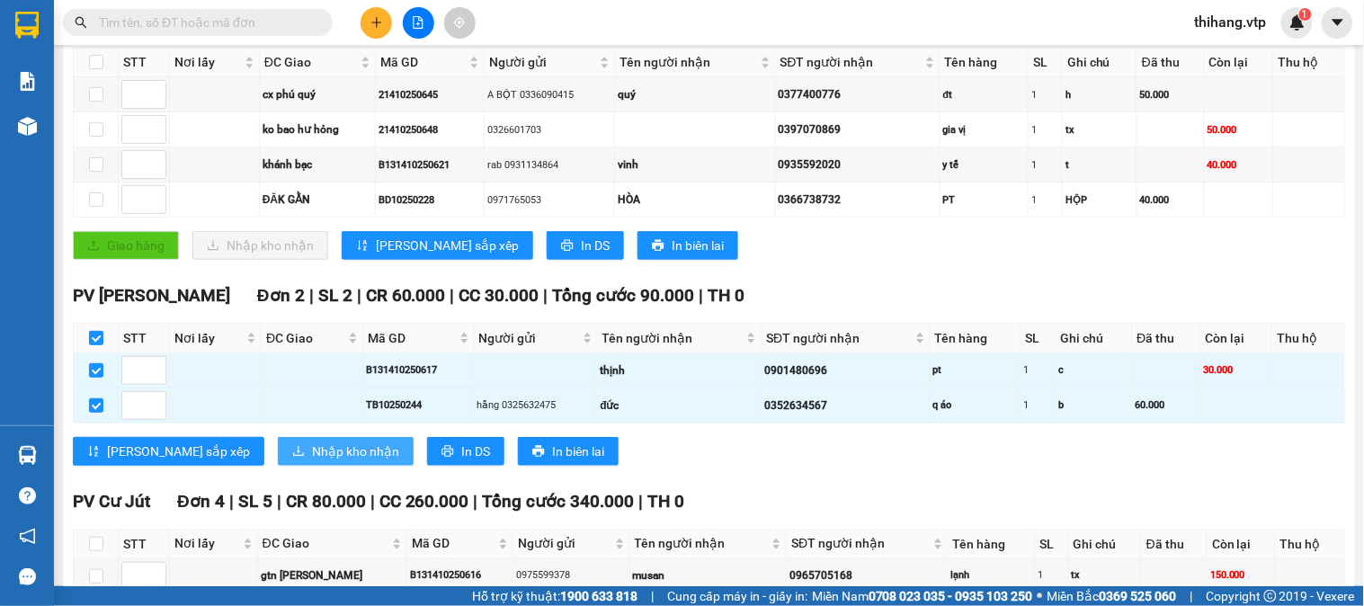
click at [312, 461] on span "Nhập kho nhận" at bounding box center [355, 451] width 87 height 20
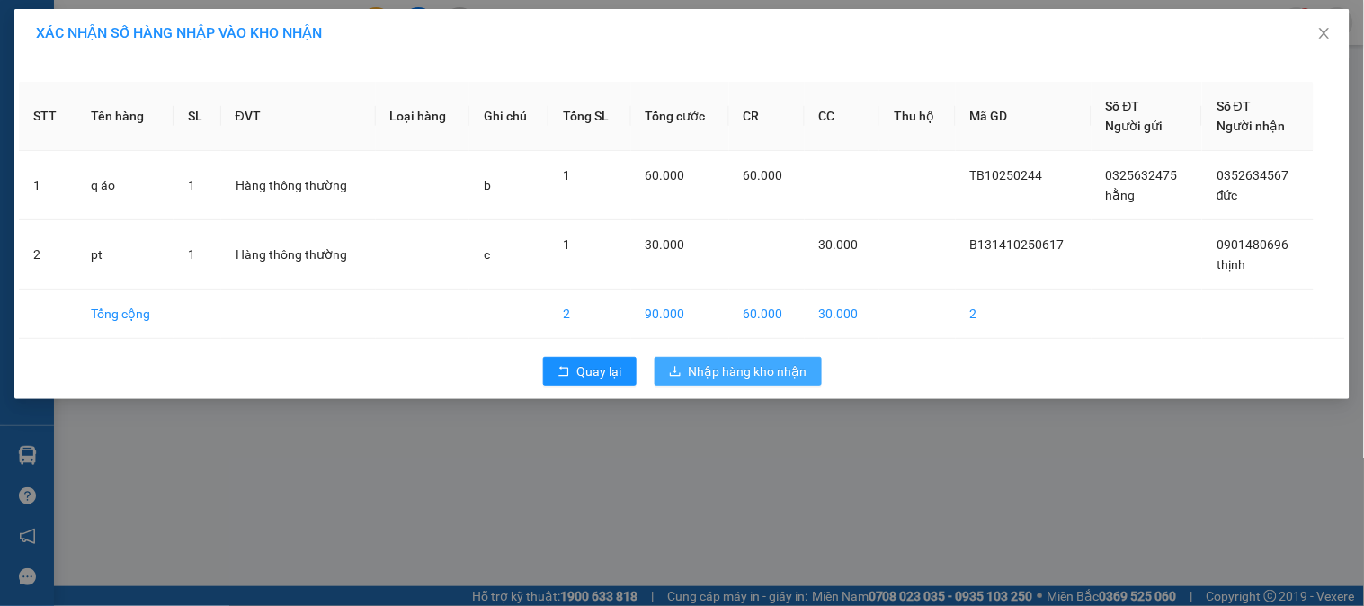
click at [779, 379] on span "Nhập hàng kho nhận" at bounding box center [748, 371] width 119 height 20
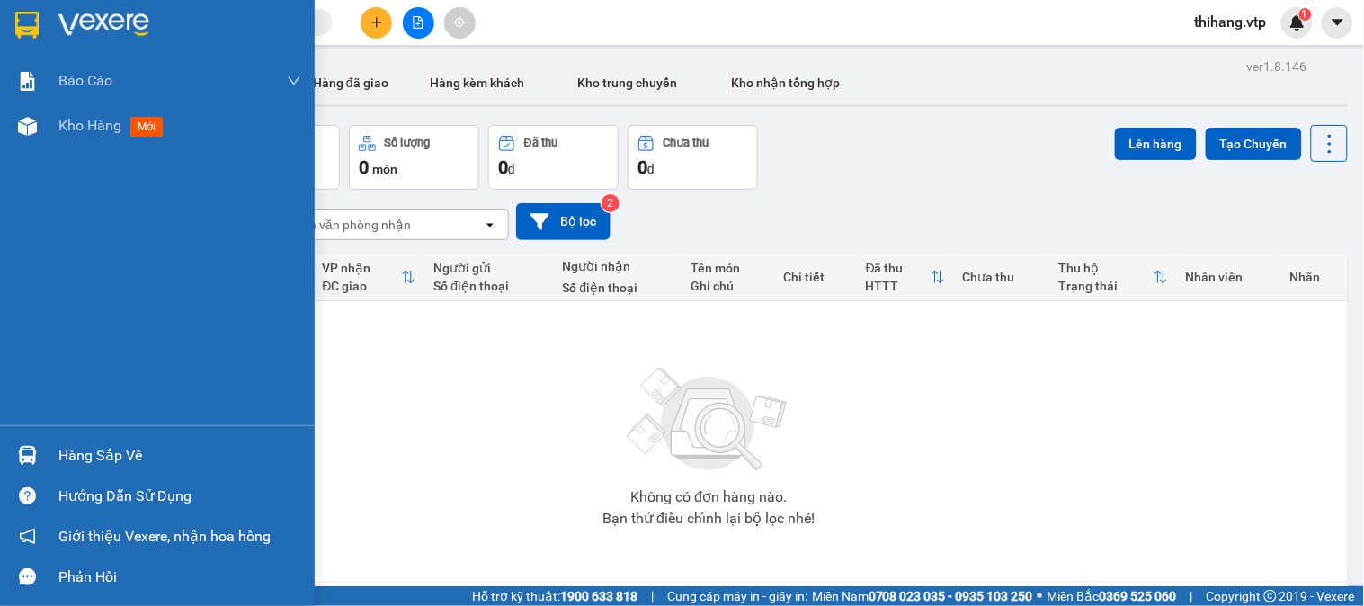
click at [95, 462] on div "Hàng sắp về" at bounding box center [179, 455] width 243 height 27
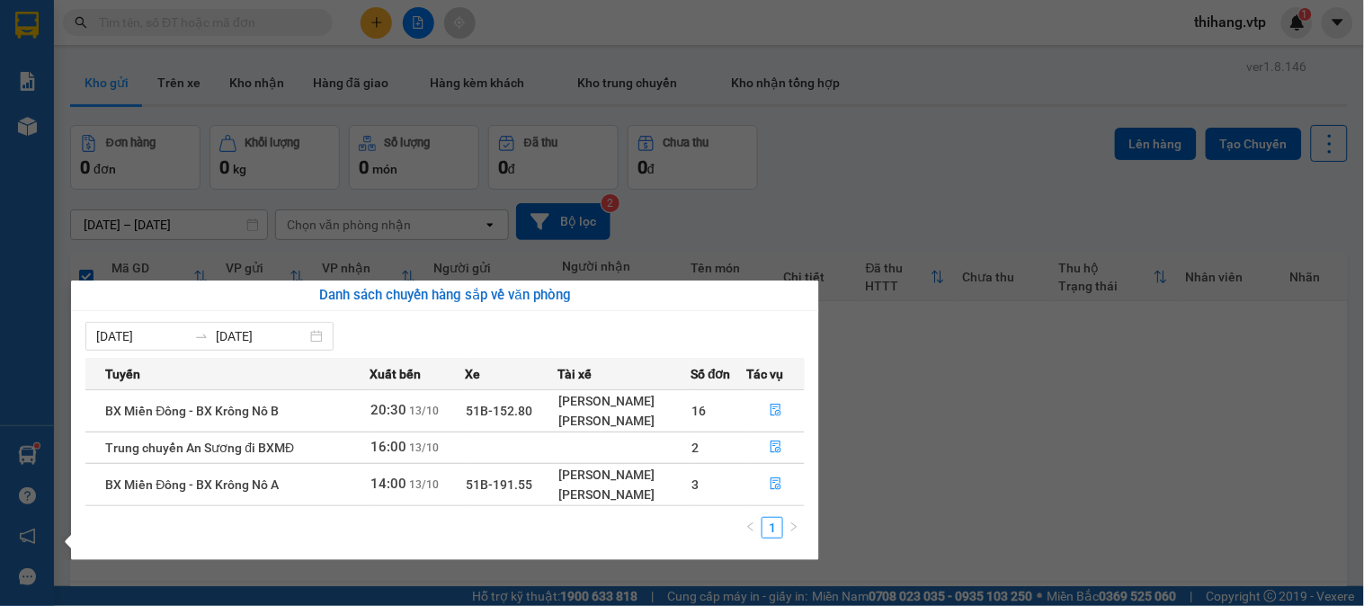
click at [162, 92] on section "Kết quả tìm kiếm ( 0 ) Bộ lọc No Data thihang.vtp 1 Báo cáo BC giao hàng (nhà x…" at bounding box center [682, 303] width 1364 height 606
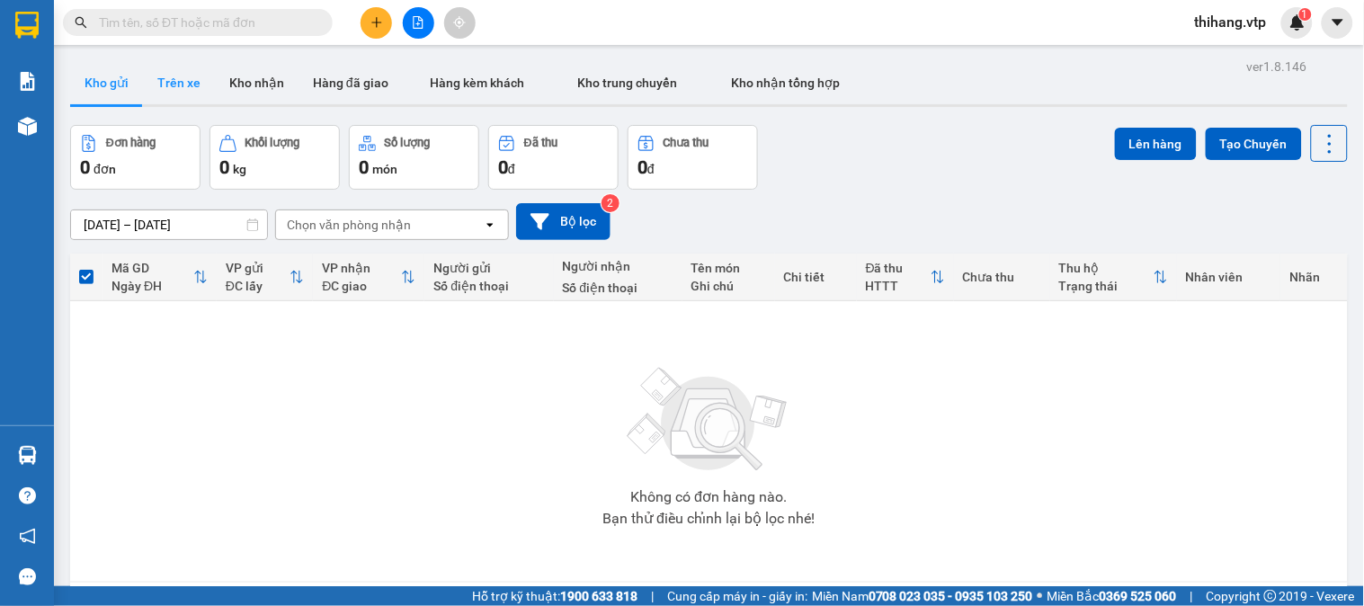
click at [176, 85] on button "Trên xe" at bounding box center [179, 82] width 72 height 43
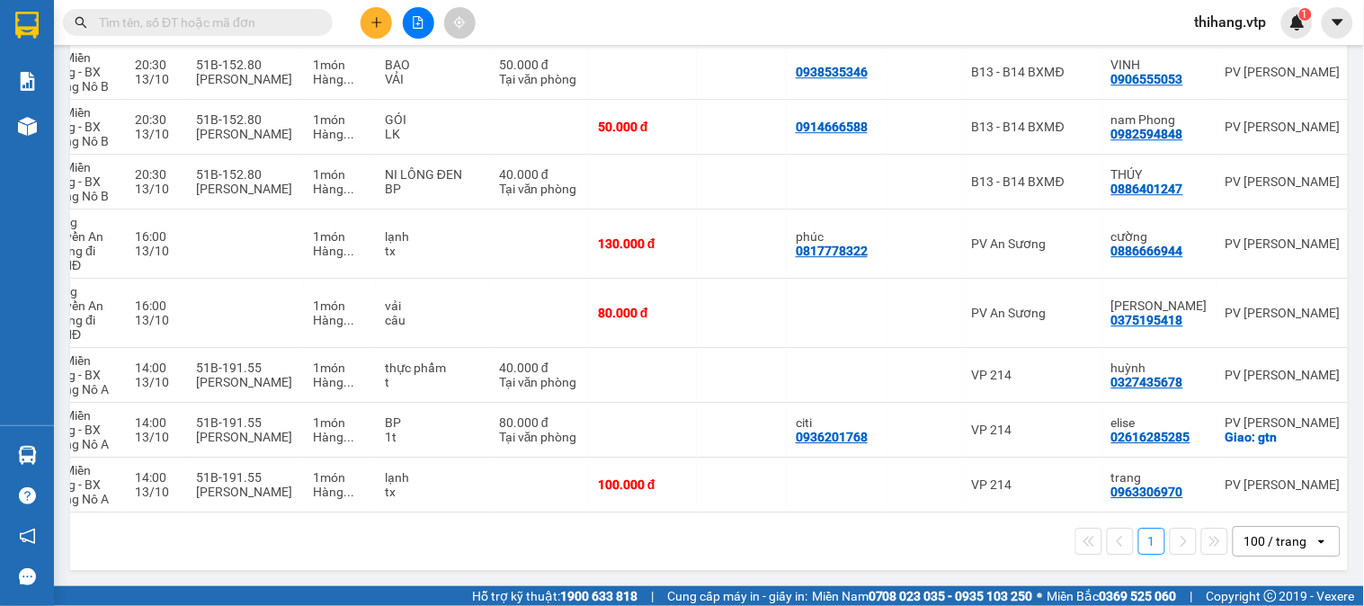
scroll to position [0, 239]
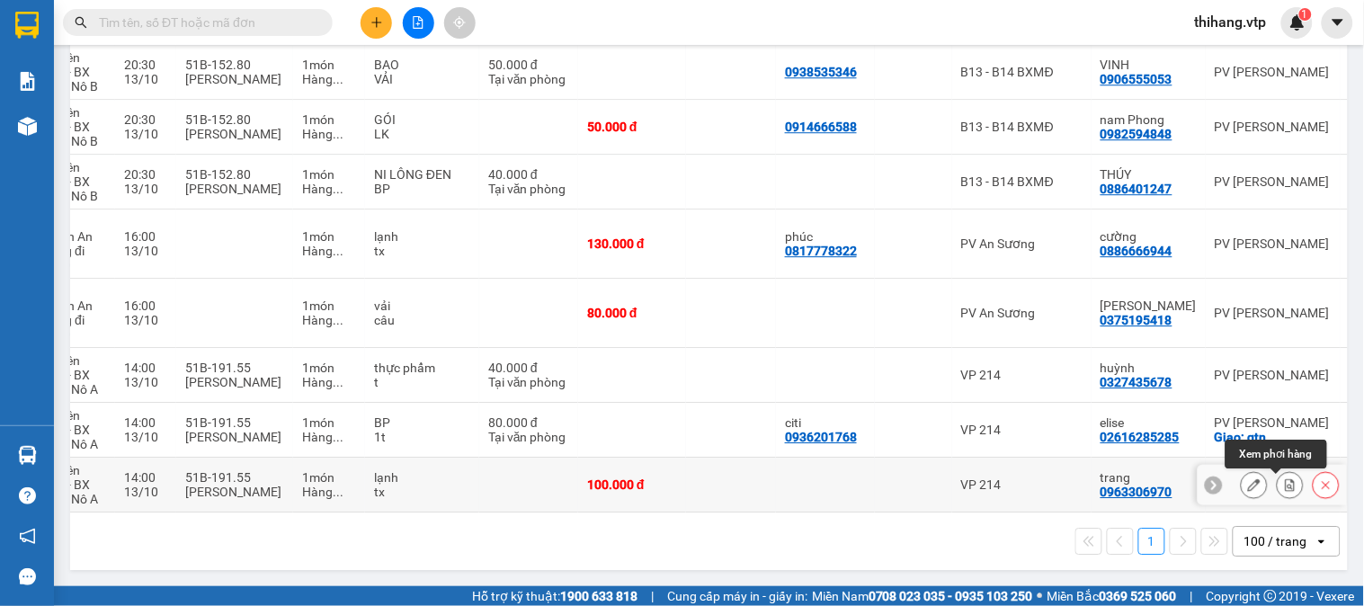
click at [1284, 480] on icon at bounding box center [1290, 484] width 13 height 13
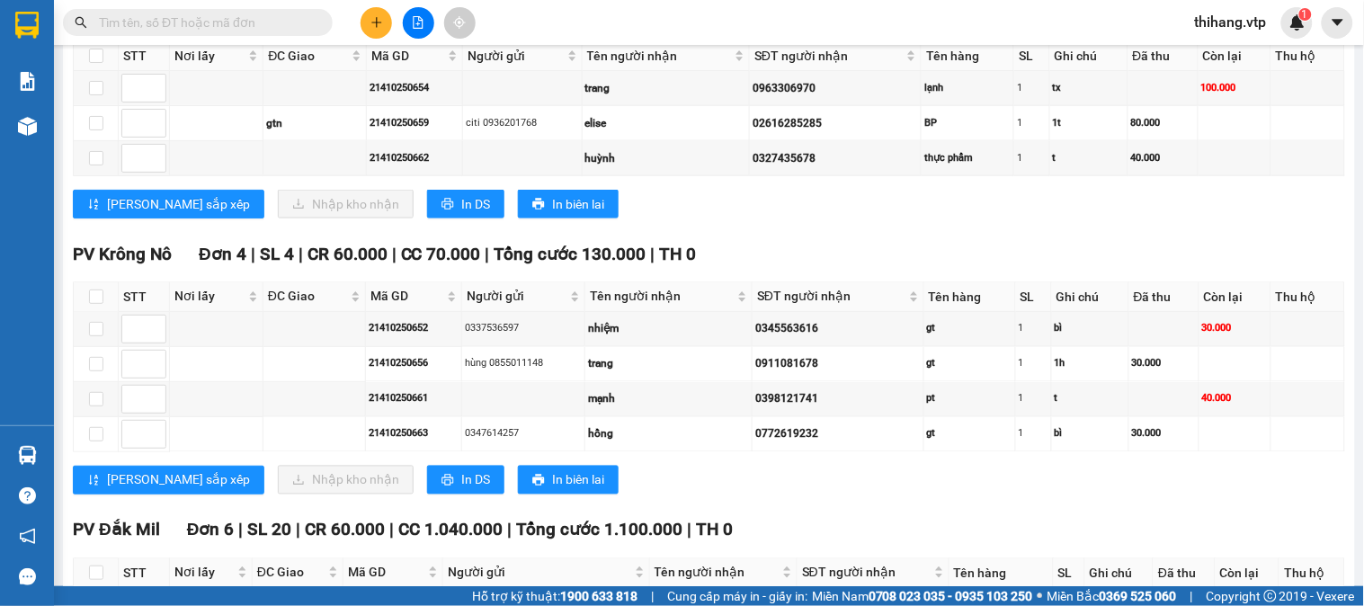
scroll to position [477, 0]
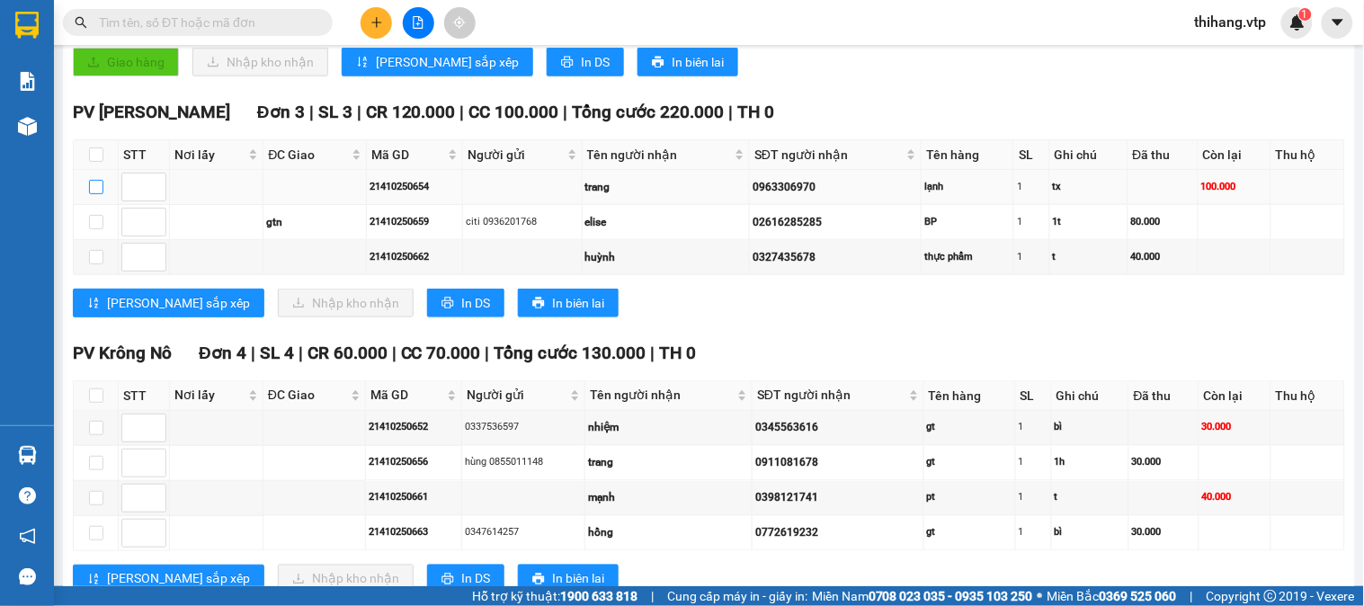
click at [91, 194] on input "checkbox" at bounding box center [96, 187] width 14 height 14
checkbox input "true"
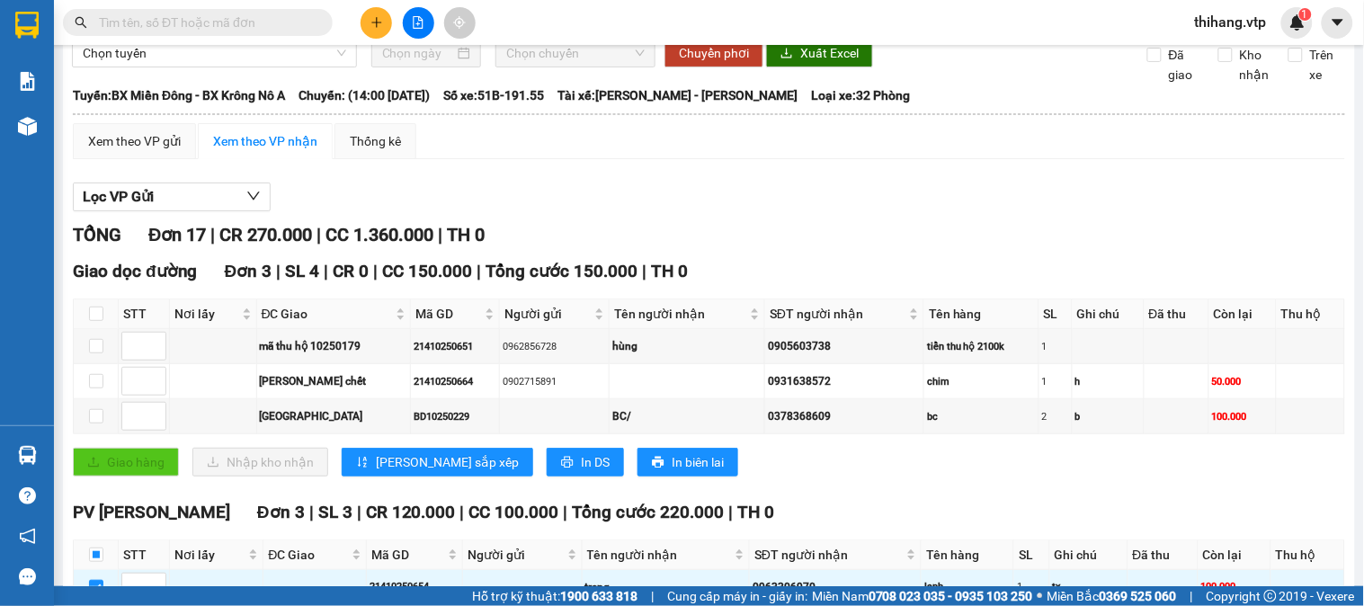
scroll to position [0, 0]
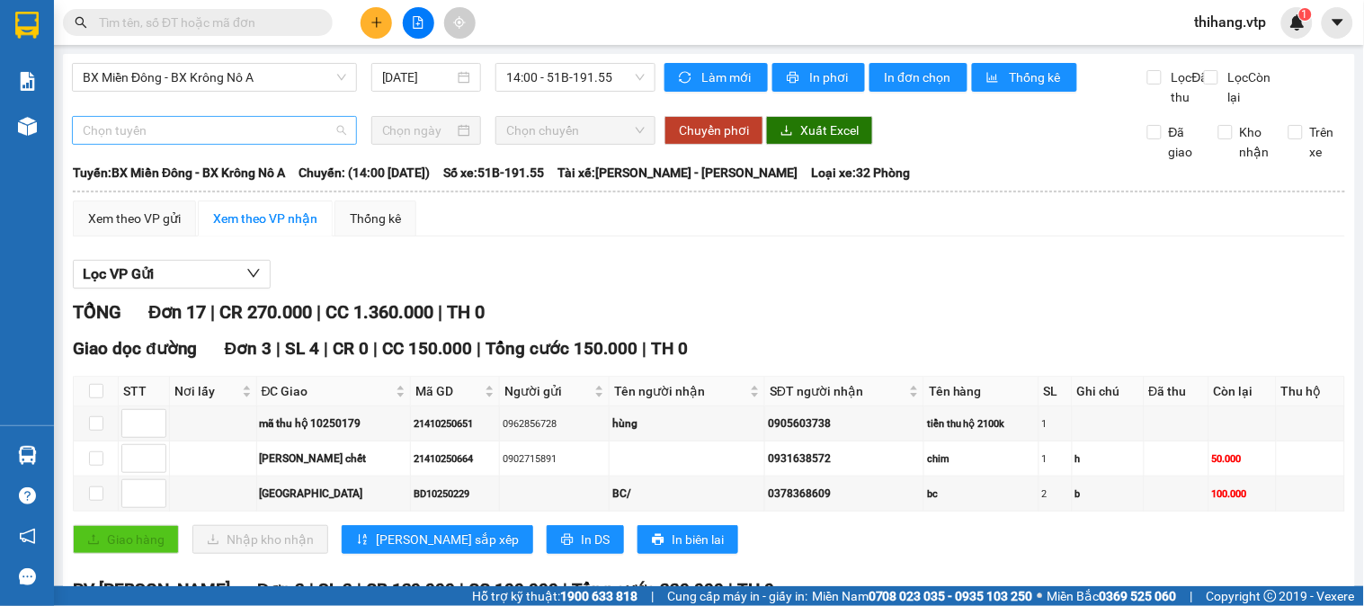
click at [225, 144] on span "Chọn tuyến" at bounding box center [214, 130] width 263 height 27
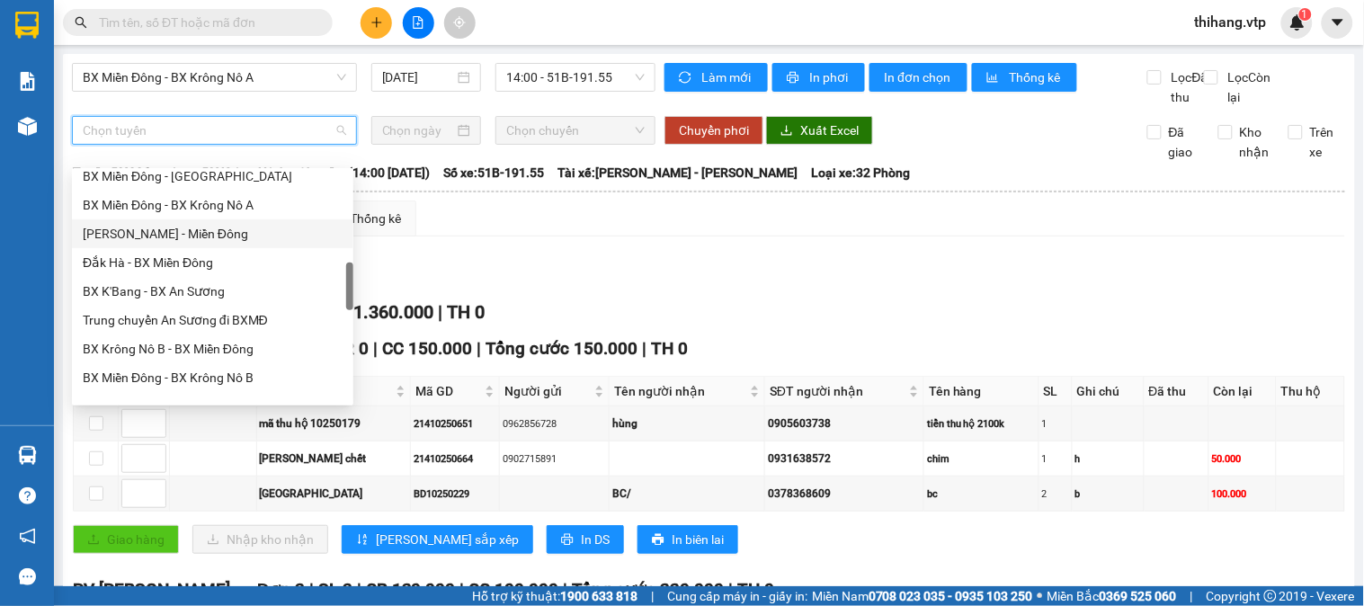
scroll to position [599, 0]
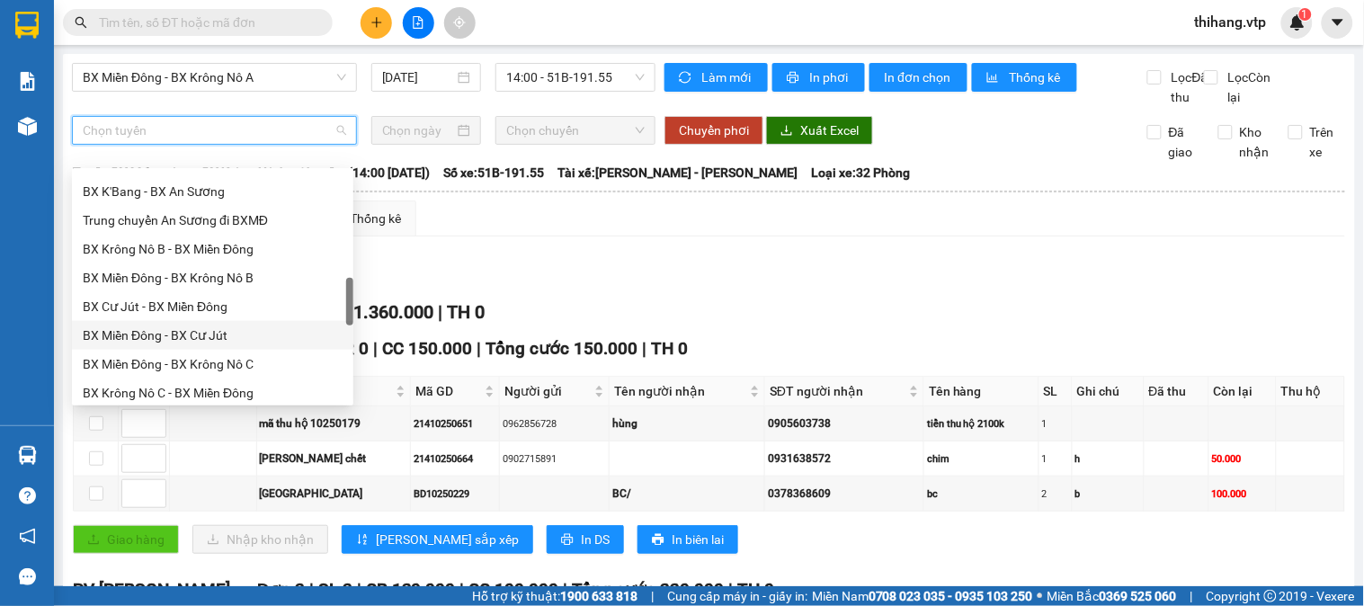
click at [195, 333] on div "BX Miền Đông - BX Cư Jút" at bounding box center [213, 335] width 260 height 20
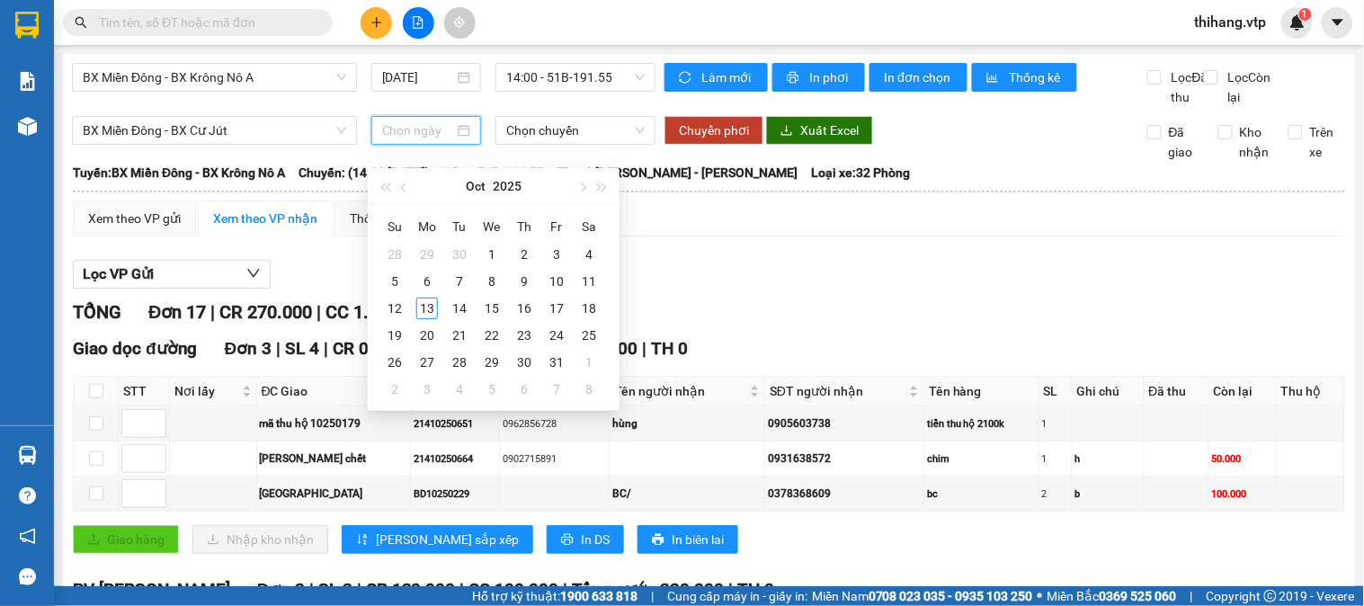
click at [427, 140] on input at bounding box center [418, 130] width 73 height 20
type input "[DATE]"
click at [425, 302] on div "13" at bounding box center [427, 309] width 22 height 22
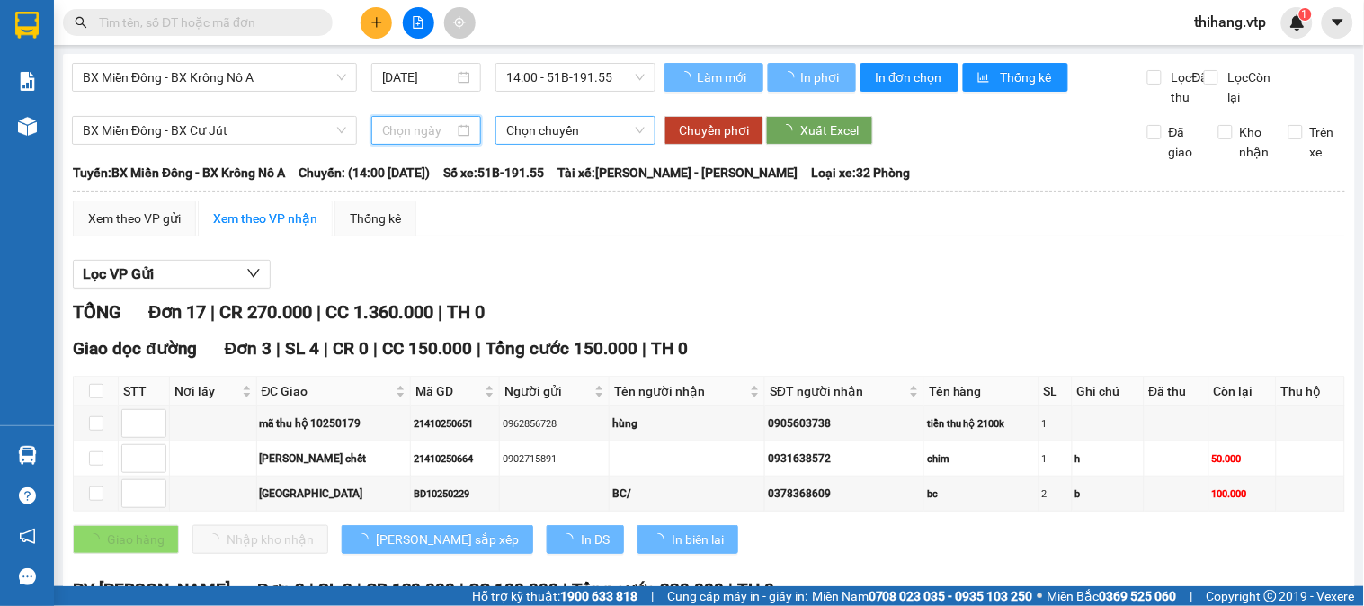
type input "[DATE]"
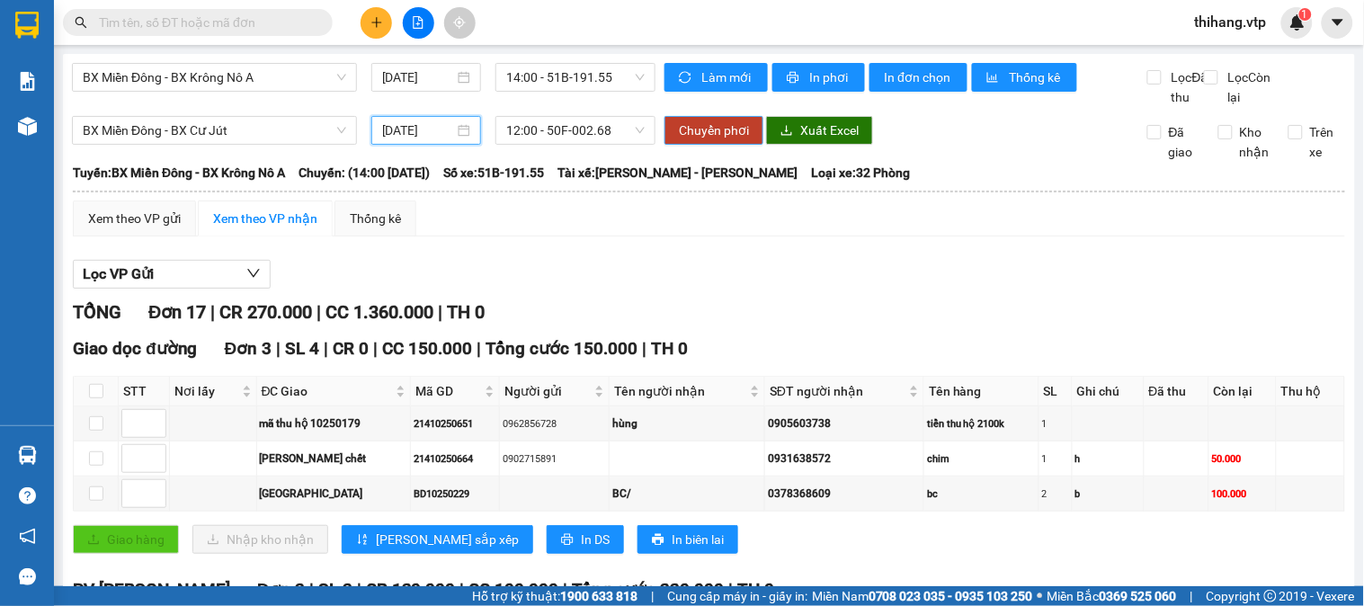
click at [695, 140] on span "Chuyển phơi" at bounding box center [714, 130] width 70 height 20
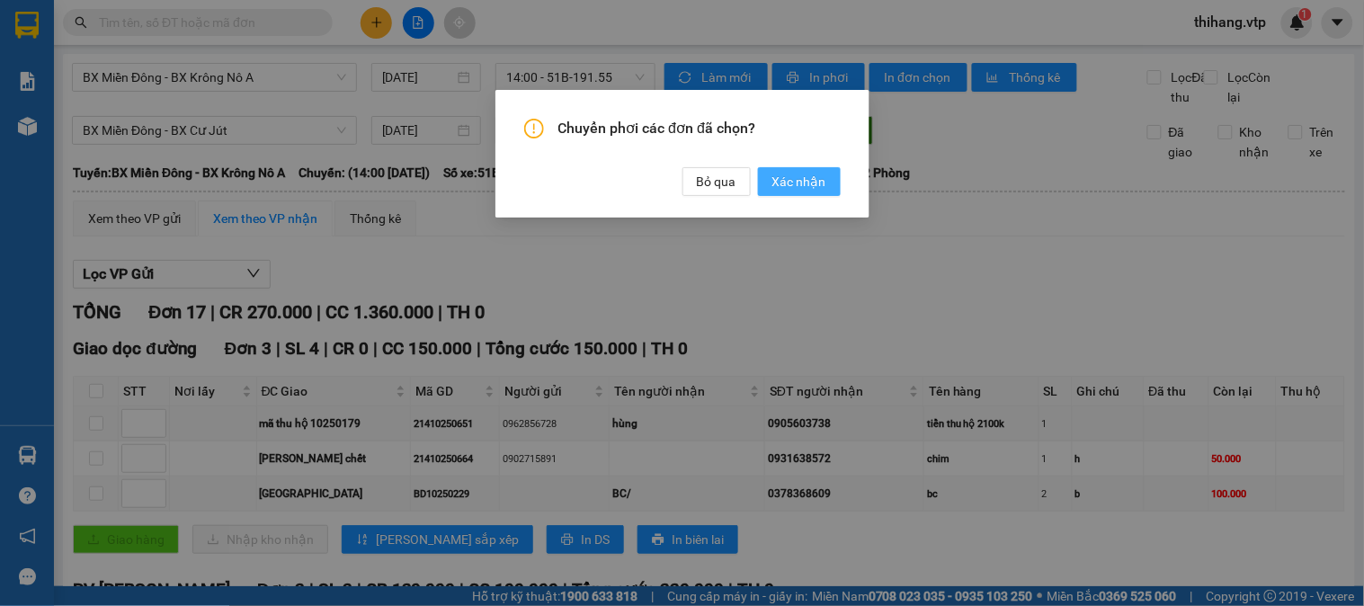
click at [814, 178] on span "Xác nhận" at bounding box center [799, 182] width 54 height 20
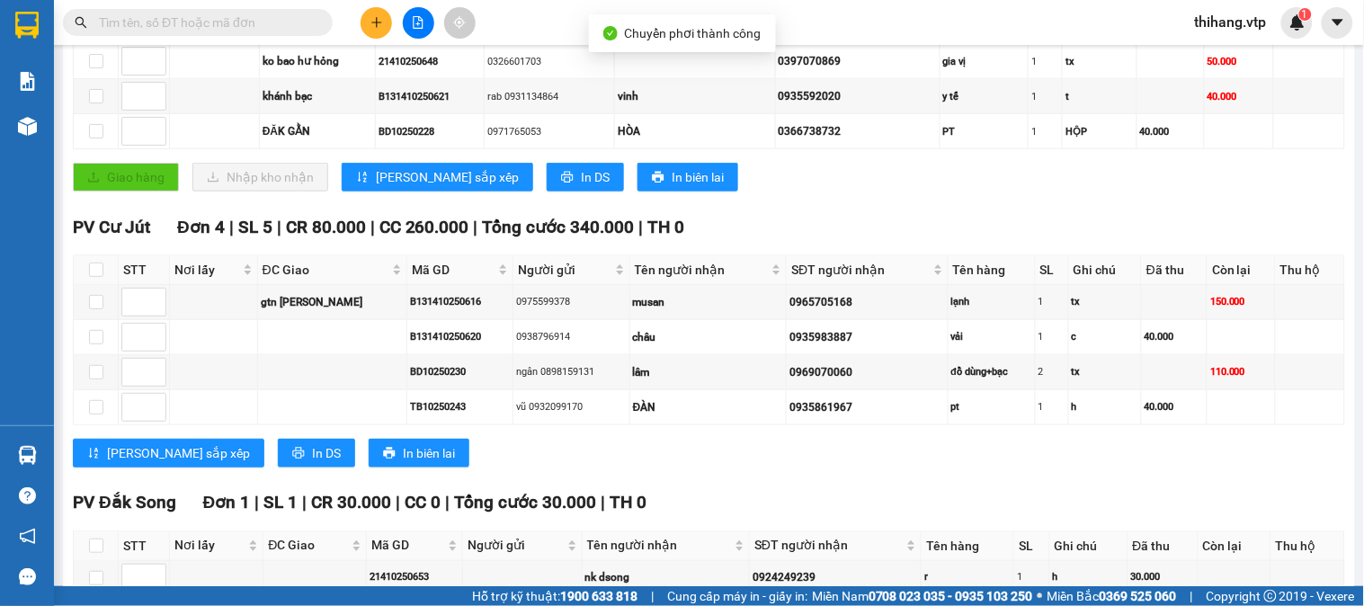
scroll to position [399, 0]
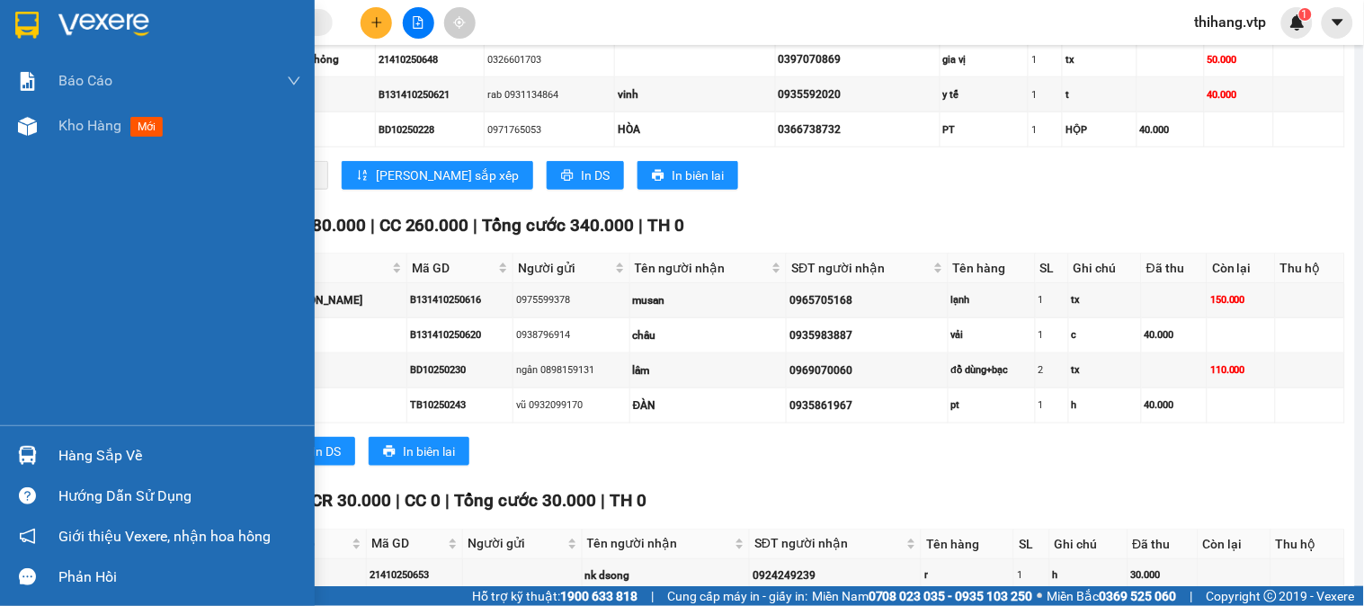
drag, startPoint x: 92, startPoint y: 459, endPoint x: 117, endPoint y: 447, distance: 27.8
click at [95, 456] on div "Hàng sắp về" at bounding box center [179, 455] width 243 height 27
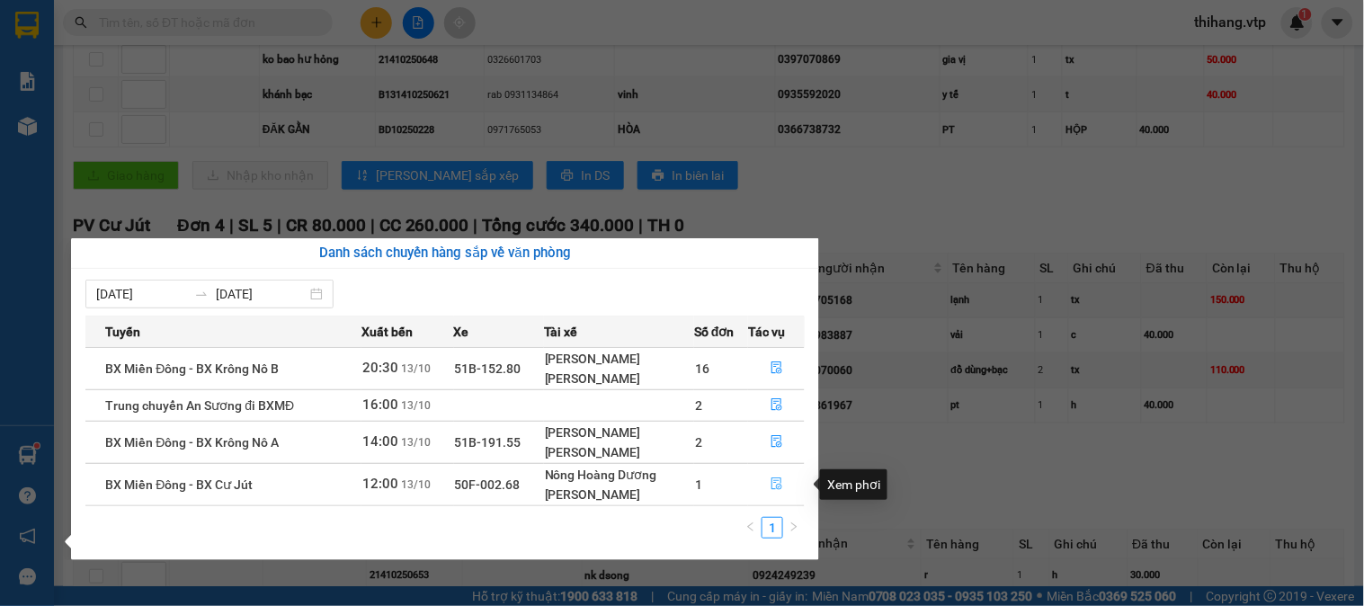
click at [786, 494] on button "button" at bounding box center [776, 484] width 55 height 29
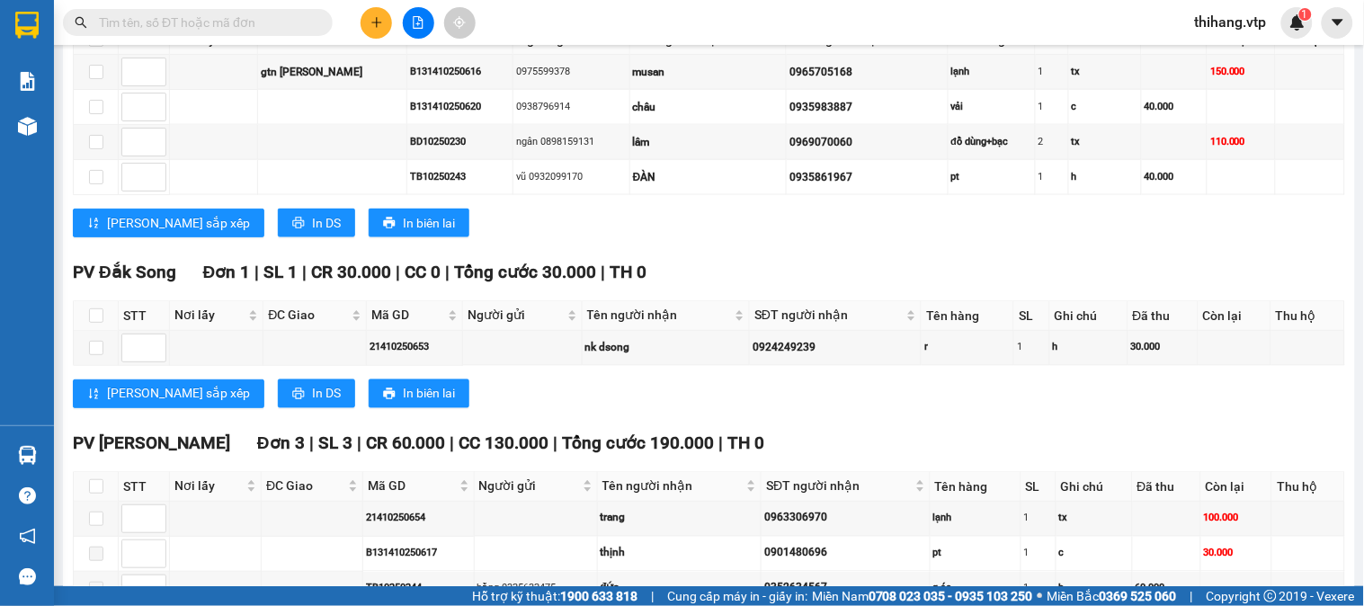
scroll to position [764, 0]
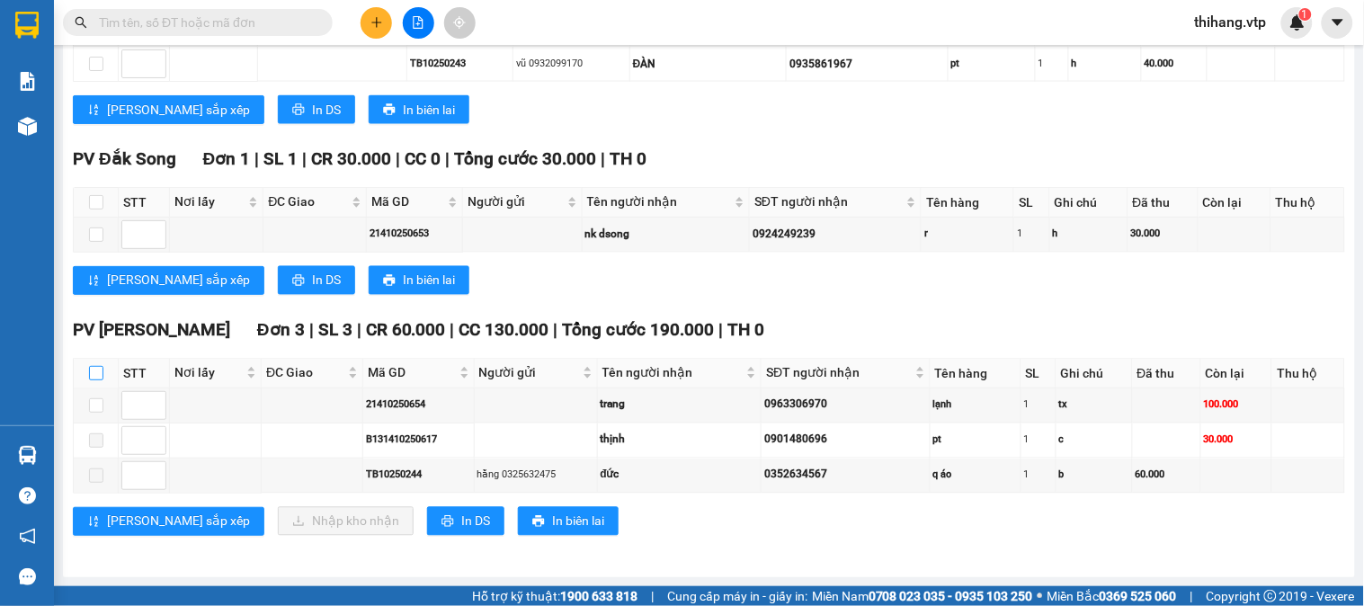
click at [97, 366] on input "checkbox" at bounding box center [96, 373] width 14 height 14
checkbox input "true"
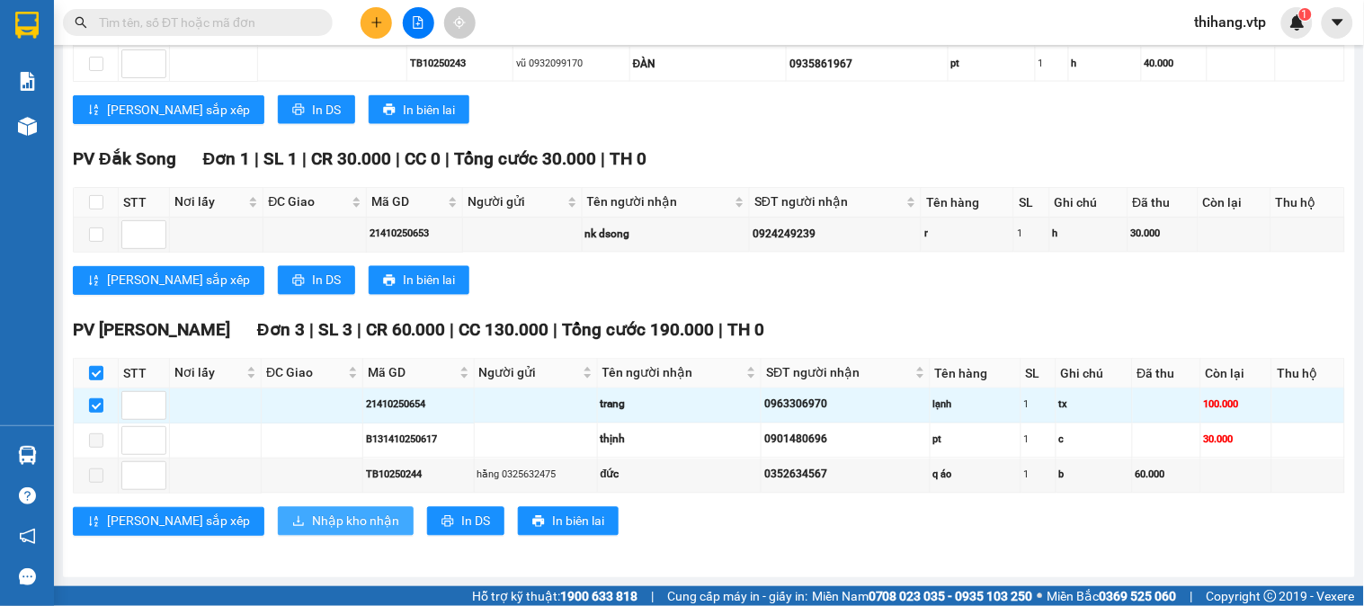
click at [312, 519] on span "Nhập kho nhận" at bounding box center [355, 522] width 87 height 20
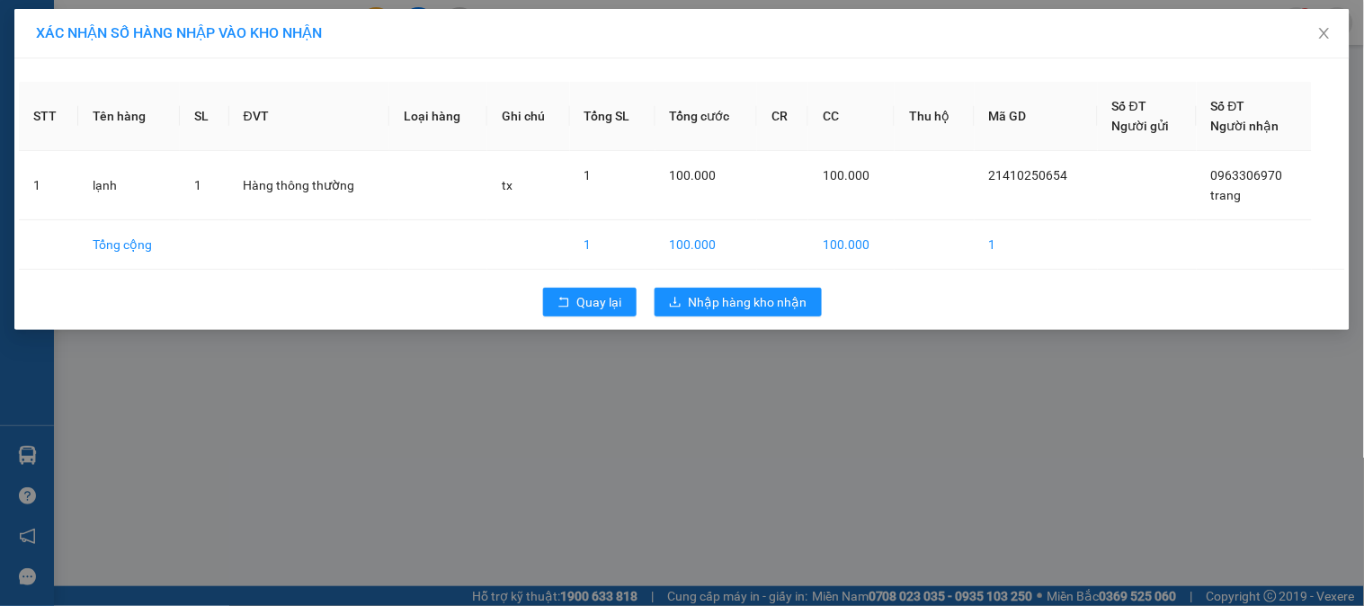
click at [708, 380] on div "XÁC NHẬN SỐ HÀNG NHẬP VÀO KHO NHẬN STT Tên hàng SL ĐVT Loại hàng Ghi chú Tổng S…" at bounding box center [682, 303] width 1364 height 606
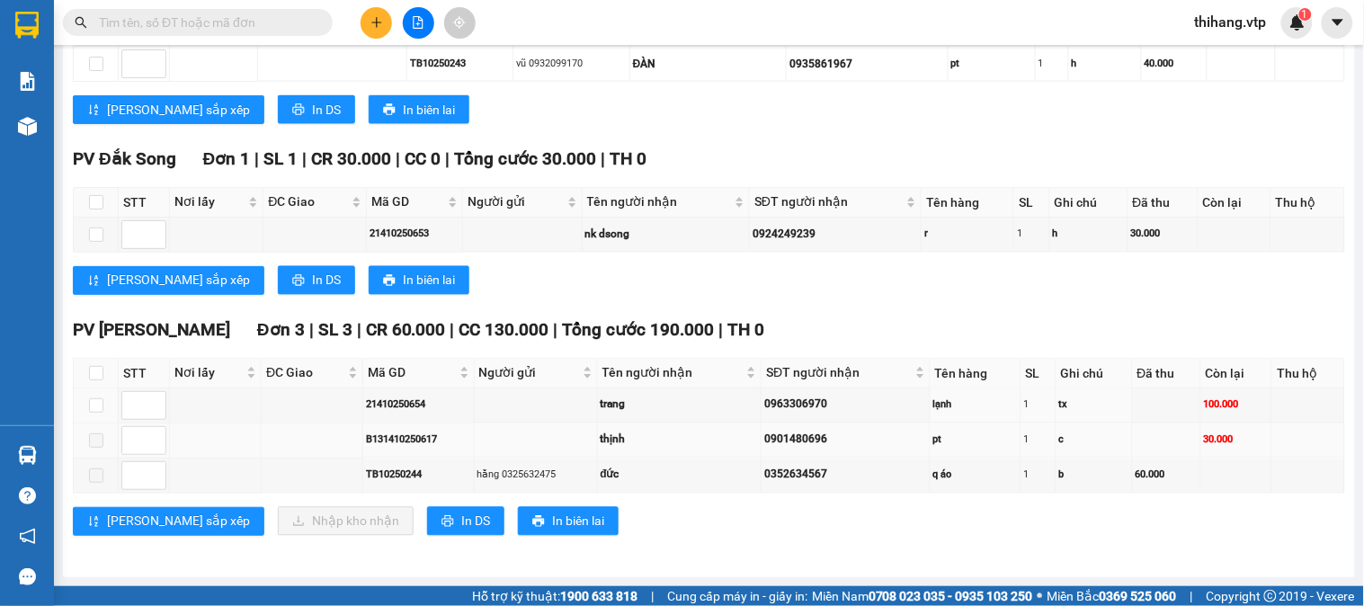
scroll to position [764, 0]
click at [96, 370] on input "checkbox" at bounding box center [96, 373] width 14 height 14
checkbox input "true"
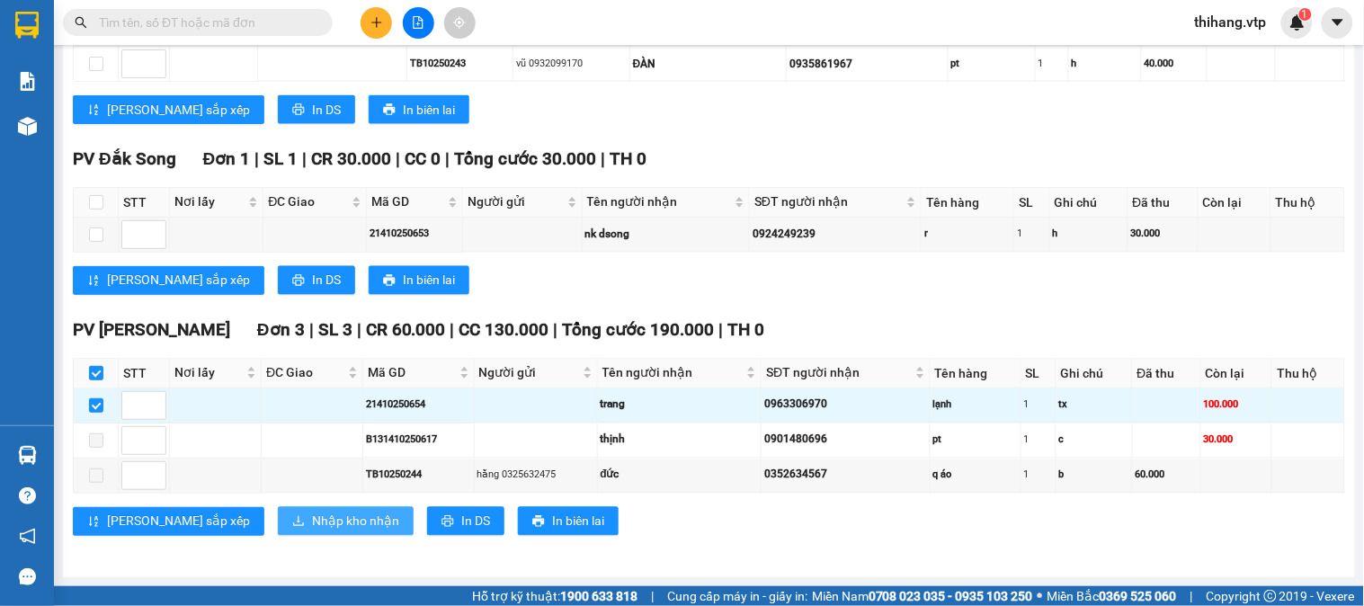
click at [312, 523] on span "Nhập kho nhận" at bounding box center [355, 522] width 87 height 20
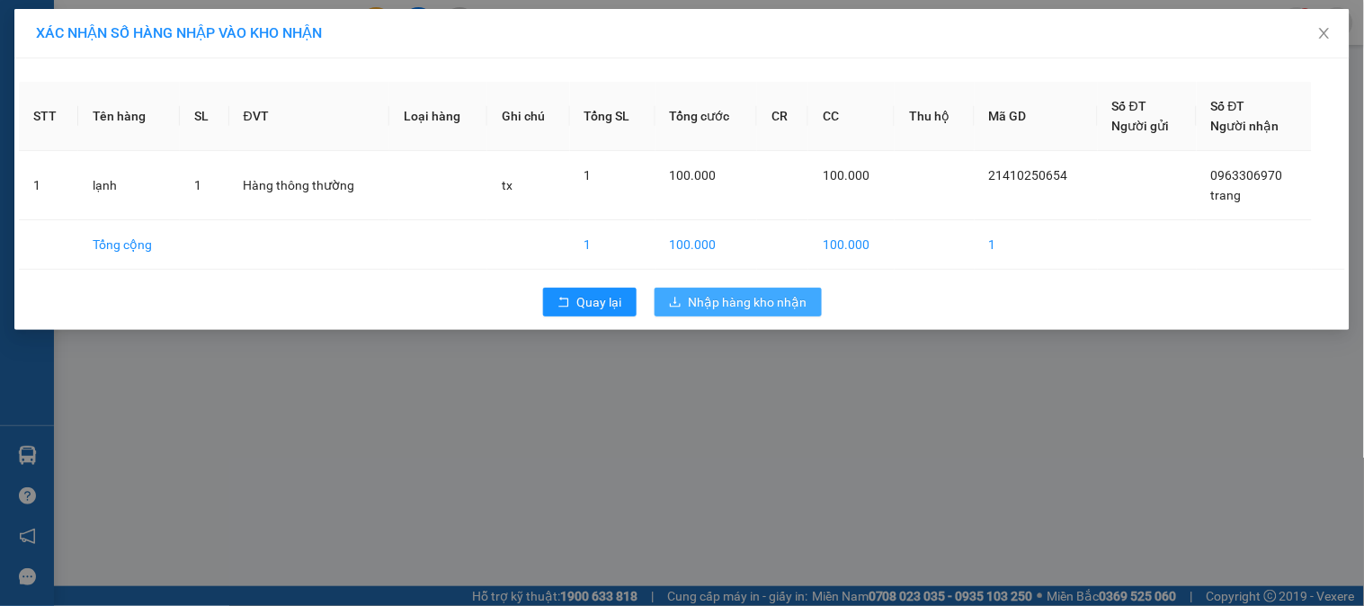
click at [737, 306] on span "Nhập hàng kho nhận" at bounding box center [748, 302] width 119 height 20
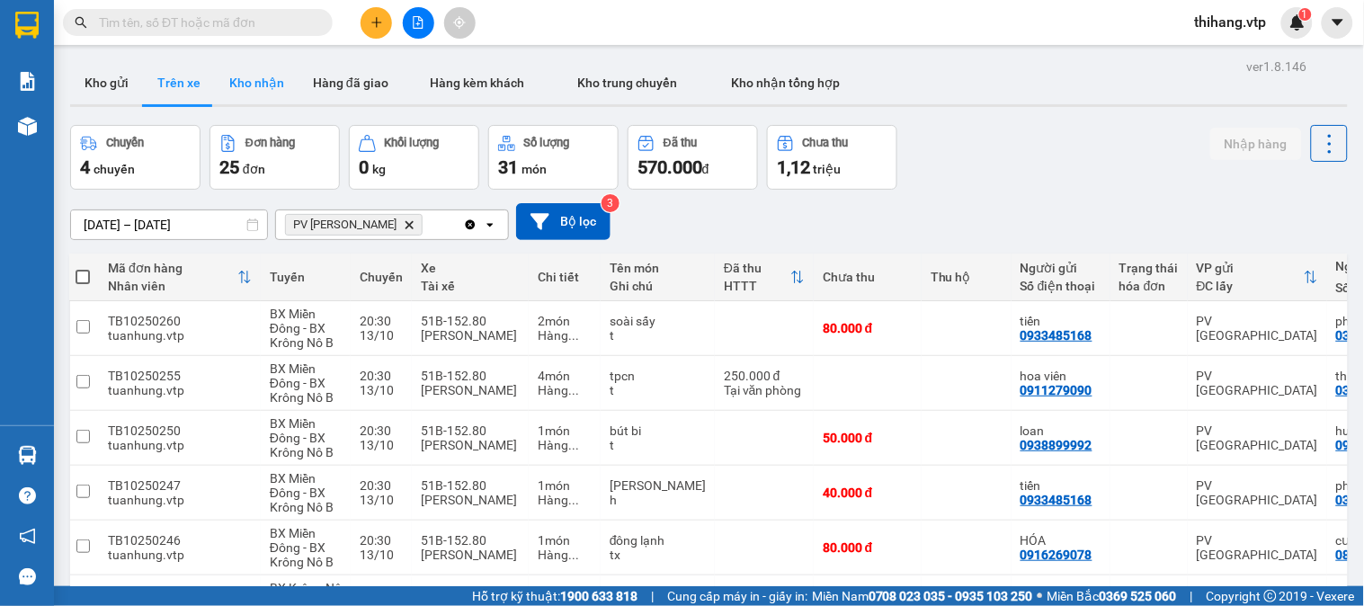
click at [245, 91] on button "Kho nhận" at bounding box center [257, 82] width 84 height 43
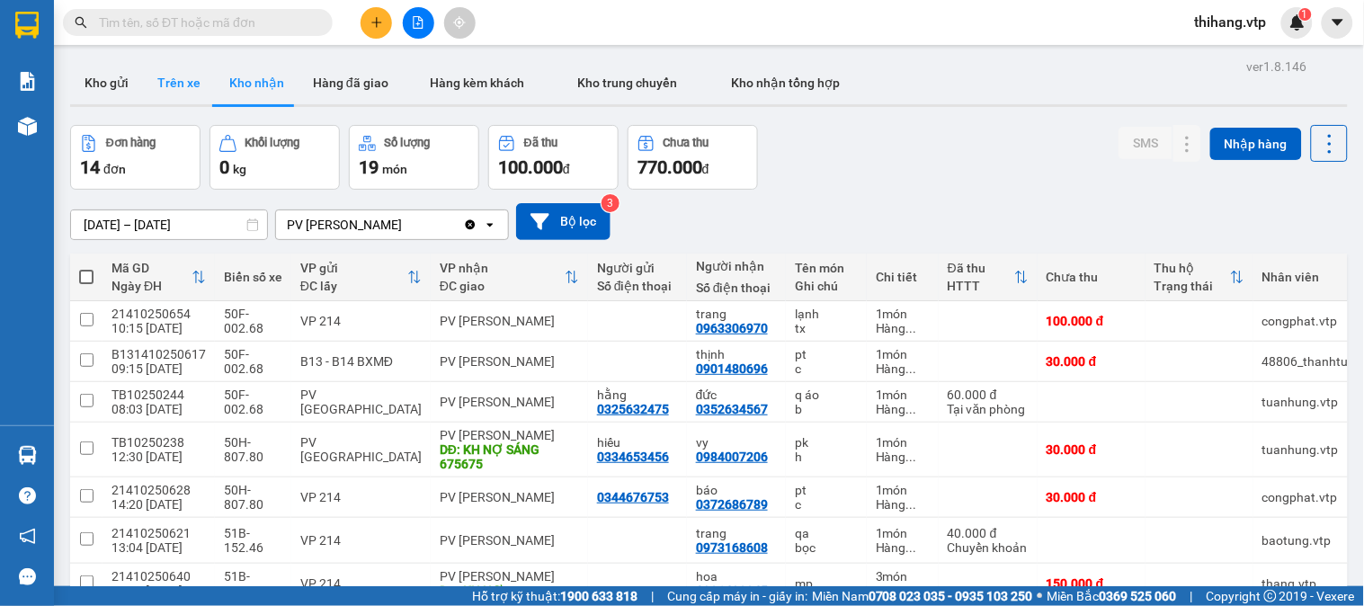
click at [177, 85] on button "Trên xe" at bounding box center [179, 82] width 72 height 43
type input "[DATE] – [DATE]"
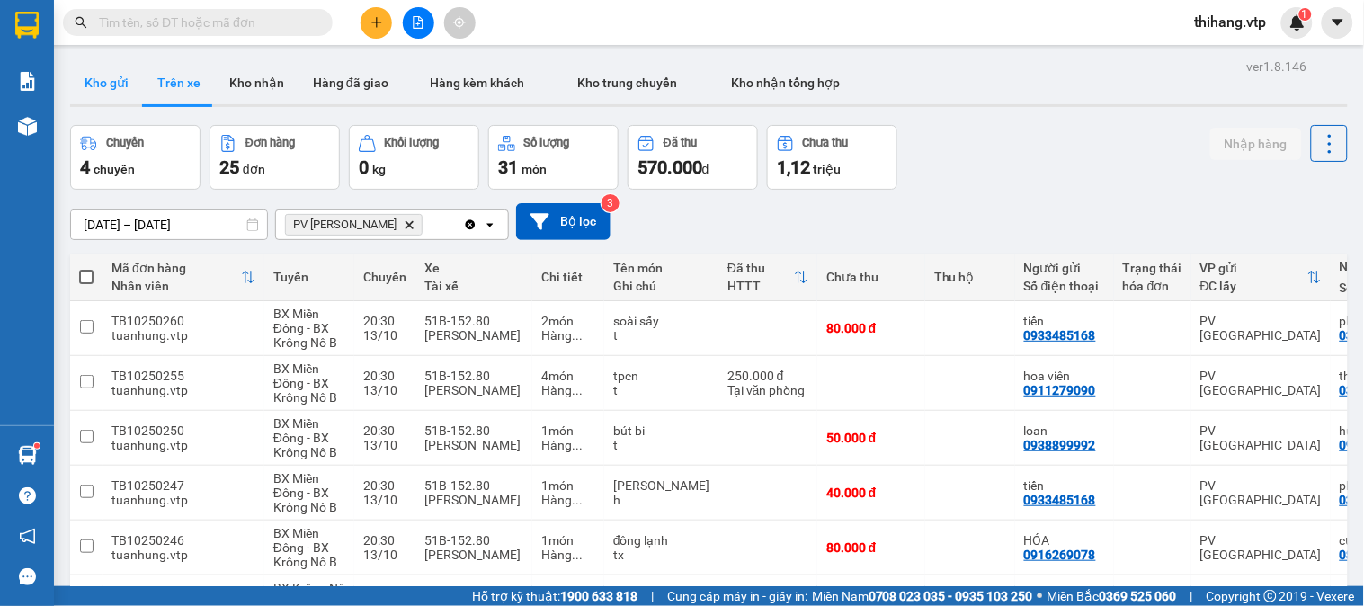
click at [102, 85] on button "Kho gửi" at bounding box center [106, 82] width 73 height 43
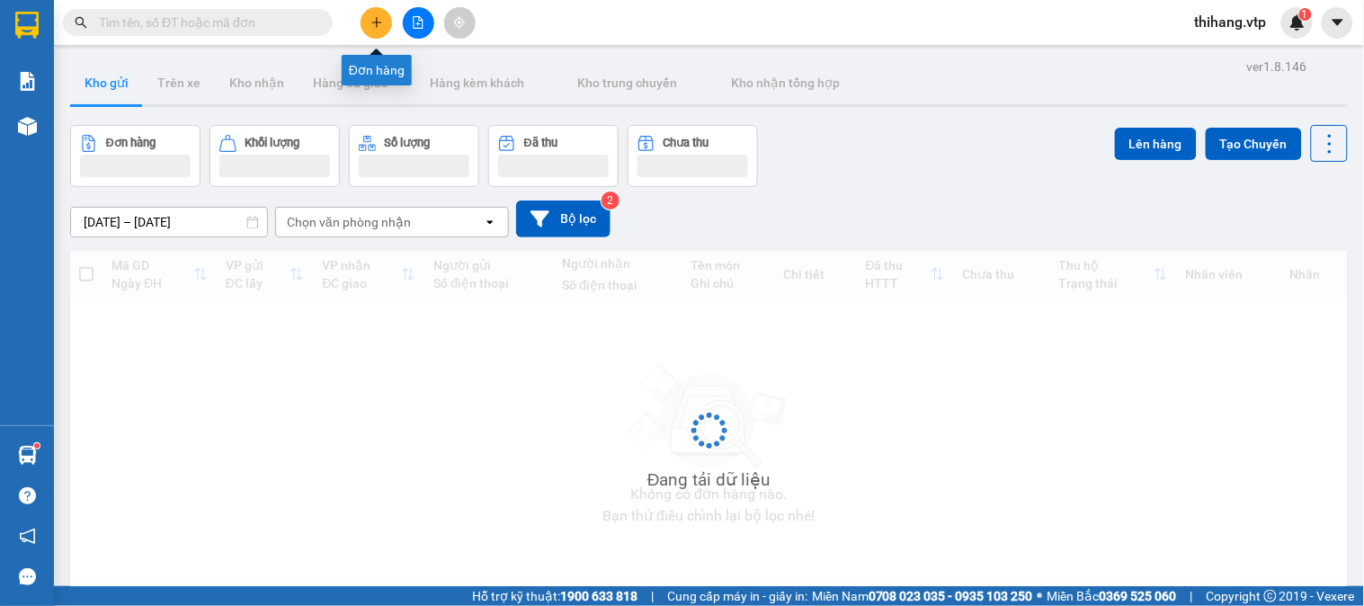
click at [387, 23] on button at bounding box center [376, 22] width 31 height 31
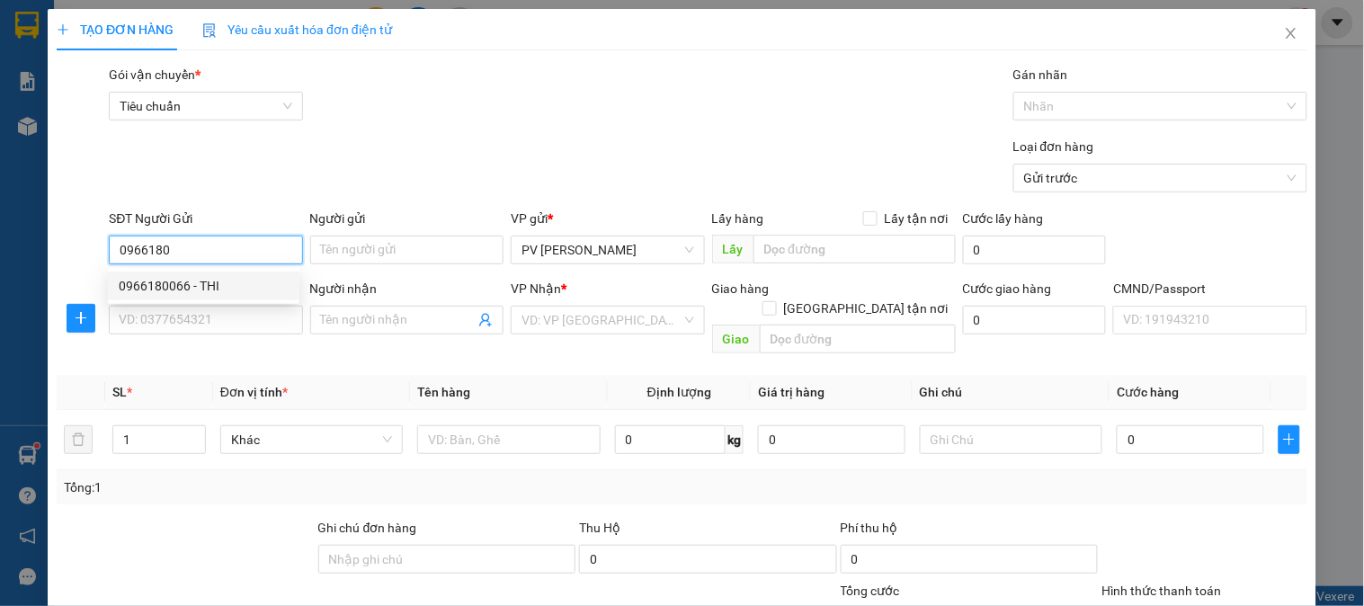
click at [204, 290] on div "0966180066 - THI" at bounding box center [204, 286] width 170 height 20
type input "0966180066"
type input "THI"
type input "0962911879"
type input "nhật"
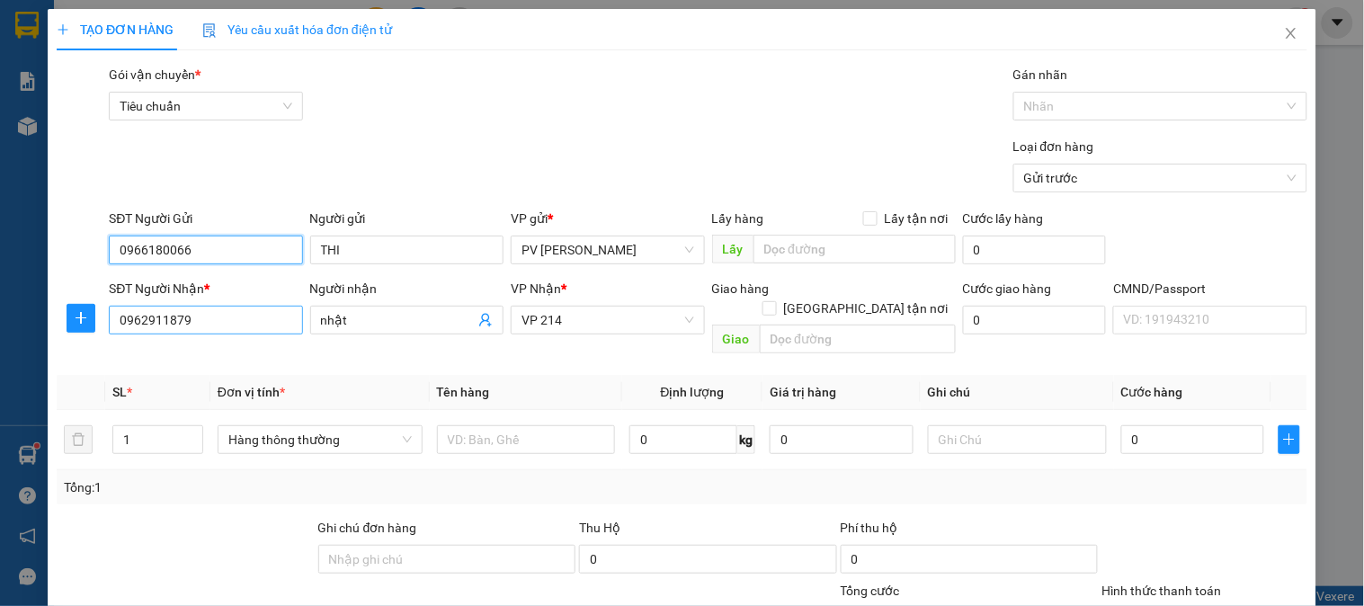
type input "0966180066"
drag, startPoint x: 271, startPoint y: 319, endPoint x: 55, endPoint y: 327, distance: 215.9
click at [55, 327] on div "SĐT Người Nhận * 0962911879 Người nhận nhật VP Nhận * VP 214 Giao hàng [GEOGRAP…" at bounding box center [682, 320] width 1254 height 83
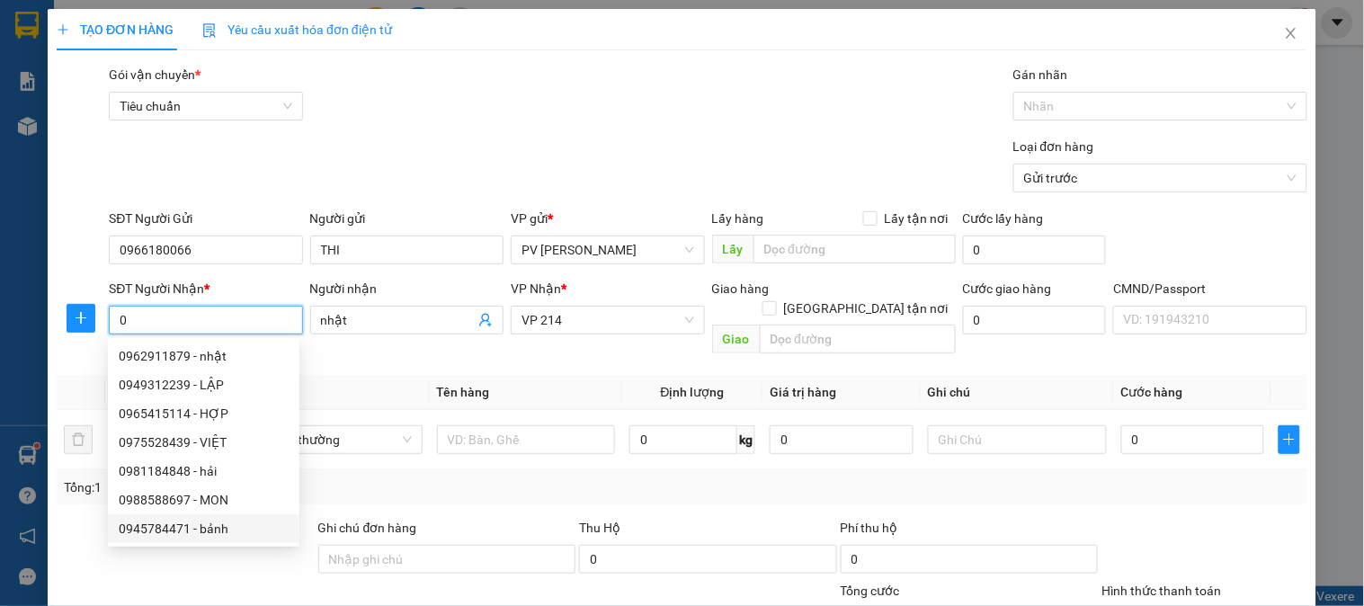
click at [148, 530] on div "0945784471 - bảnh" at bounding box center [204, 529] width 170 height 20
type input "0945784471"
type input "bảnh"
type input "PVBD"
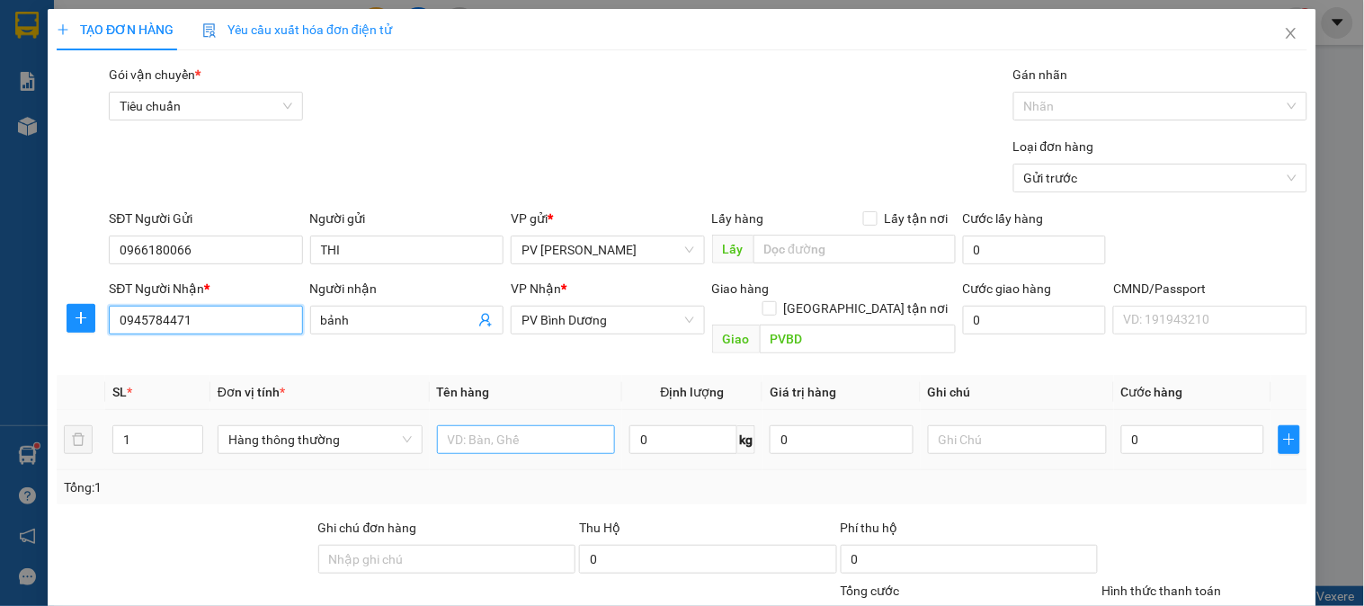
type input "0945784471"
click at [495, 427] on input "text" at bounding box center [526, 439] width 179 height 29
type input "bs"
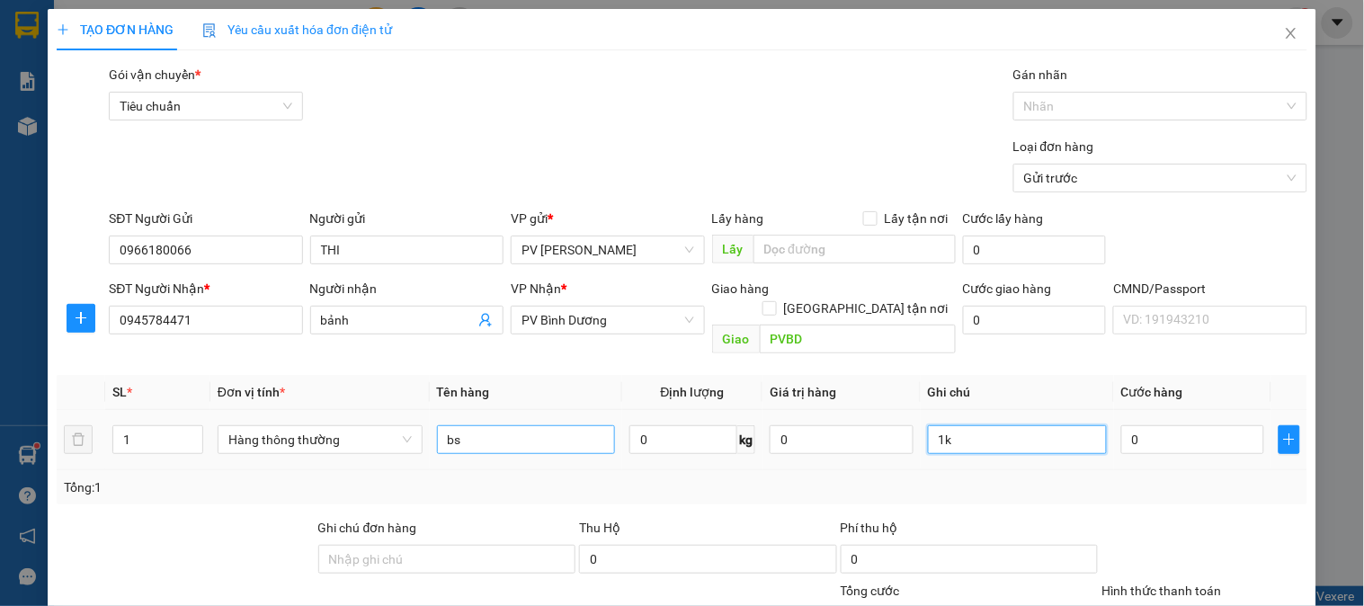
type input "1k"
type input "3"
type input "30"
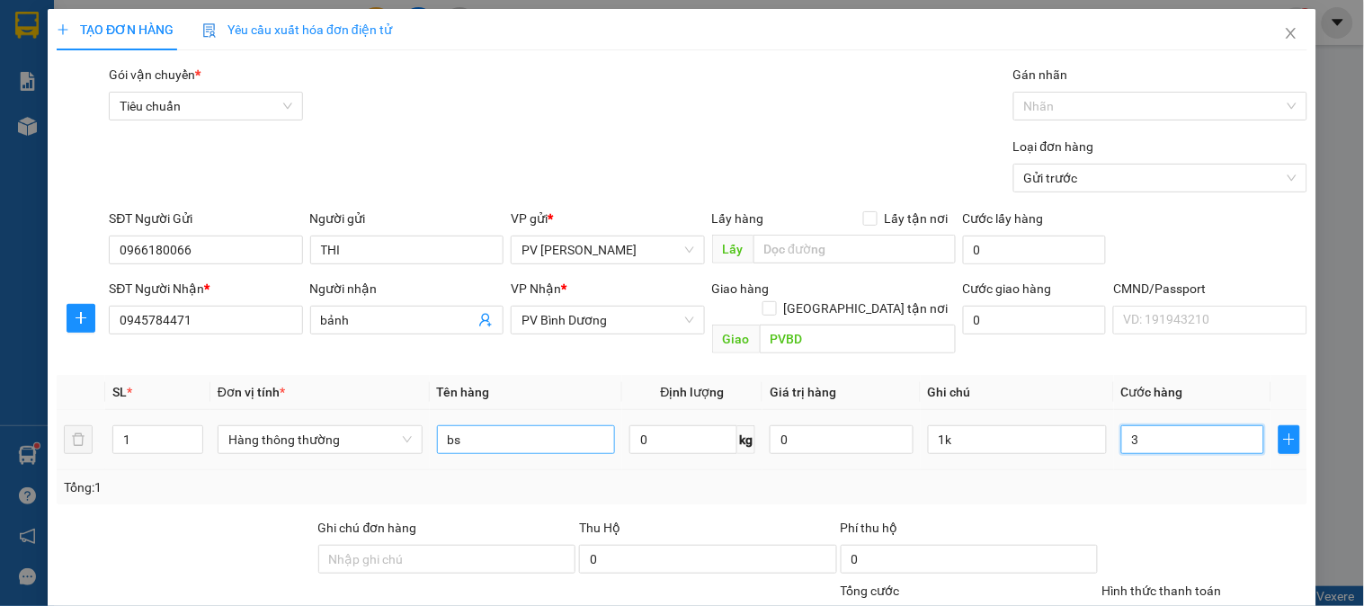
type input "30"
type input "300"
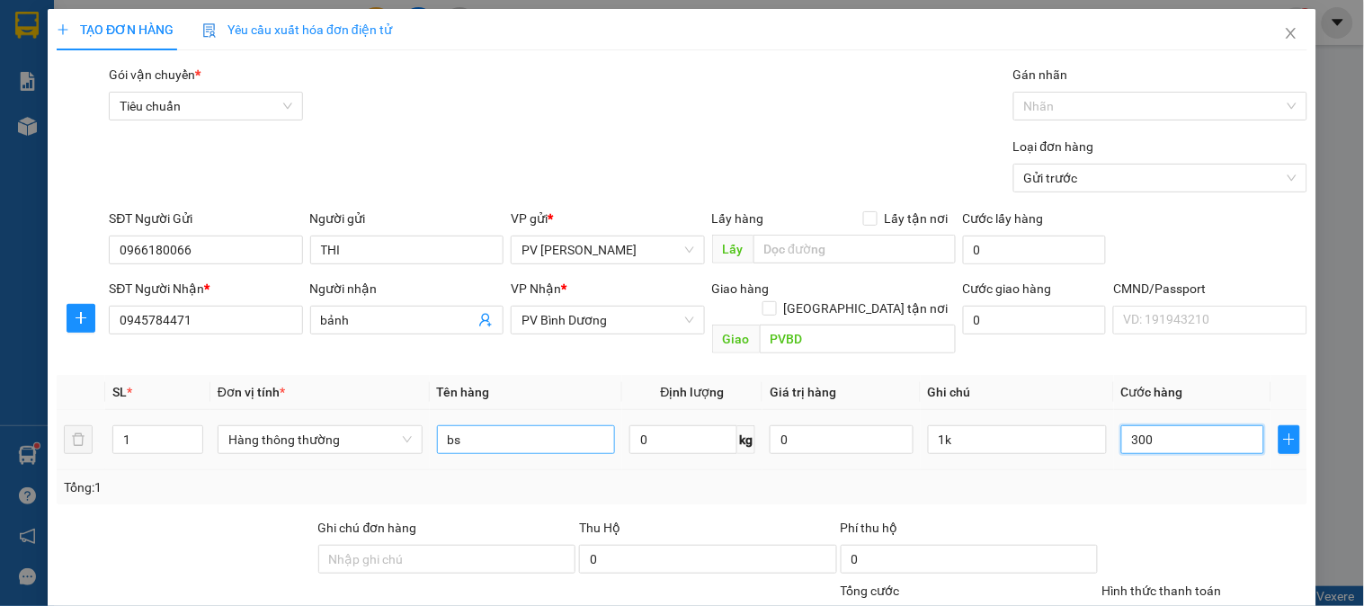
type input "3.000"
type input "30.000"
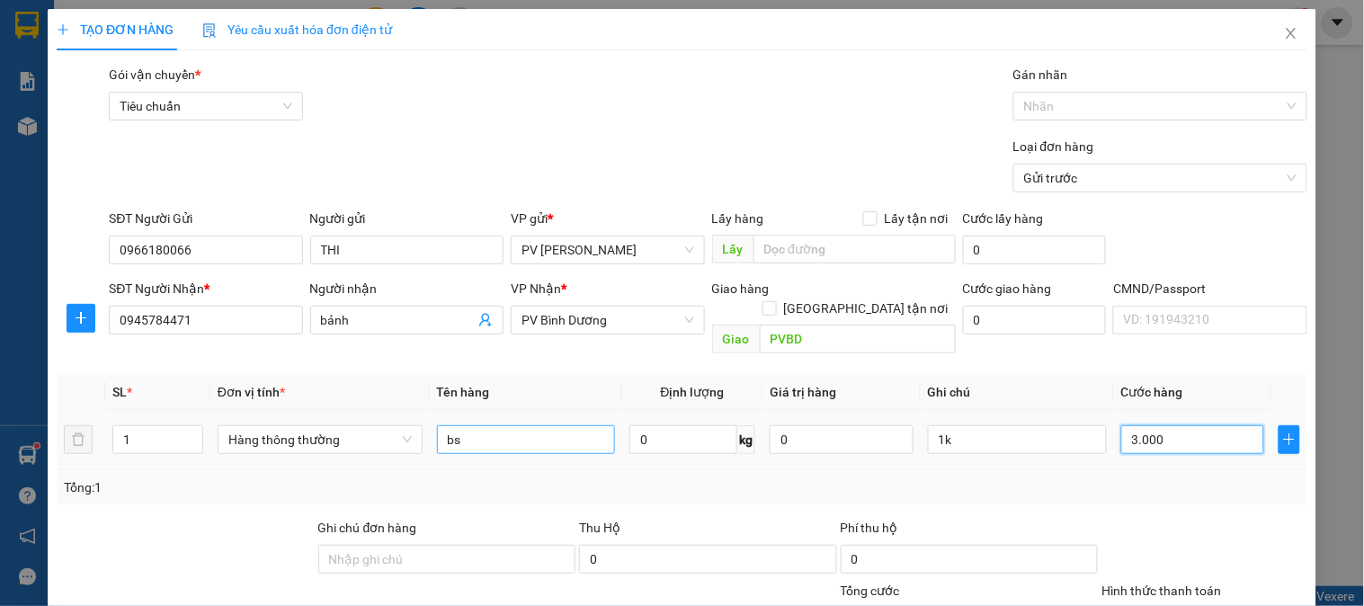
type input "30.000"
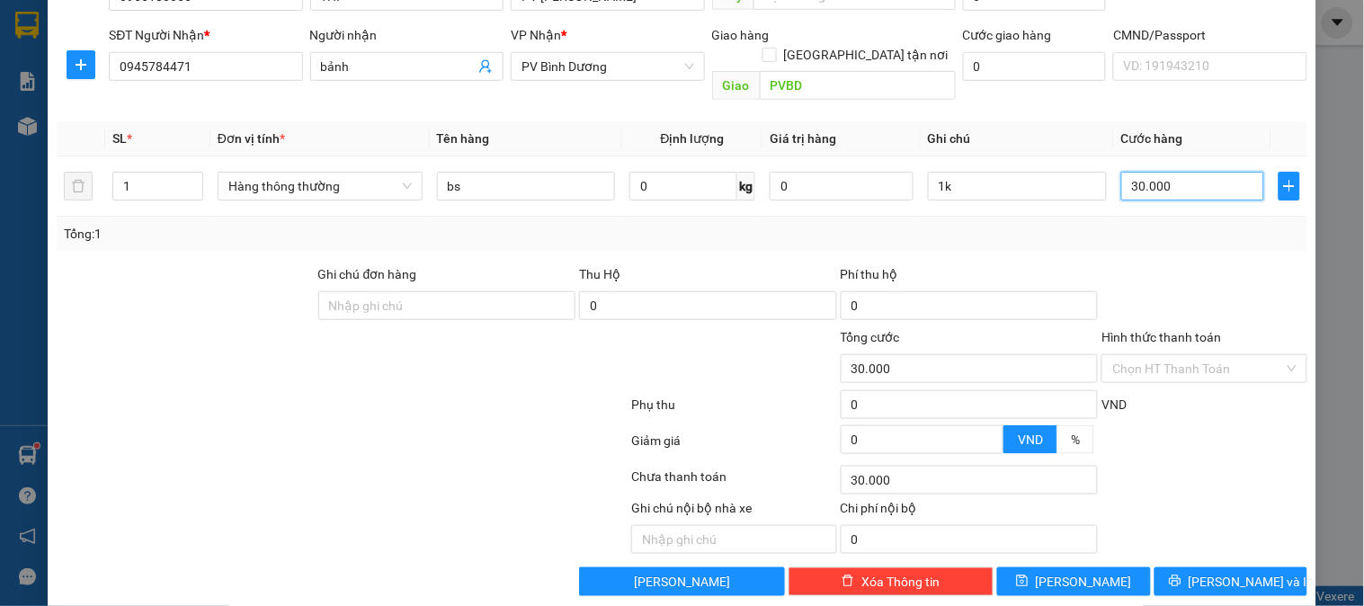
scroll to position [258, 0]
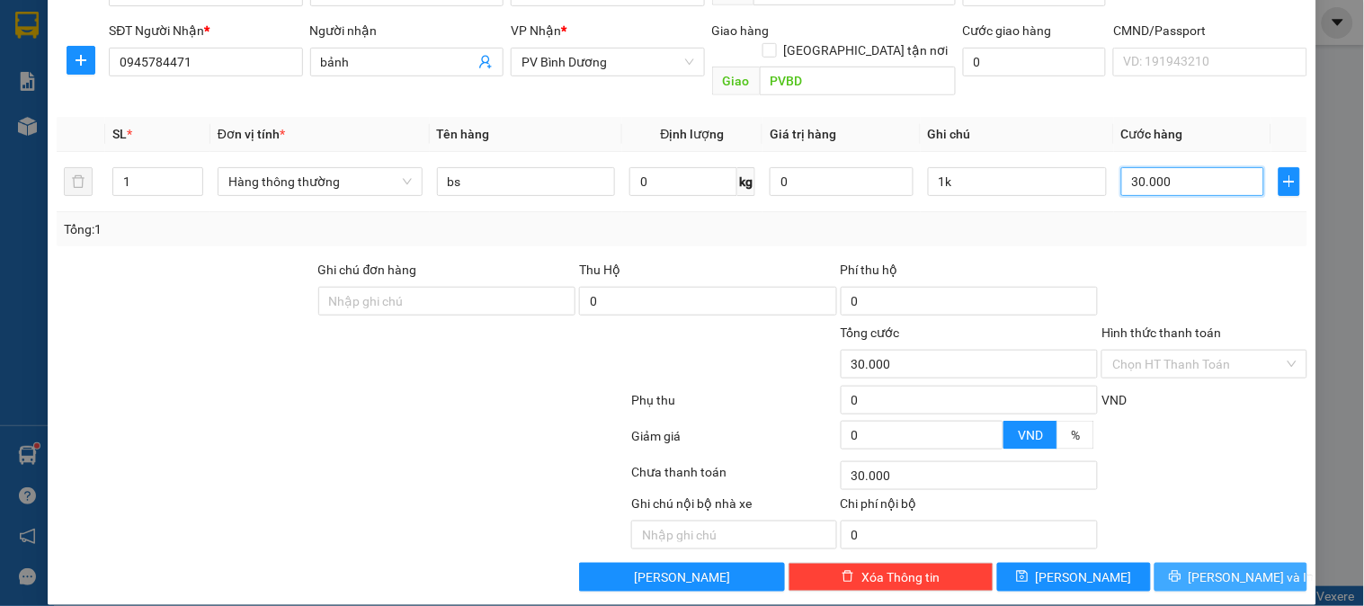
type input "30.000"
click at [1214, 567] on span "[PERSON_NAME] và In" at bounding box center [1252, 577] width 126 height 20
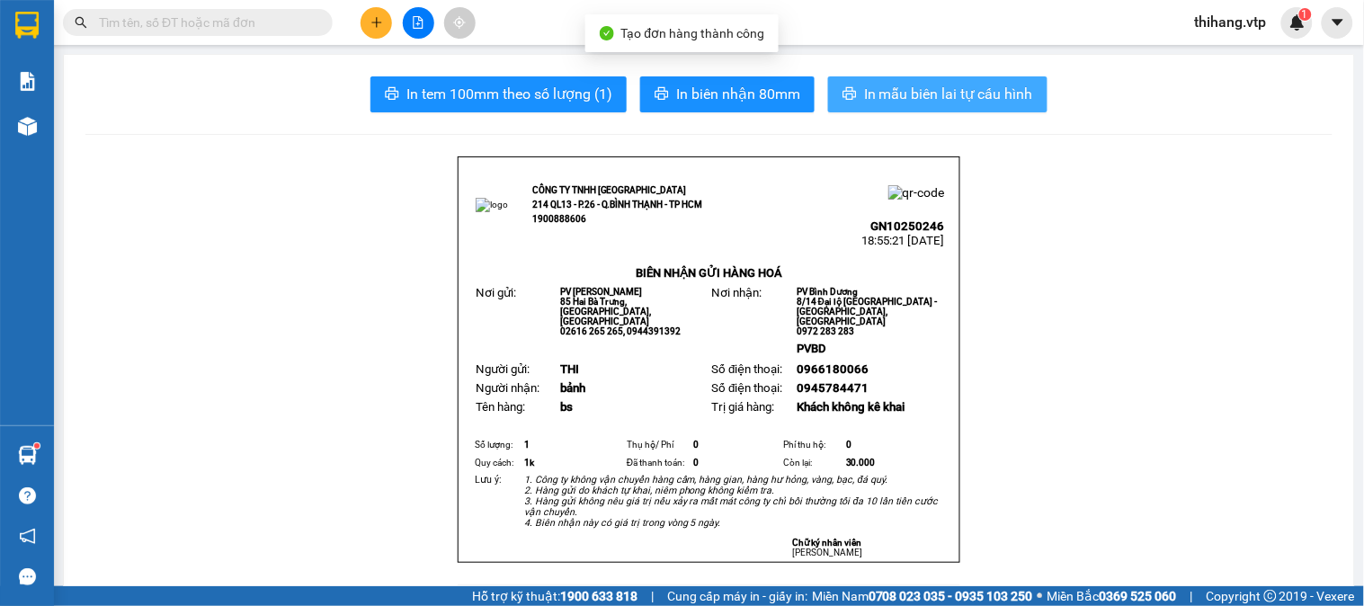
click at [1007, 102] on span "In mẫu biên lai tự cấu hình" at bounding box center [948, 94] width 169 height 22
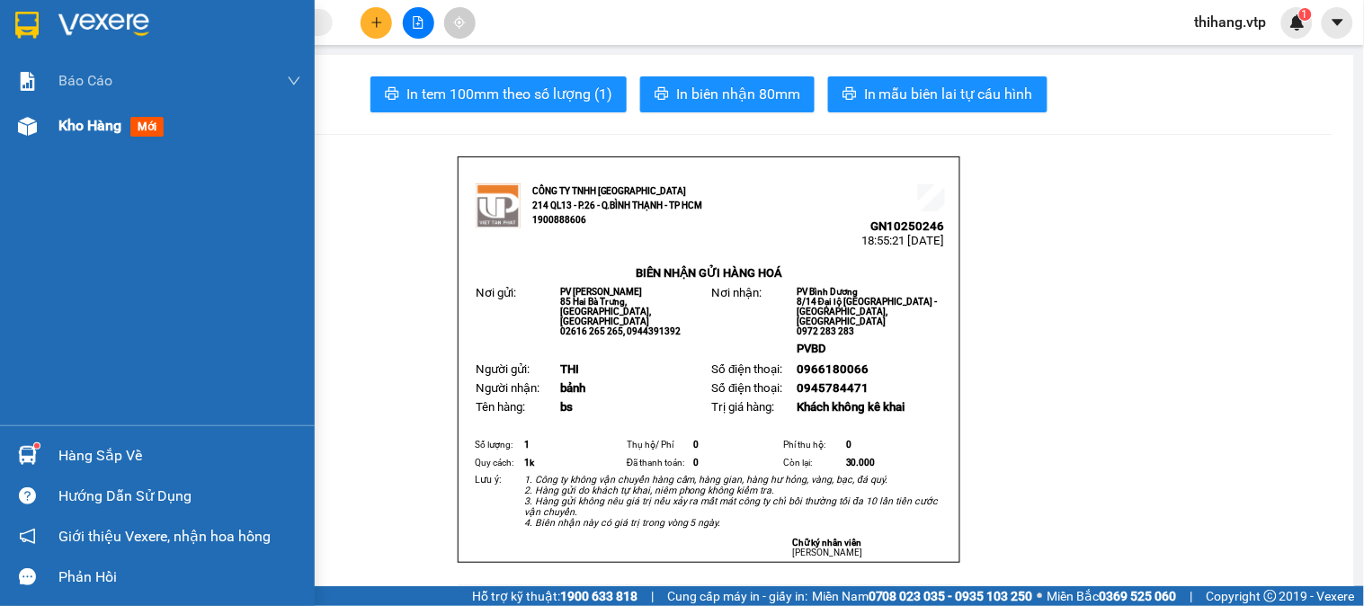
click at [102, 111] on div "Kho hàng mới" at bounding box center [179, 125] width 243 height 45
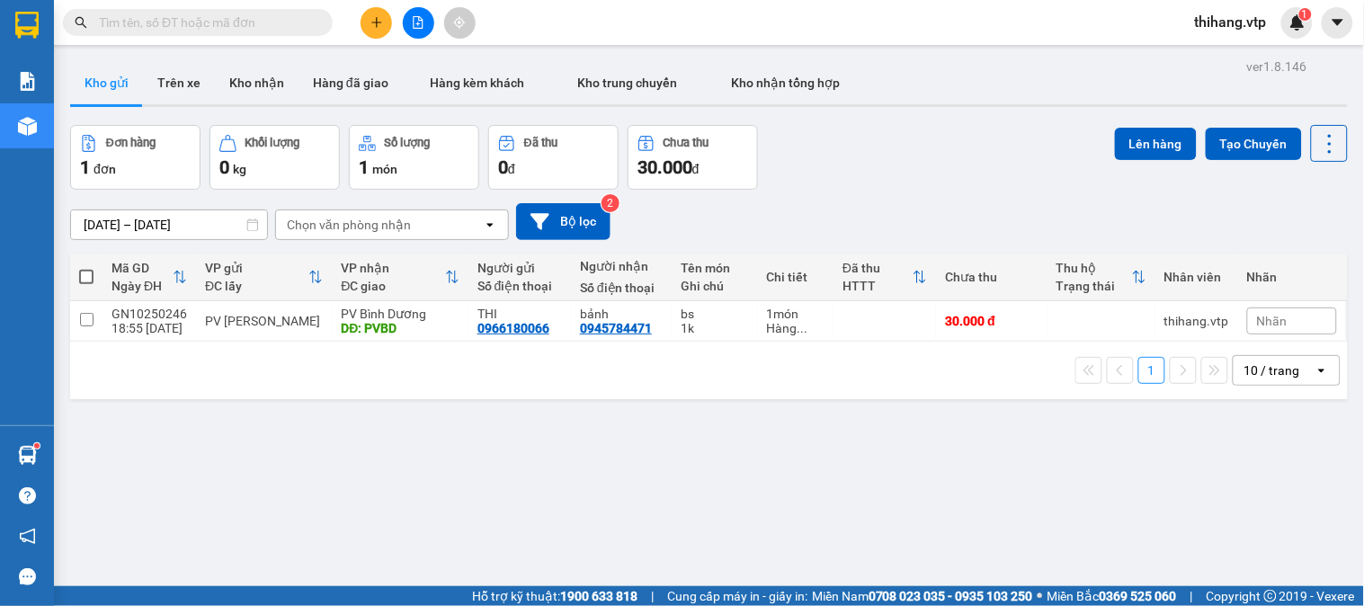
click at [88, 277] on span at bounding box center [86, 277] width 14 height 14
click at [86, 268] on input "checkbox" at bounding box center [86, 268] width 0 height 0
checkbox input "true"
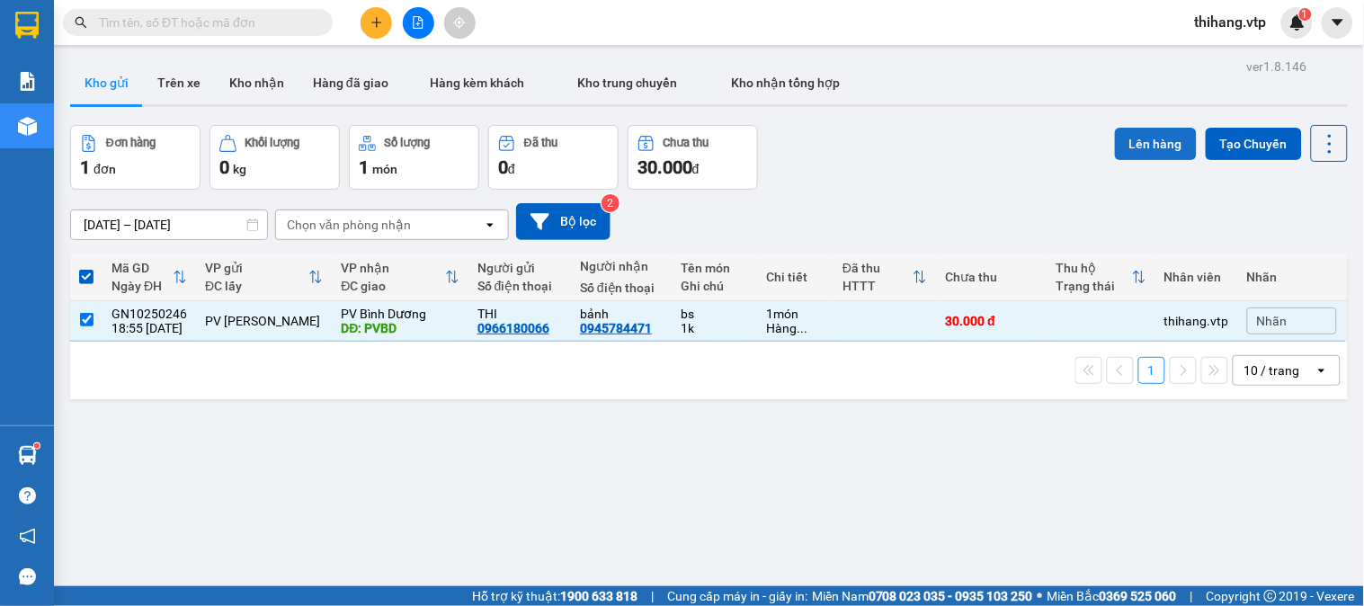
click at [1137, 145] on button "Lên hàng" at bounding box center [1156, 144] width 82 height 32
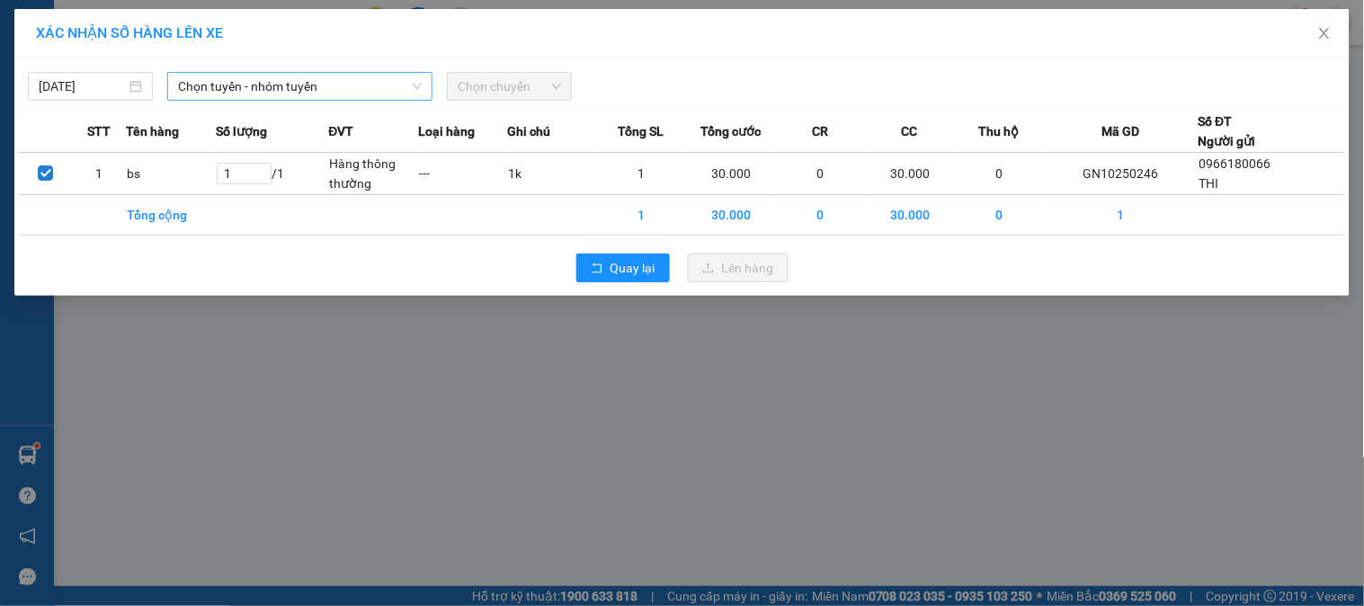
click at [292, 92] on span "Chọn tuyến - nhóm tuyến" at bounding box center [300, 86] width 244 height 27
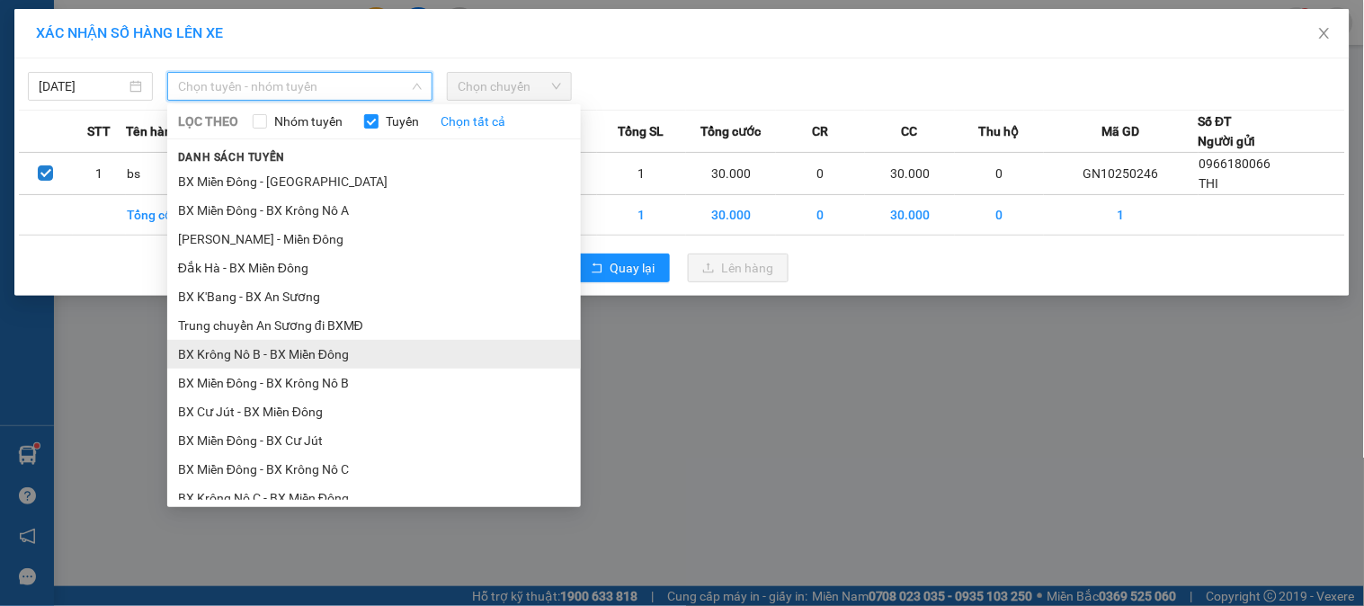
scroll to position [499, 0]
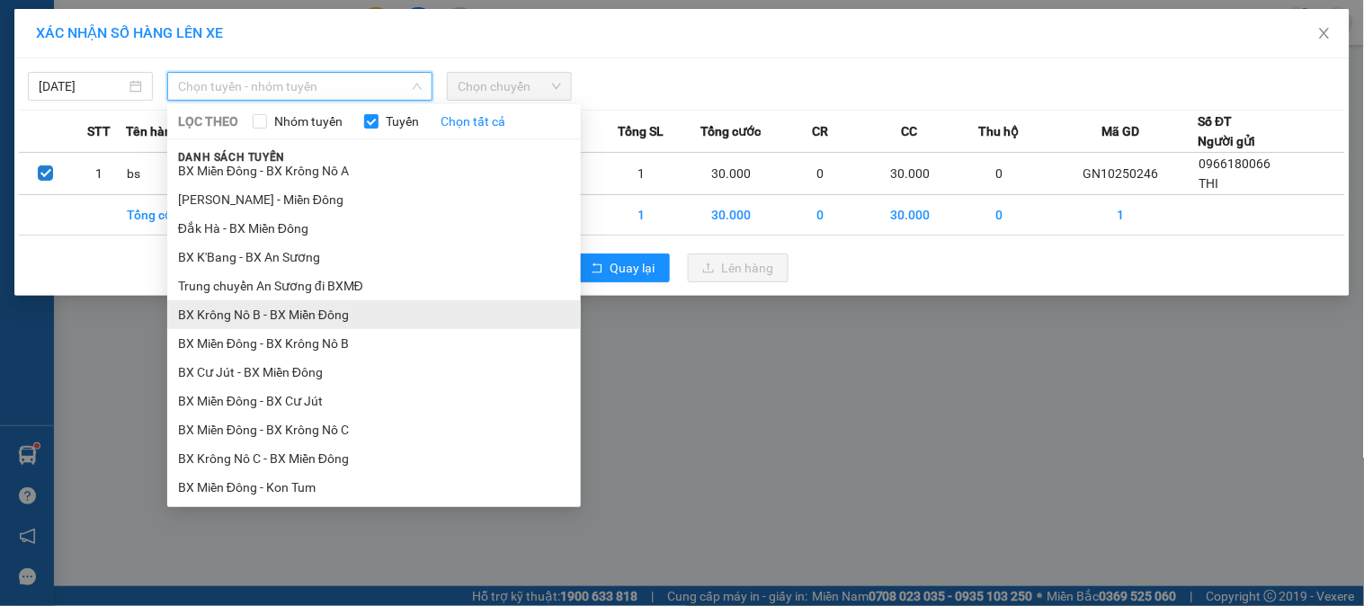
click at [262, 304] on li "BX Krông Nô B - BX Miền Đông" at bounding box center [374, 314] width 414 height 29
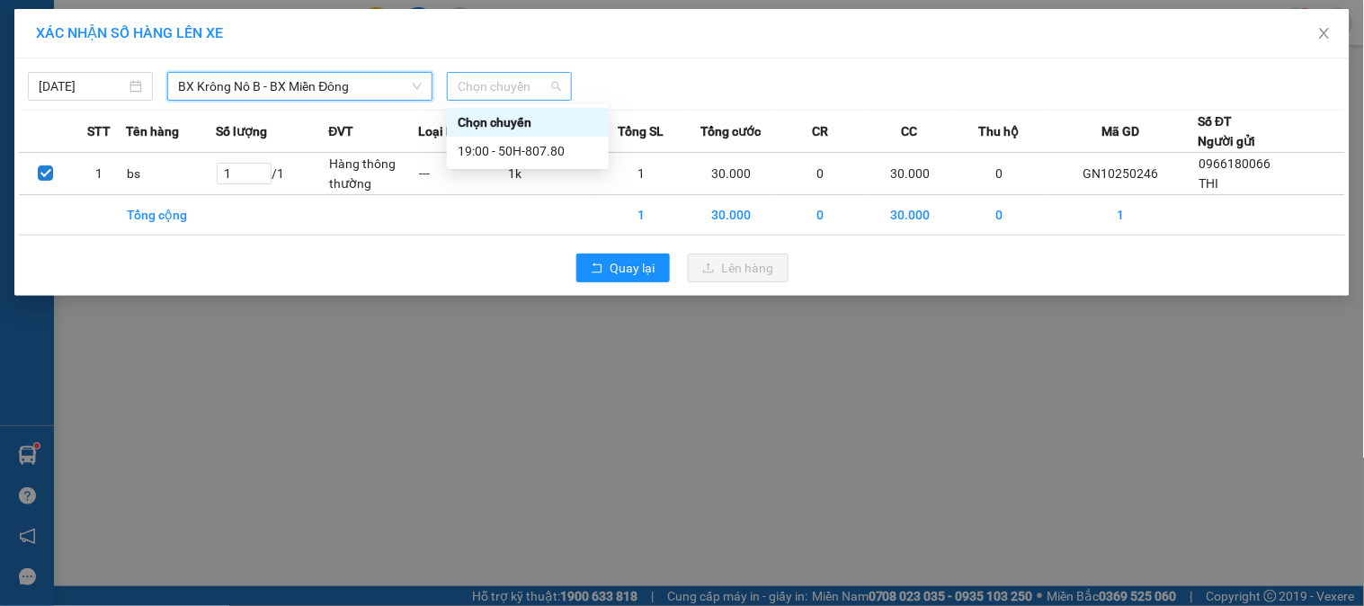
click at [551, 83] on span "Chọn chuyến" at bounding box center [509, 86] width 103 height 27
click at [535, 156] on div "19:00 - 50H-807.80" at bounding box center [528, 151] width 140 height 20
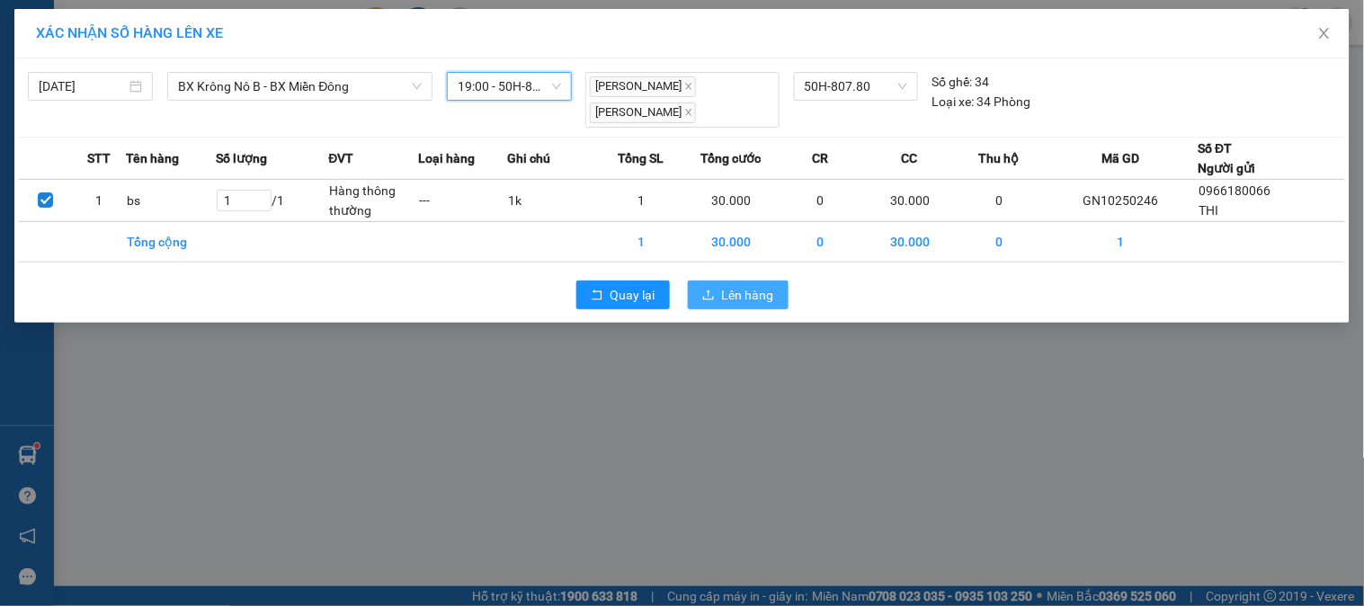
click at [702, 281] on button "Lên hàng" at bounding box center [738, 295] width 101 height 29
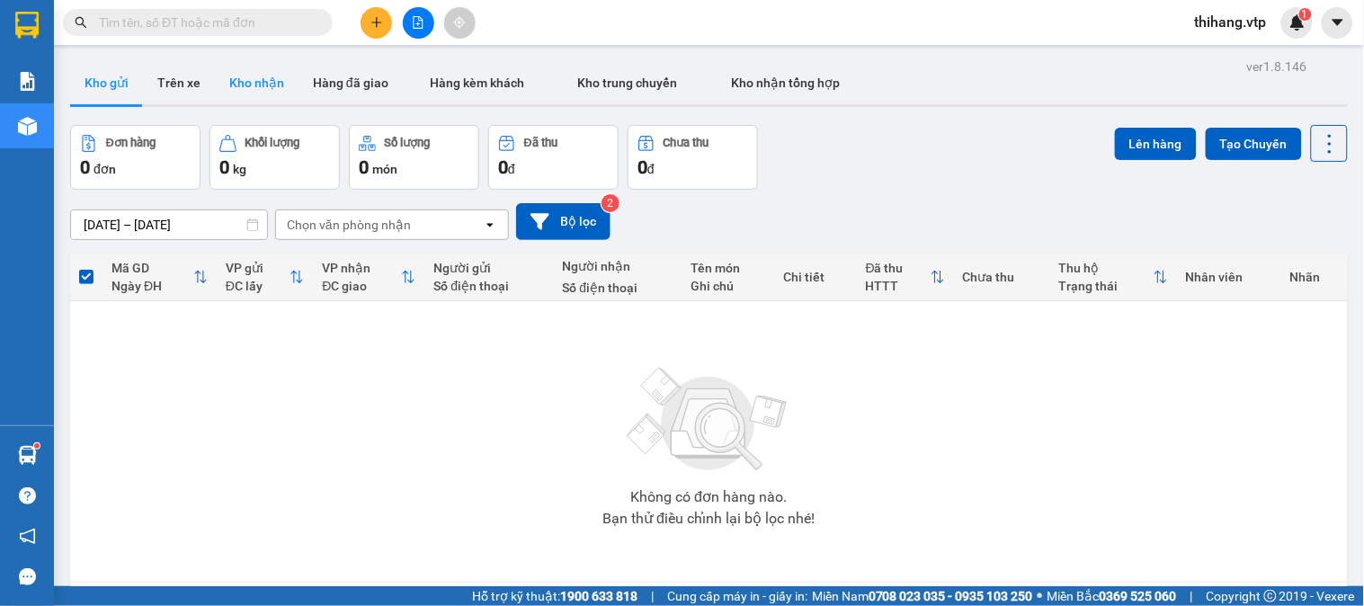
click at [226, 94] on button "Kho nhận" at bounding box center [257, 82] width 84 height 43
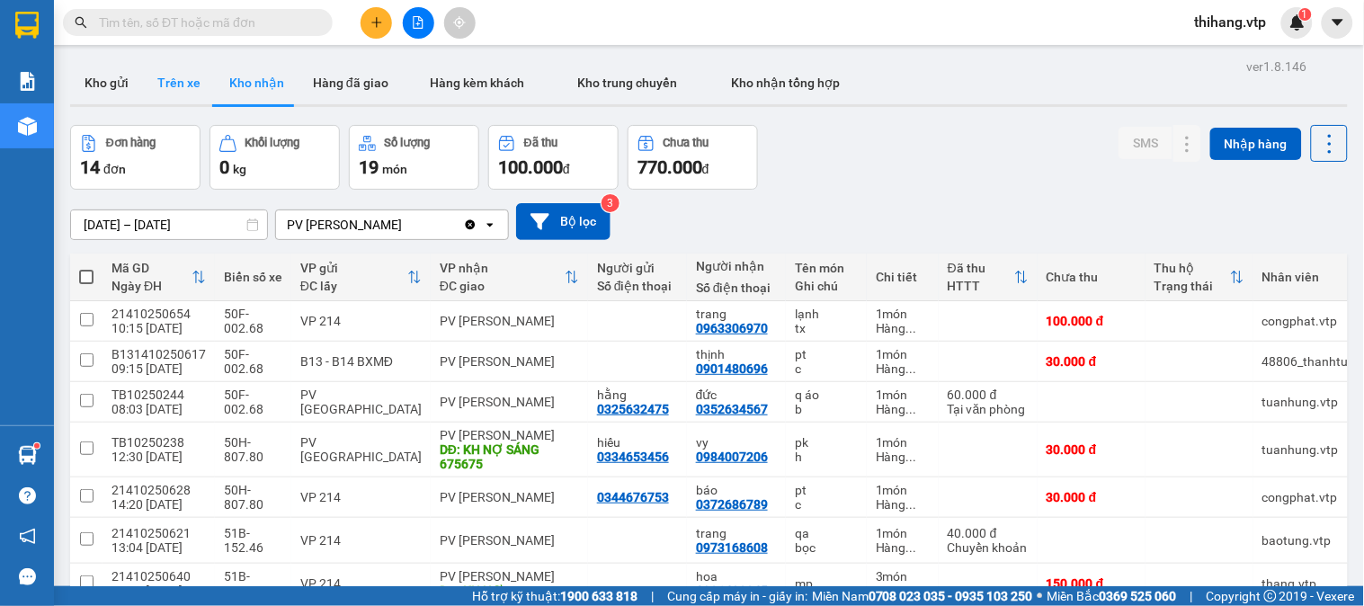
click at [156, 99] on button "Trên xe" at bounding box center [179, 82] width 72 height 43
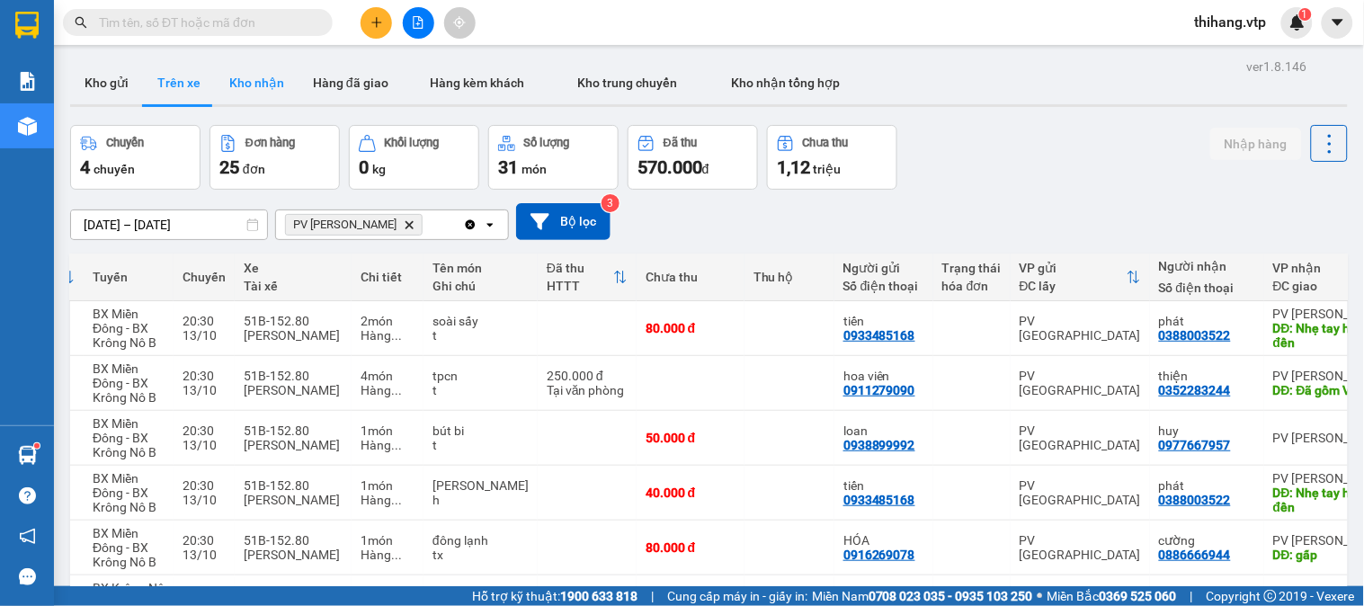
click at [245, 85] on button "Kho nhận" at bounding box center [257, 82] width 84 height 43
type input "[DATE] – [DATE]"
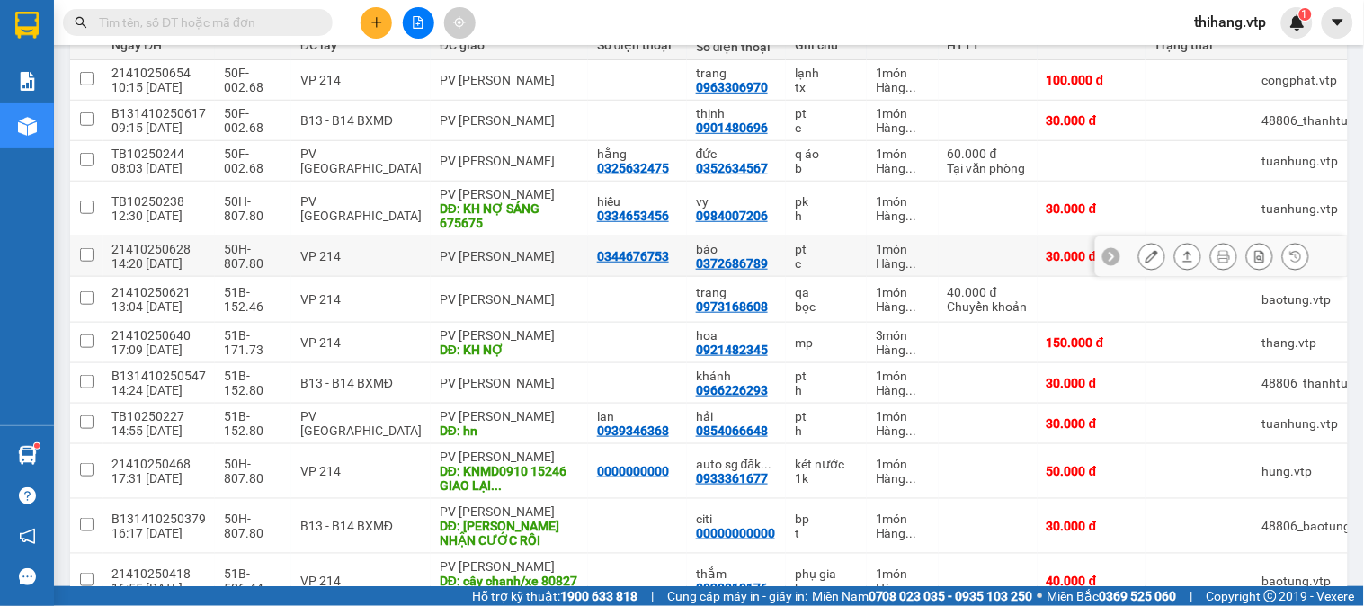
scroll to position [141, 0]
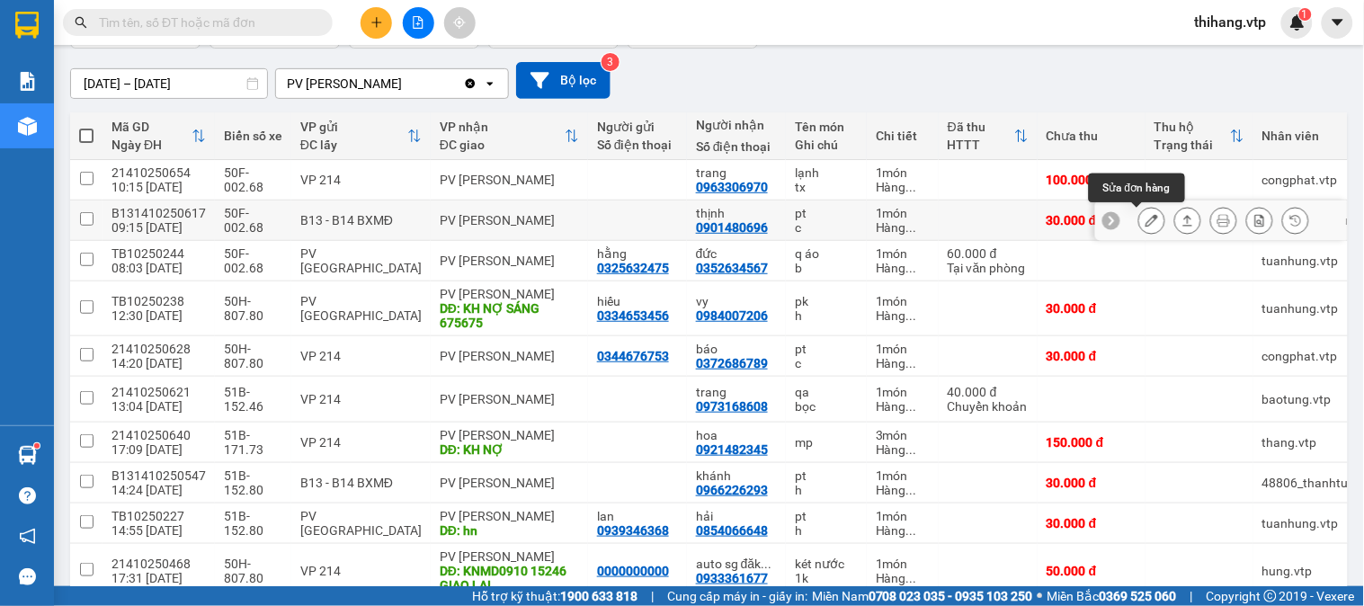
click at [1145, 220] on icon at bounding box center [1151, 220] width 13 height 13
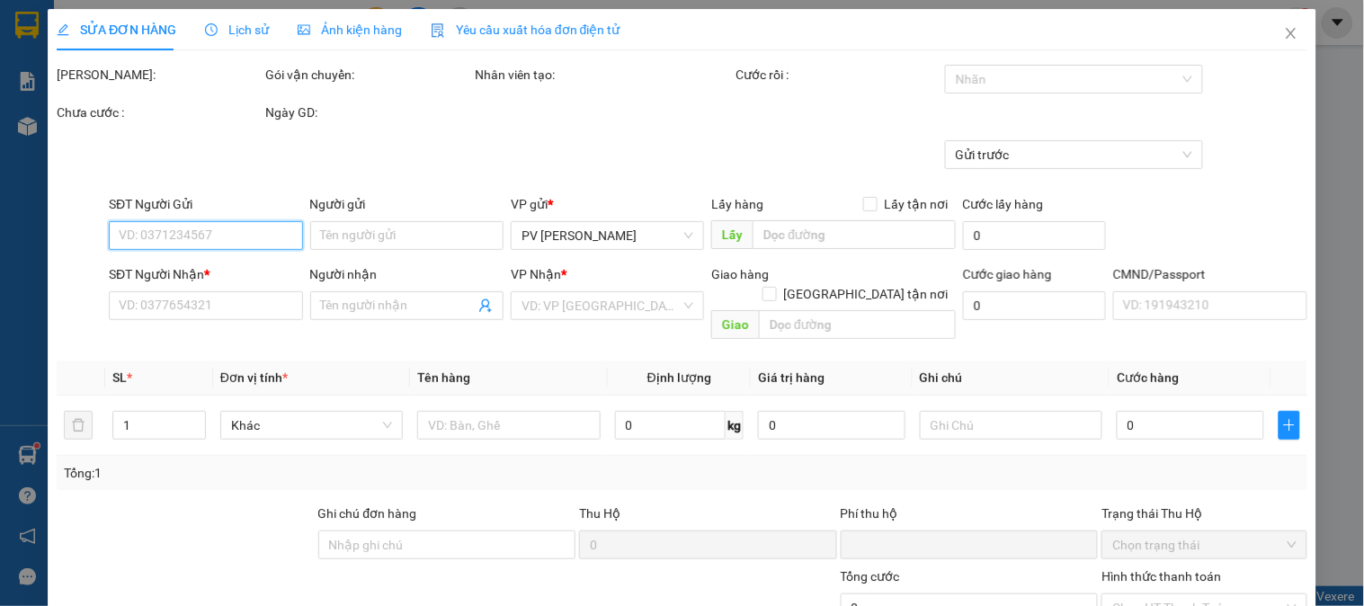
type input "1.500"
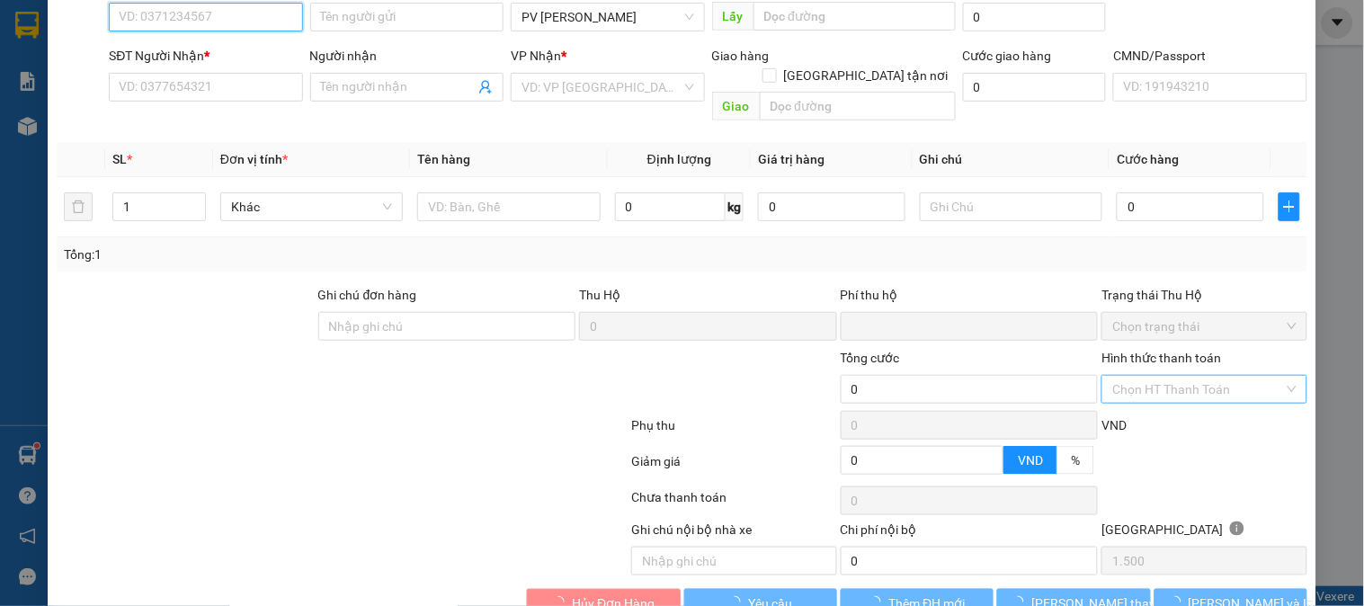
scroll to position [245, 0]
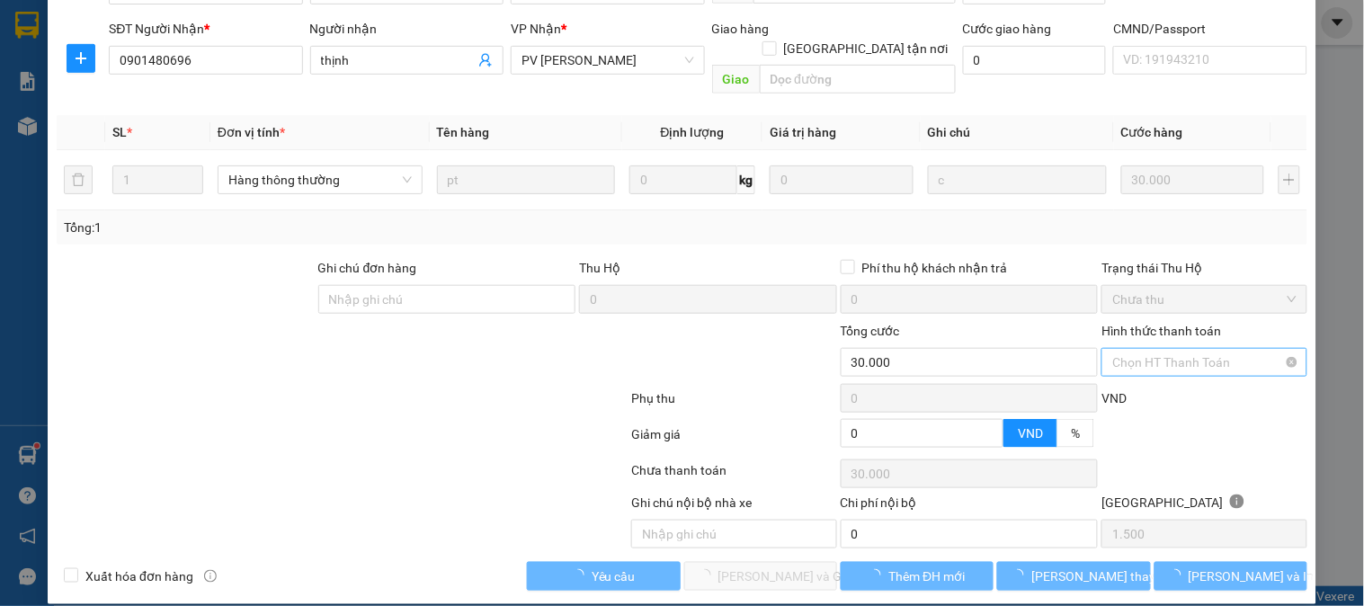
type input "0901480696"
type input "thịnh"
type input "0"
type input "30.000"
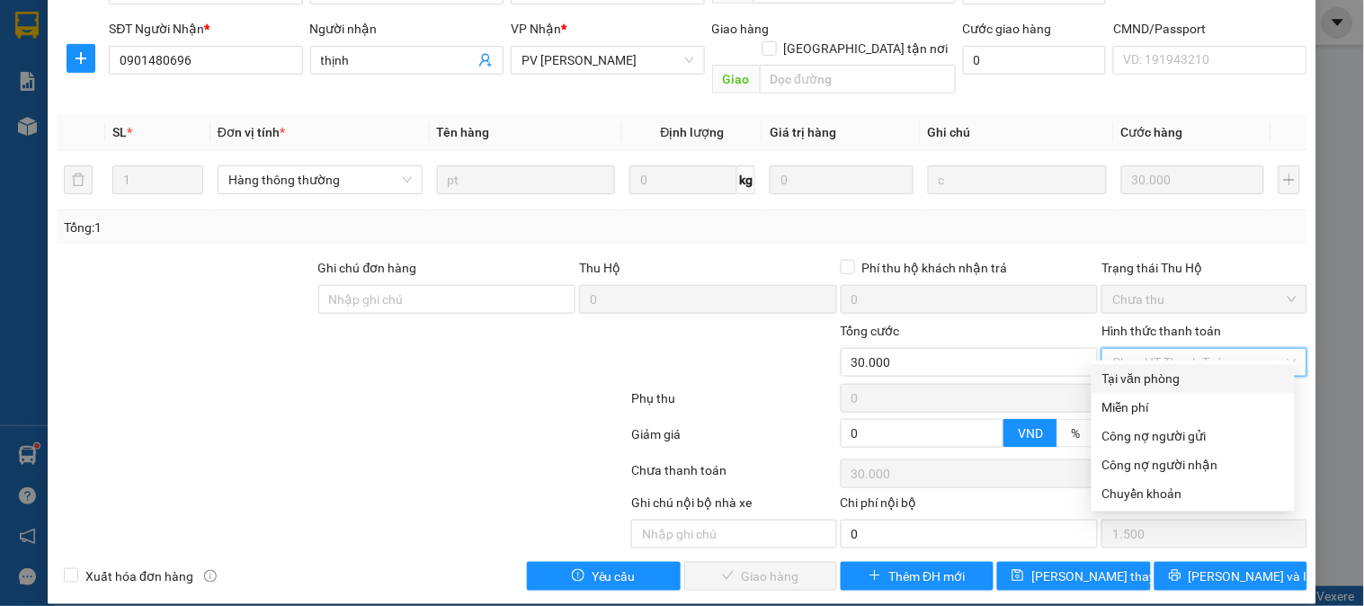
click at [1134, 388] on div "Tại văn phòng" at bounding box center [1193, 379] width 182 height 20
type input "0"
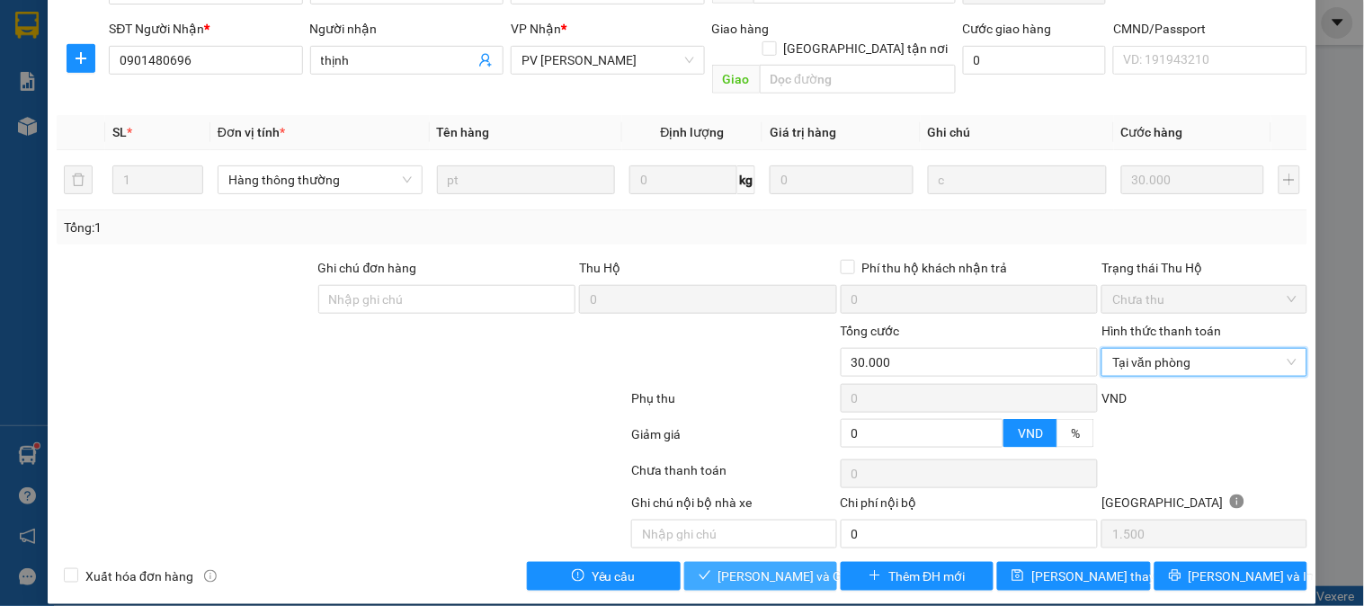
drag, startPoint x: 784, startPoint y: 556, endPoint x: 854, endPoint y: 518, distance: 79.6
click at [783, 566] on span "[PERSON_NAME] và Giao hàng" at bounding box center [804, 576] width 173 height 20
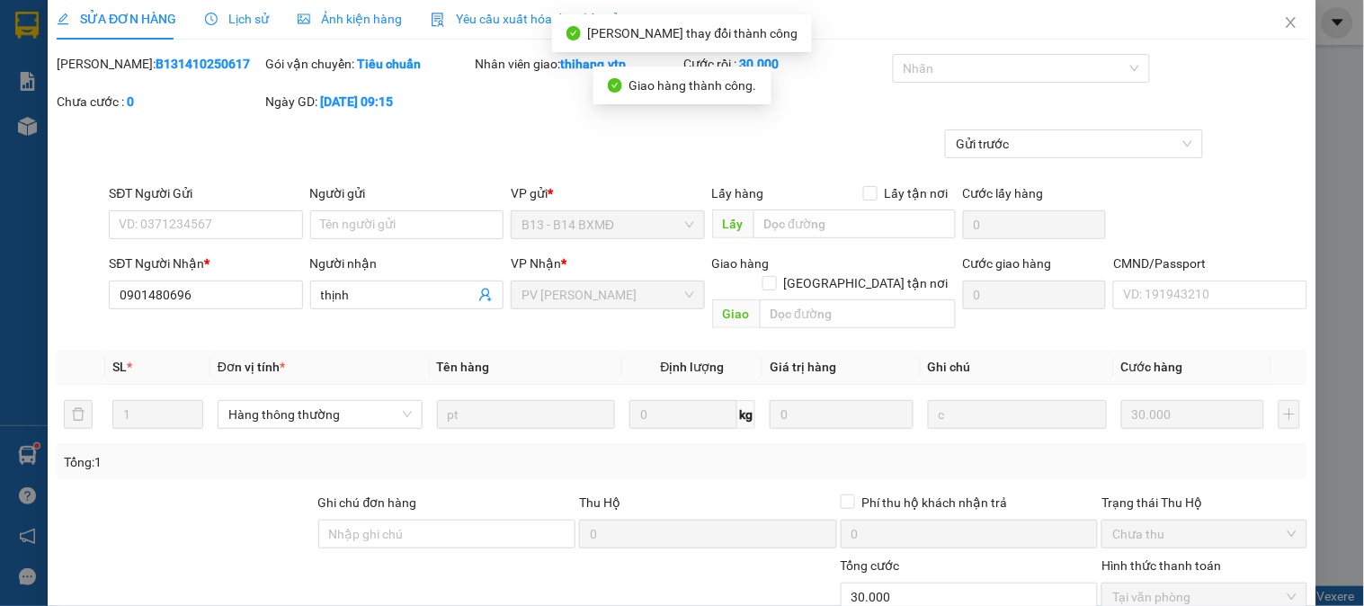
scroll to position [0, 0]
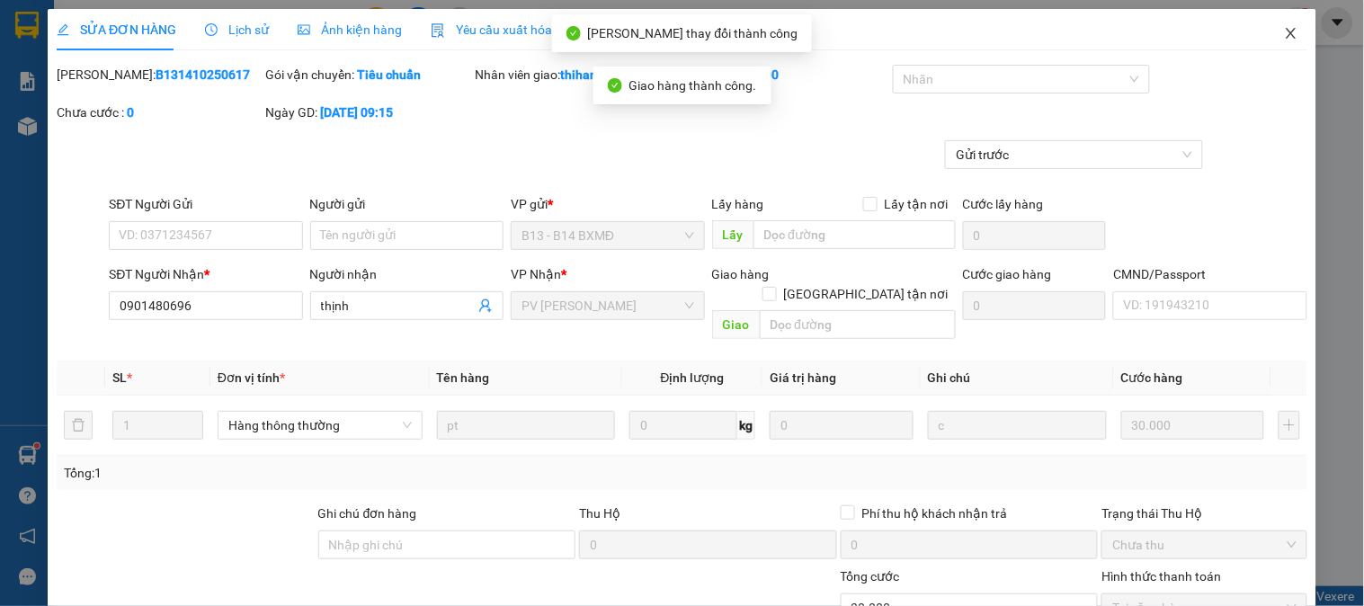
click at [1273, 23] on span "Close" at bounding box center [1291, 34] width 50 height 50
